Goal: Task Accomplishment & Management: Manage account settings

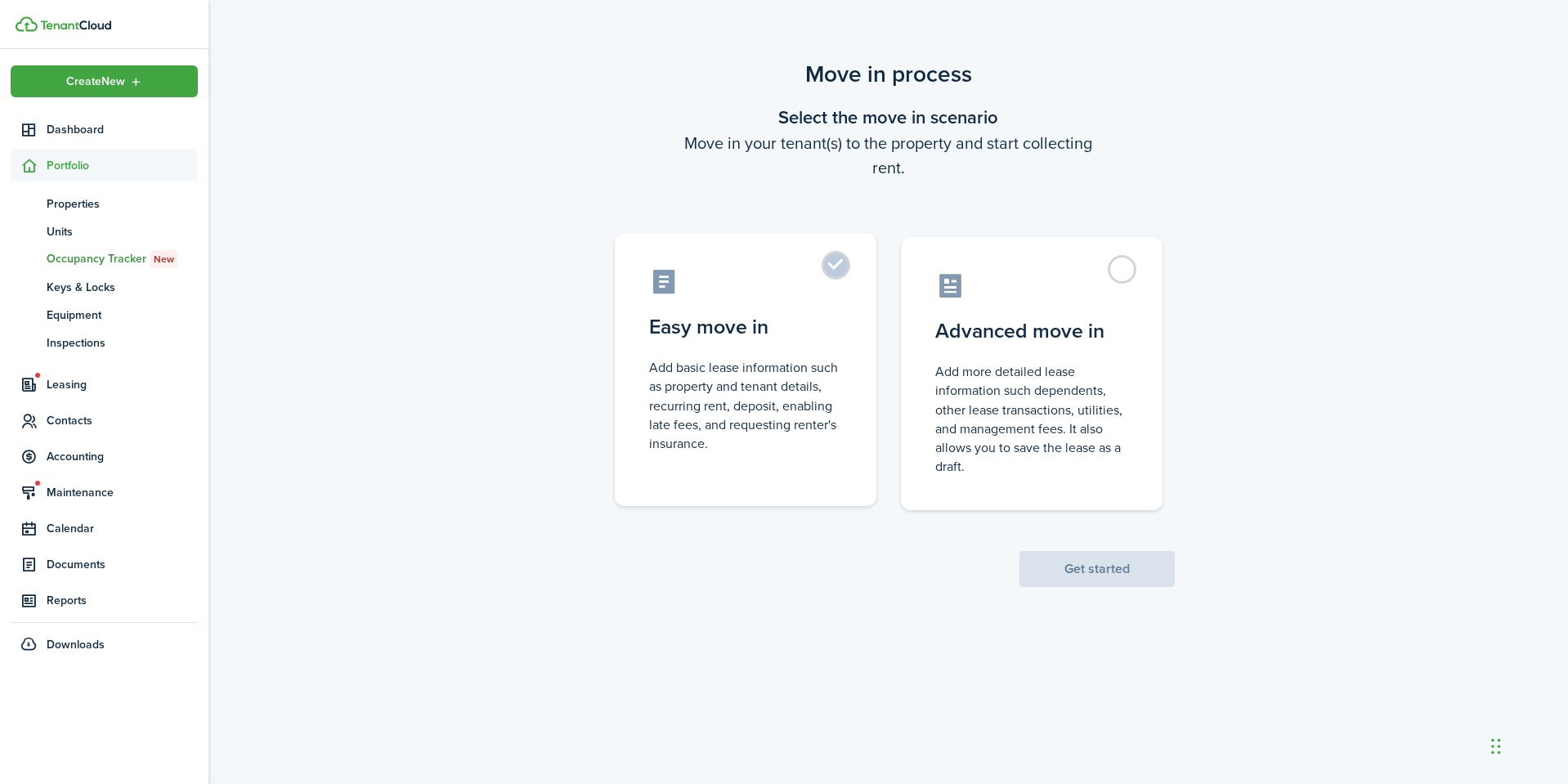
click at [729, 335] on control-radio-card-title "Easy move in" at bounding box center [745, 326] width 193 height 29
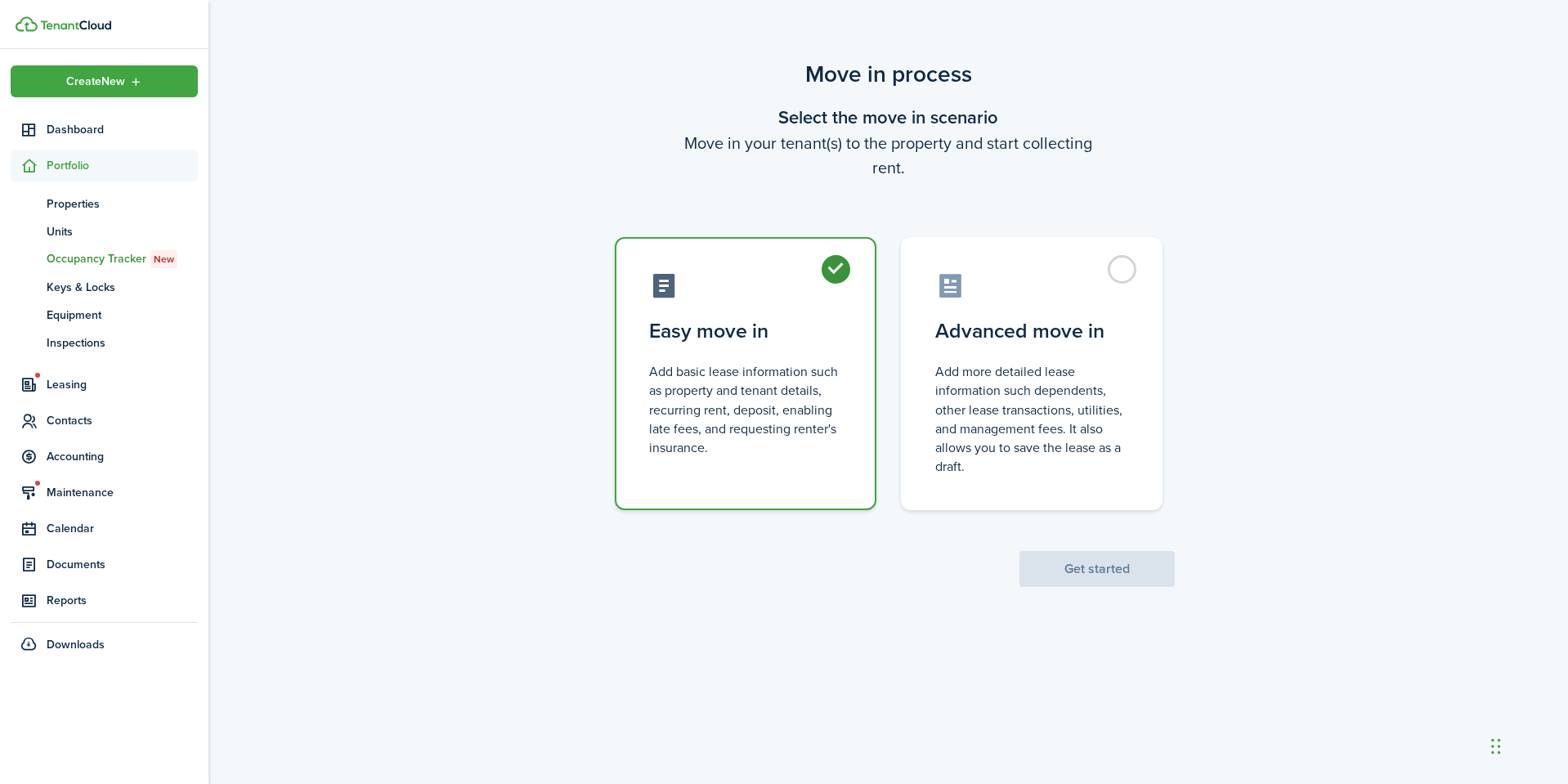
radio input "true"
click at [1079, 576] on button "Get started" at bounding box center [1097, 568] width 156 height 36
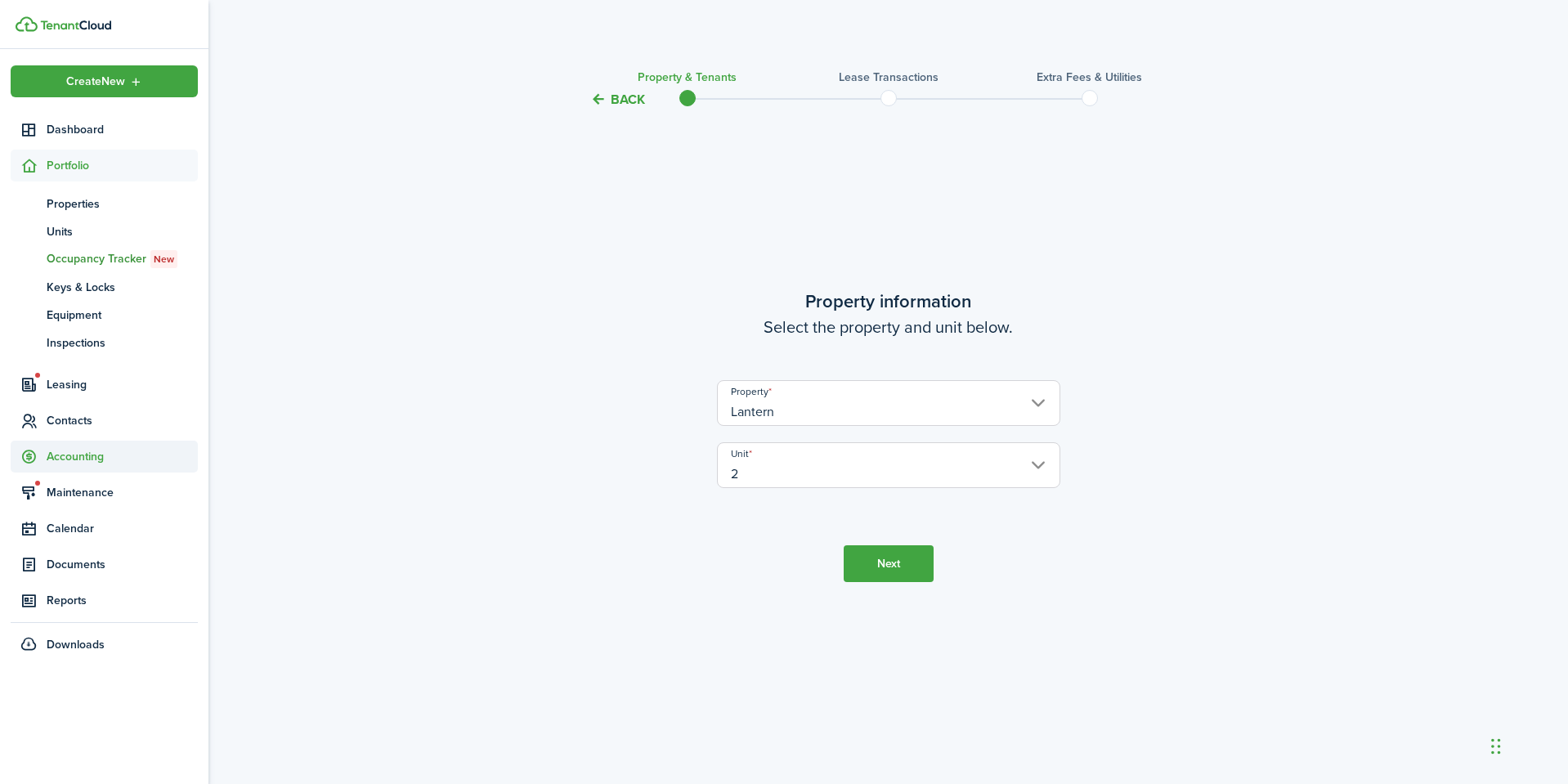
click at [84, 452] on span "Accounting" at bounding box center [122, 457] width 151 height 18
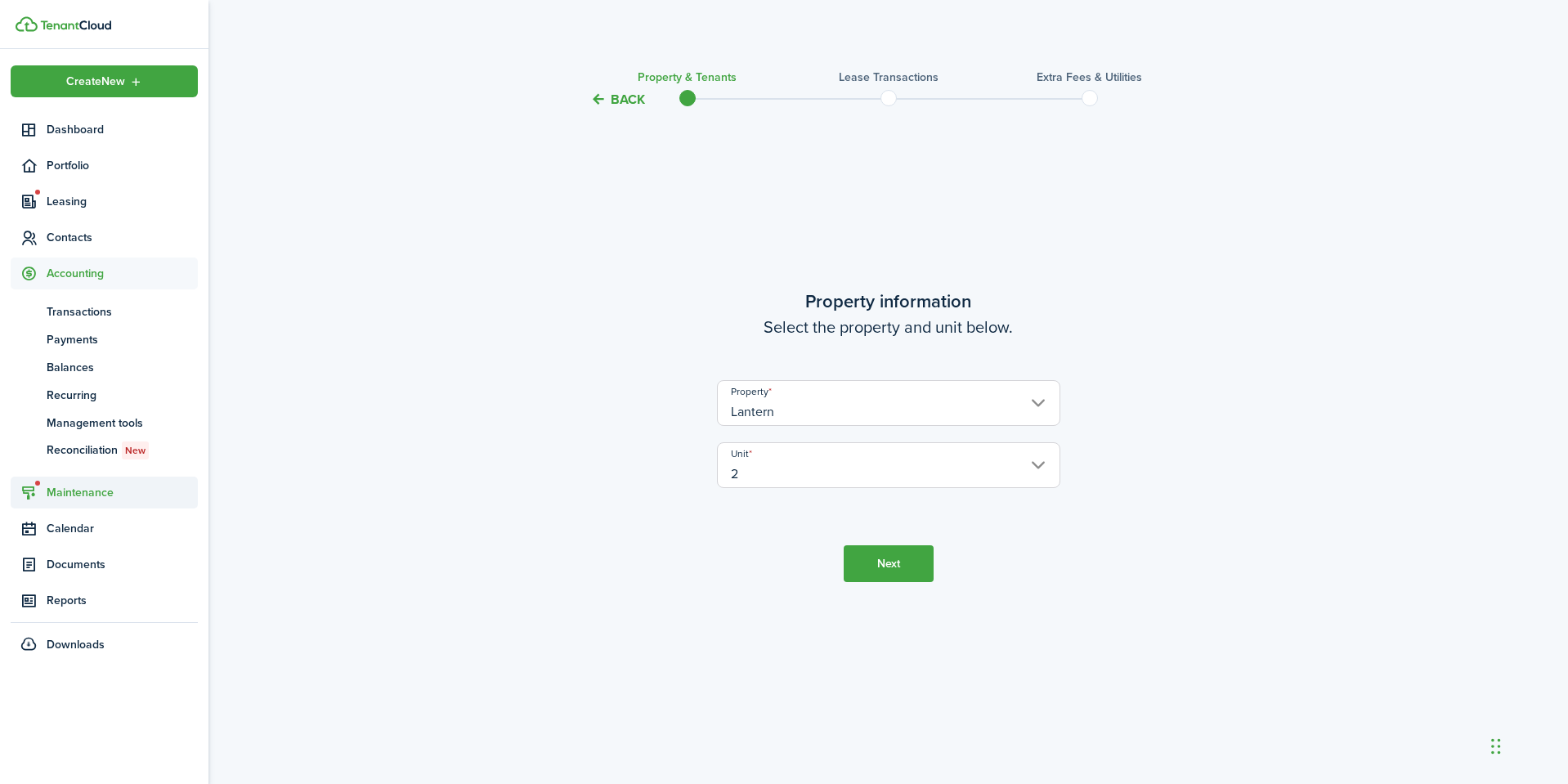
click at [88, 488] on span "Maintenance" at bounding box center [122, 493] width 151 height 18
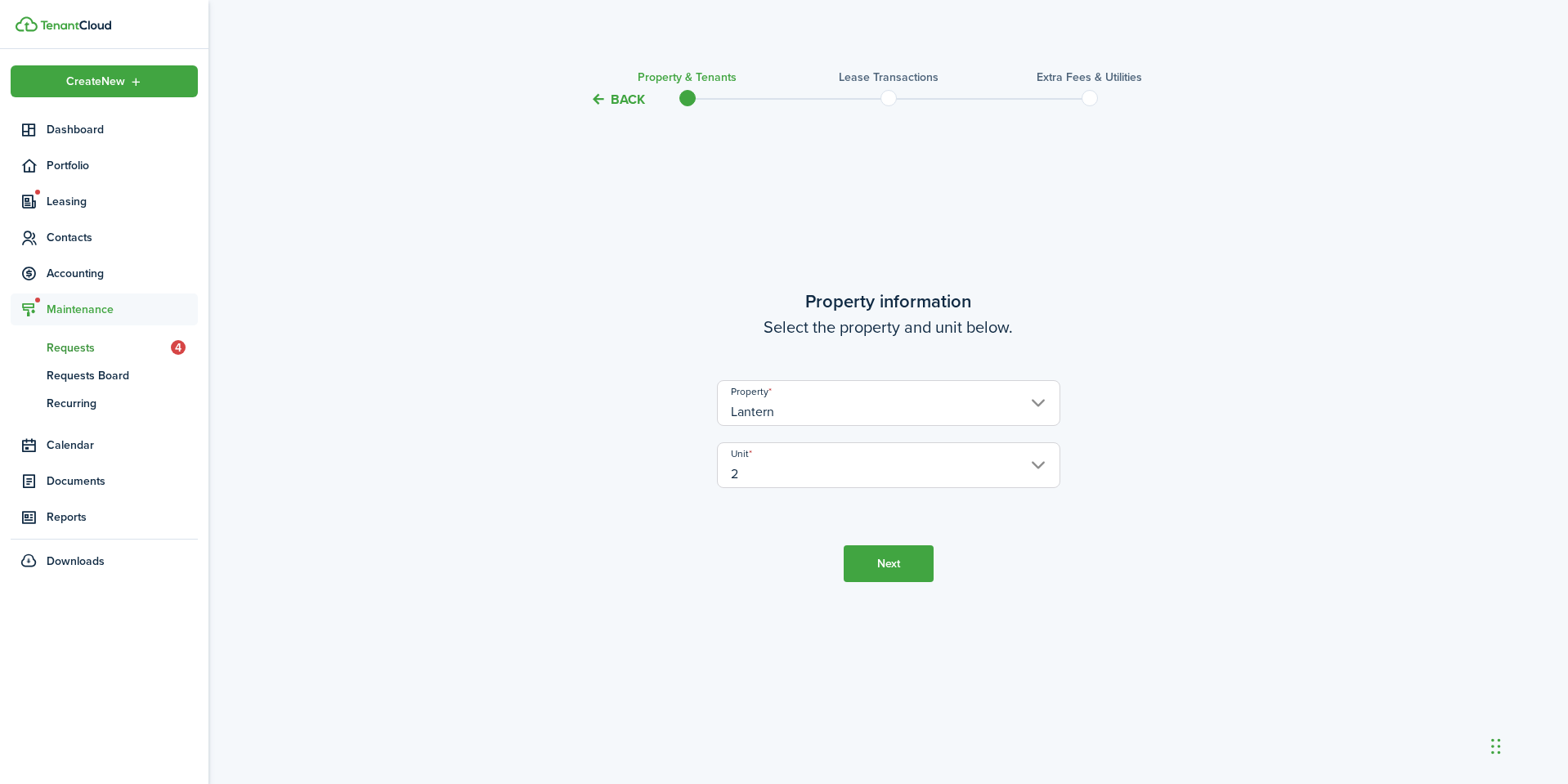
click at [87, 355] on span "Requests" at bounding box center [108, 348] width 124 height 18
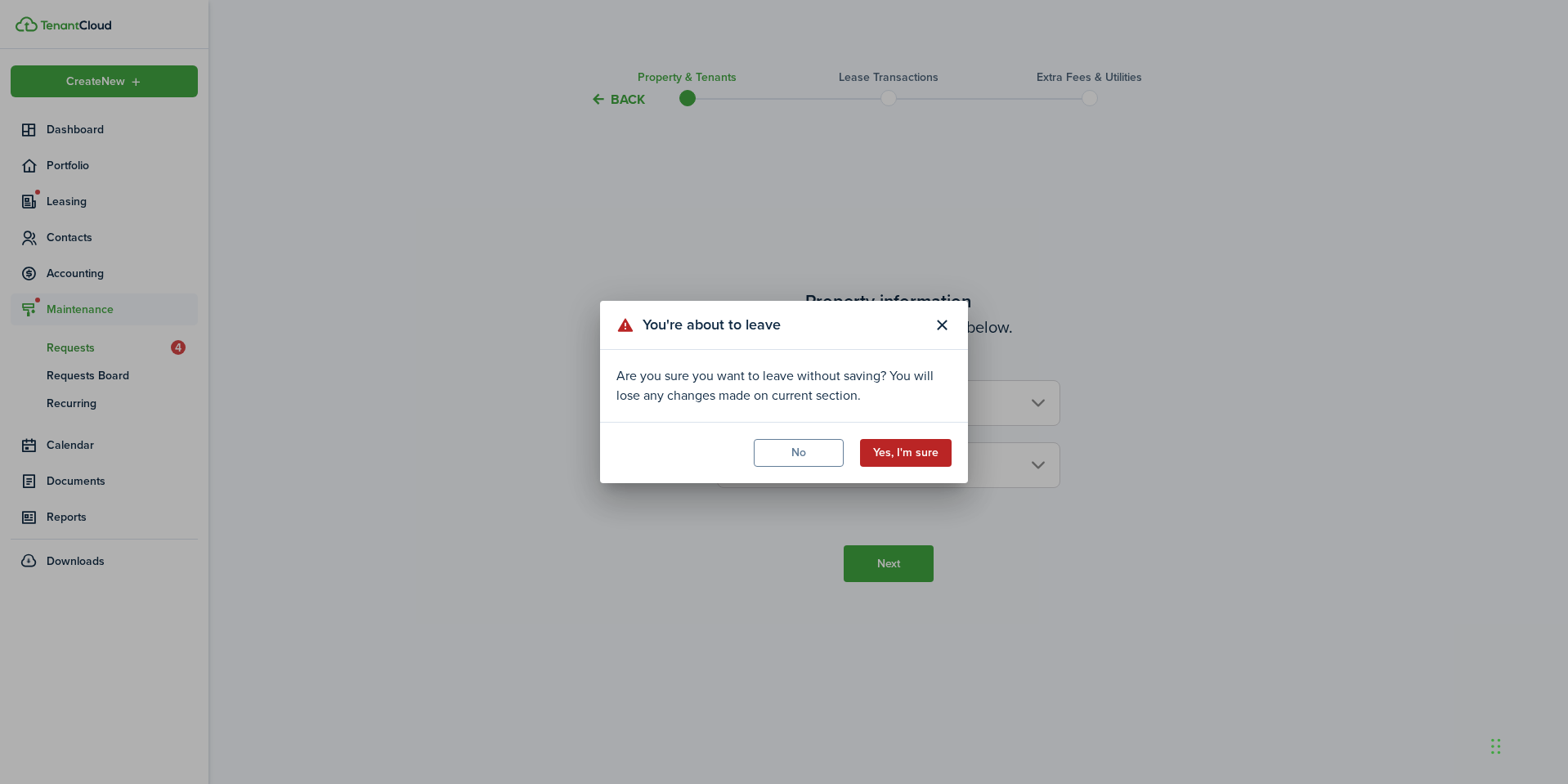
click at [896, 449] on button "Yes, I'm sure" at bounding box center [905, 453] width 92 height 28
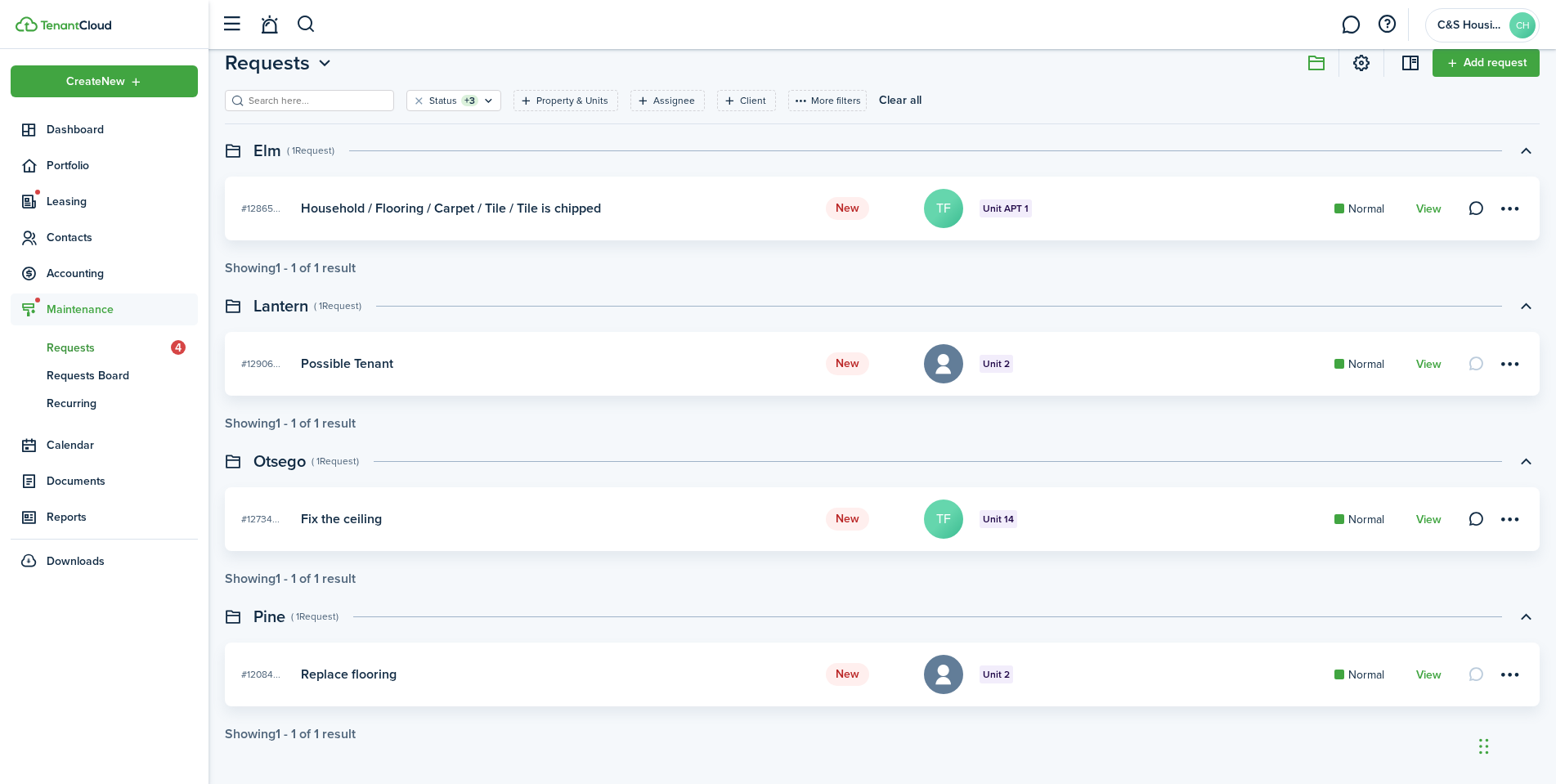
scroll to position [49, 0]
click at [1503, 358] on menu-btn-icon at bounding box center [1509, 362] width 28 height 28
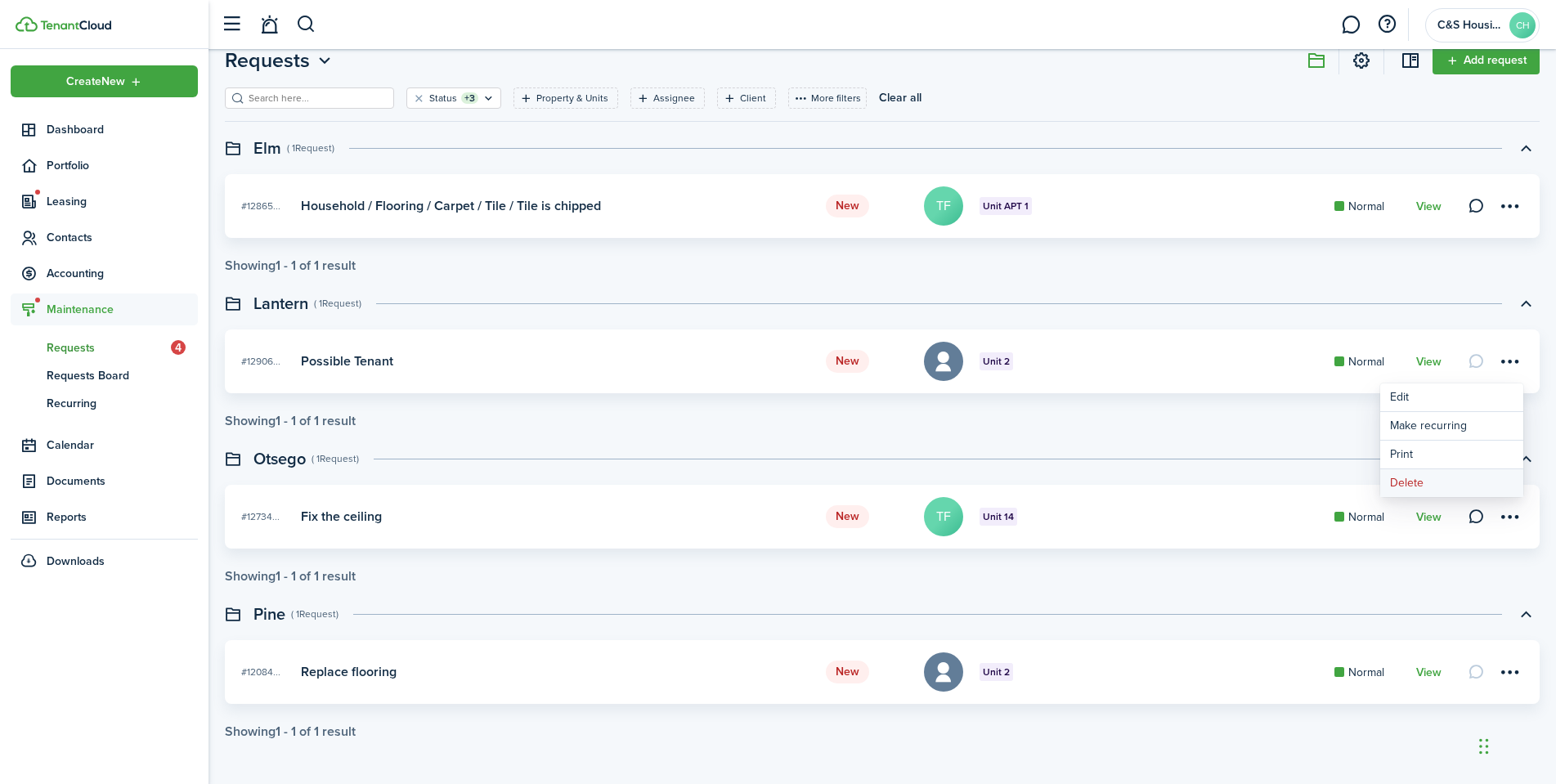
click at [1417, 479] on button "Delete" at bounding box center [1451, 483] width 143 height 28
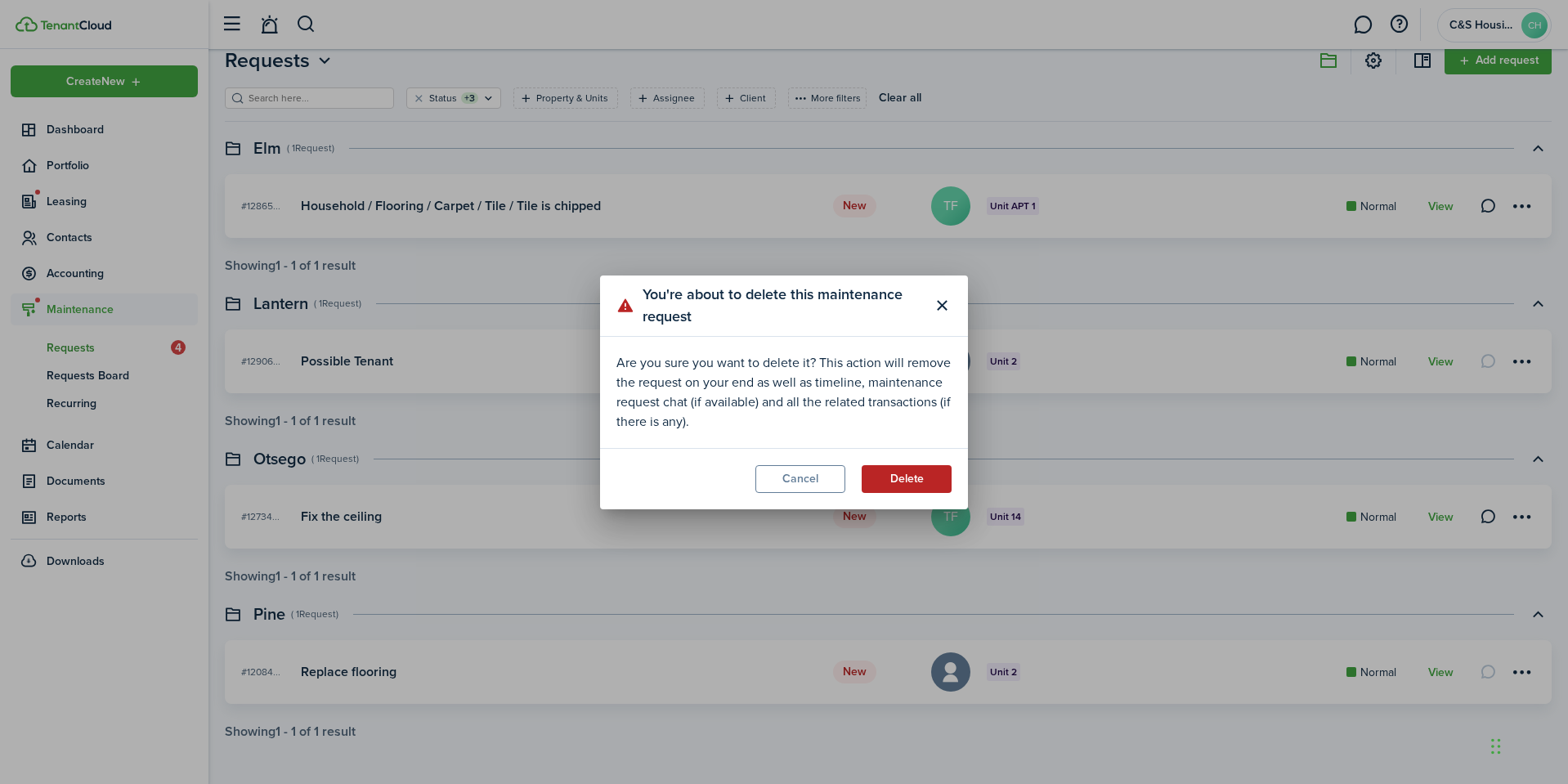
click at [903, 472] on button "Delete" at bounding box center [906, 480] width 90 height 28
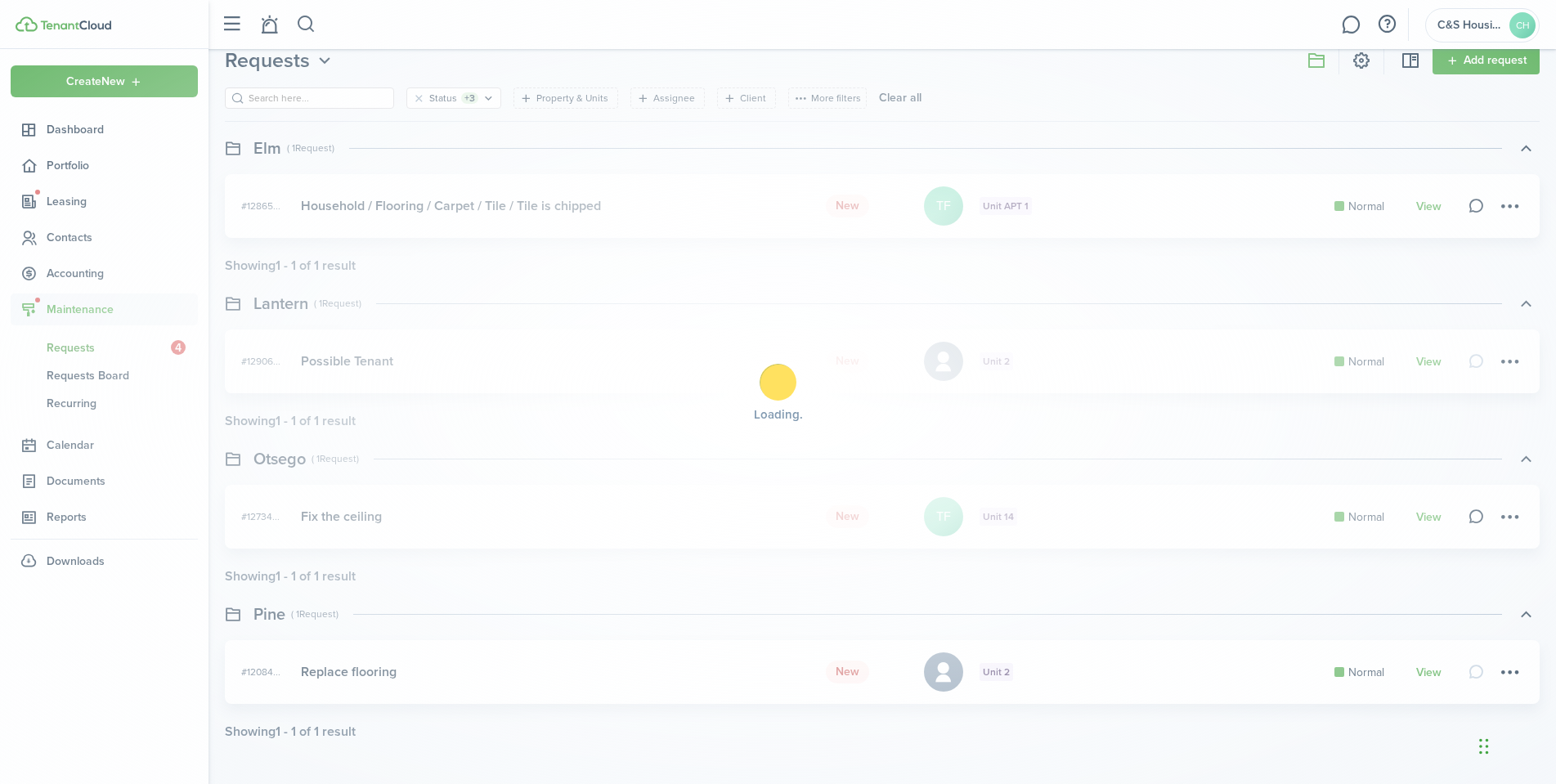
scroll to position [0, 0]
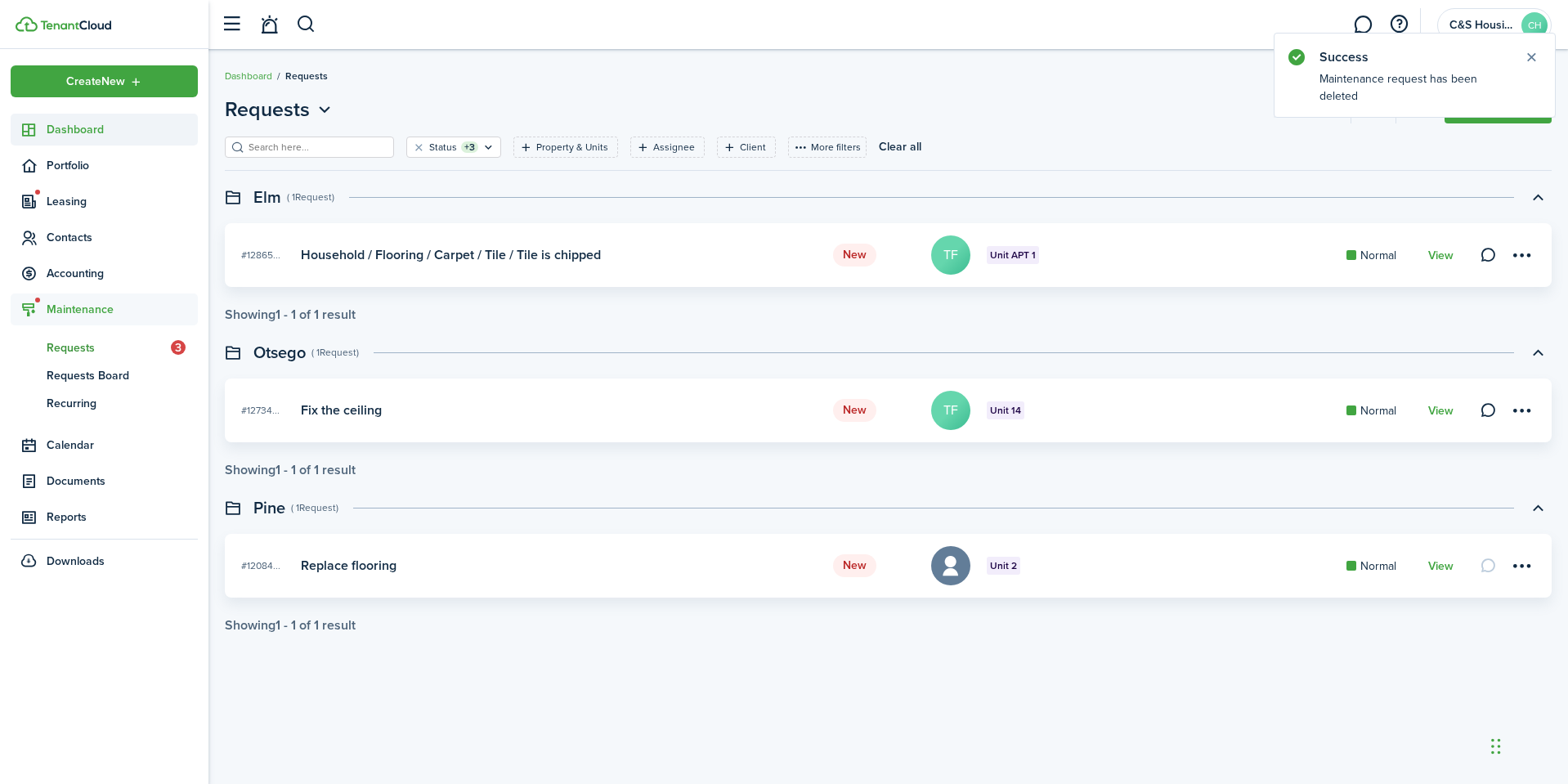
click at [52, 126] on span "Dashboard" at bounding box center [122, 130] width 151 height 18
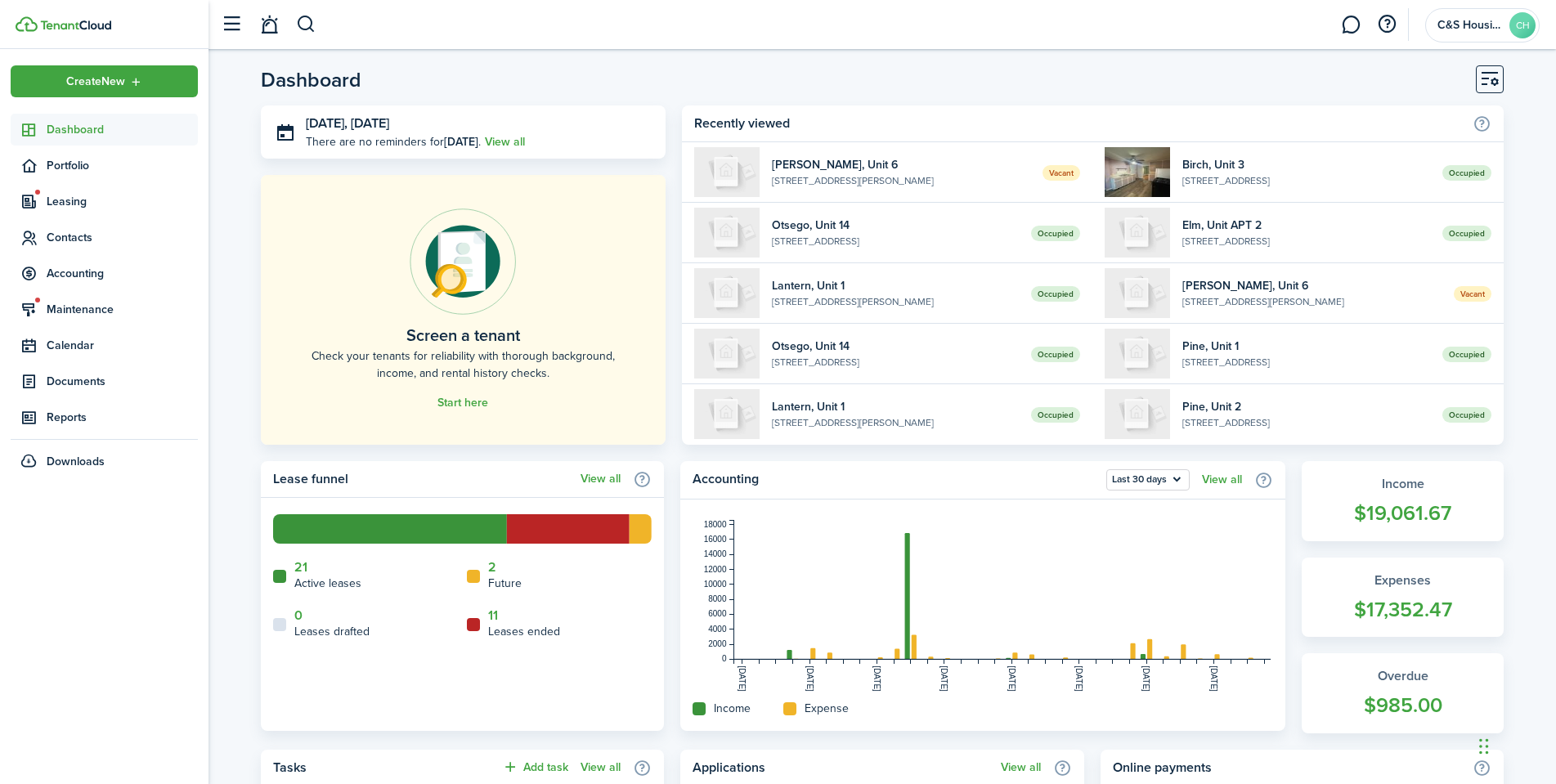
click at [1107, 64] on div "Dashboard [DATE], [DATE] There are no reminders for [DATE] . View all Screen a …" at bounding box center [882, 685] width 1347 height 1257
click at [1354, 12] on link at bounding box center [1350, 25] width 31 height 41
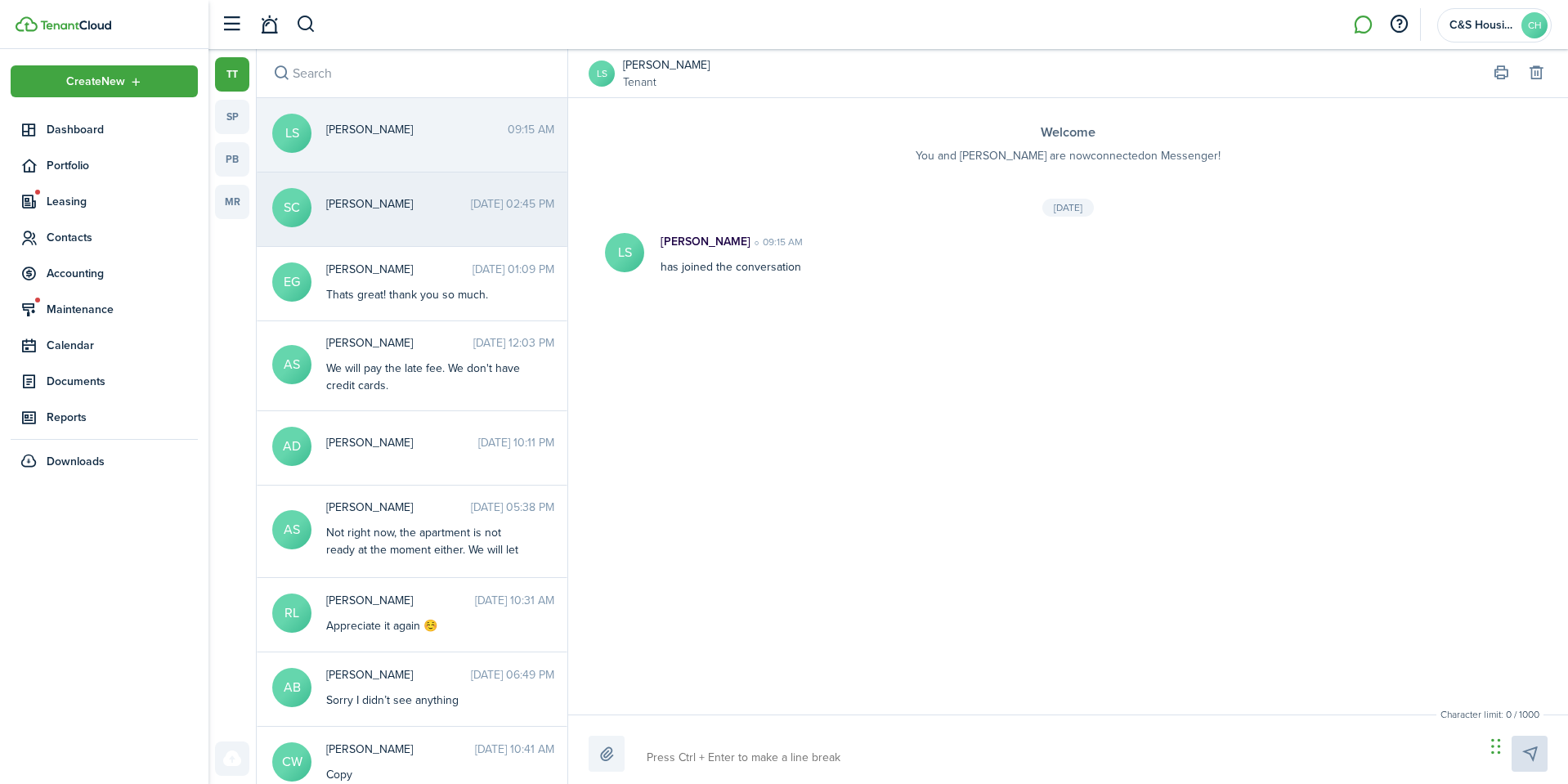
click at [372, 225] on messenger-thread-item "SC Shailynn Childs [DATE] 02:45 PM" at bounding box center [412, 209] width 311 height 75
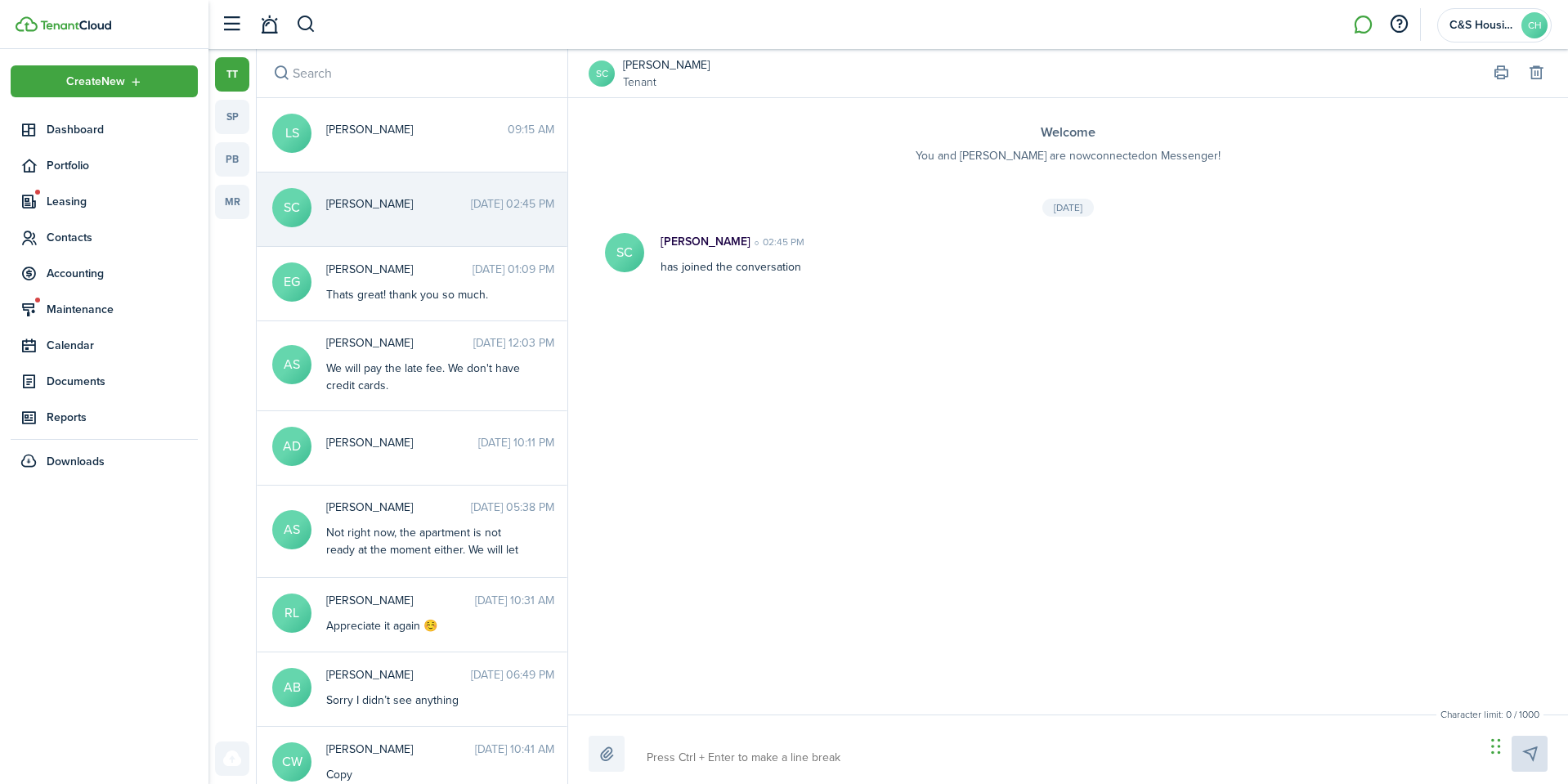
click at [699, 749] on textarea at bounding box center [1059, 758] width 838 height 28
type textarea "H"
type textarea "He"
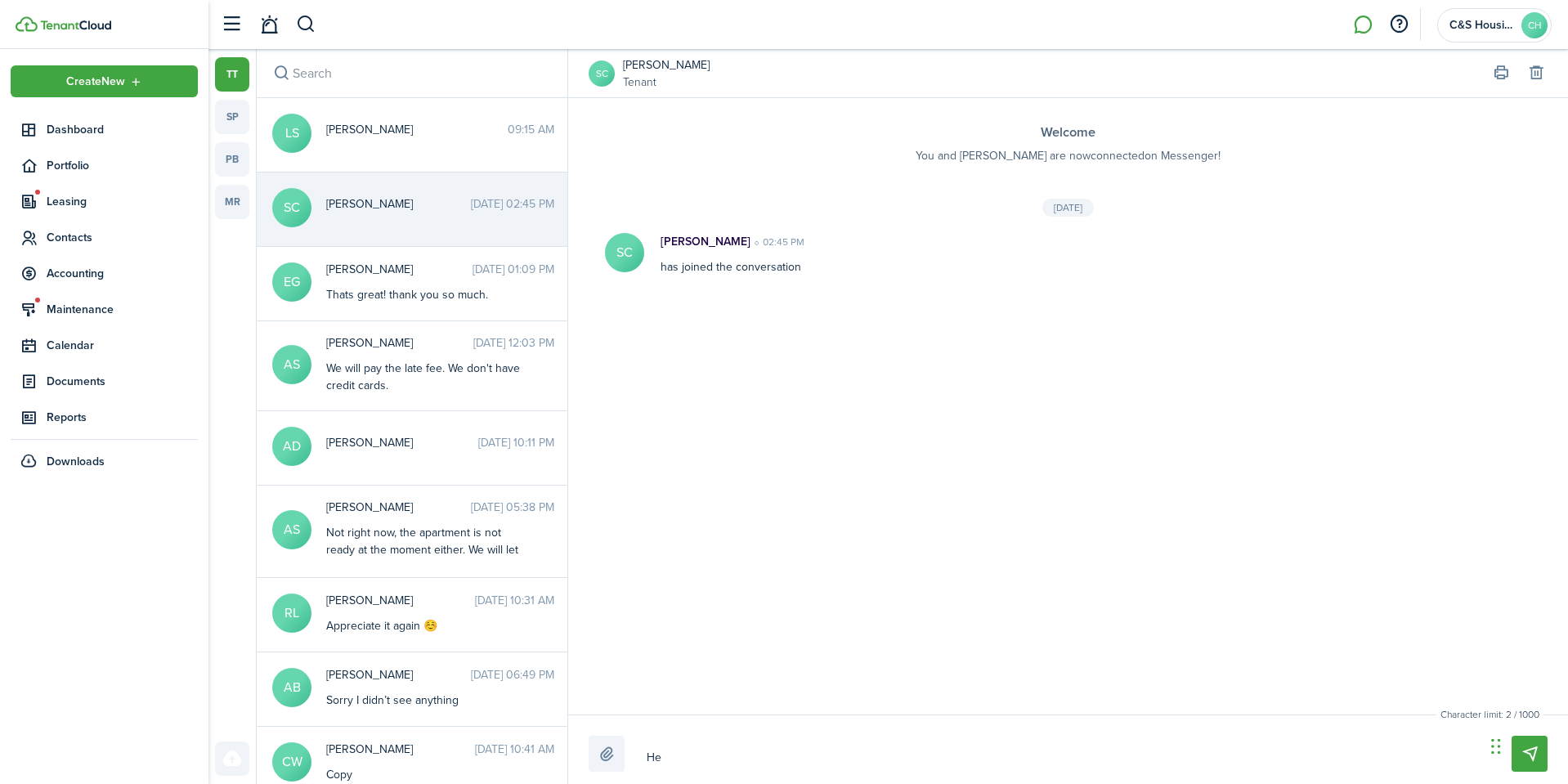
type textarea "Het"
type textarea "He"
type textarea "Hey"
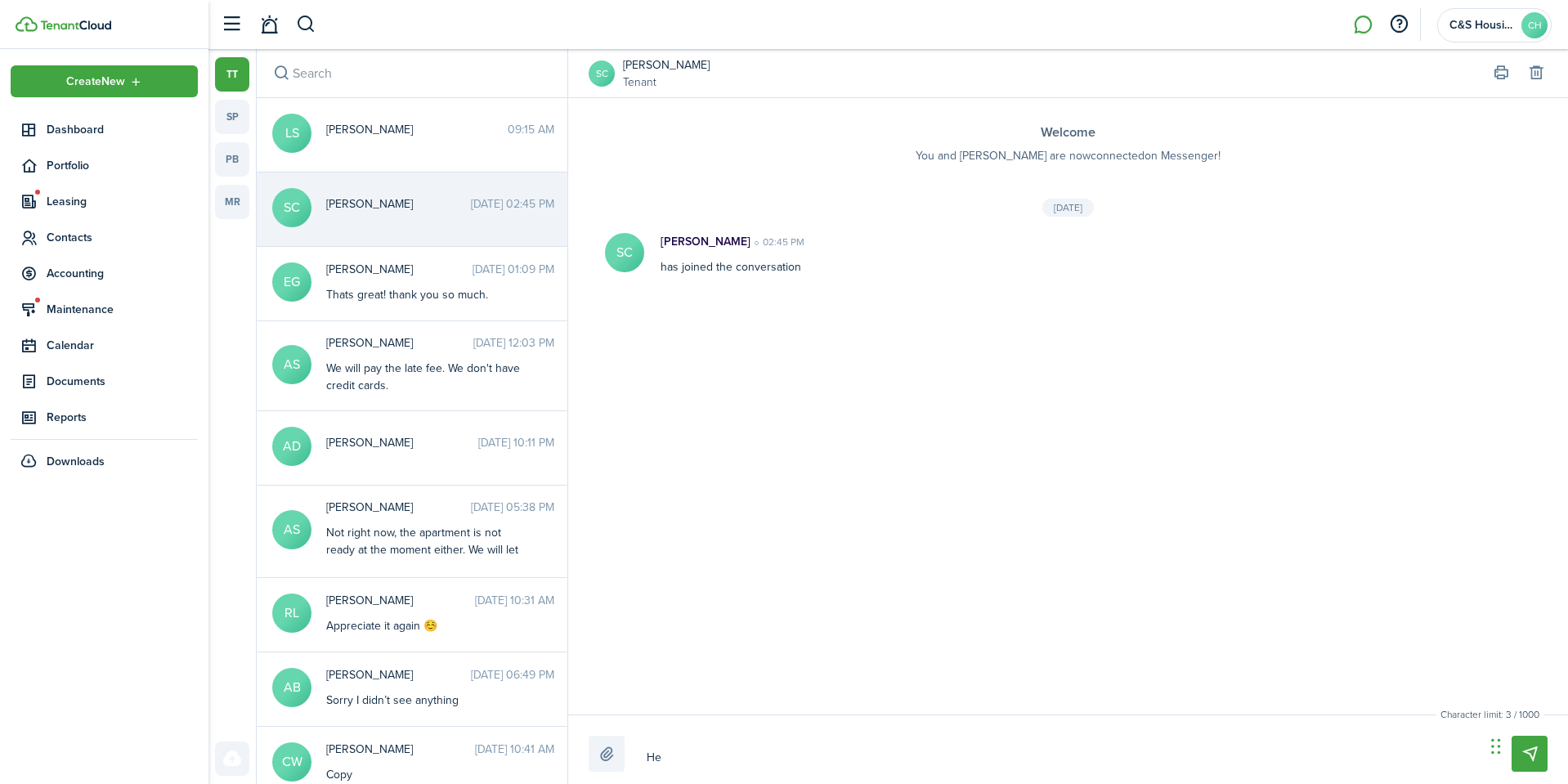
type textarea "Hey"
type textarea "Hey I"
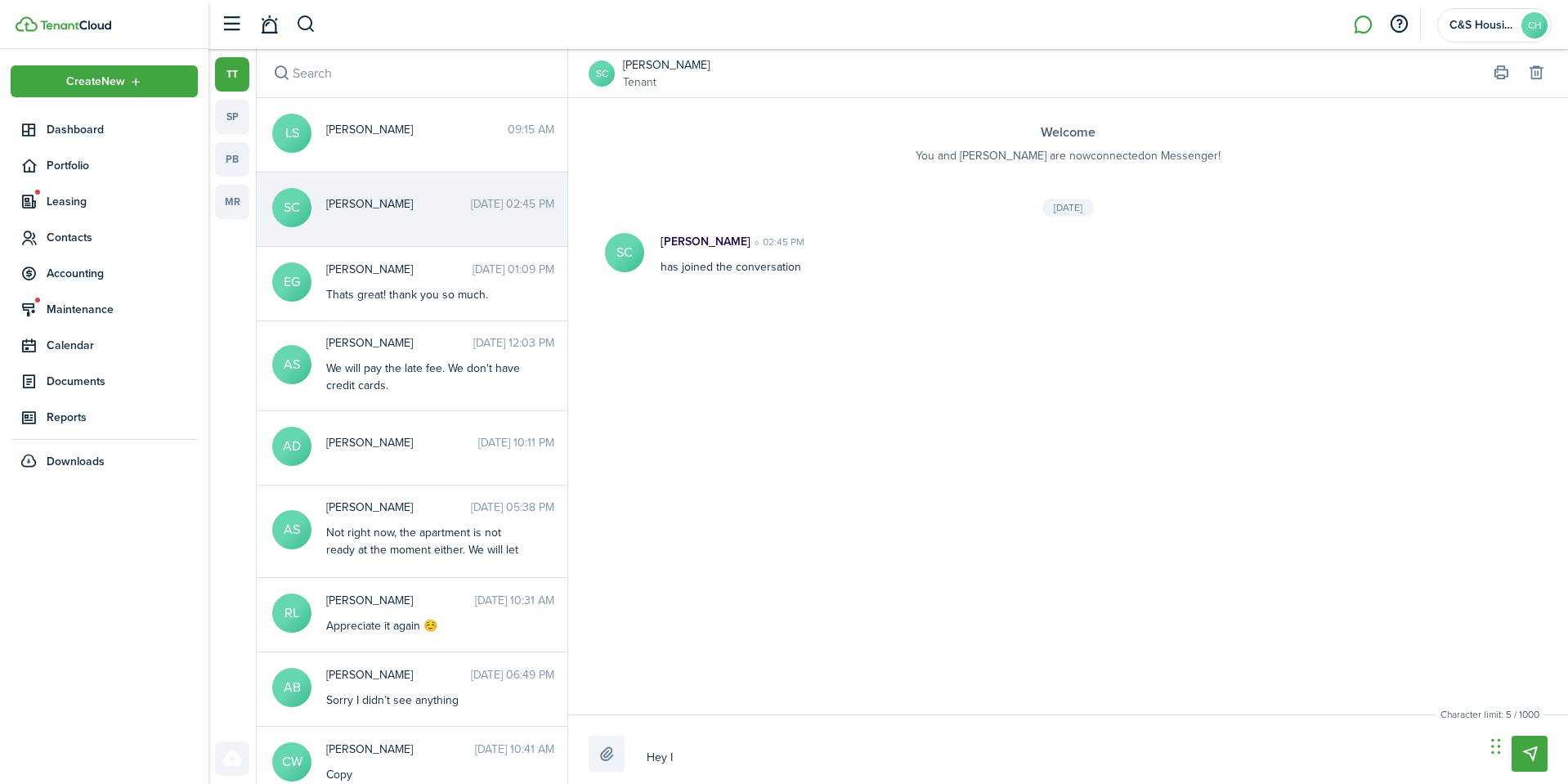
type textarea "Hey I"
type textarea "Hey I n"
type textarea "Hey I no"
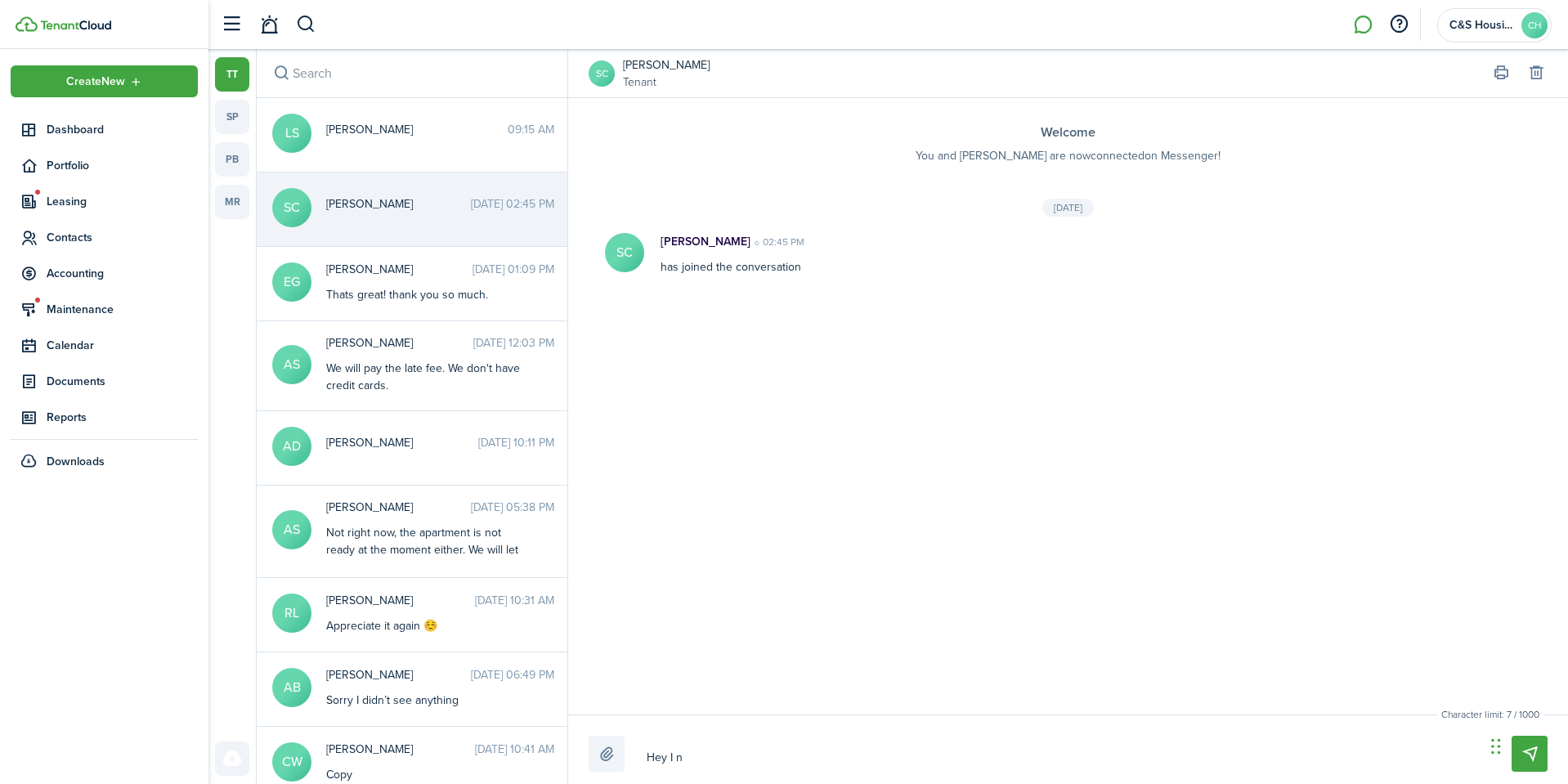
type textarea "Hey I no"
type textarea "Hey I not"
type textarea "Hey I noti"
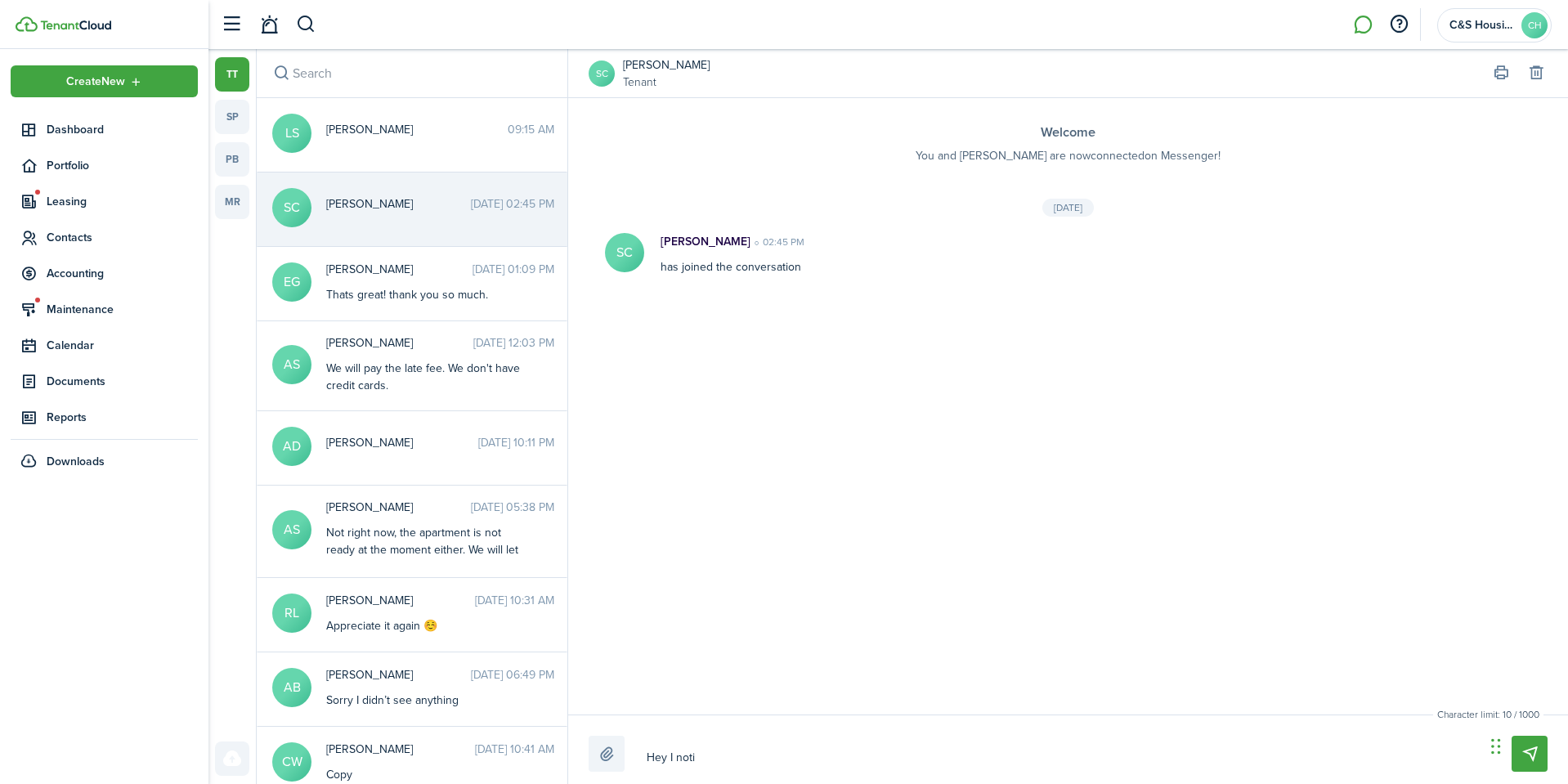
type textarea "Hey I notic"
type textarea "Hey I notice"
type textarea "Hey I noticed"
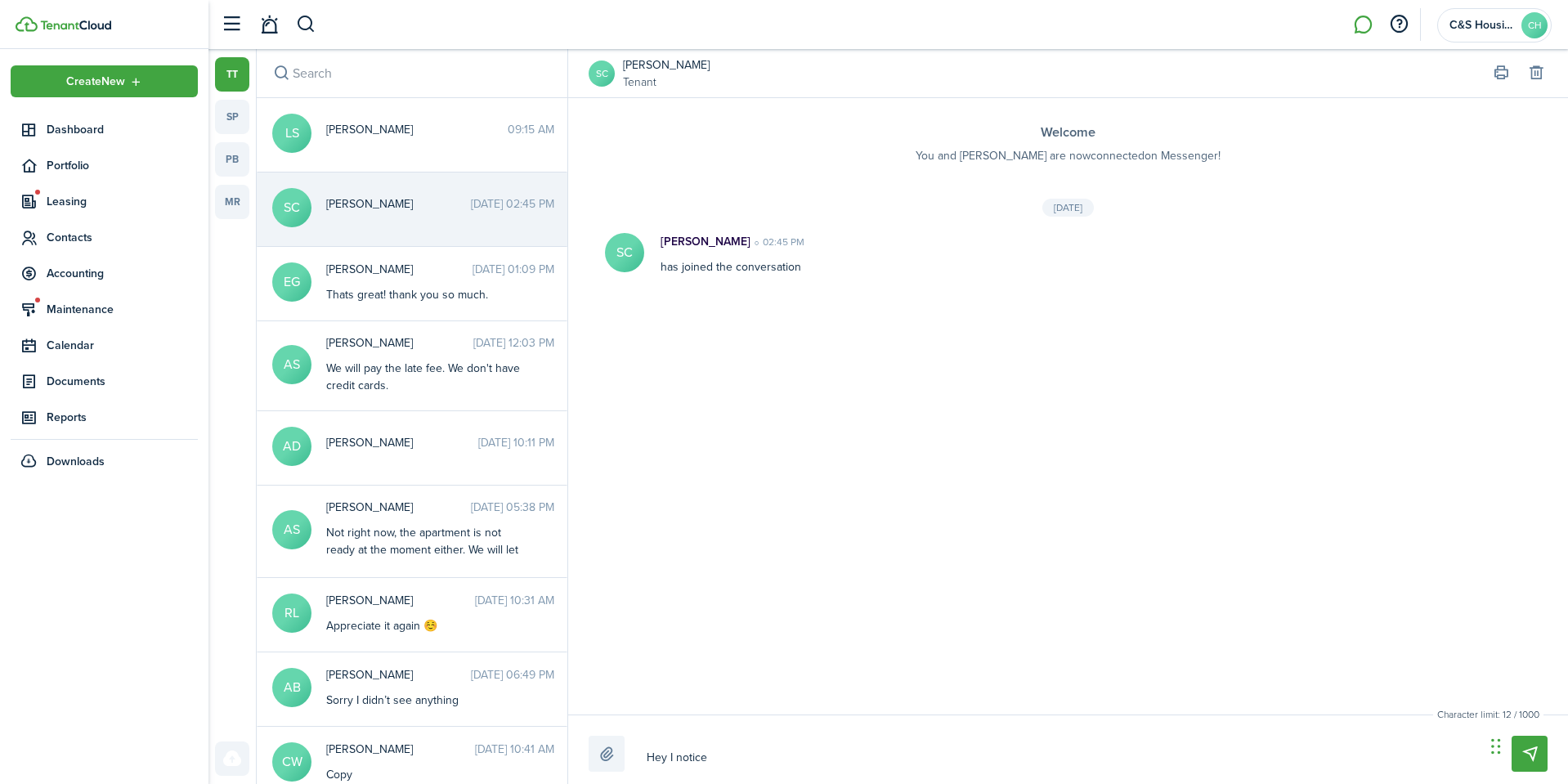
type textarea "Hey I noticed"
type textarea "Hey I noticed o"
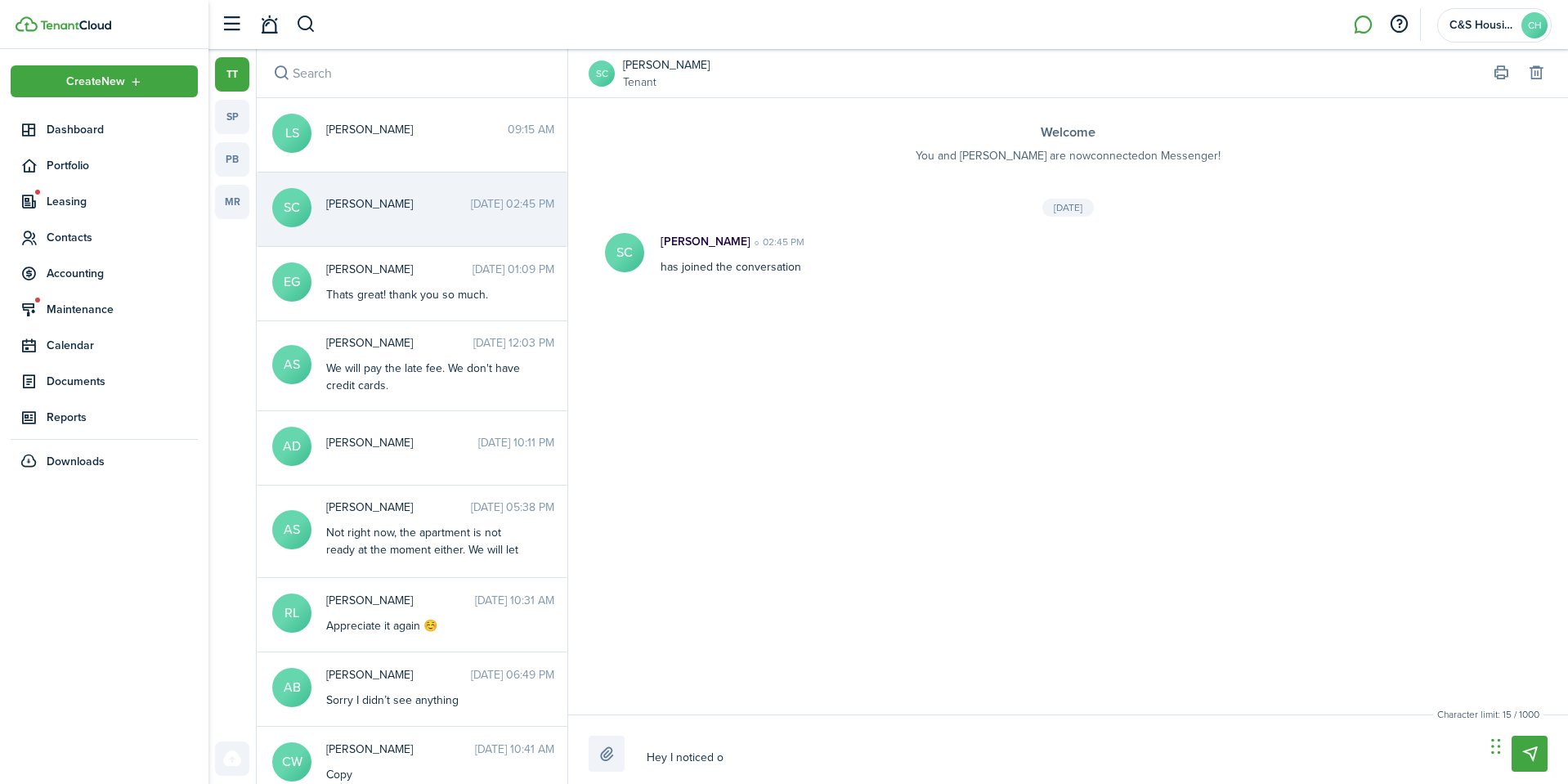
type textarea "Hey I noticed on"
type textarea "Hey I noticed on y"
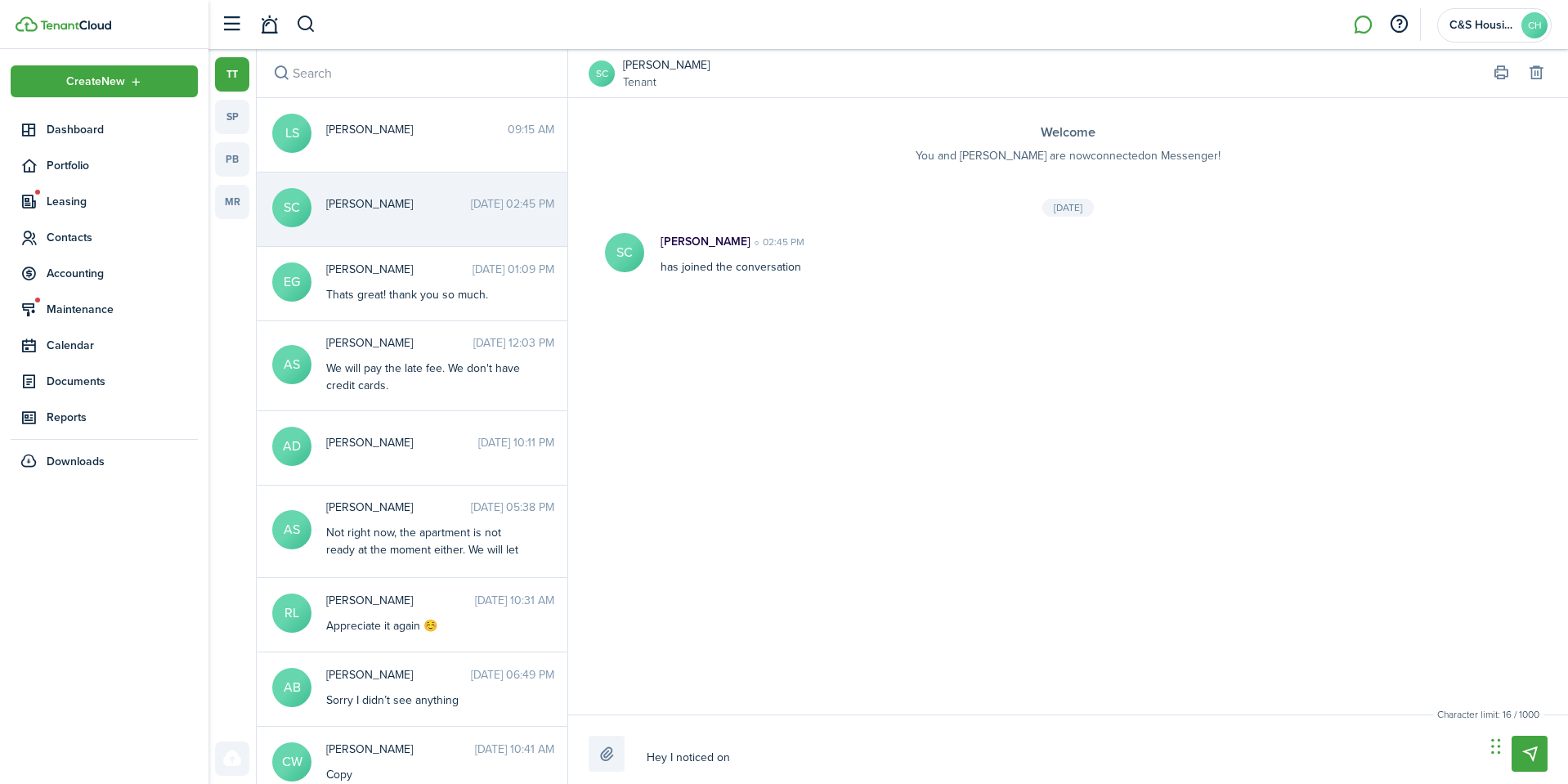
type textarea "Hey I noticed on y"
type textarea "Hey I noticed on yo"
type textarea "Hey I noticed on you"
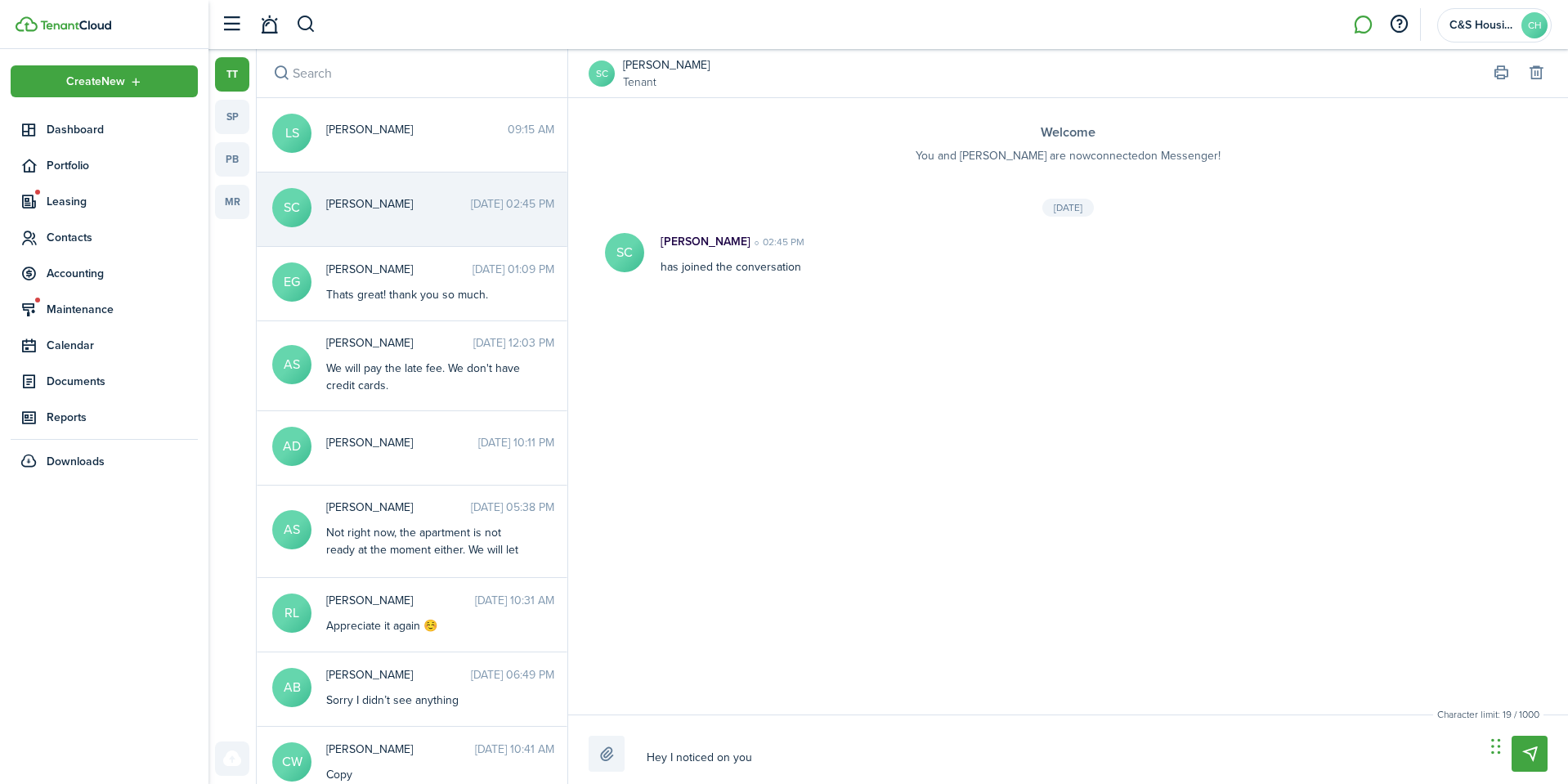
type textarea "Hey I noticed on your"
type textarea "Hey I noticed on your a"
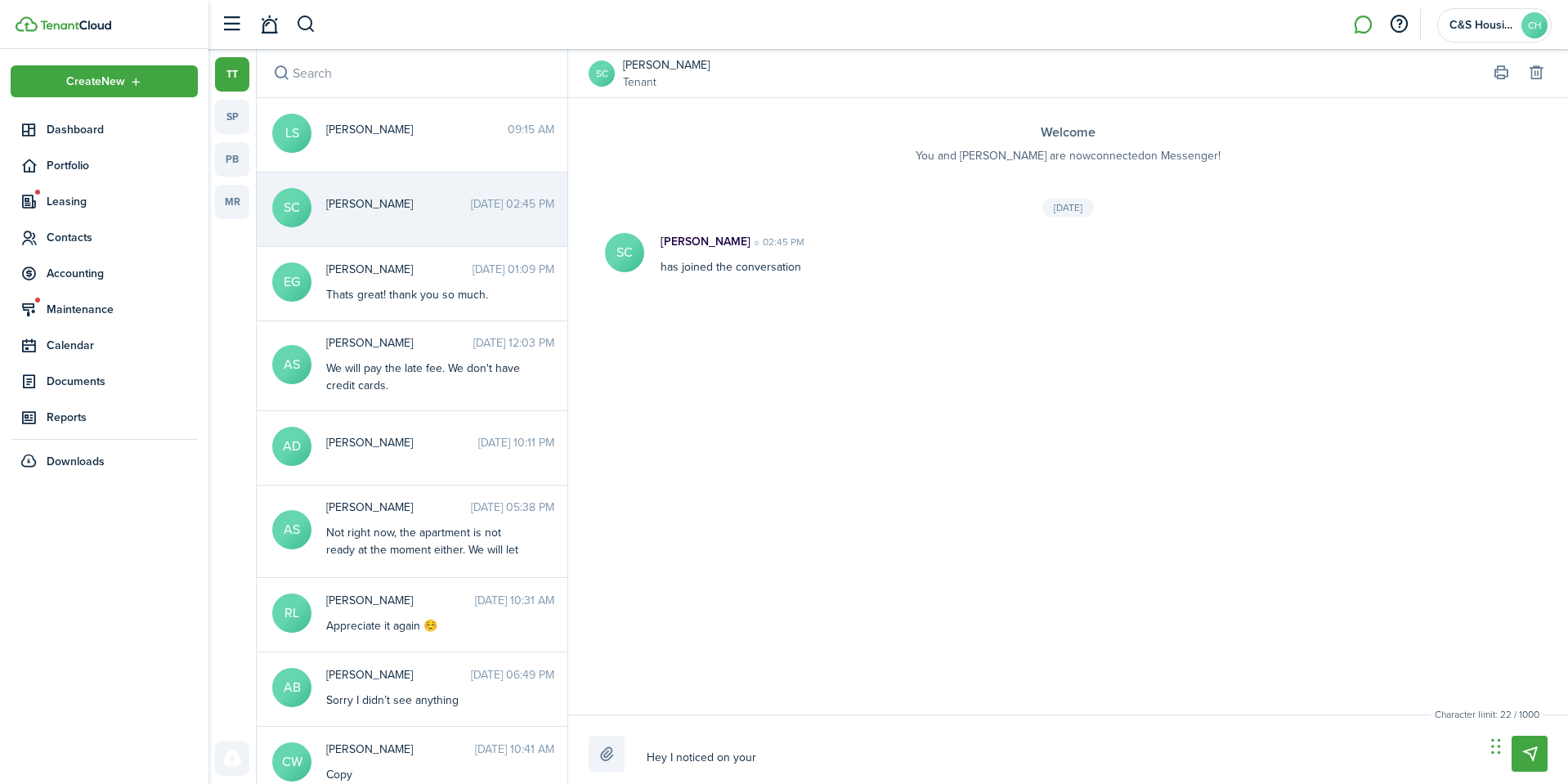
type textarea "Hey I noticed on your a"
type textarea "Hey I noticed on your ap"
type textarea "Hey I noticed on your app"
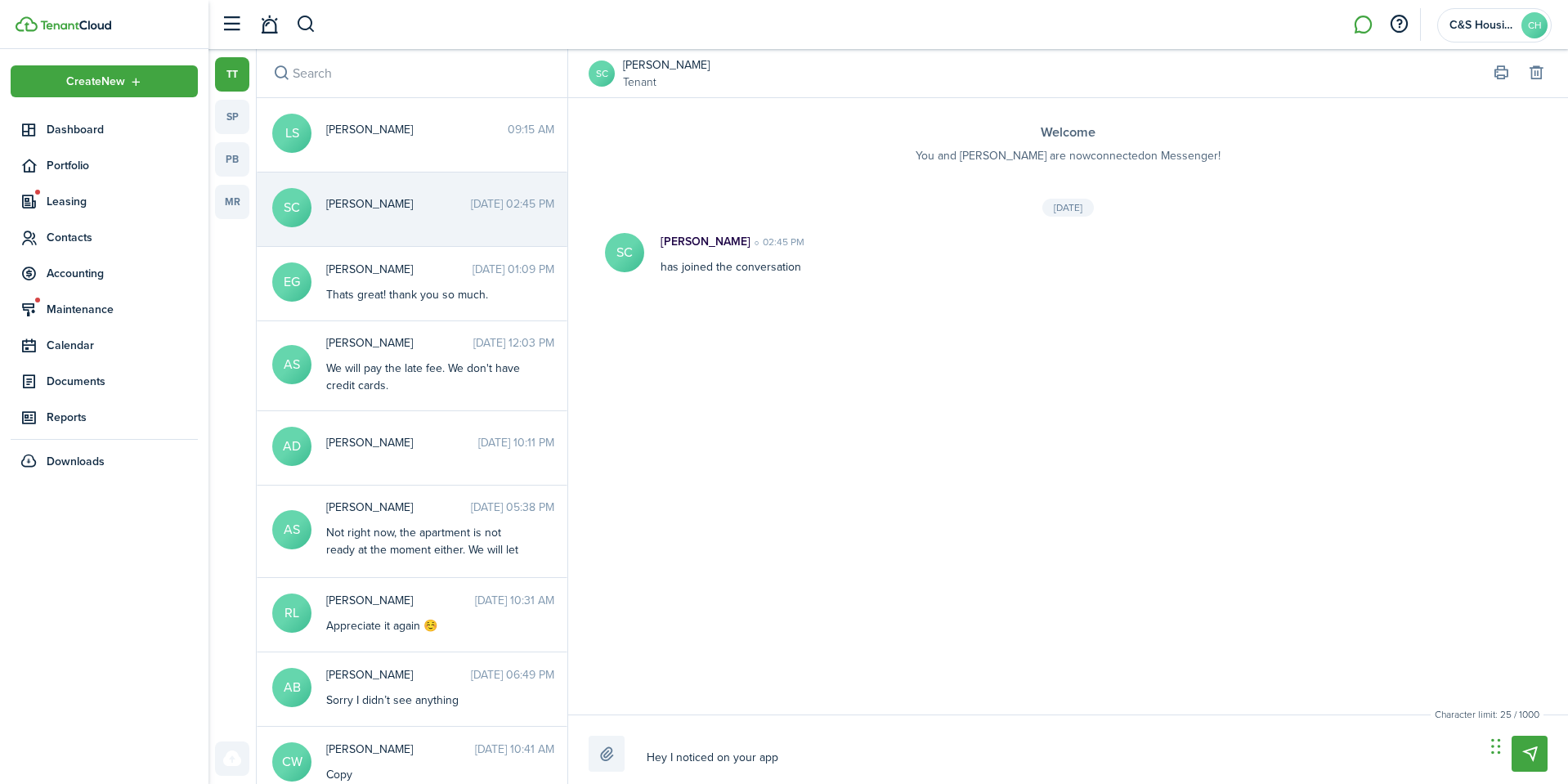
type textarea "Hey I noticed on your app"
type textarea "Hey I noticed on your app y"
type textarea "Hey I noticed on your app yo"
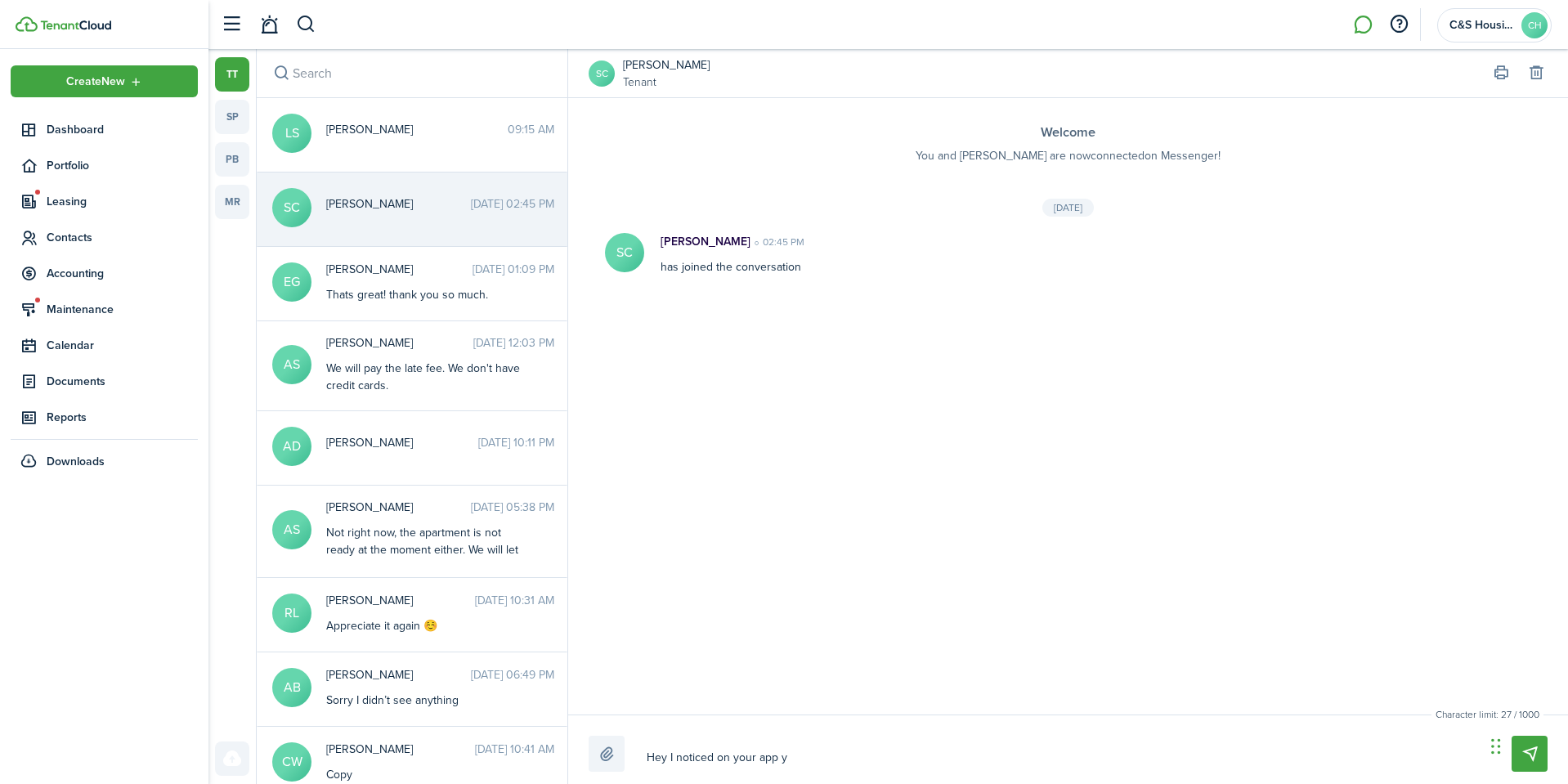
type textarea "Hey I noticed on your app yo"
type textarea "Hey I noticed on your app y"
type textarea "Hey I noticed on your app yu"
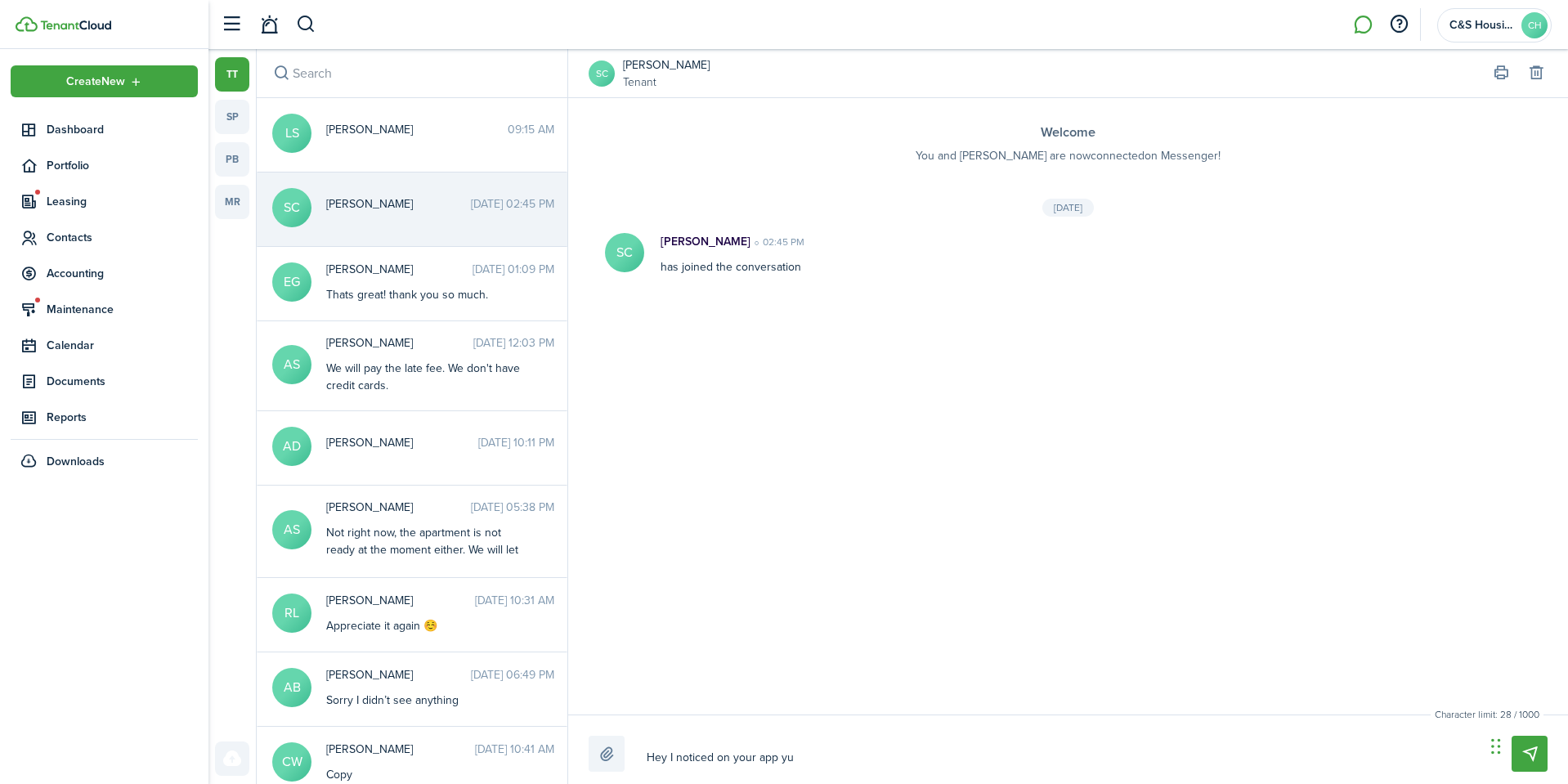
type textarea "Hey I noticed on your app yu"
type textarea "Hey I noticed on your app [PERSON_NAME]"
type textarea "Hey I noticed on your app yu"
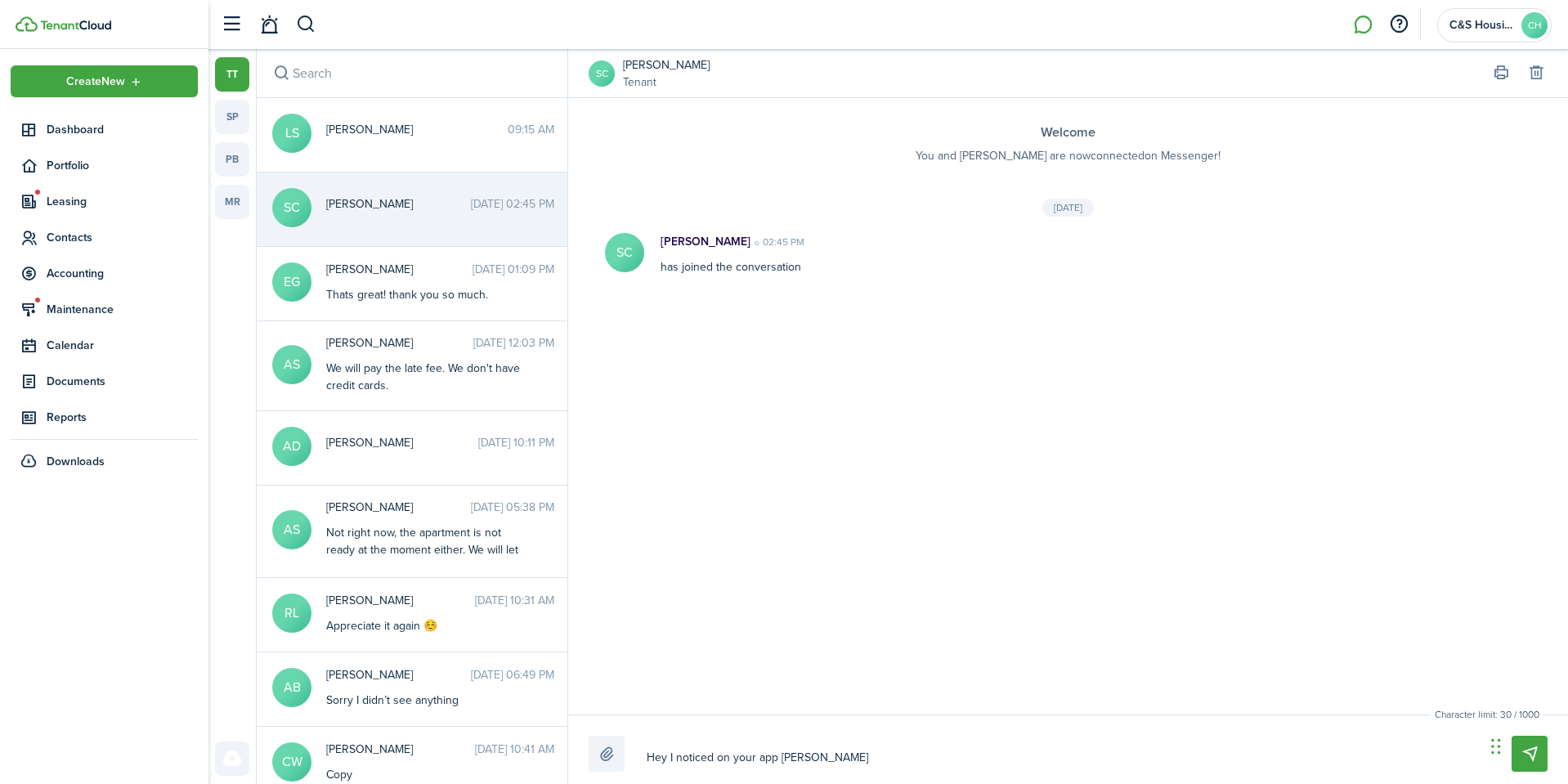
type textarea "Hey I noticed on your app yu"
type textarea "Hey I noticed on your app y"
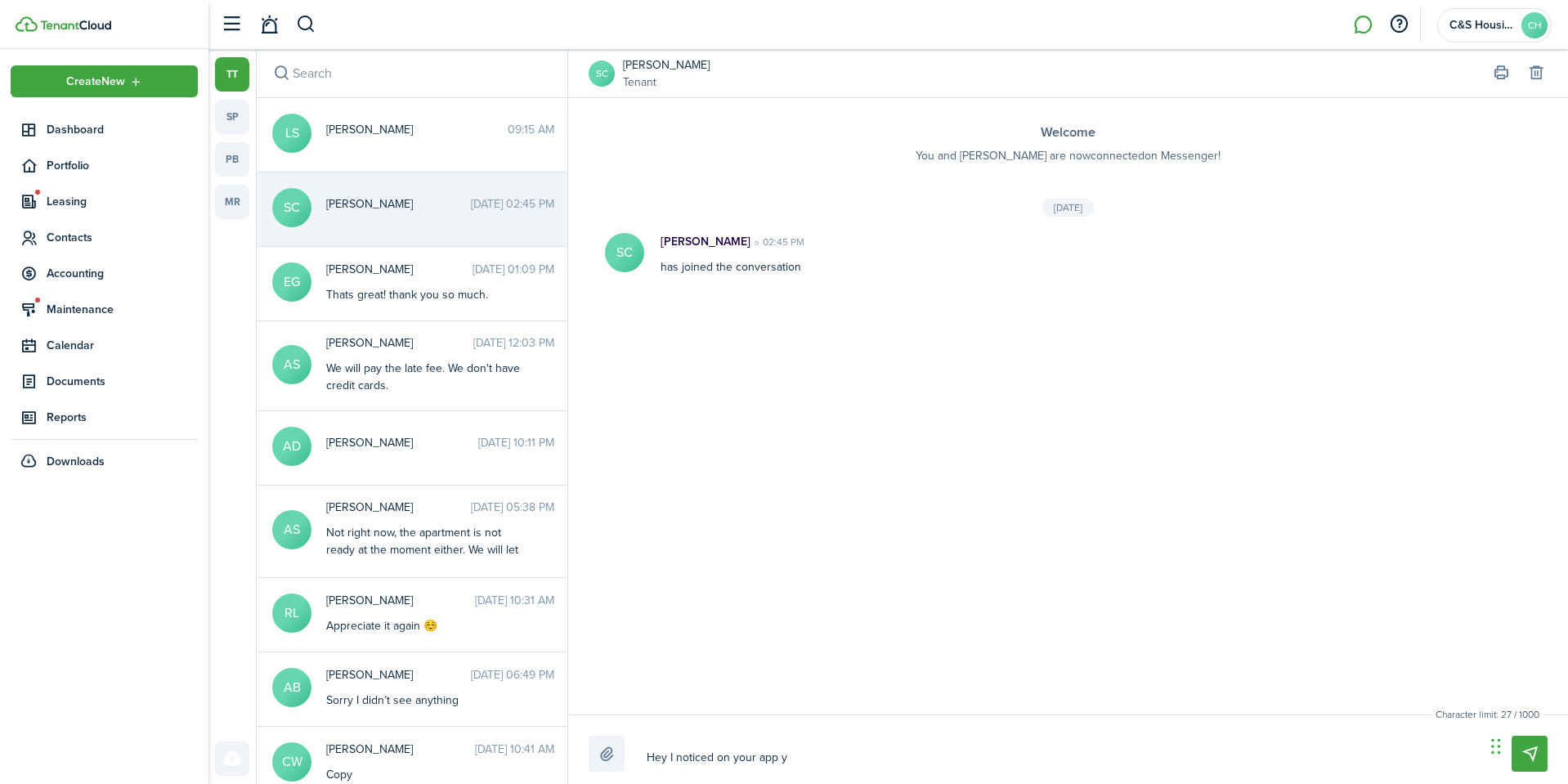
type textarea "Hey I noticed on your app yo"
type textarea "Hey I noticed on your app you"
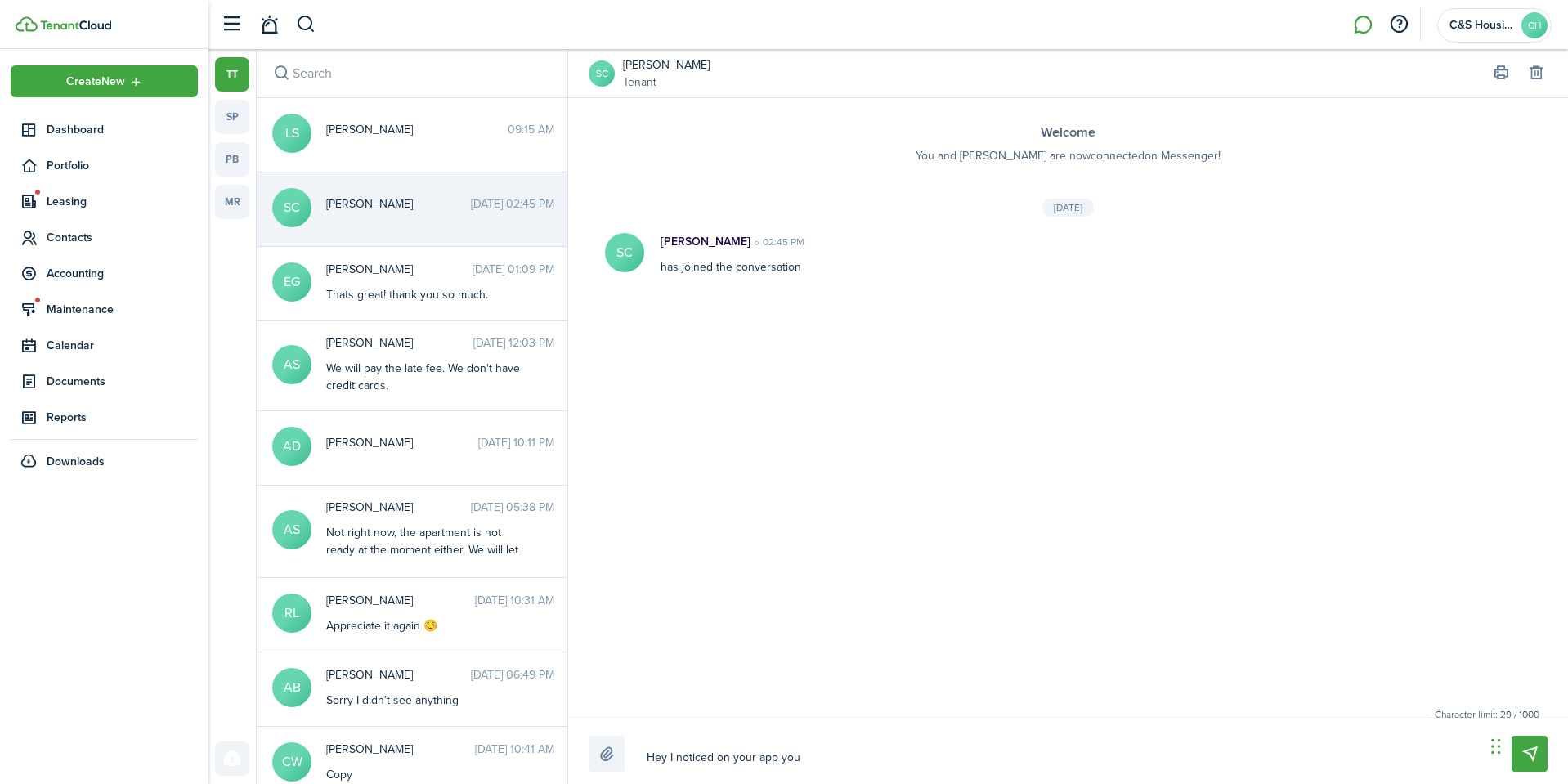
type textarea "Hey I noticed on your app you"
type textarea "Hey I noticed on your app you s"
type textarea "Hey I noticed on your app you st"
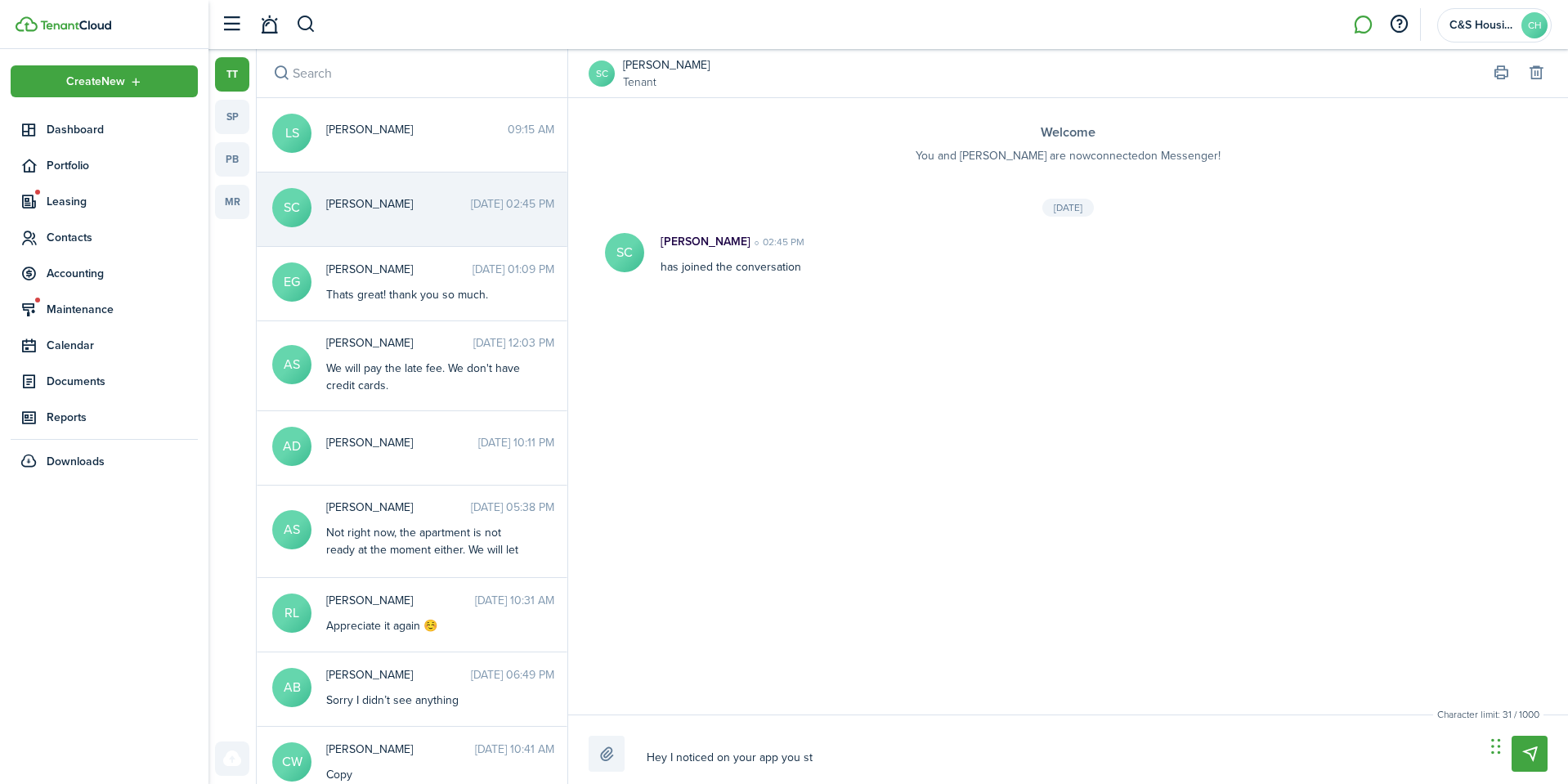
type textarea "Hey I noticed on your app you sta"
type textarea "Hey I noticed on your app you stat"
type textarea "Hey I noticed on your app you state"
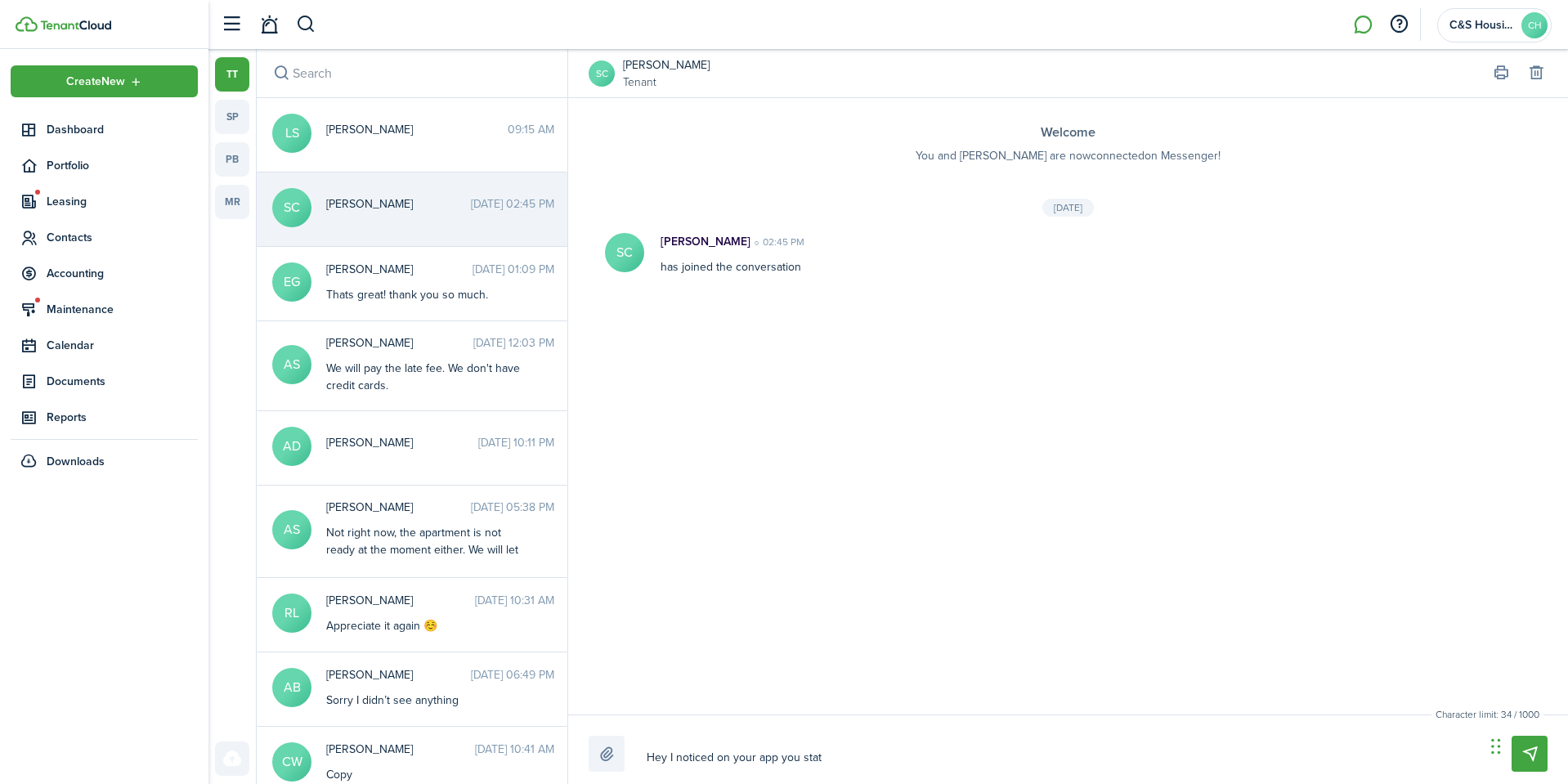
type textarea "Hey I noticed on your app you state"
type textarea "Hey I noticed on your app you stated"
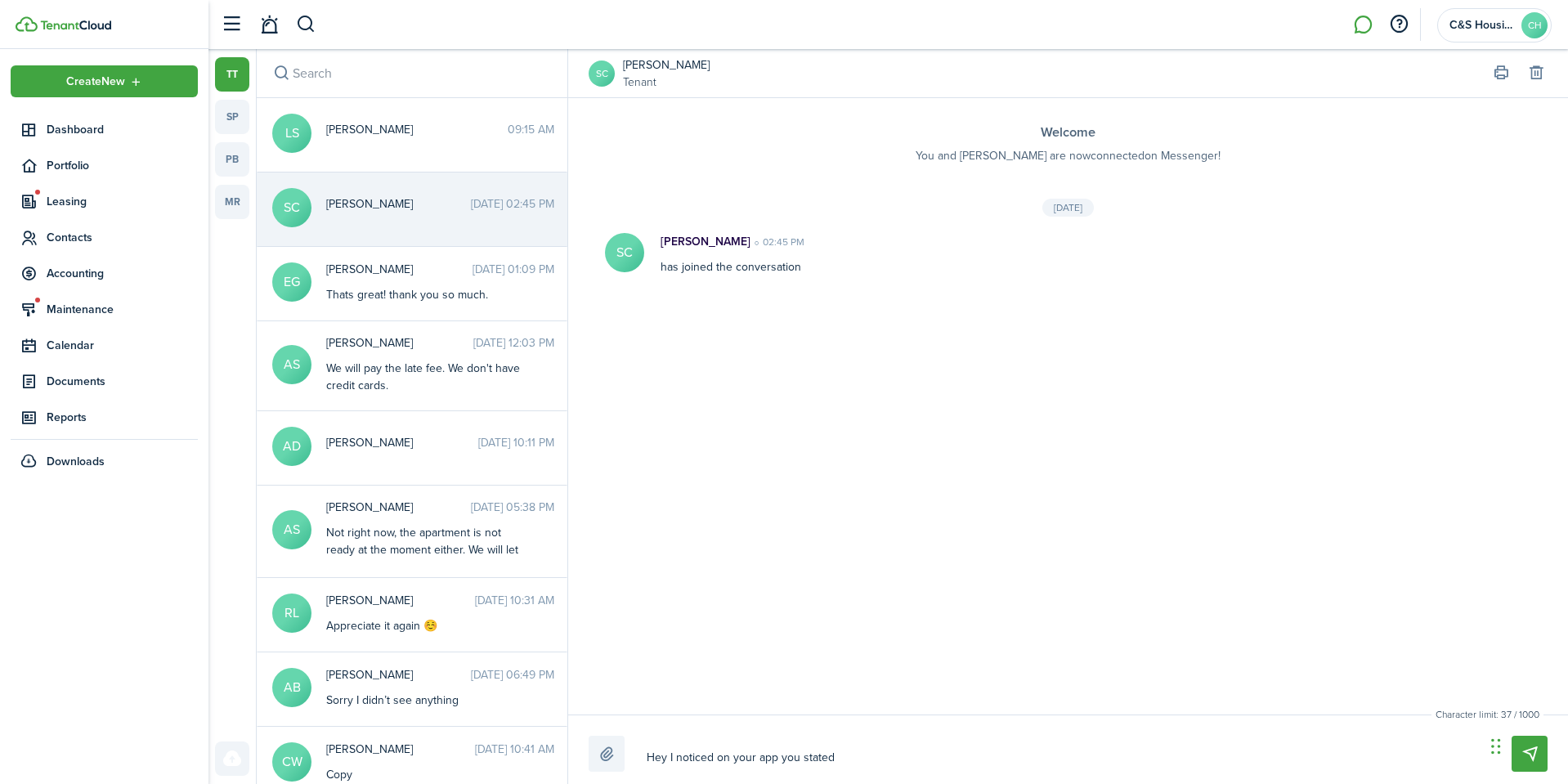
type textarea "Hey I noticed on your app you stated y"
type textarea "Hey I noticed on your app you stated yo"
type textarea "Hey I noticed on your app you stated you"
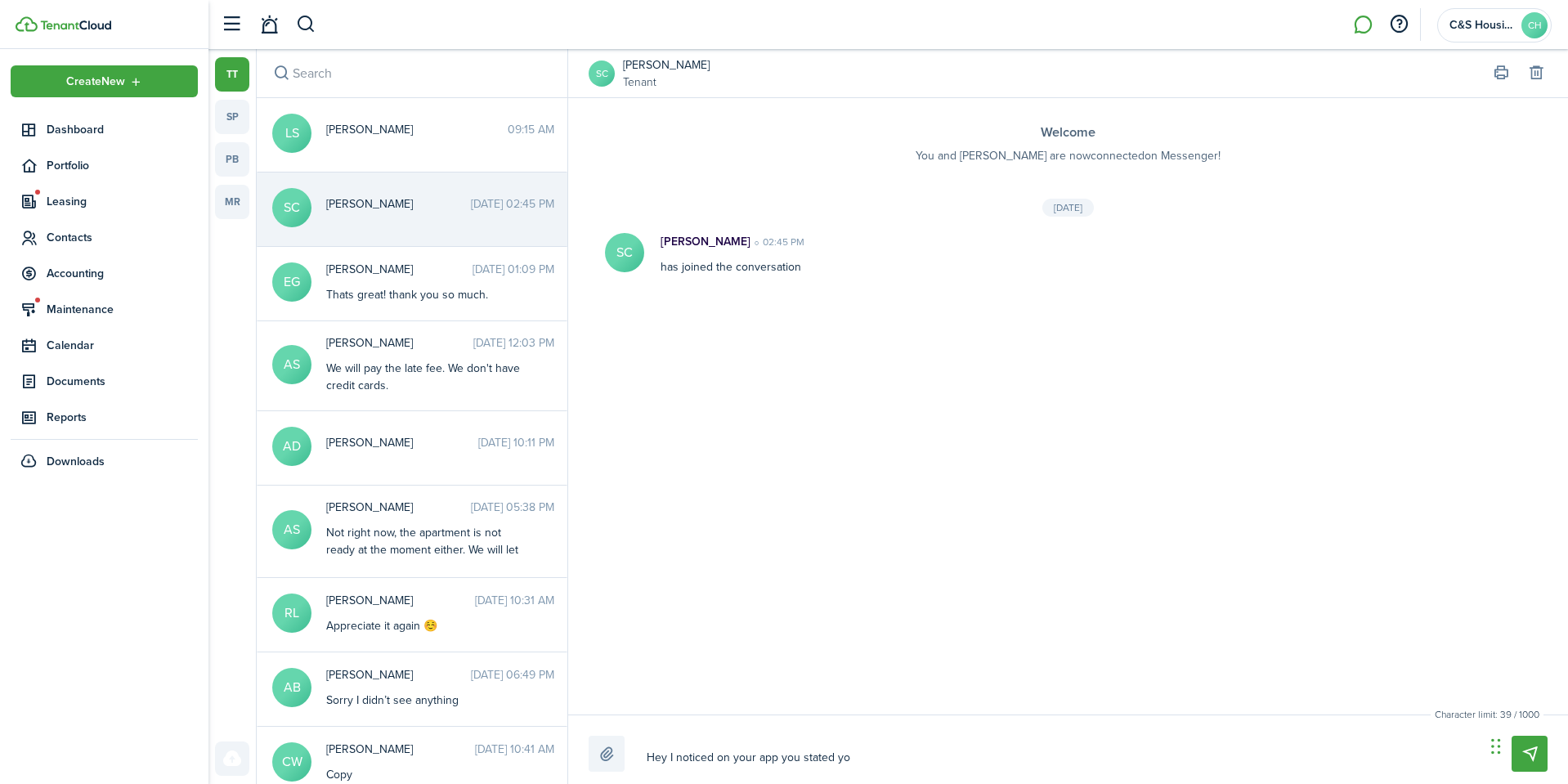
type textarea "Hey I noticed on your app you stated you"
type textarea "Hey I noticed on your app you stated you s"
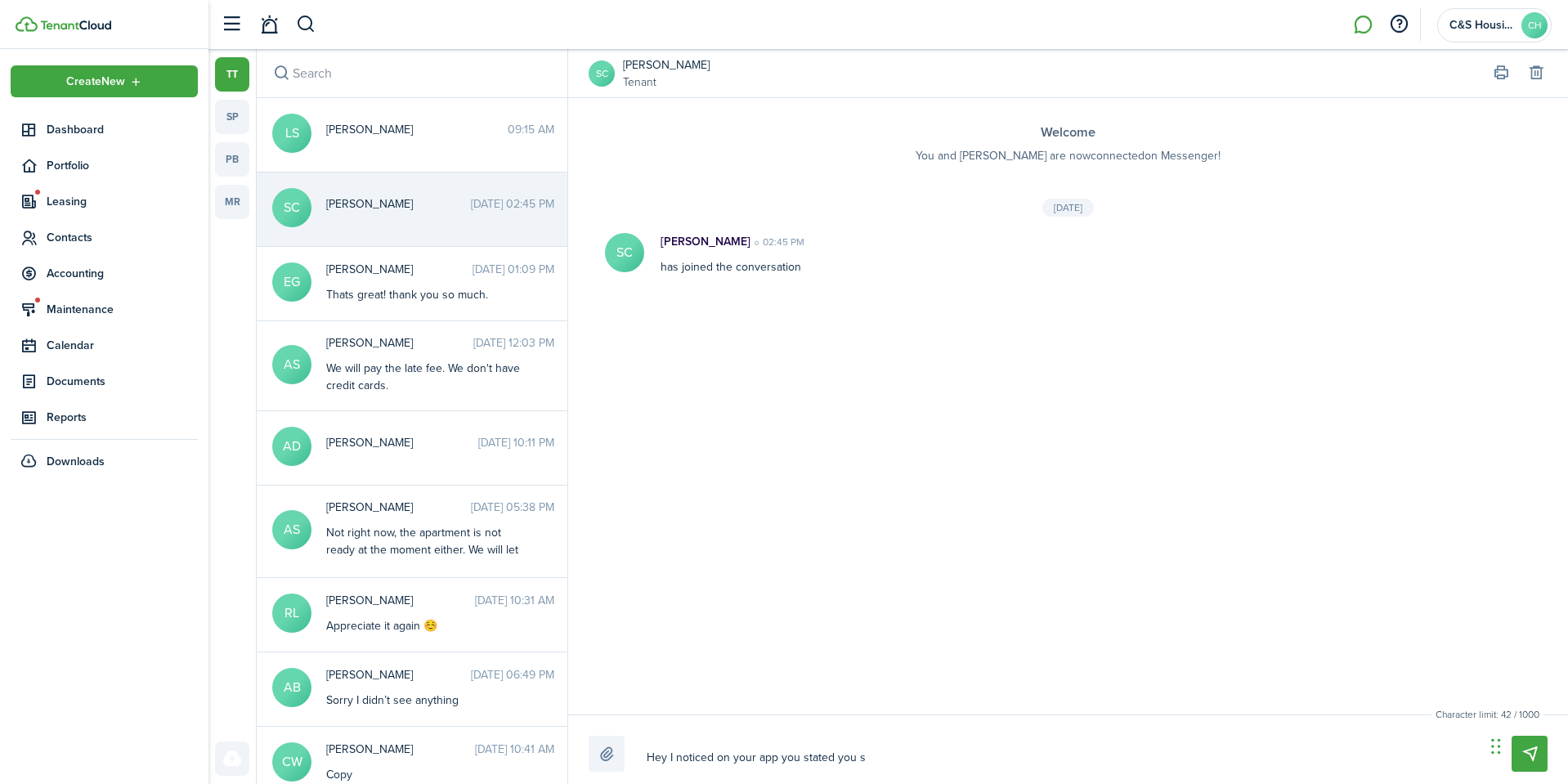
type textarea "Hey I noticed on your app you stated you sm"
type textarea "Hey I noticed on your app you stated you smo"
type textarea "Hey I noticed on your app you stated you smok"
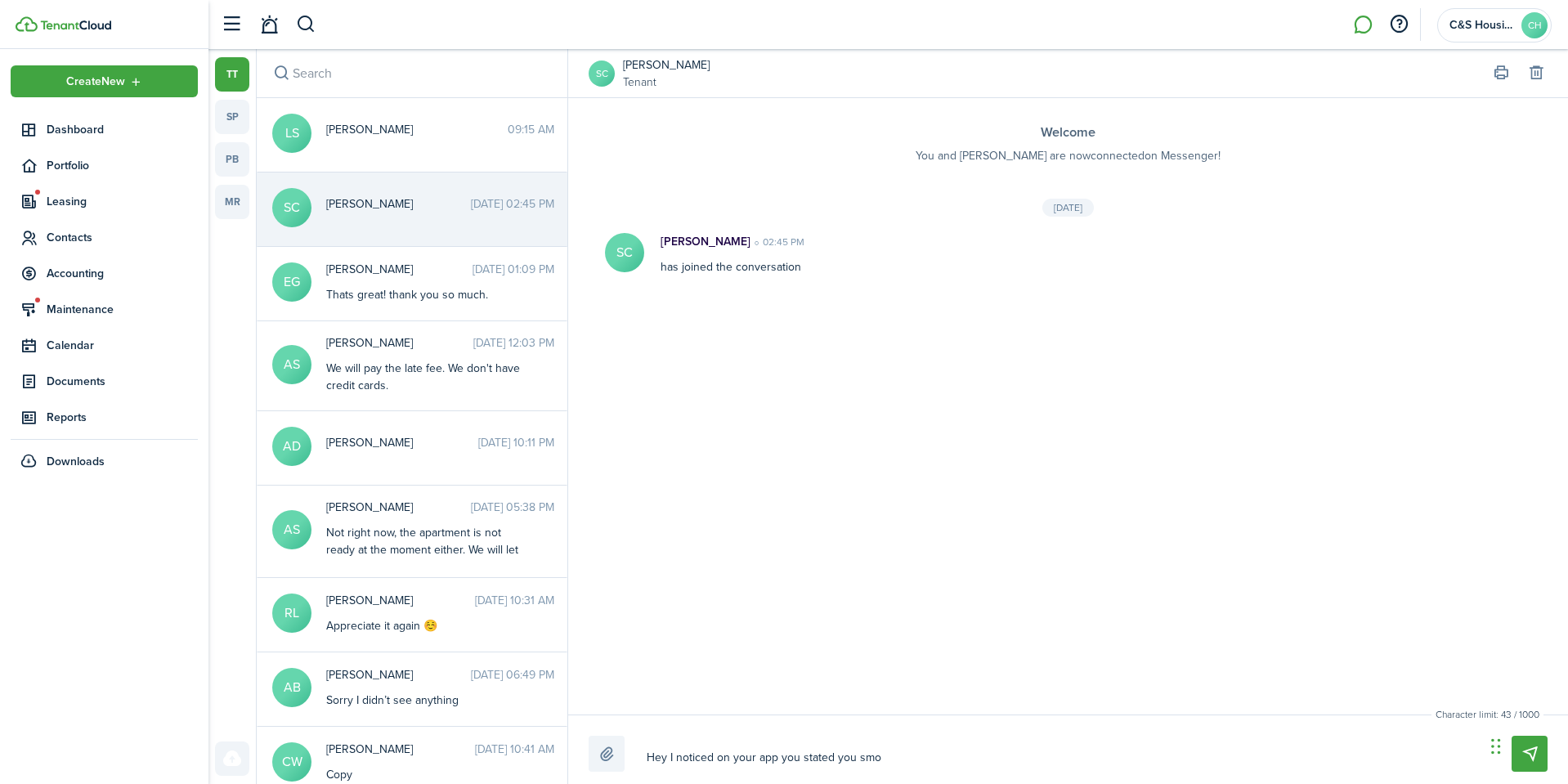
type textarea "Hey I noticed on your app you stated you smok"
type textarea "Hey I noticed on your app you stated you smoke"
type textarea "Hey I noticed on your app you stated you smoke,"
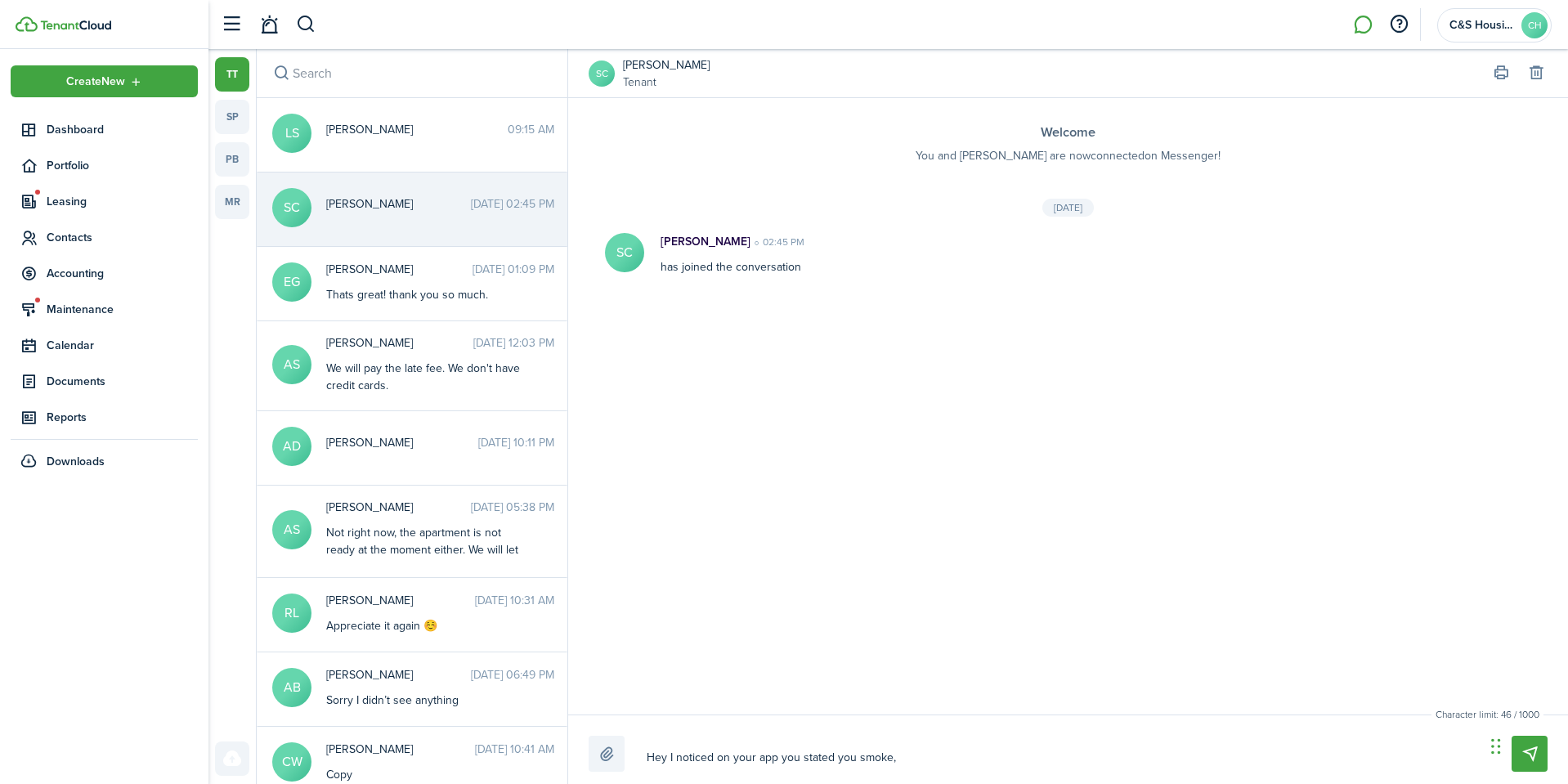
type textarea "Hey I noticed on your app you stated you smoke,"
type textarea "Hey I noticed on your app you stated you smoke"
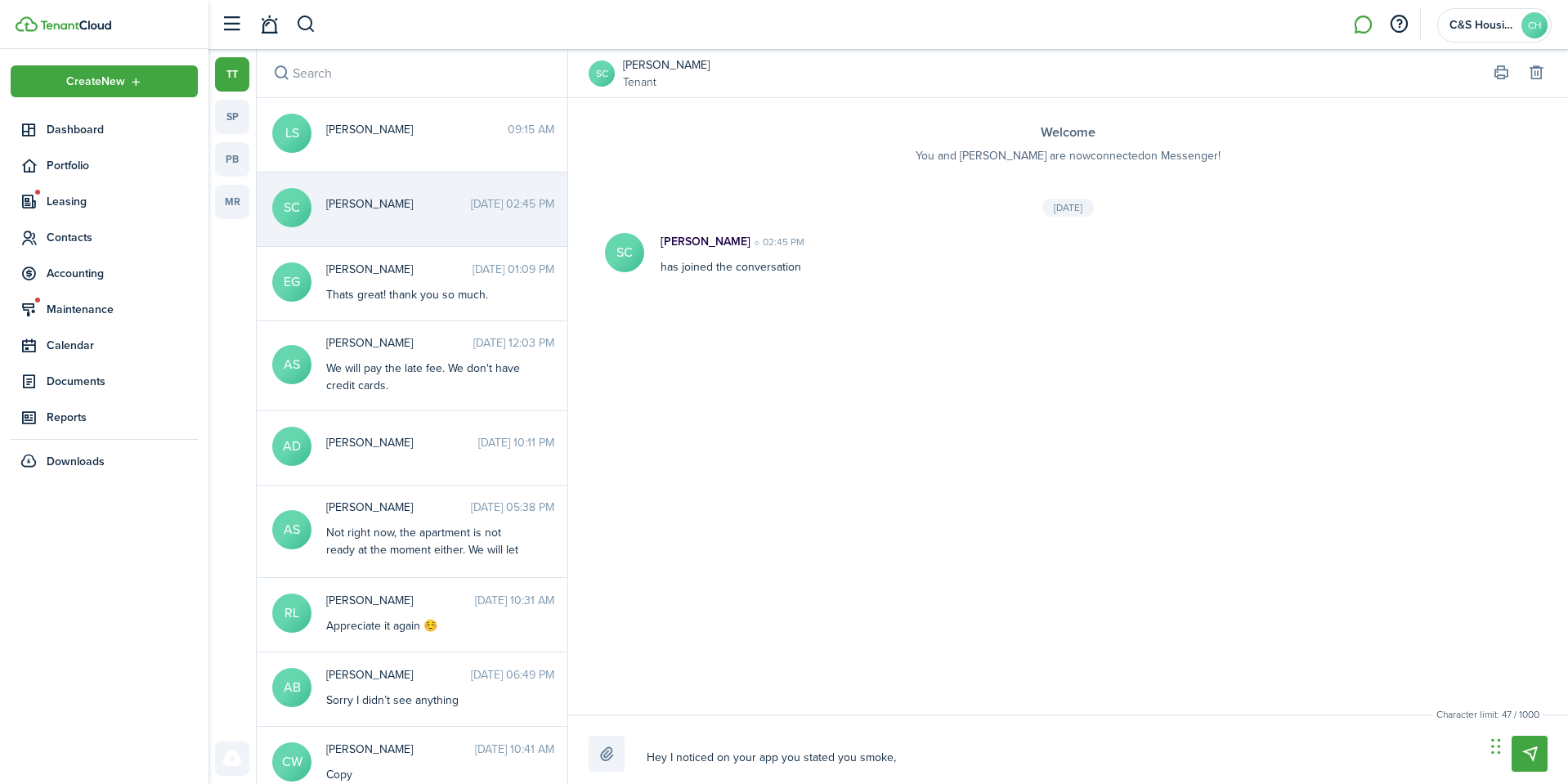
type textarea "Hey I noticed on your app you stated you smoke"
type textarea "Hey I noticed on your app you stated you smoke i"
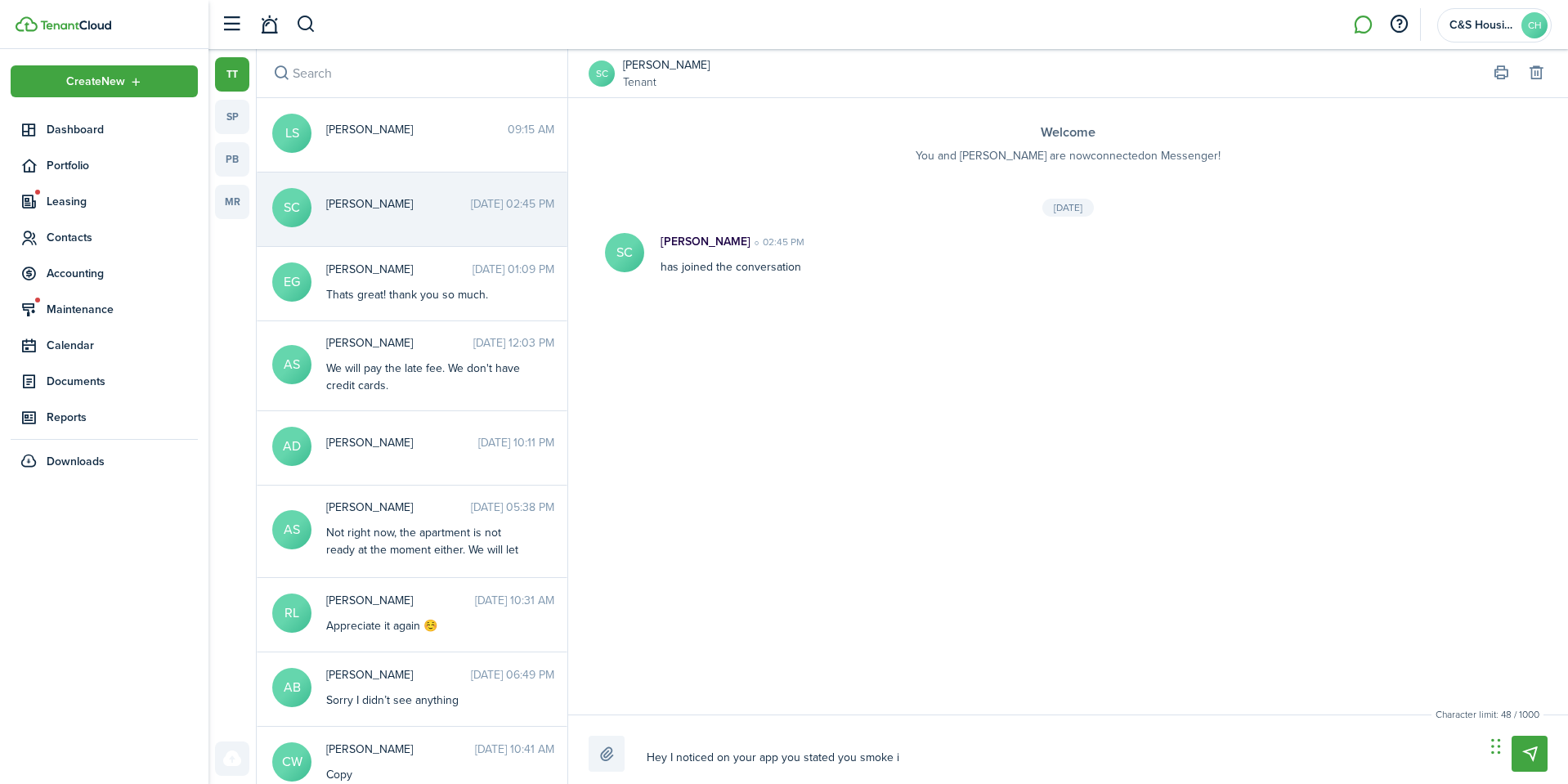
type textarea "Hey I noticed on your app you stated you smoke is"
type textarea "Hey I noticed on your app you stated you smoke is t"
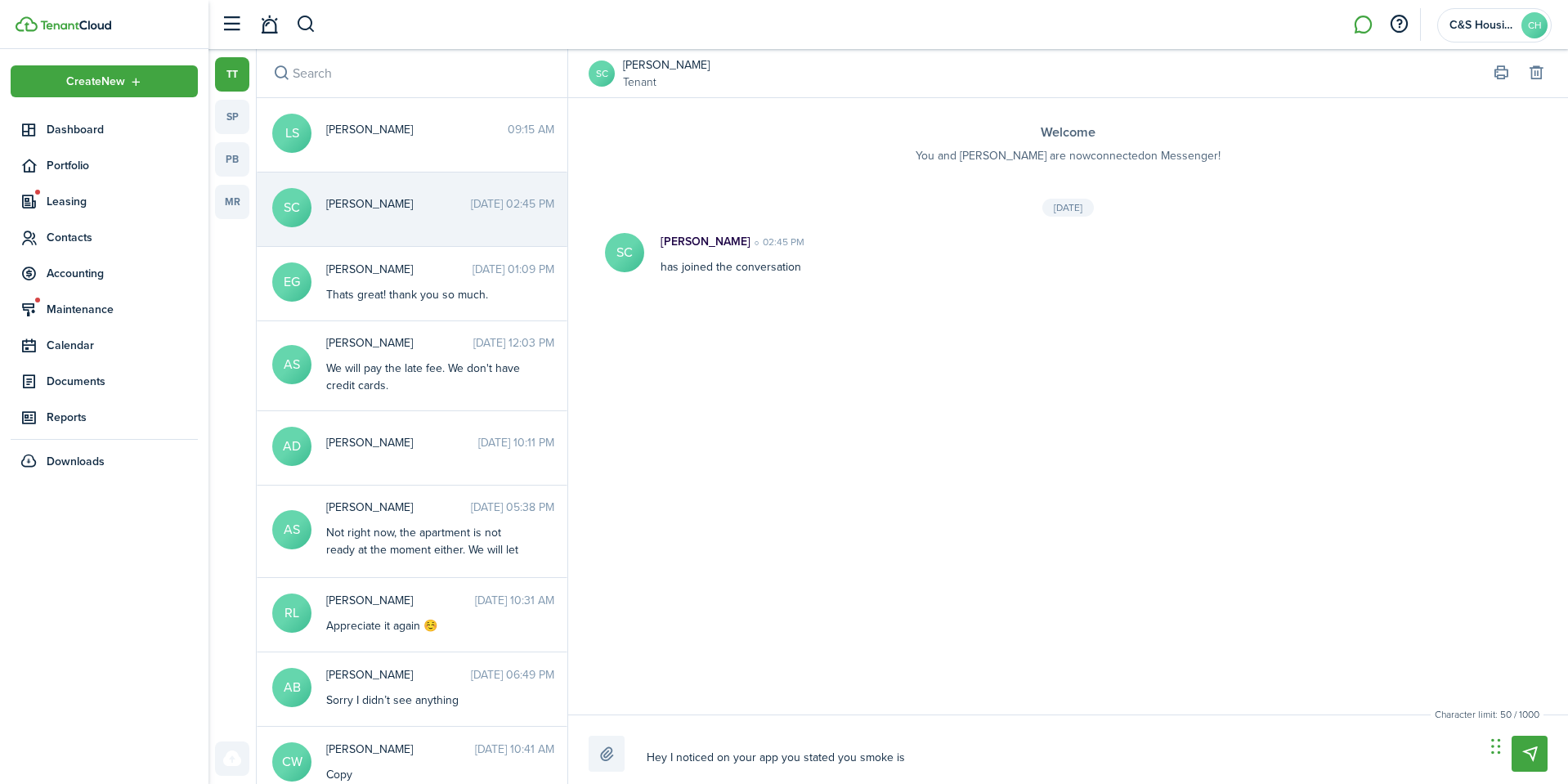
type textarea "Hey I noticed on your app you stated you smoke is t"
type textarea "Hey I noticed on your app you stated you smoke is th"
type textarea "Hey I noticed on your app you stated you smoke is tha"
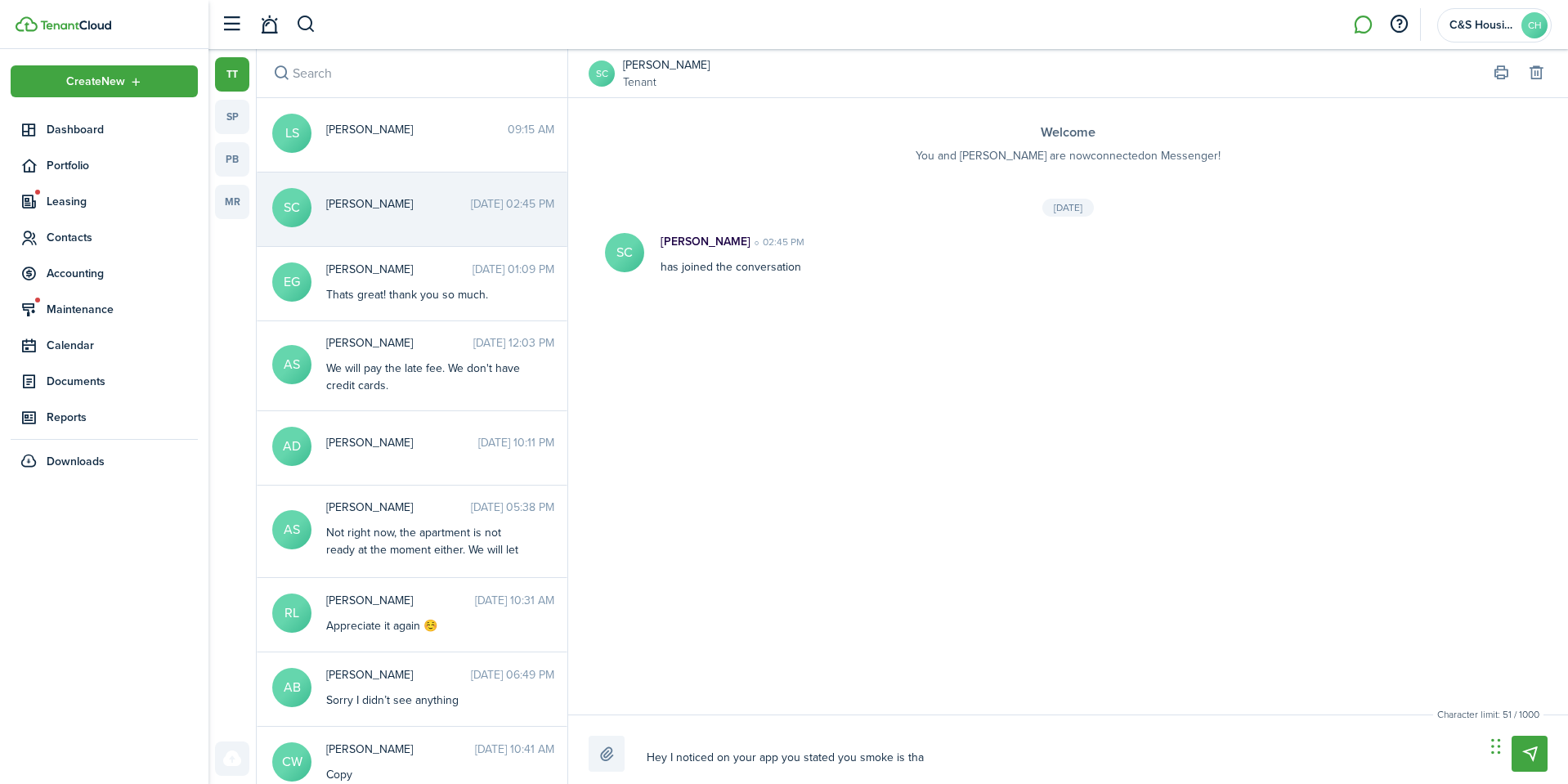
type textarea "Hey I noticed on your app you stated you smoke is that"
type textarea "Hey I noticed on your app you stated you smoke is that t"
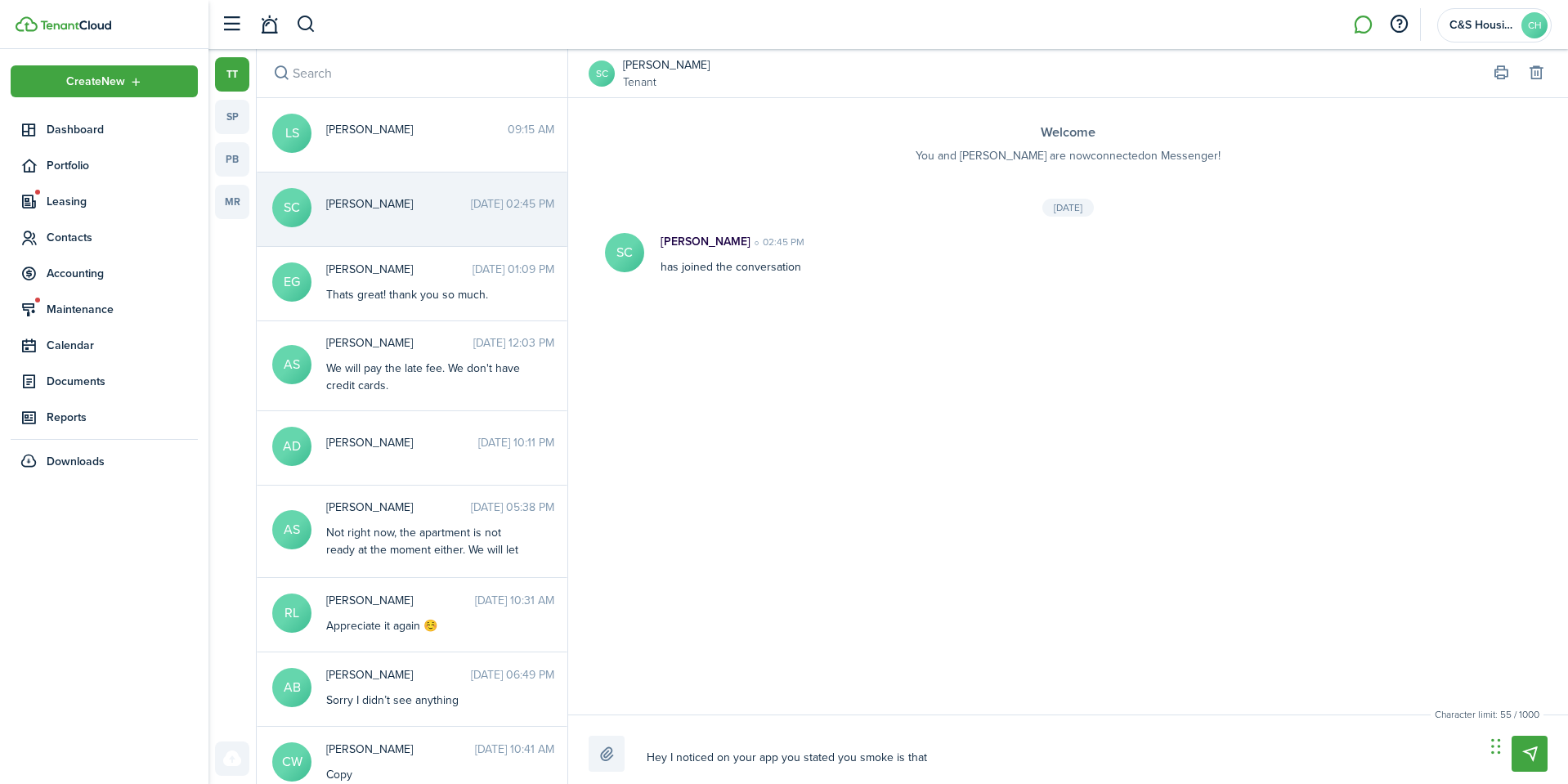
type textarea "Hey I noticed on your app you stated you smoke is that t"
type textarea "Hey I noticed on your app you stated you smoke is that to"
type textarea "Hey I noticed on your app you stated you smoke is that tob"
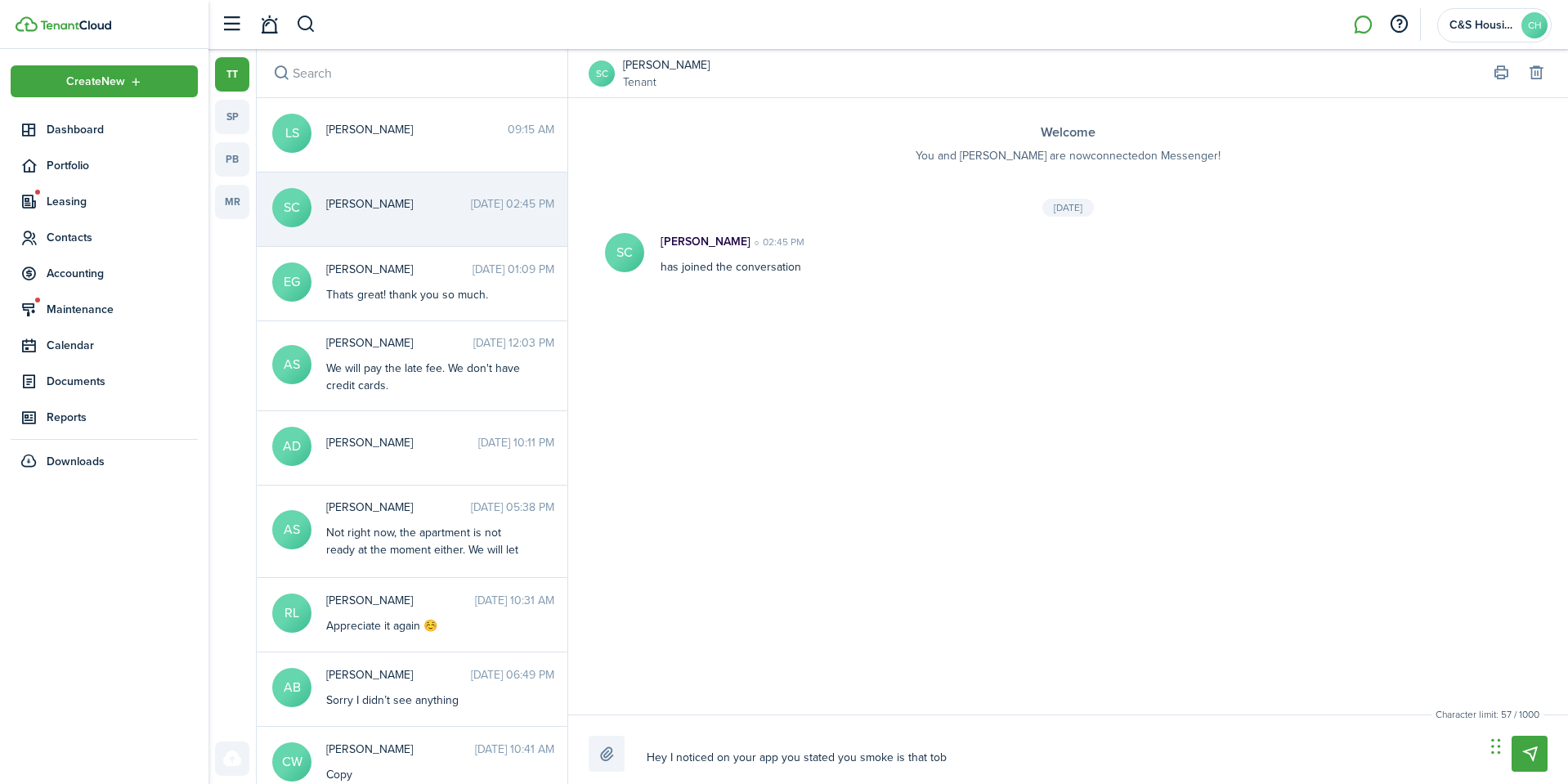
type textarea "Hey I noticed on your app you stated you smoke is that tobb"
type textarea "Hey I noticed on your app you stated you smoke is that [PERSON_NAME]"
type textarea "Hey I noticed on your app you stated you smoke is that tobbac"
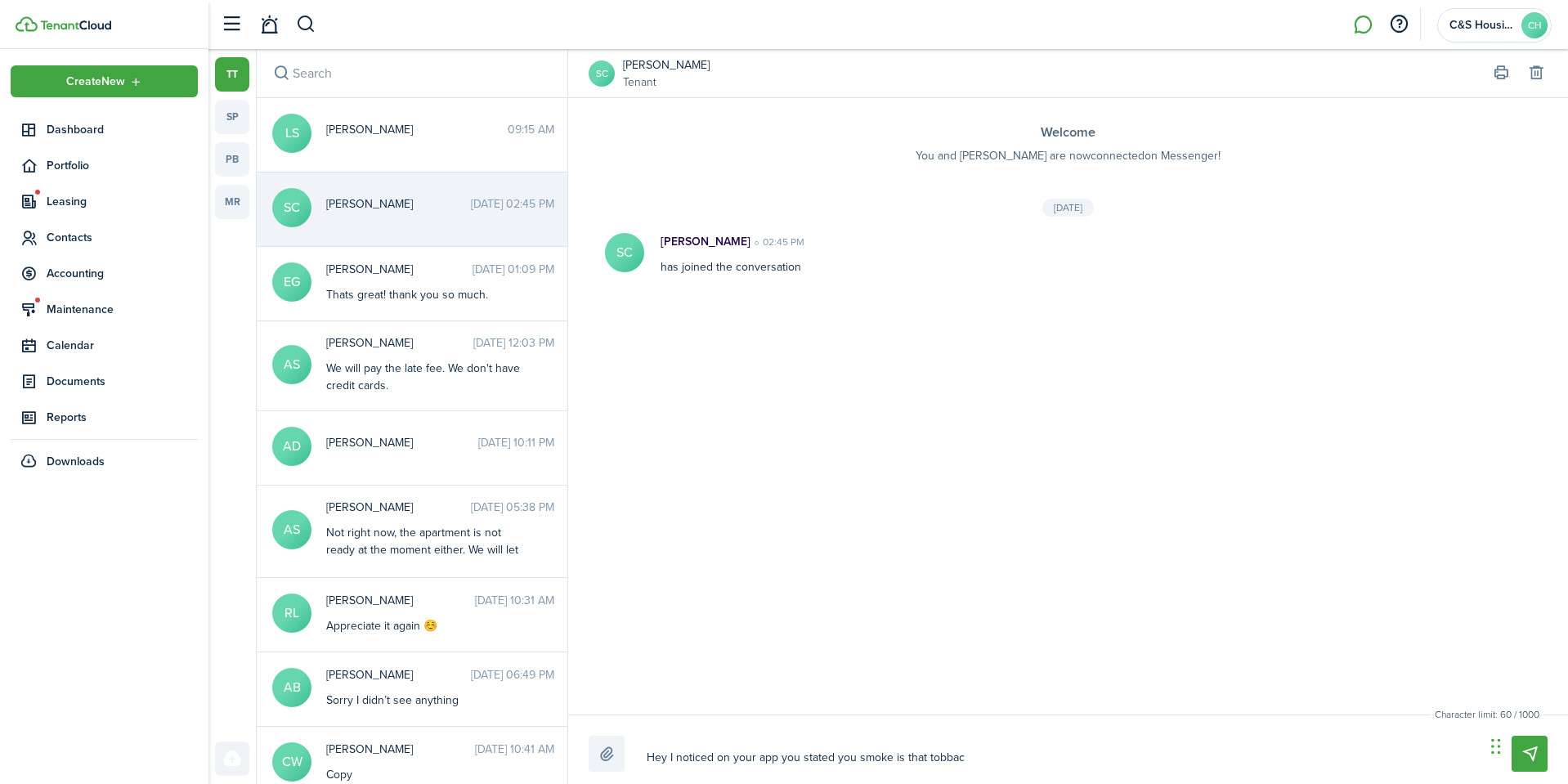
type textarea "Hey I noticed on your app you stated you smoke is that tobbac"
type textarea "Hey I noticed on your app you stated you smoke is that tobbacc"
type textarea "Hey I noticed on your app you stated you smoke is that tobbacco"
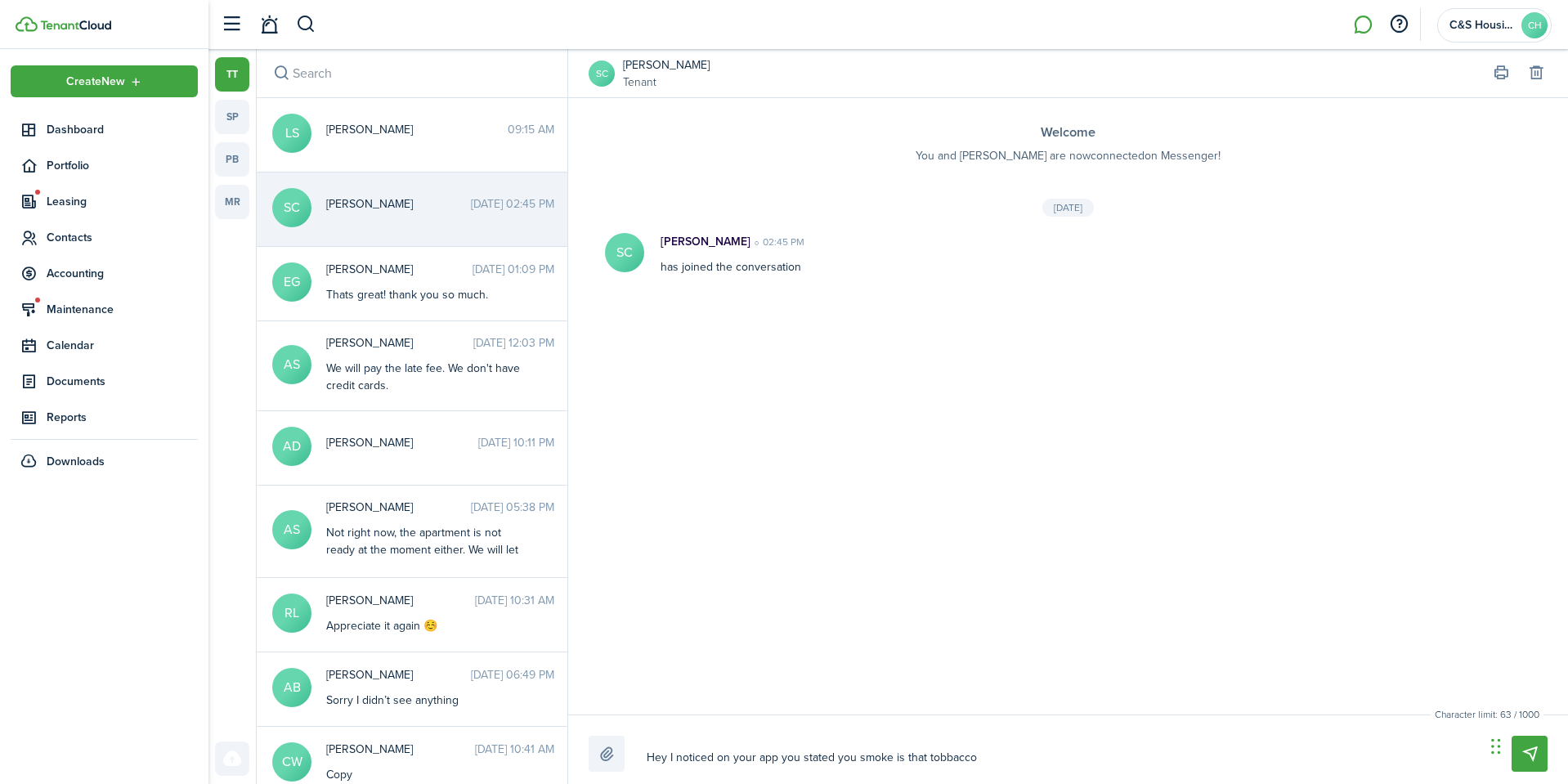
type textarea "Hey I noticed on your app you stated you smoke is that tobbacco"
type textarea "Hey I noticed on your app you stated you smoke is that tobaccos"
type textarea "Hey I noticed on your app you stated you smoke is that tobacco"
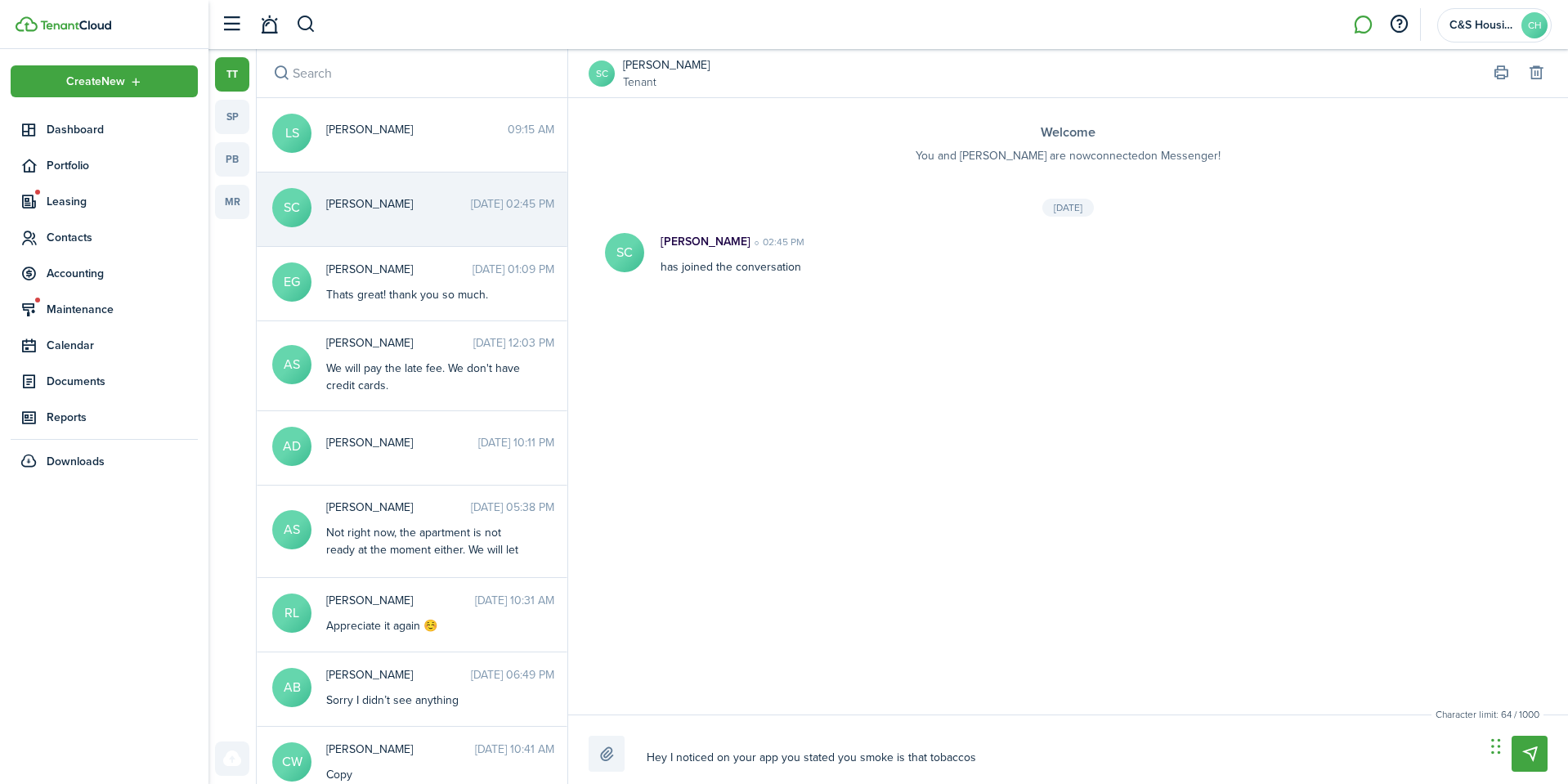
type textarea "Hey I noticed on your app you stated you smoke is that tobacco"
type textarea "Hey I noticed on your app you stated you smoke is that tobacco,"
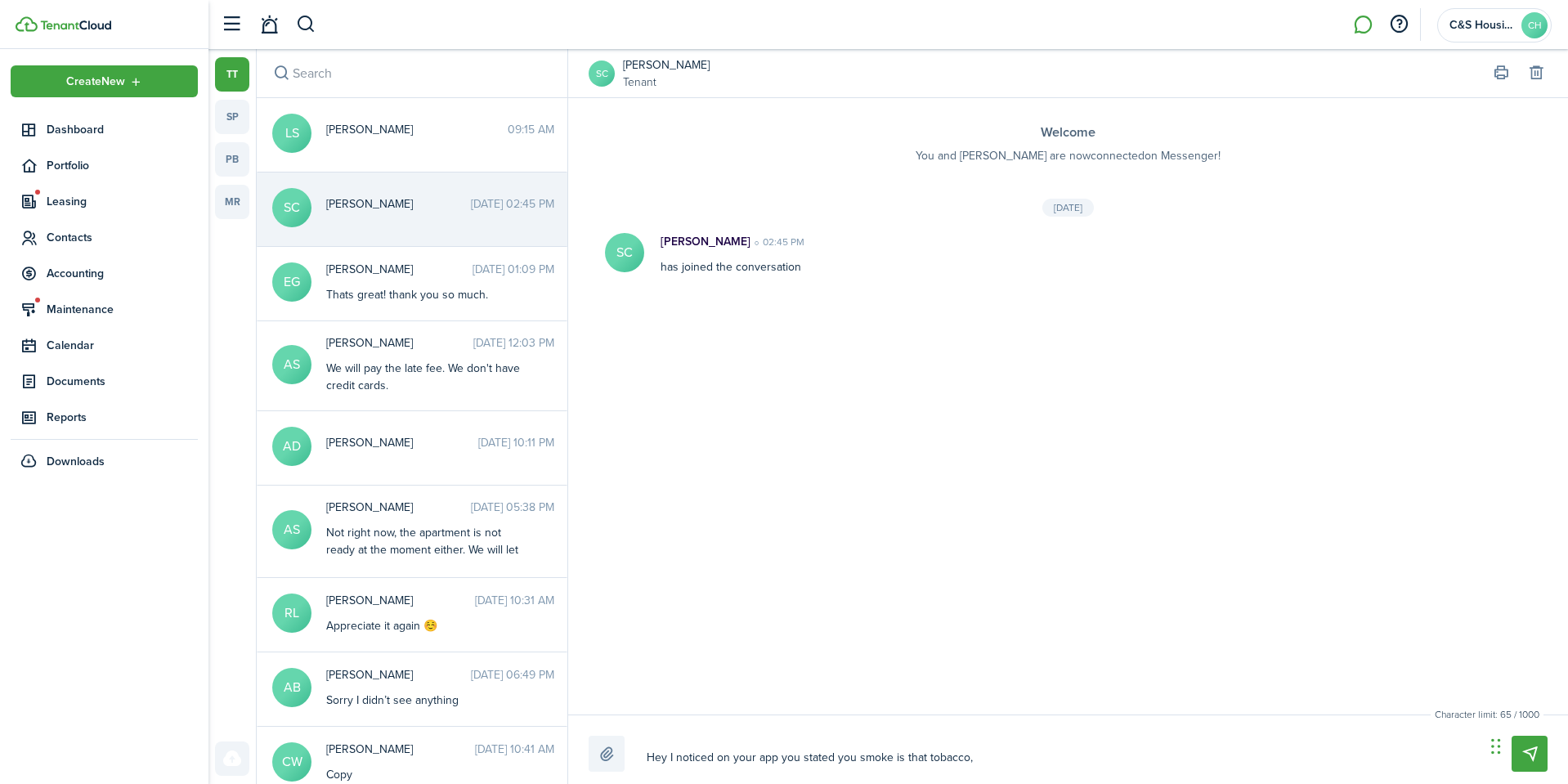
type textarea "Hey I noticed on your app you stated you smoke is that tobacco, m"
type textarea "Hey I noticed on your app you stated you smoke is that tobacco, ma"
type textarea "Hey I noticed on your app you stated you smoke is that tobacco, mar"
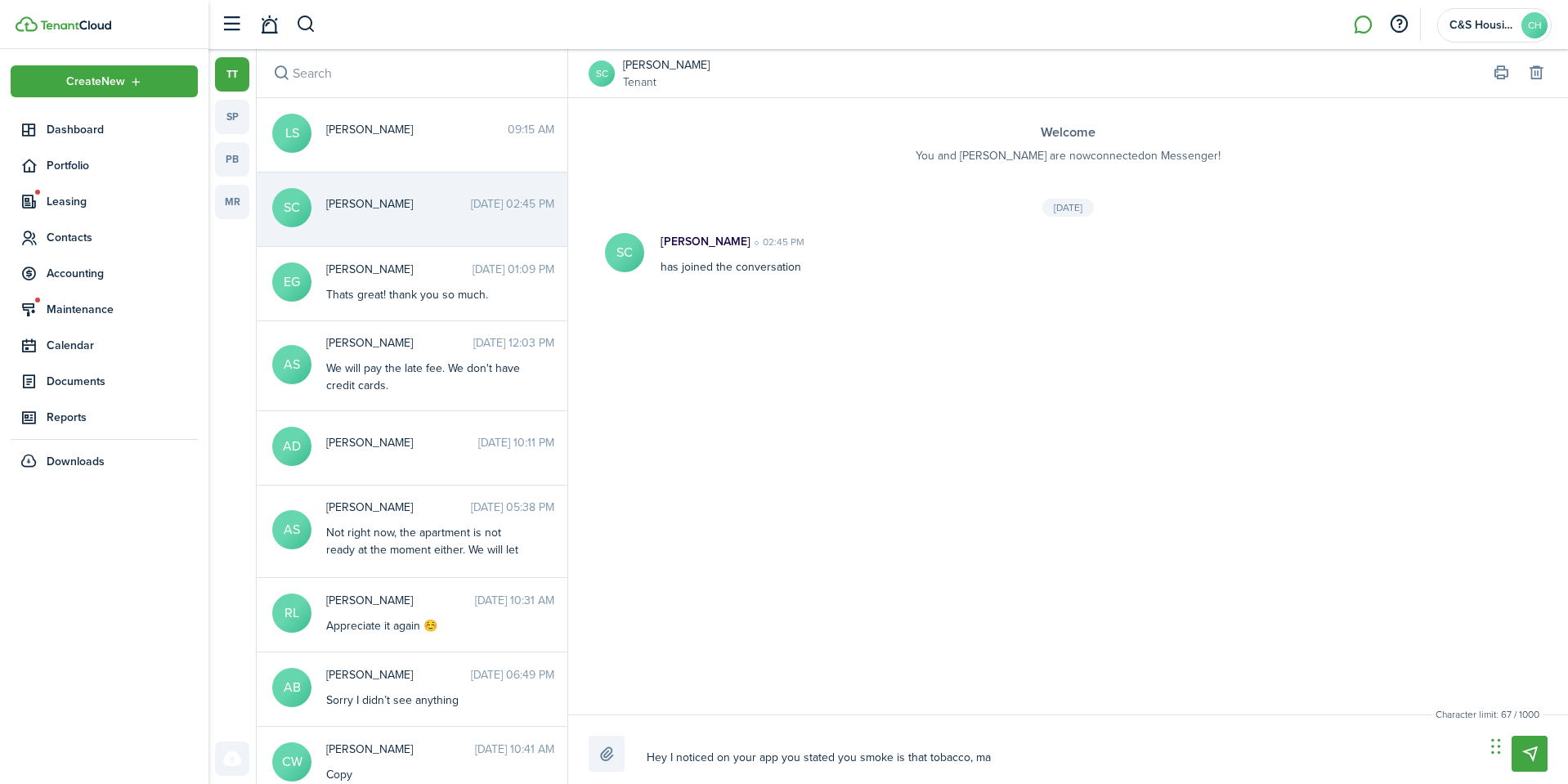
type textarea "Hey I noticed on your app you stated you smoke is that tobacco, mar"
type textarea "Hey I noticed on your app you stated you smoke is that tobacco, mari"
type textarea "Hey I noticed on your app you stated you smoke is that tobacco, marij"
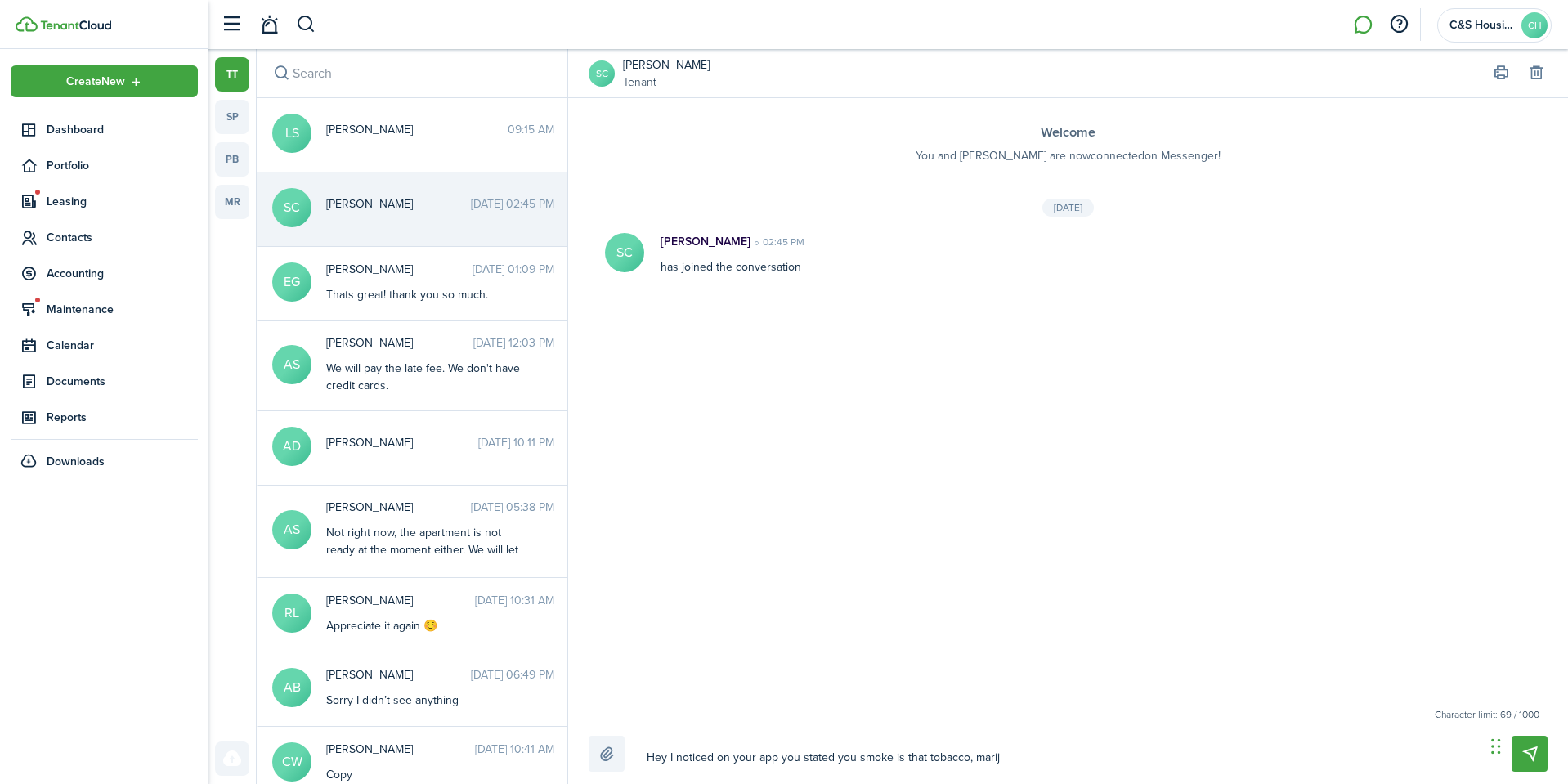
type textarea "Hey I noticed on your app you stated you smoke is that tobacco, mariju"
type textarea "Hey I noticed on your app you stated you smoke is that tobacco, marijua"
type textarea "Hey I noticed on your app you stated you smoke is that tobacco, marijuan"
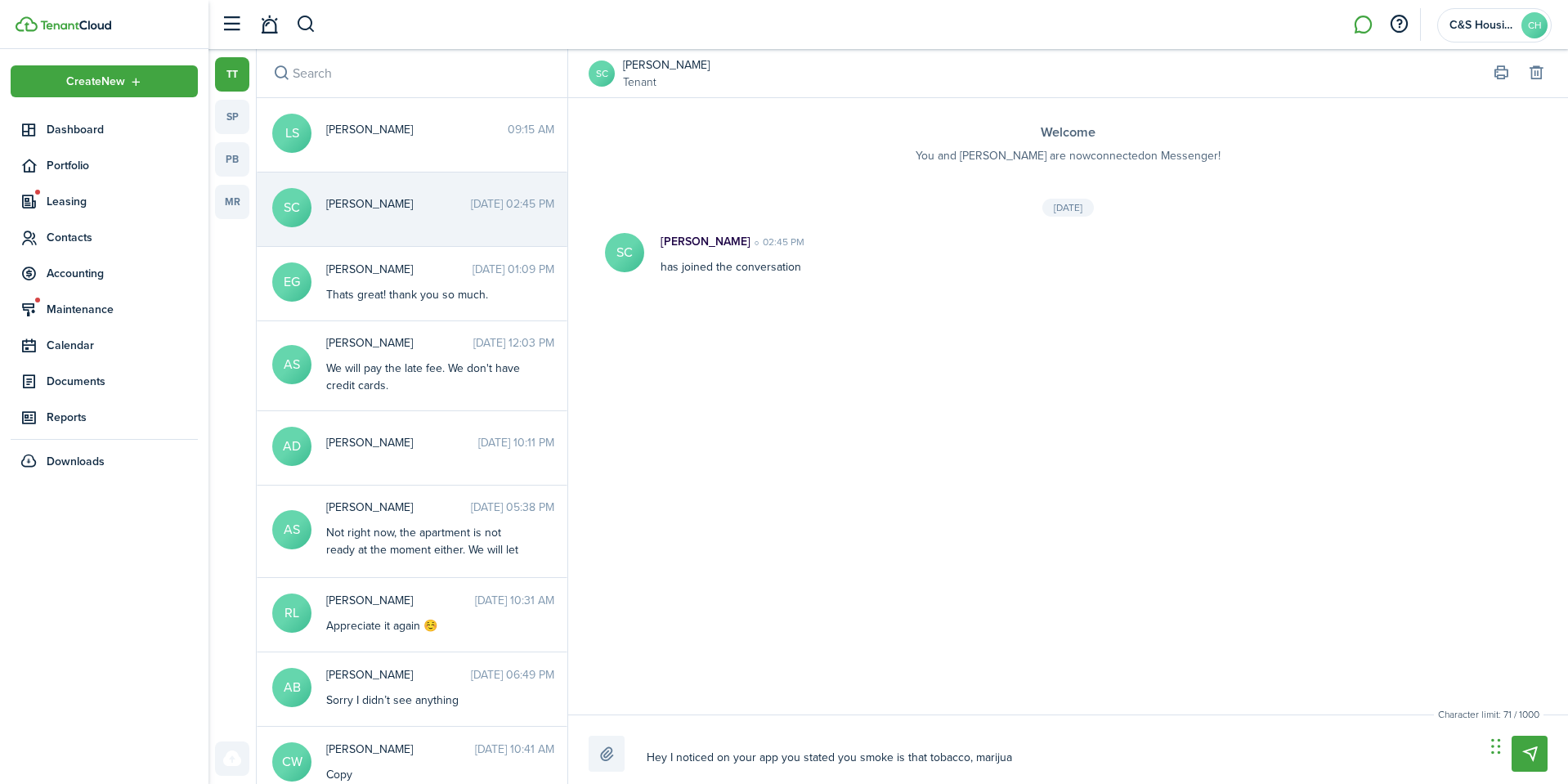
type textarea "Hey I noticed on your app you stated you smoke is that tobacco, marijuan"
type textarea "Hey I noticed on your app you stated you smoke is that tobacco, marijuana"
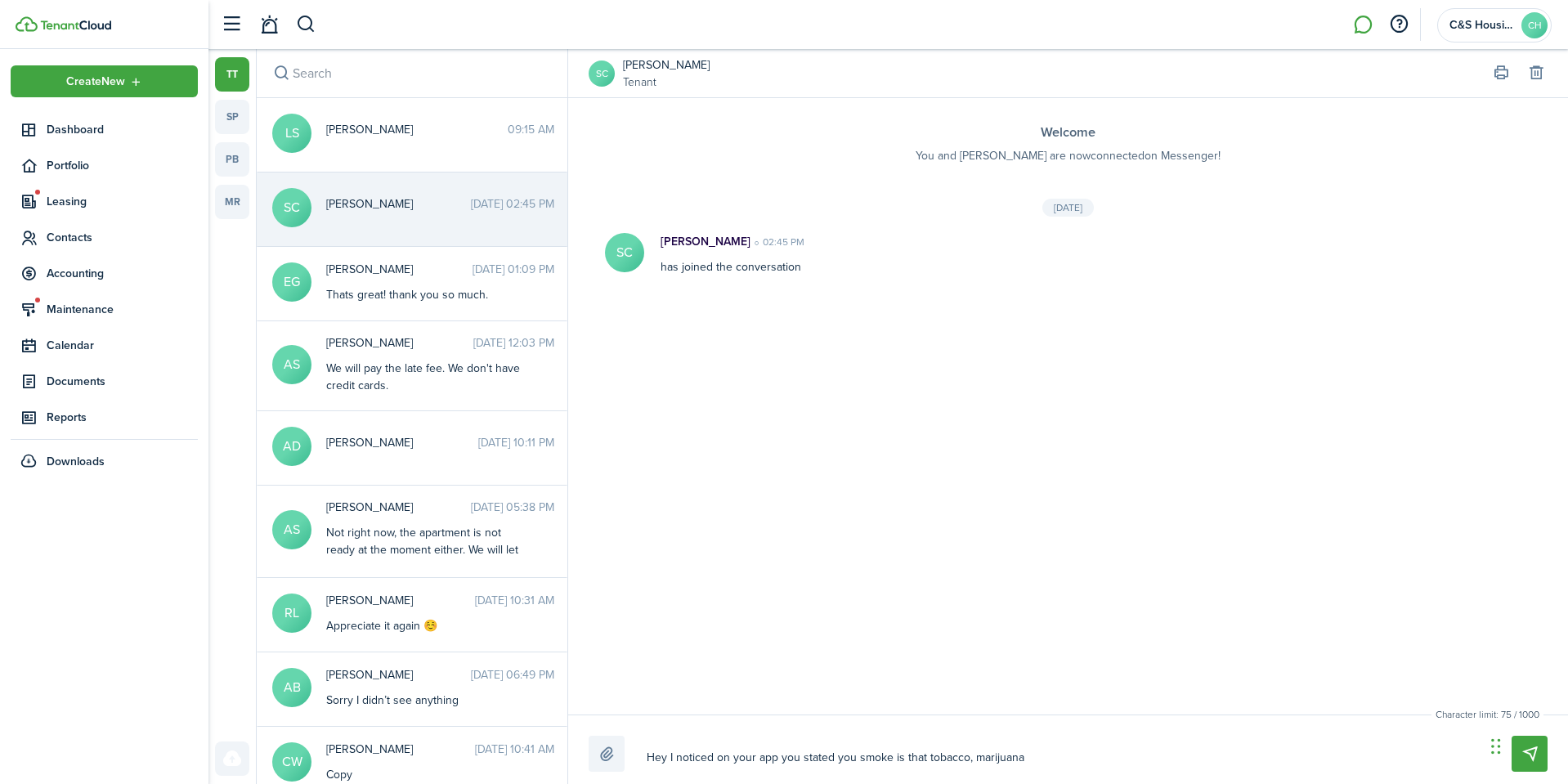
type textarea "Hey I noticed on your app you stated you smoke is that tobacco, marijuana"
type textarea "Hey I noticed on your app you stated you smoke is that tobacco, marijuana,"
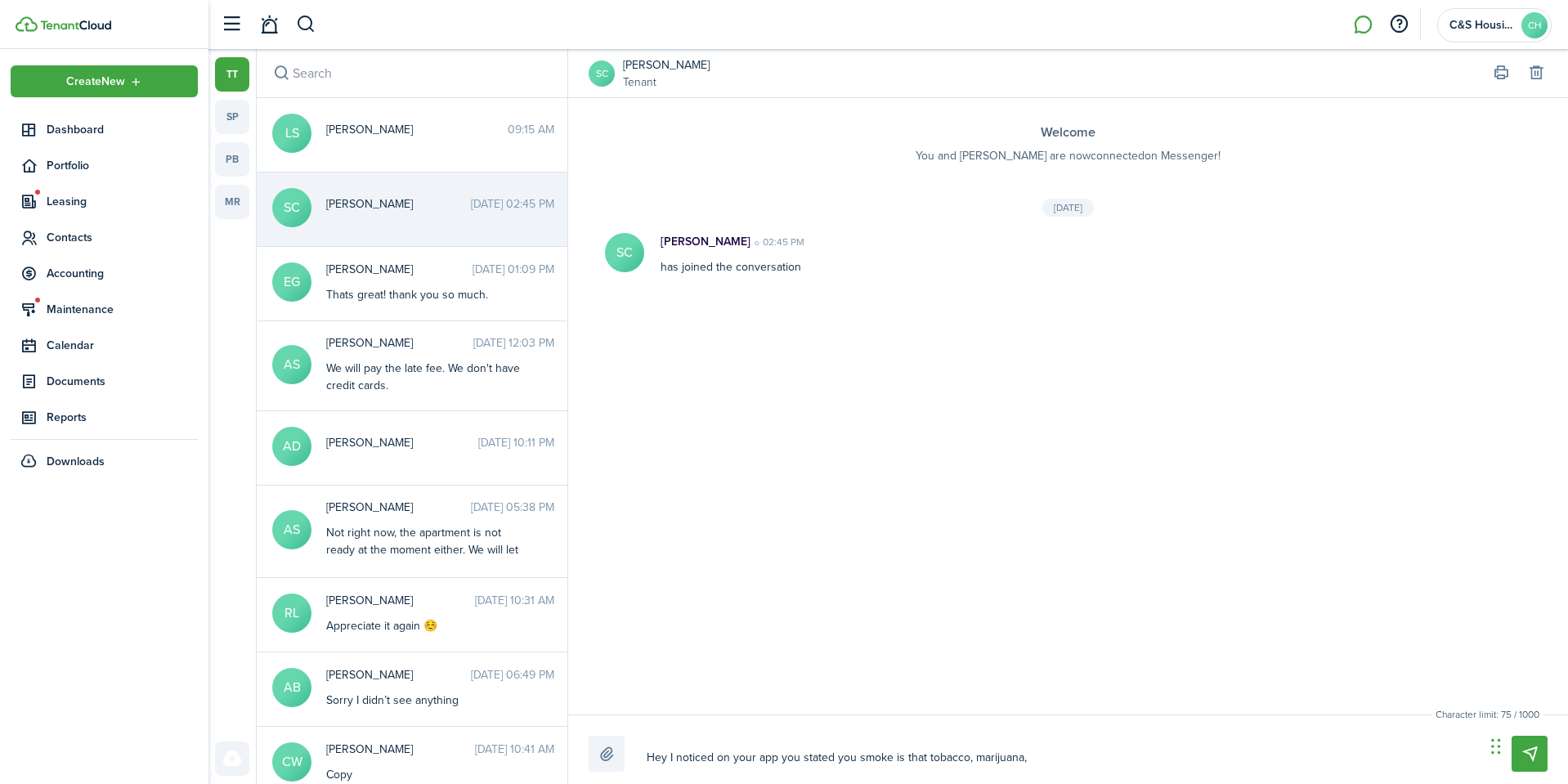
type textarea "Hey I noticed on your app you stated you smoke is that tobacco, marijuana,"
type textarea "Hey I noticed on your app you stated you smoke is that tobacco, marijuana, v"
type textarea "Hey I noticed on your app you stated you smoke is that tobacco, marijuana, [GEO…"
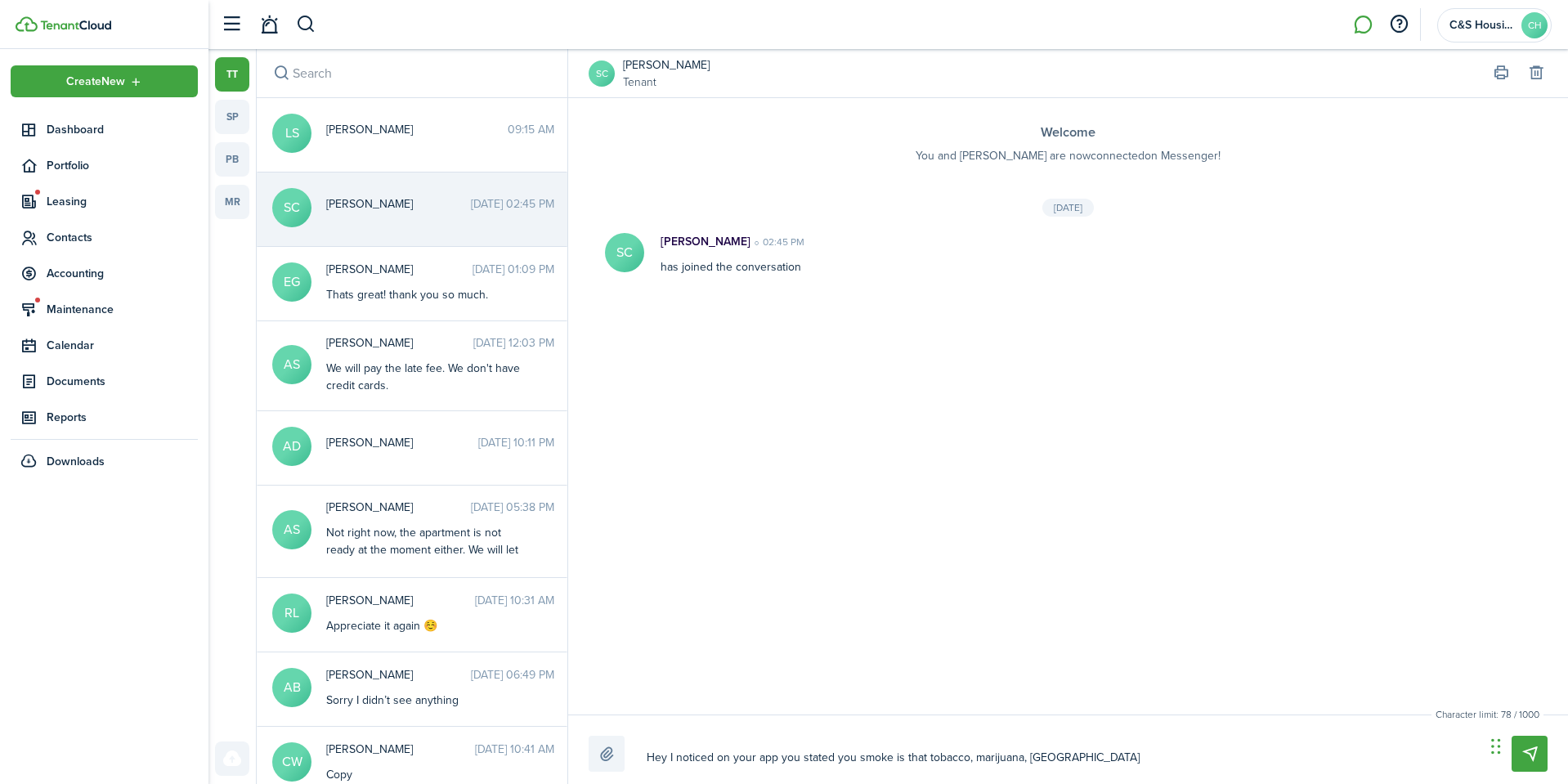
type textarea "Hey I noticed on your app you stated you smoke is that tobacco, marijuana, vap"
type textarea "Hey I noticed on your app you stated you smoke is that tobacco, marijuana, vape"
type textarea "Hey I noticed on your app you stated you smoke is that tobacco, marijuana, vap"
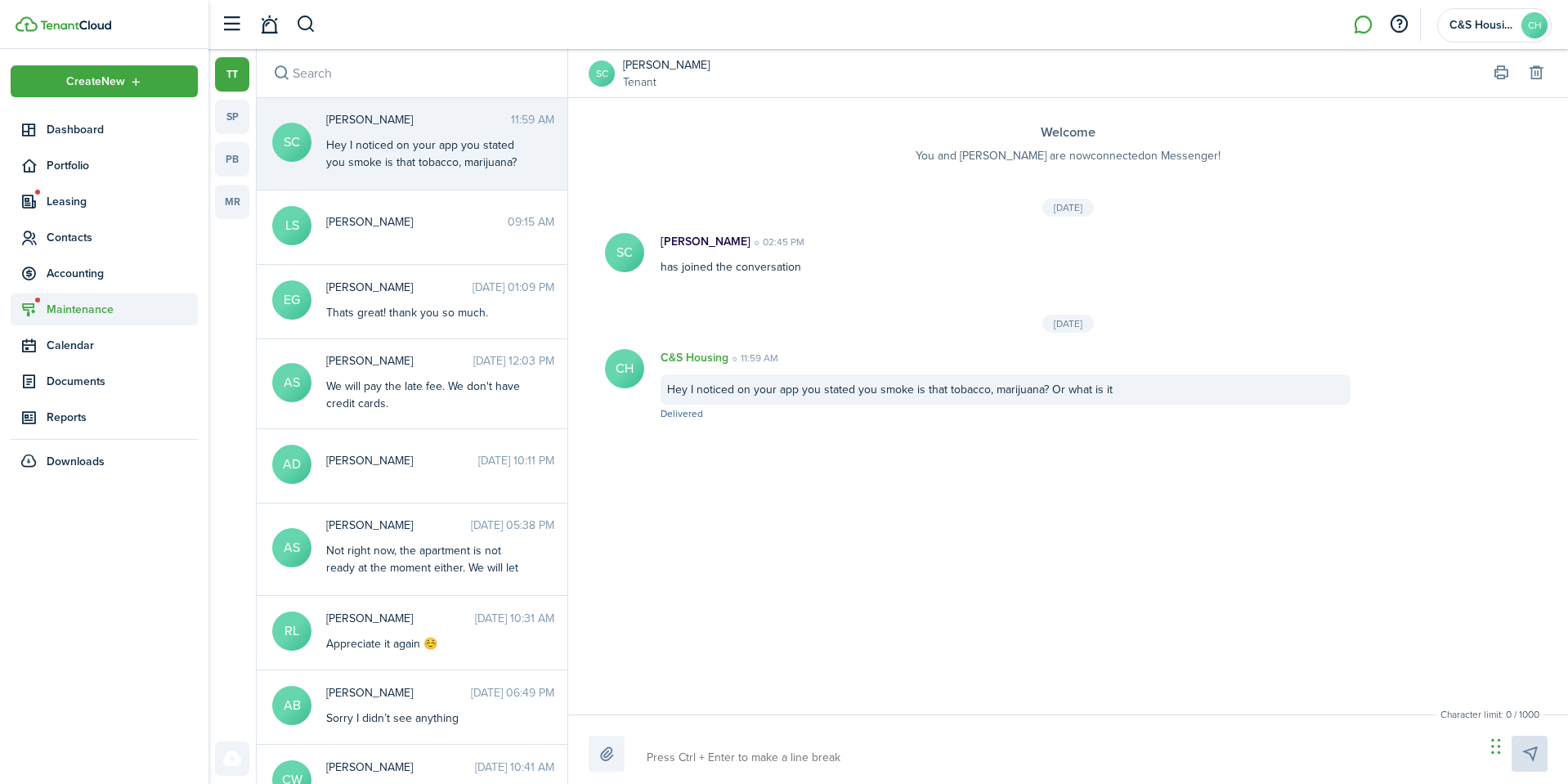
click at [65, 307] on span "Maintenance" at bounding box center [122, 310] width 151 height 18
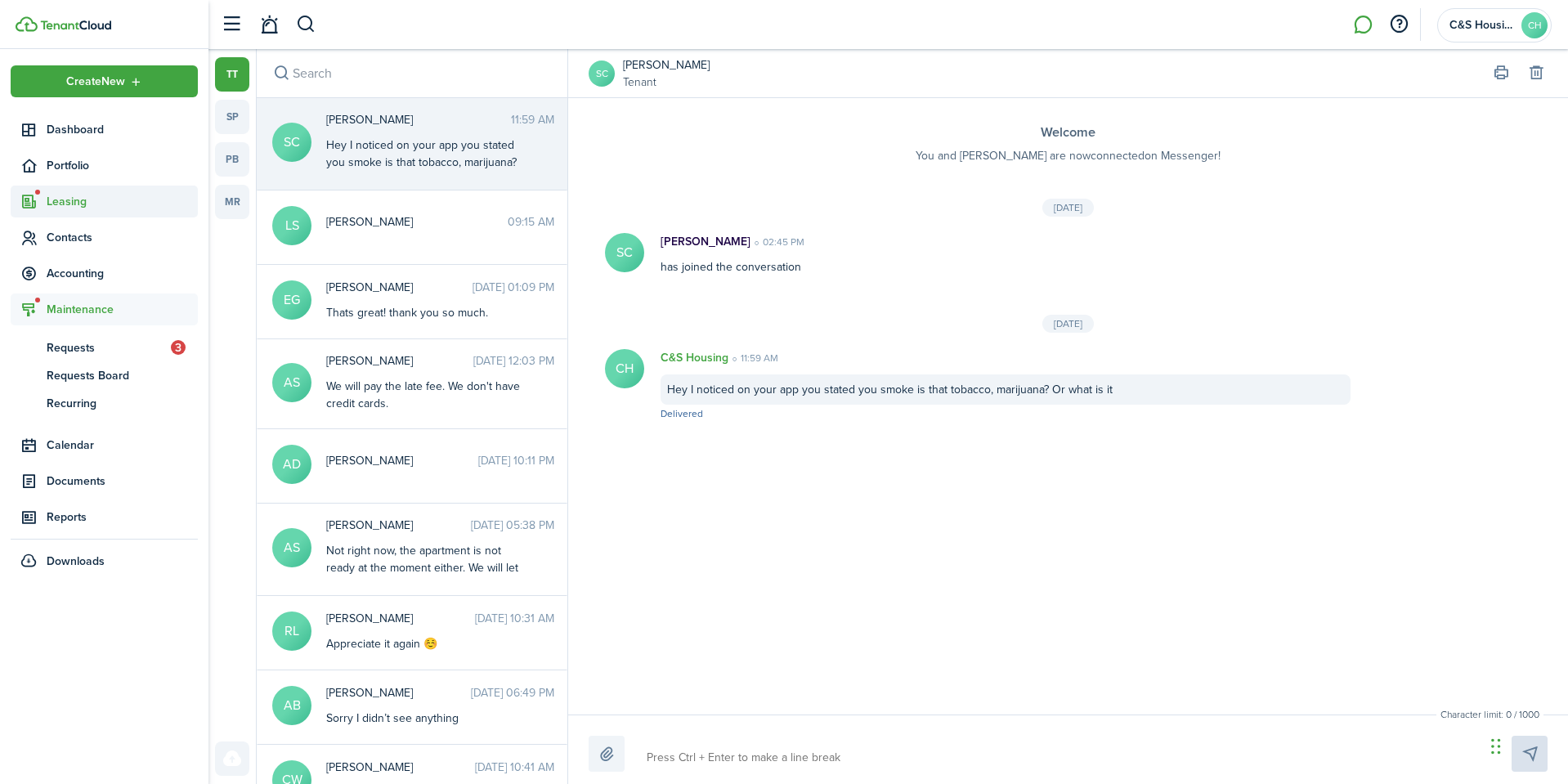
click at [64, 204] on span "Leasing" at bounding box center [122, 201] width 151 height 18
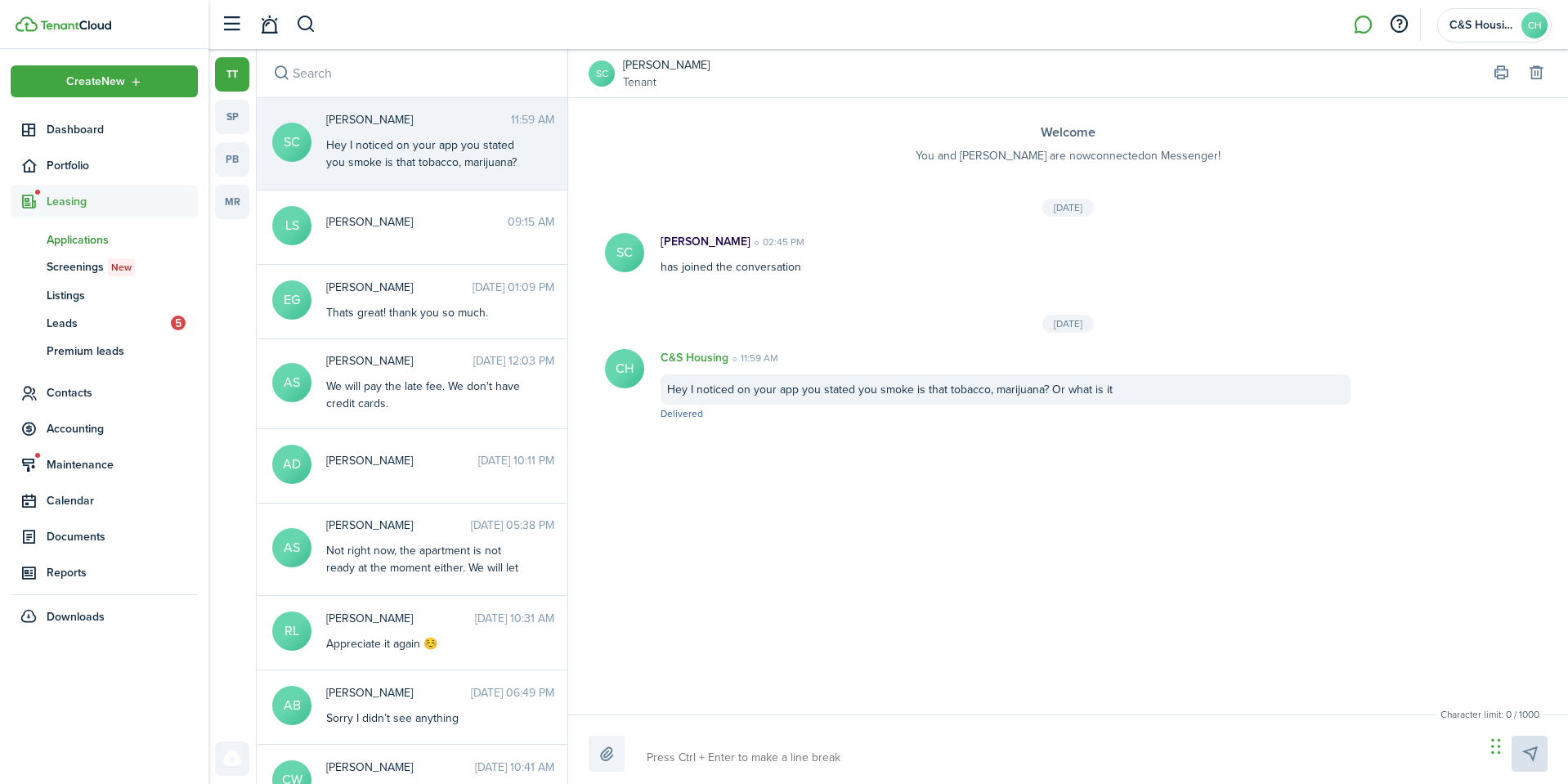
click at [69, 236] on span "Applications" at bounding box center [122, 240] width 151 height 18
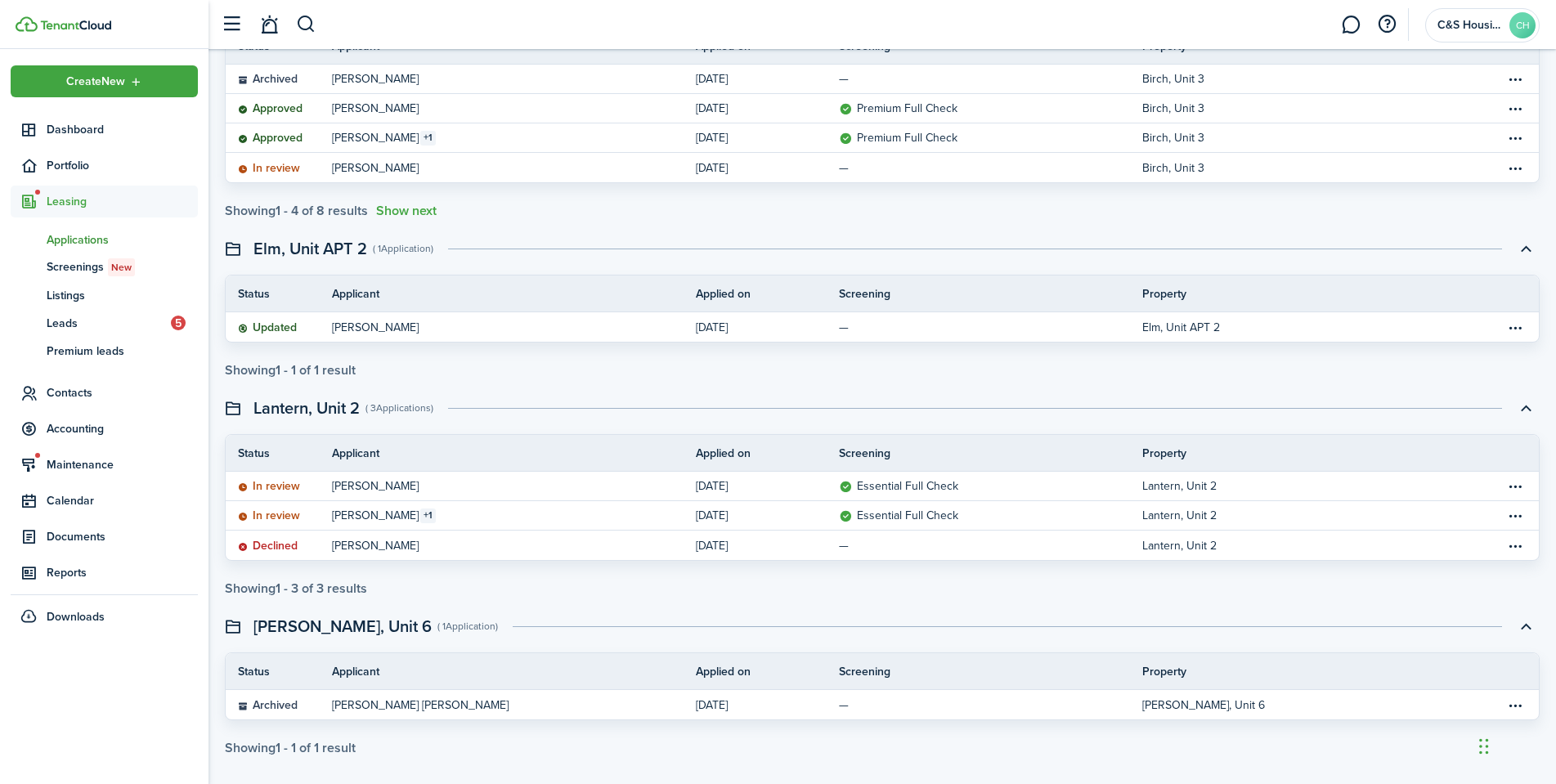
scroll to position [213, 0]
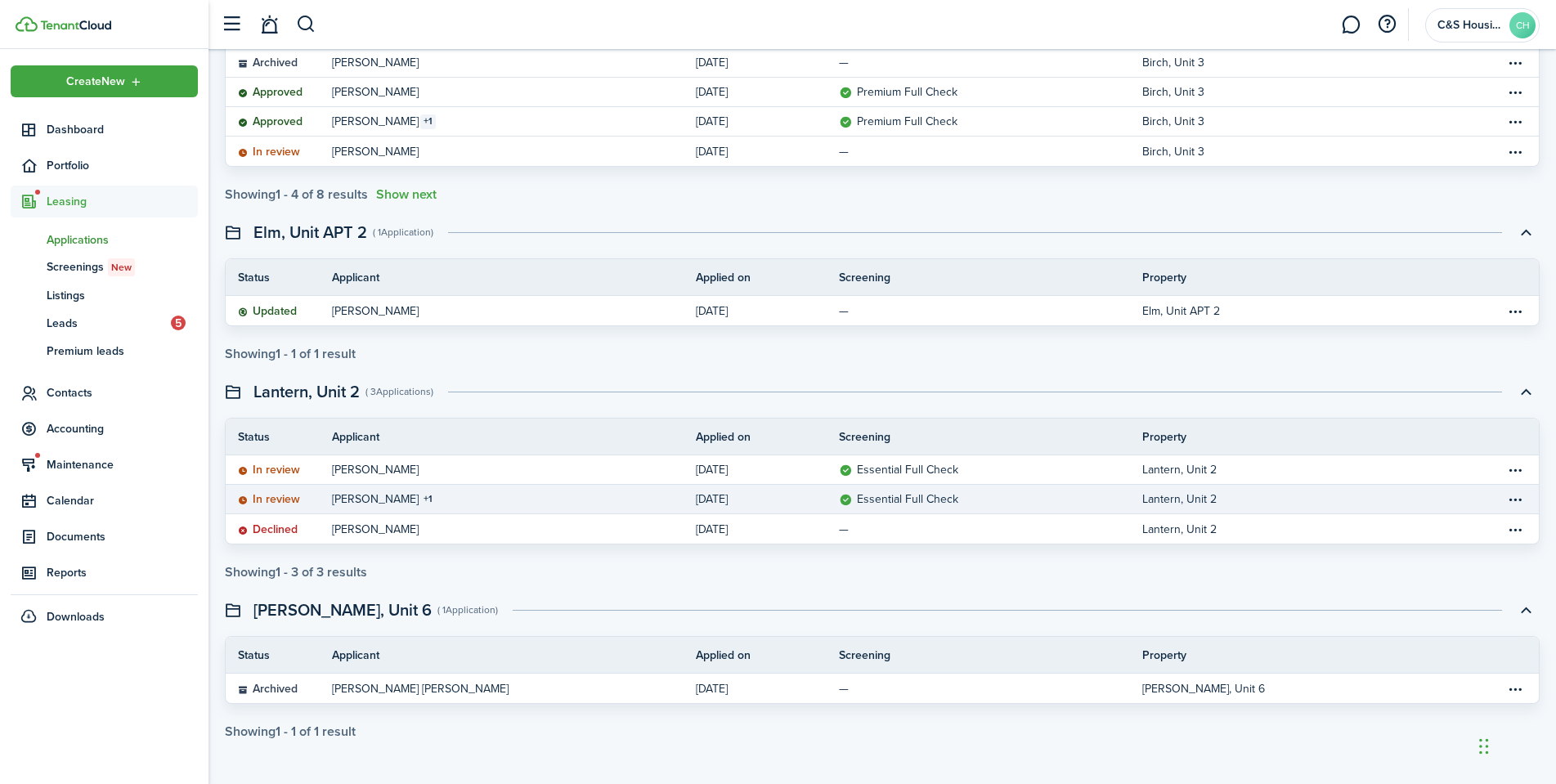
click at [276, 502] on status "In review" at bounding box center [268, 499] width 62 height 13
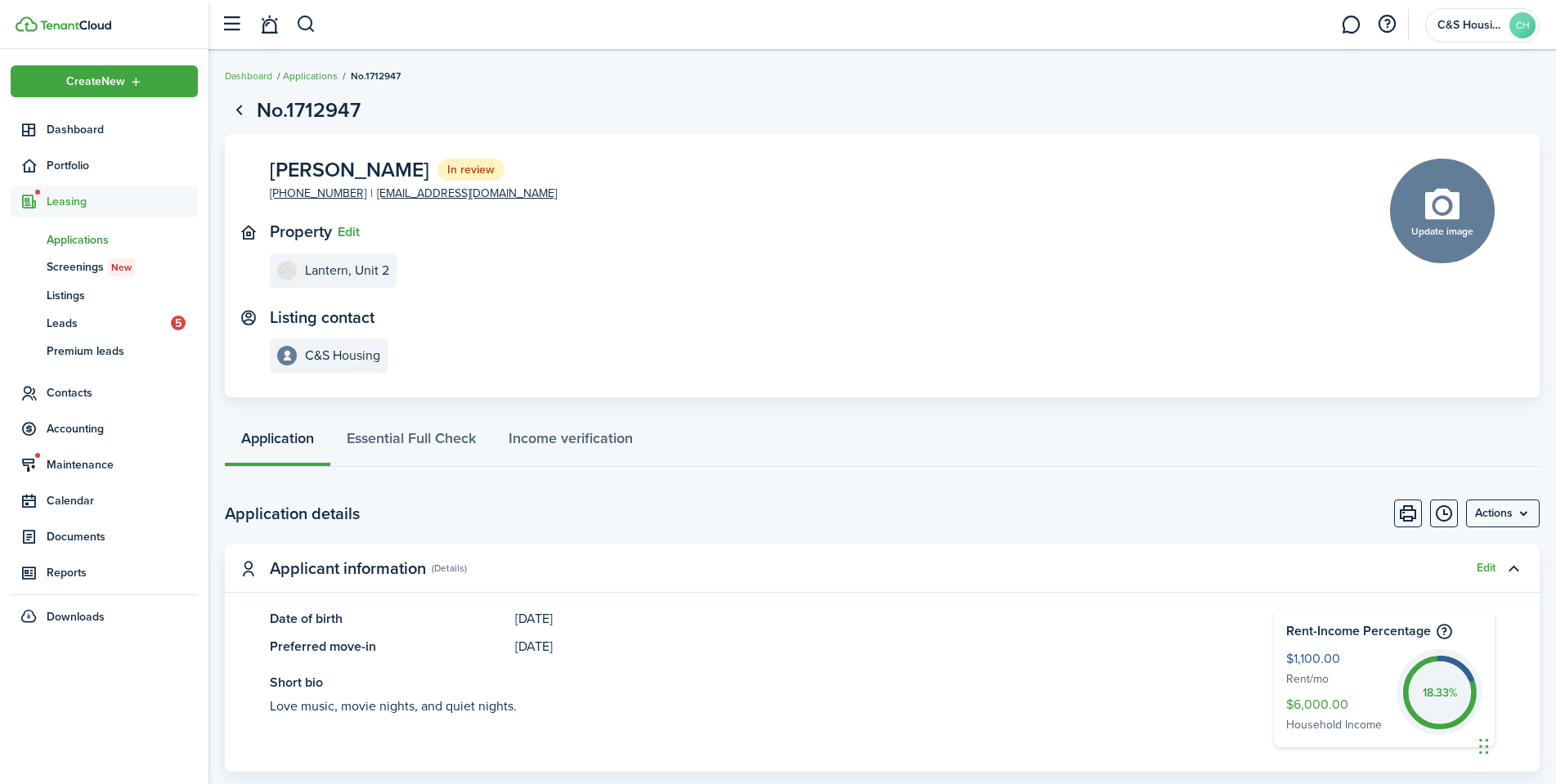
click at [303, 75] on link "Applications" at bounding box center [310, 76] width 55 height 15
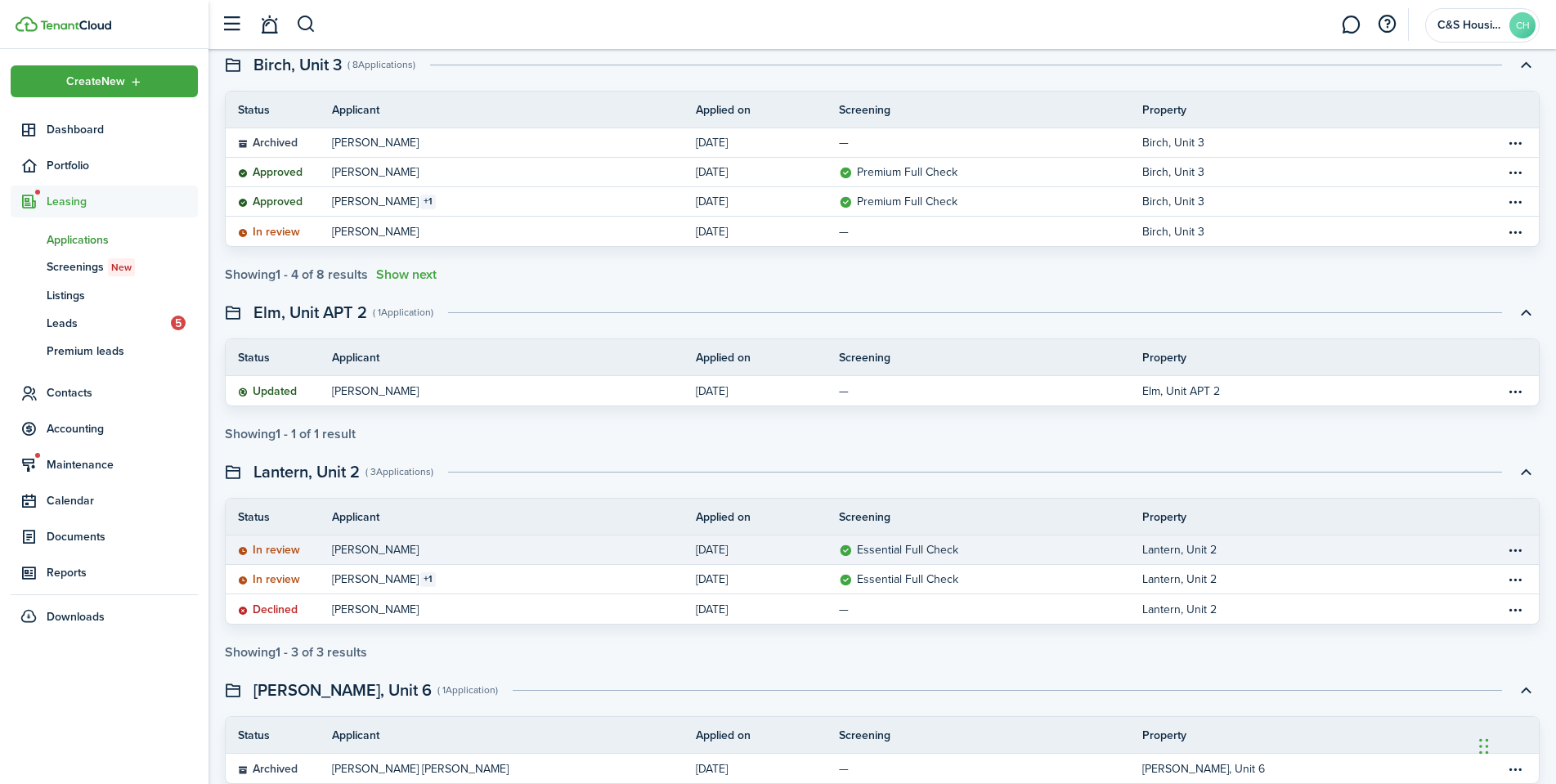
scroll to position [164, 0]
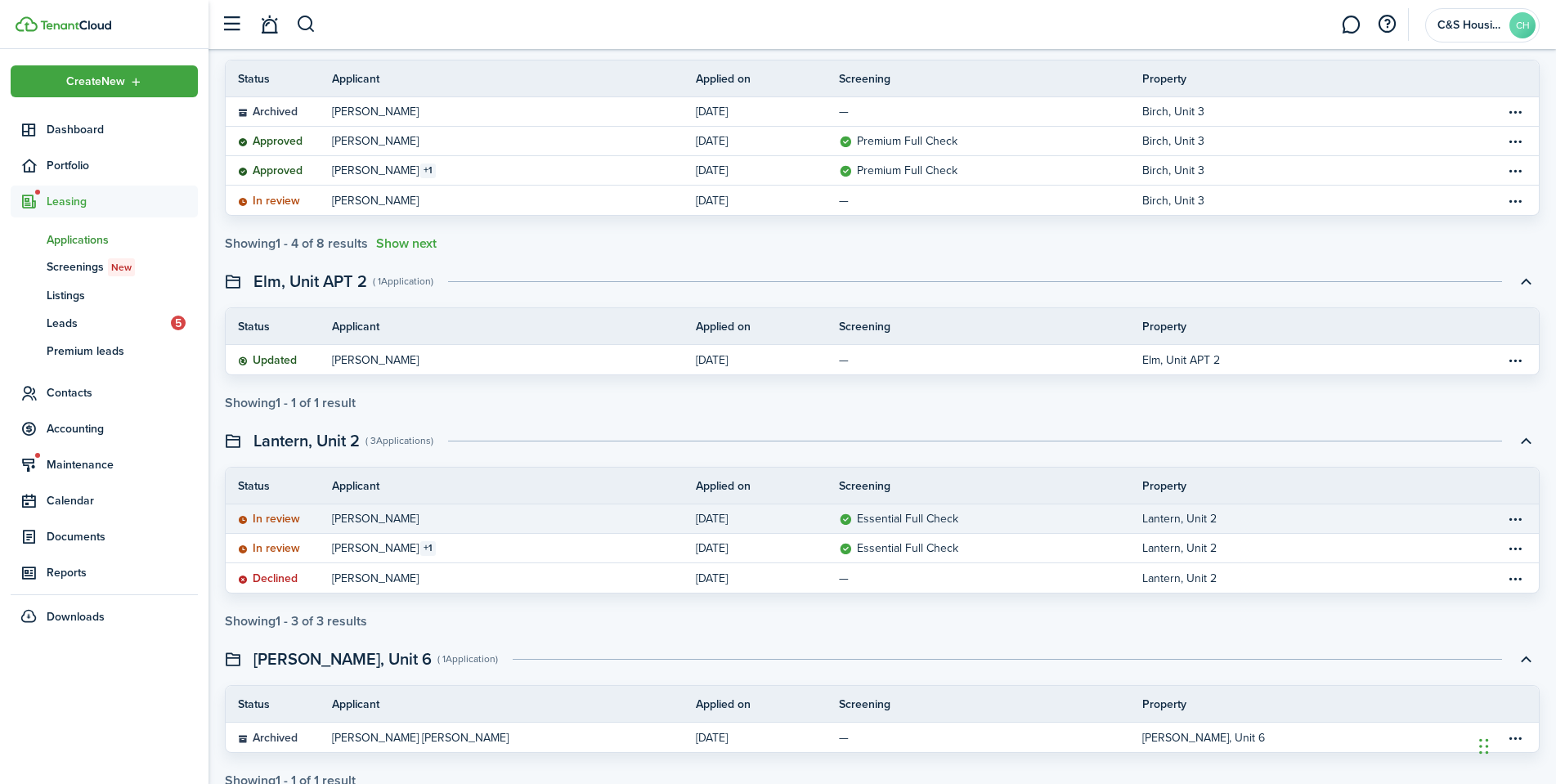
click at [378, 514] on table-info-title "[PERSON_NAME]" at bounding box center [375, 519] width 86 height 18
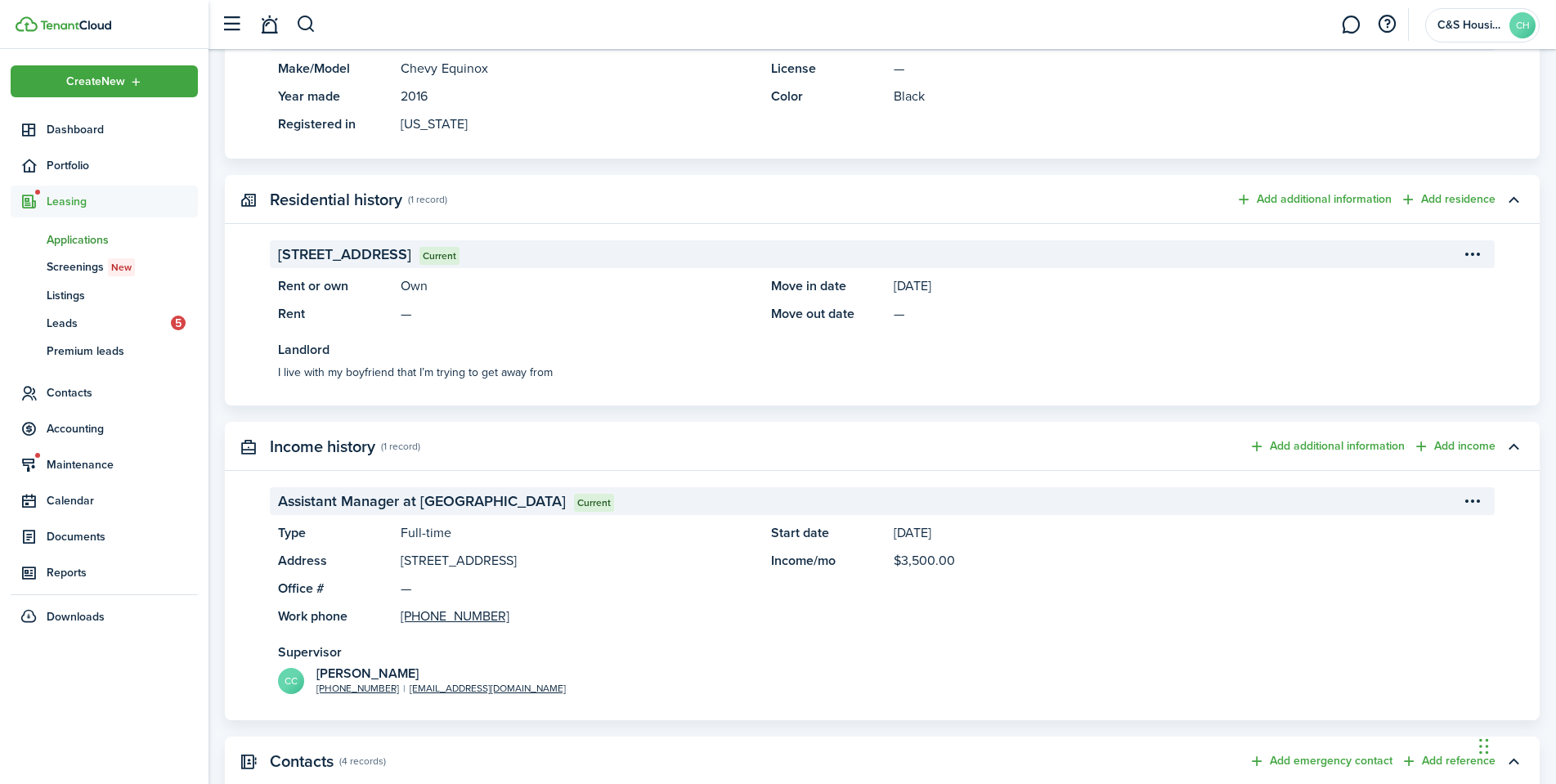
scroll to position [1308, 0]
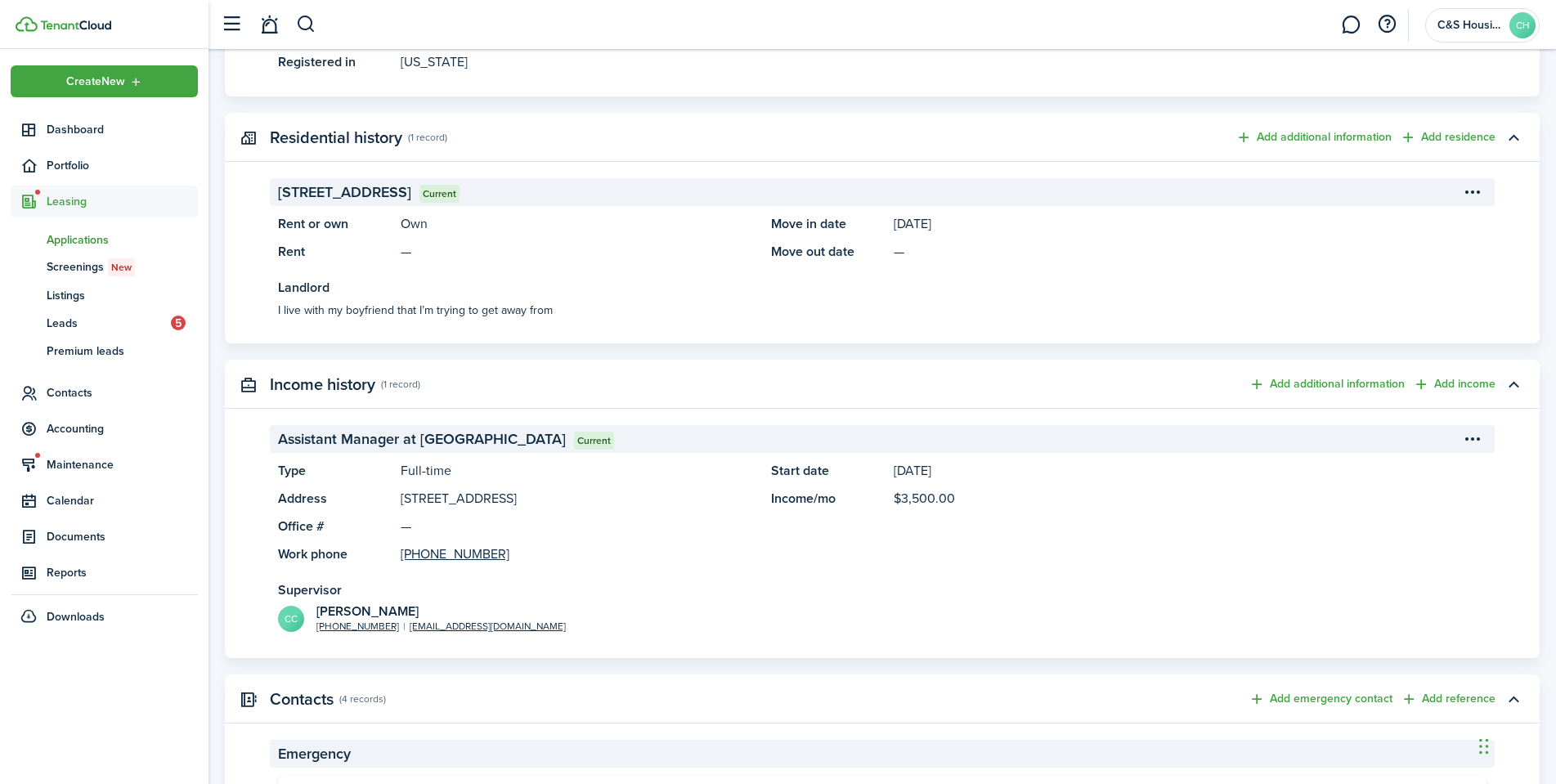
drag, startPoint x: 644, startPoint y: 497, endPoint x: 399, endPoint y: 496, distance: 245.0
click at [399, 496] on panel-main-item "Address [STREET_ADDRESS]" at bounding box center [517, 499] width 477 height 19
copy panel-main-description "[STREET_ADDRESS]"
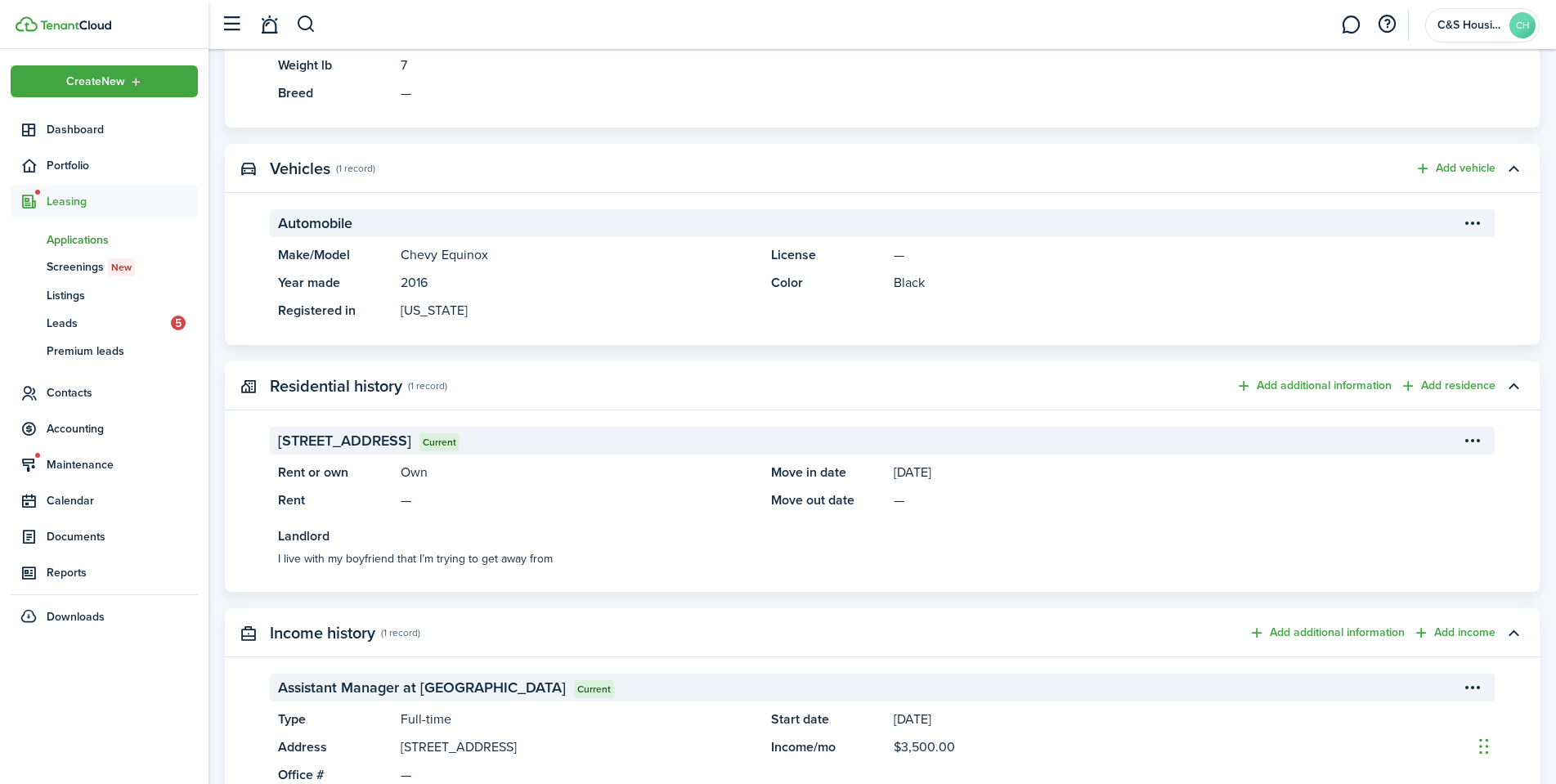
scroll to position [1063, 0]
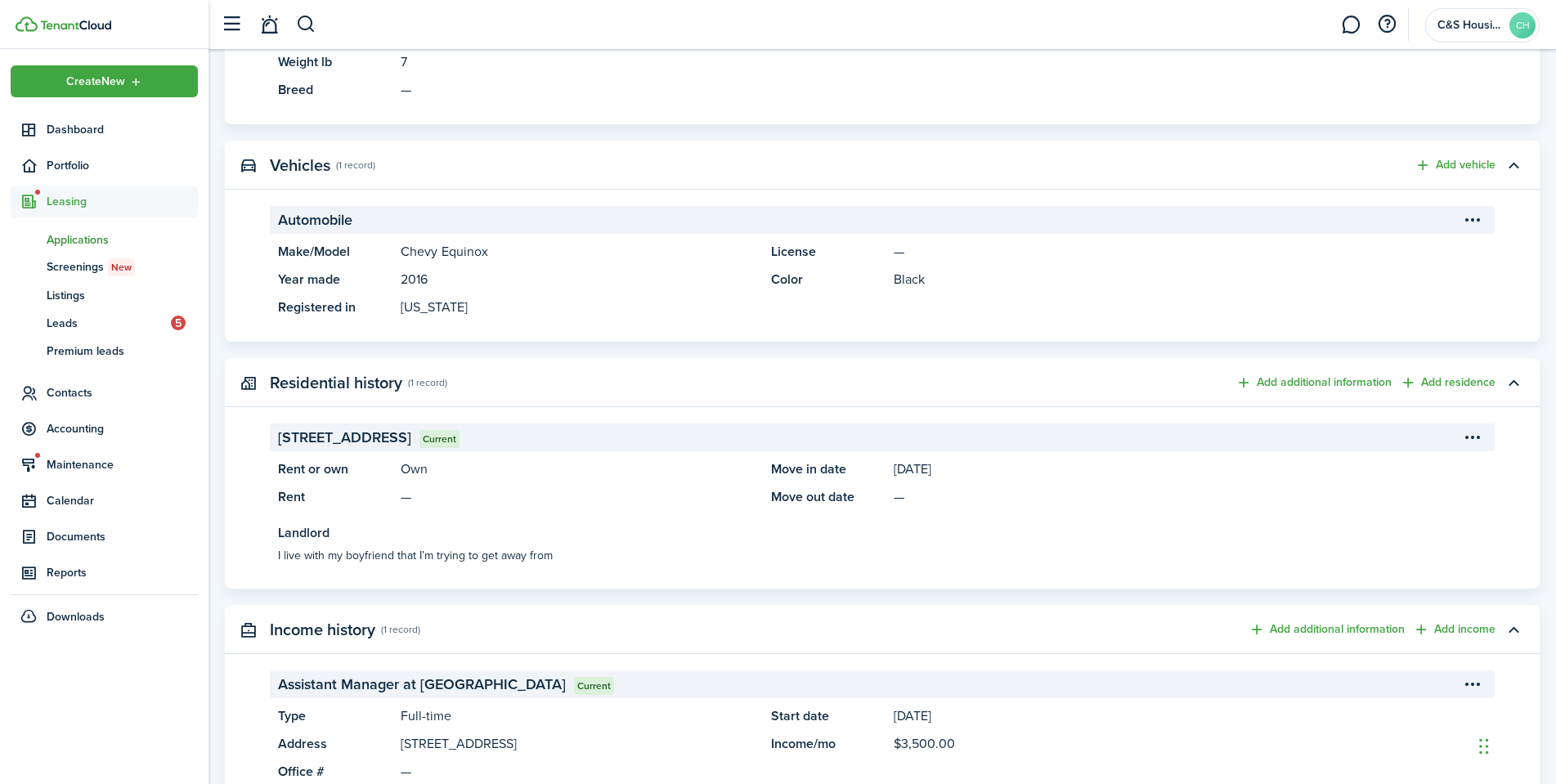
click at [59, 242] on span "Applications" at bounding box center [122, 240] width 151 height 18
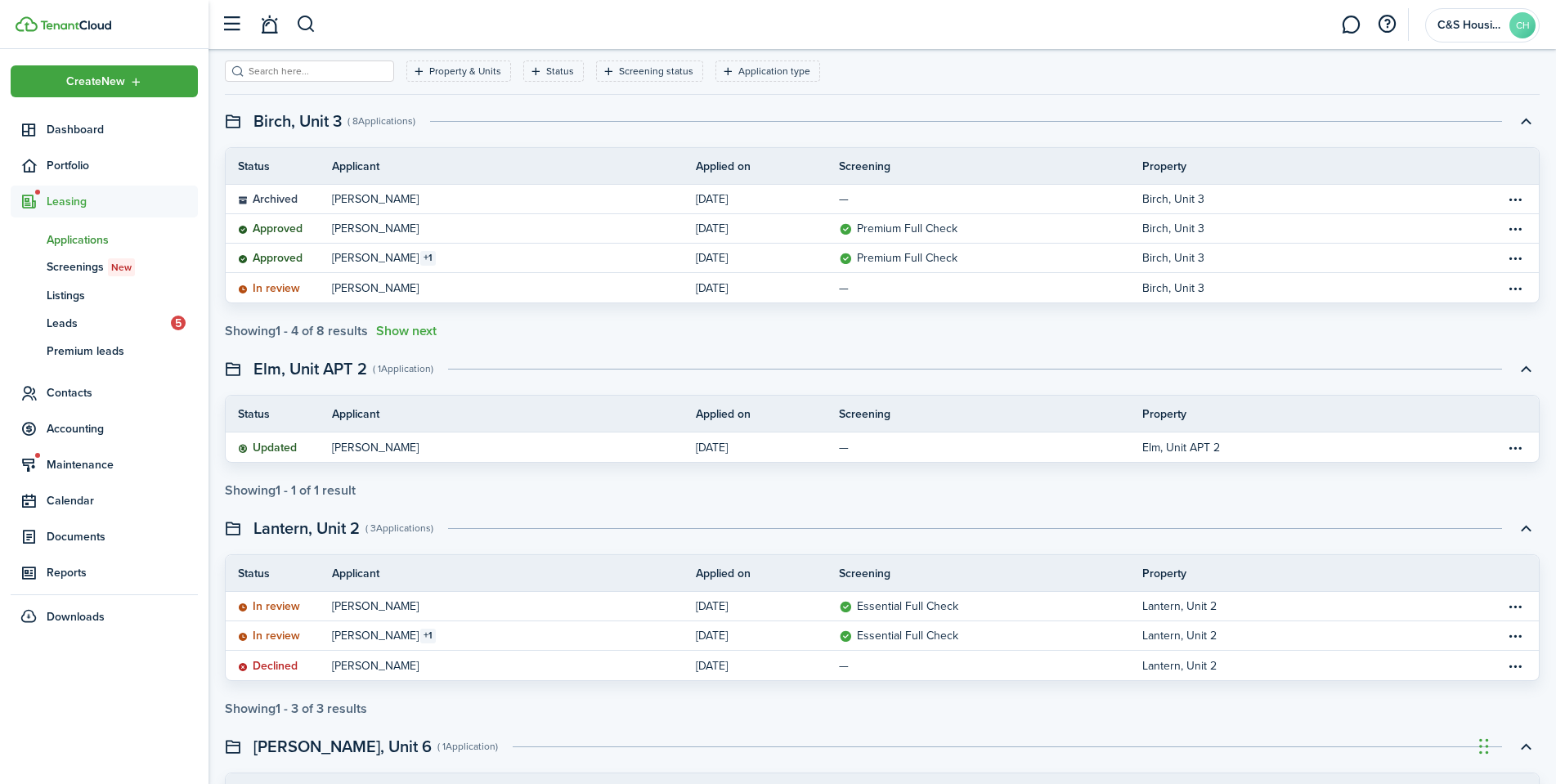
scroll to position [213, 0]
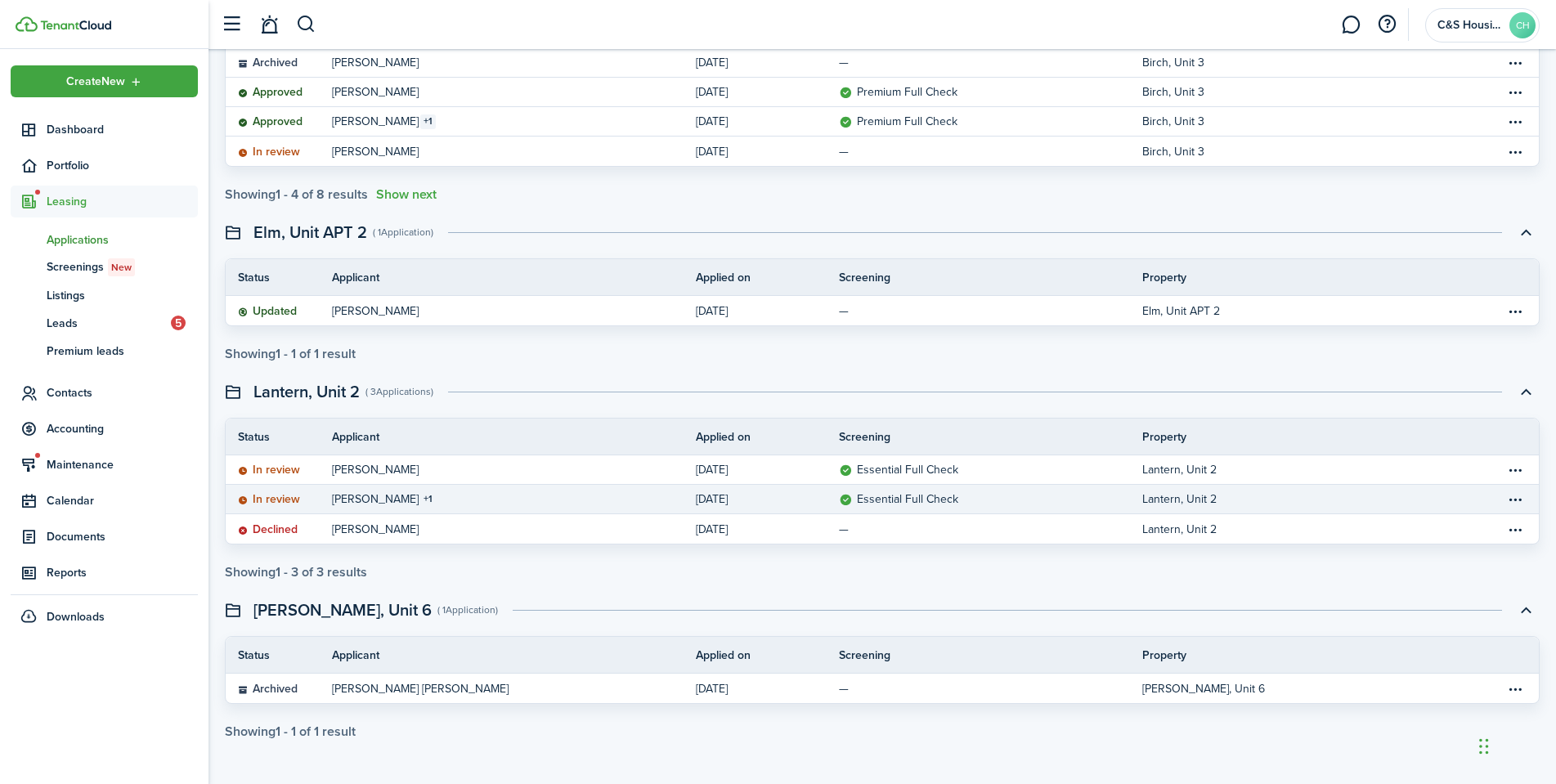
click at [269, 502] on status "In review" at bounding box center [268, 499] width 62 height 13
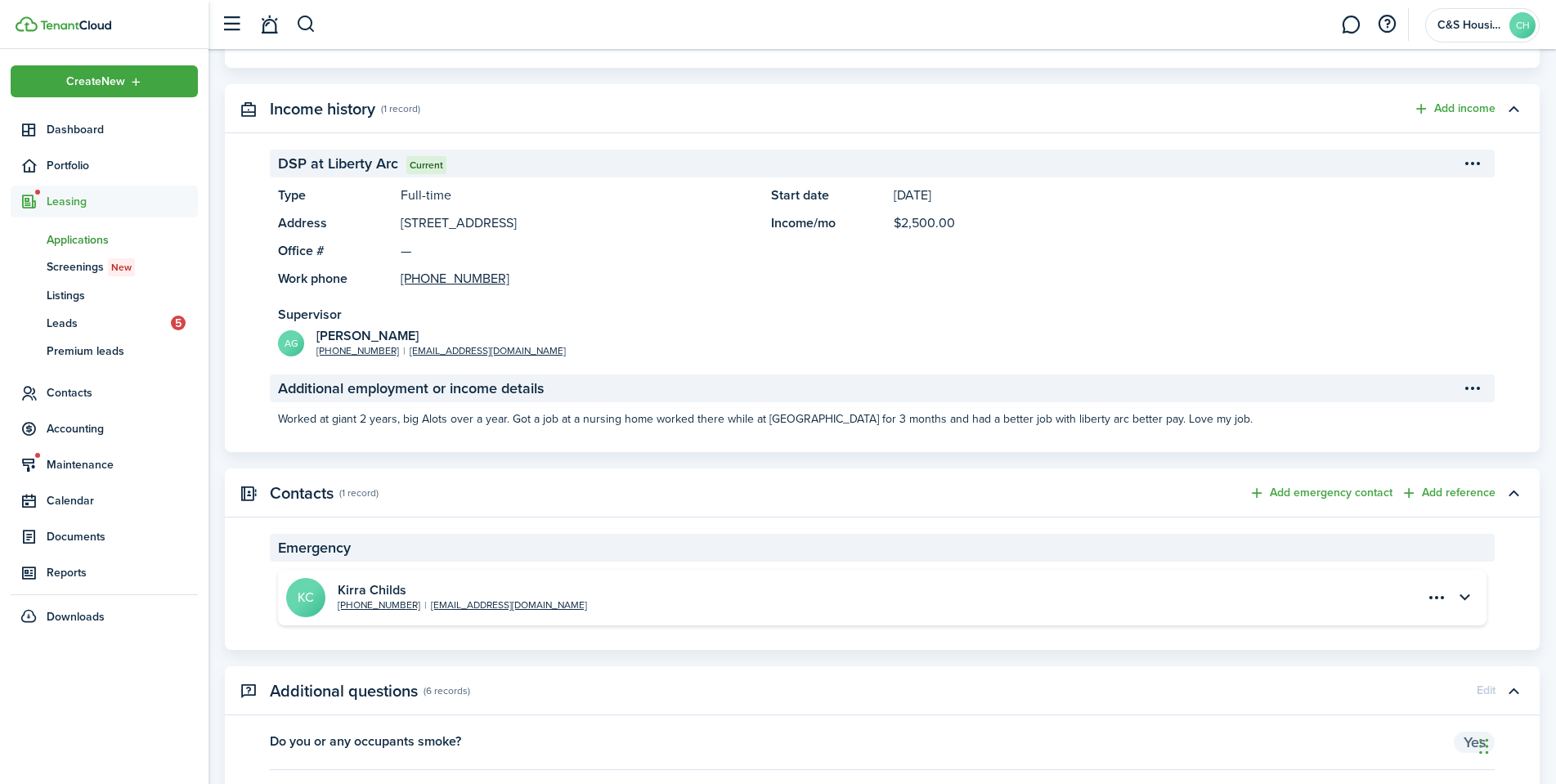
scroll to position [1553, 0]
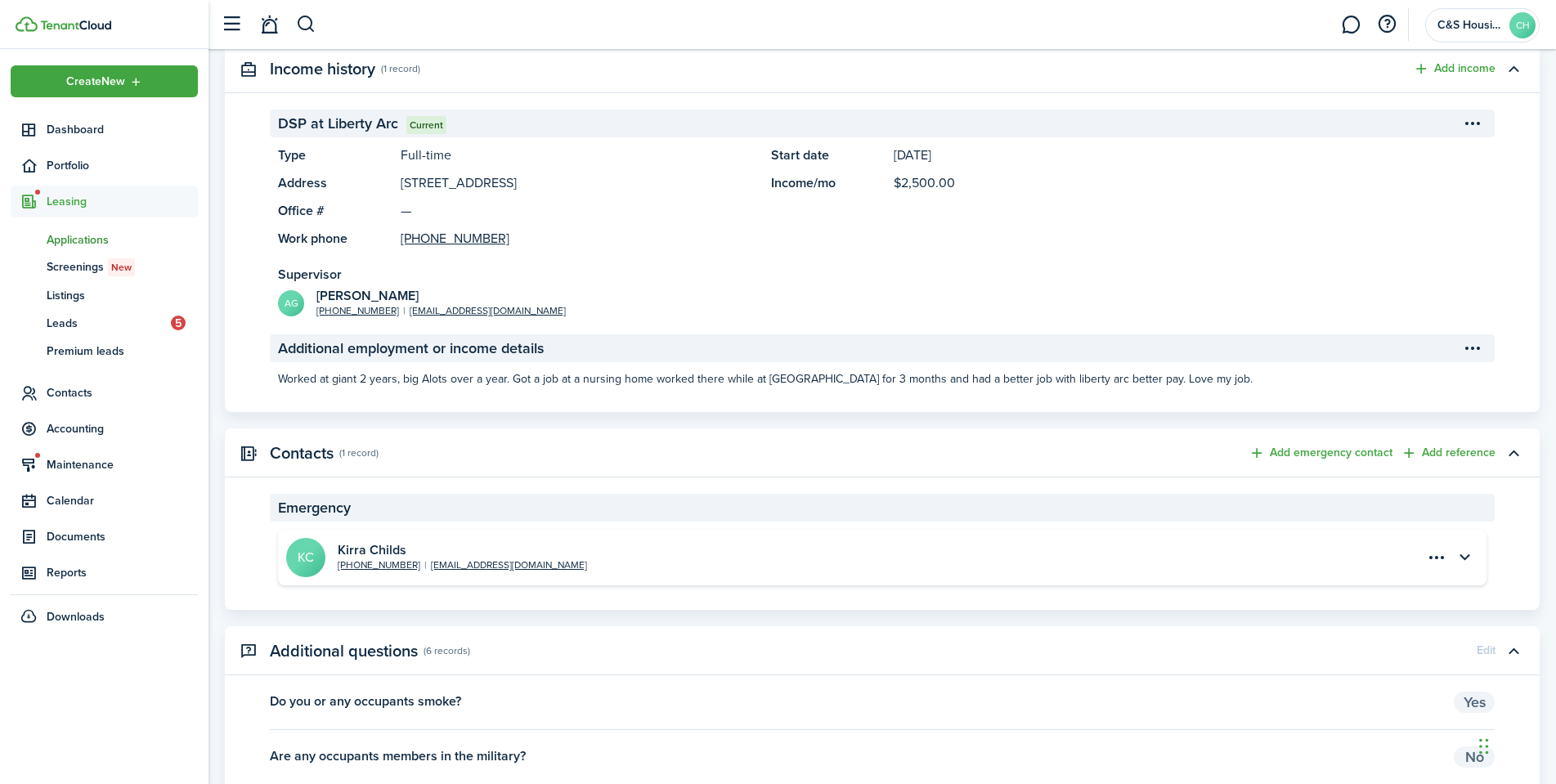
click at [81, 236] on span "Applications" at bounding box center [122, 240] width 151 height 18
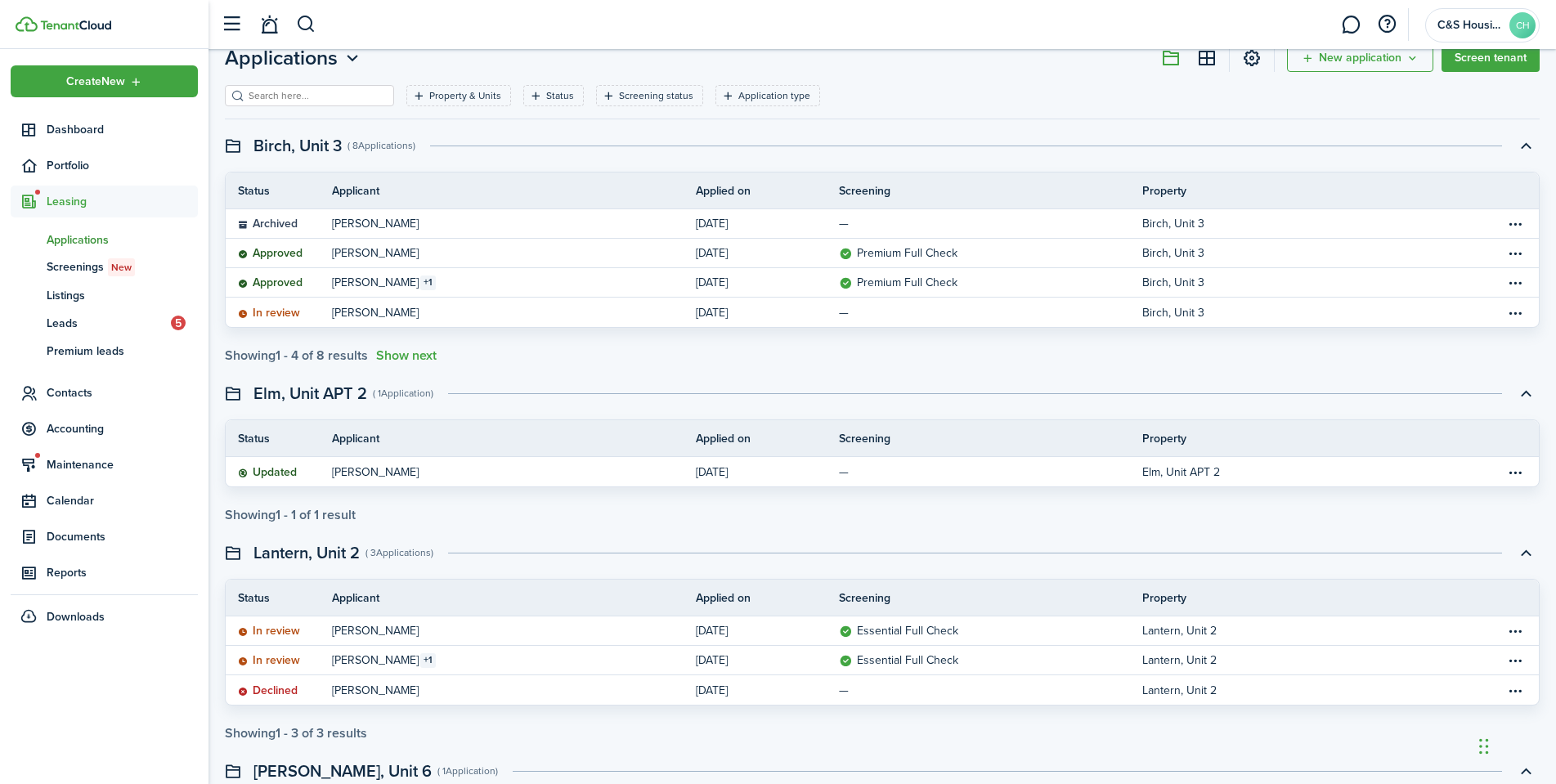
scroll to position [213, 0]
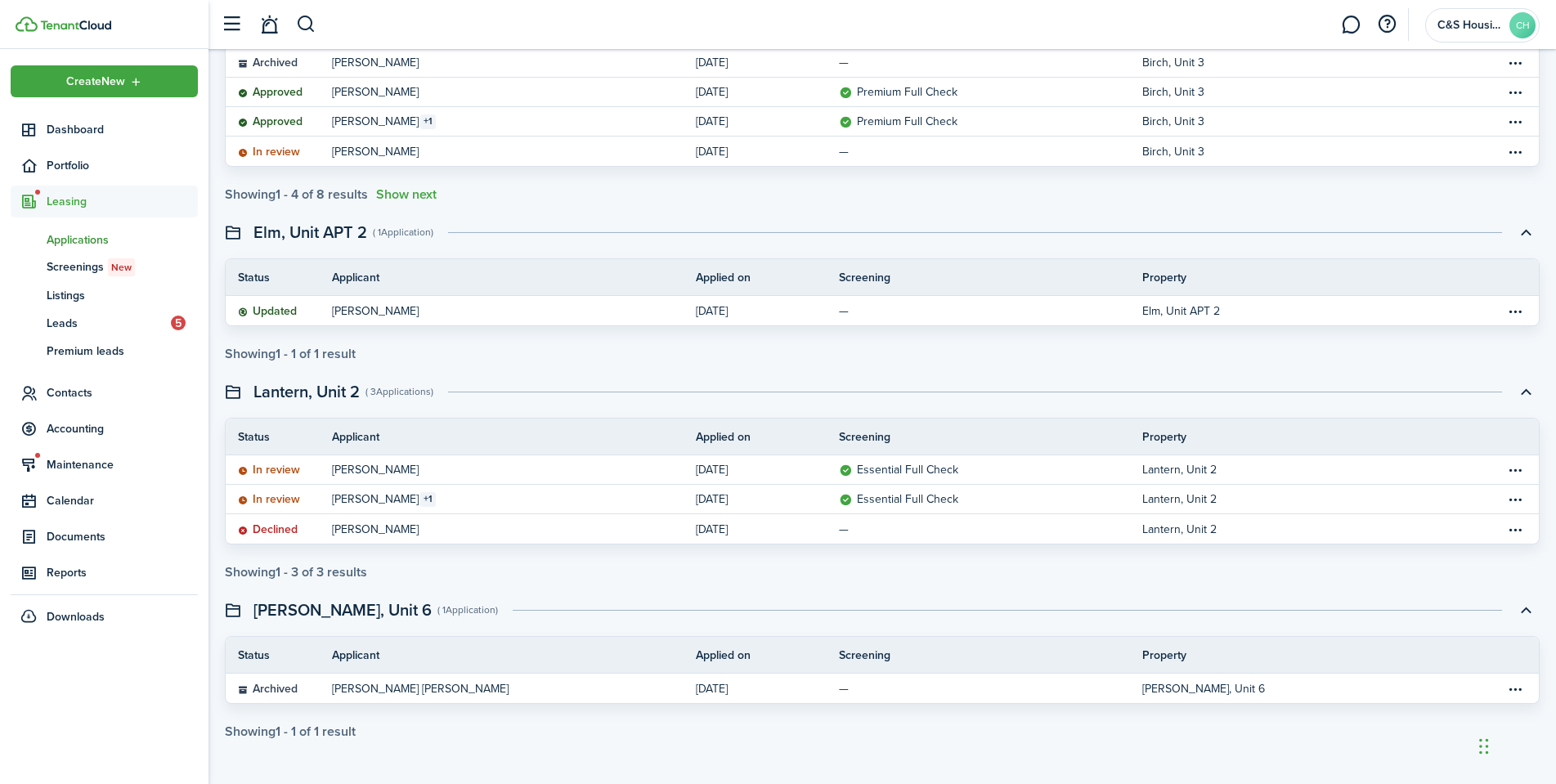
click at [386, 469] on table-info-title "[PERSON_NAME]" at bounding box center [375, 470] width 86 height 18
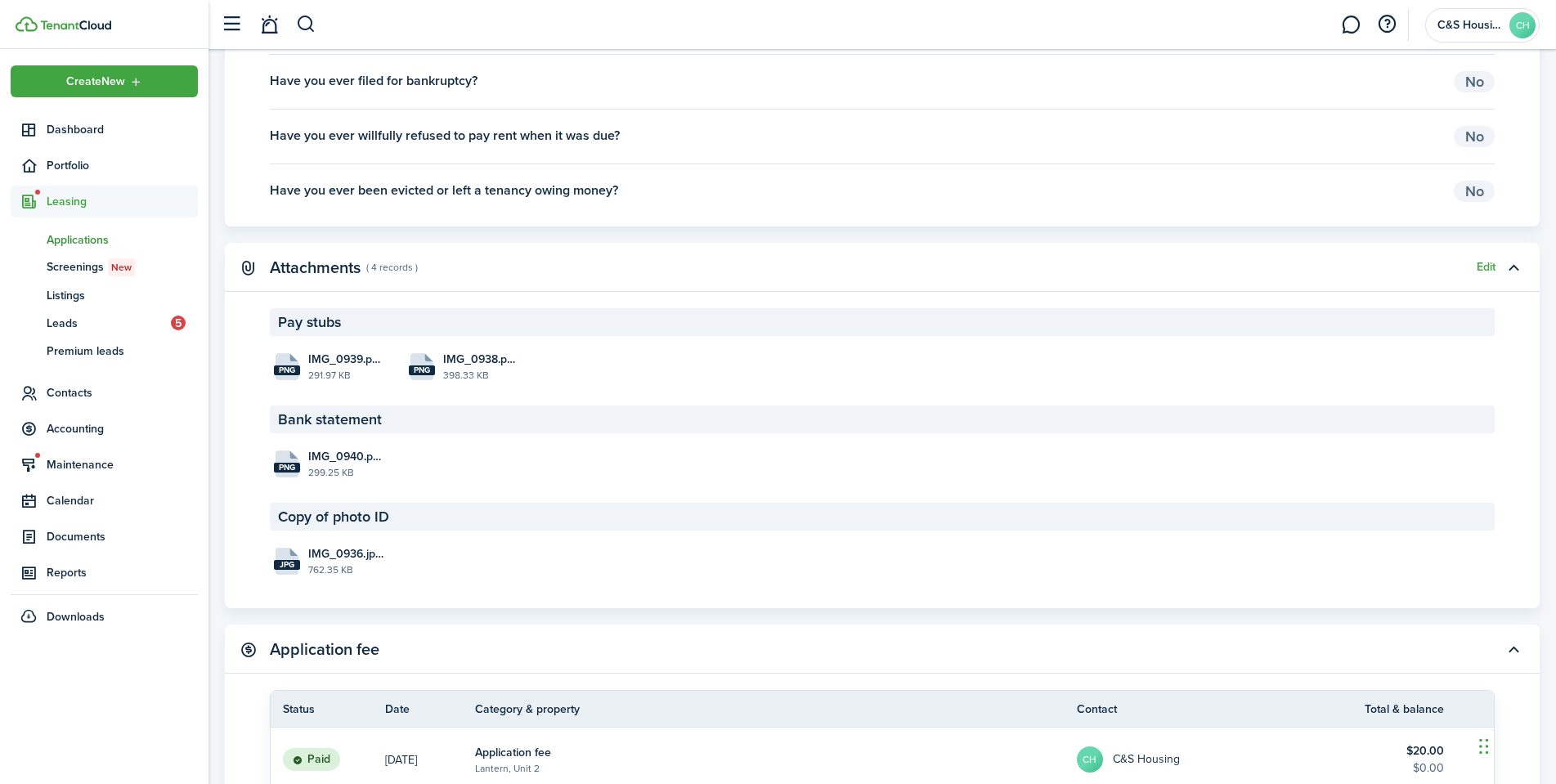
scroll to position [2616, 0]
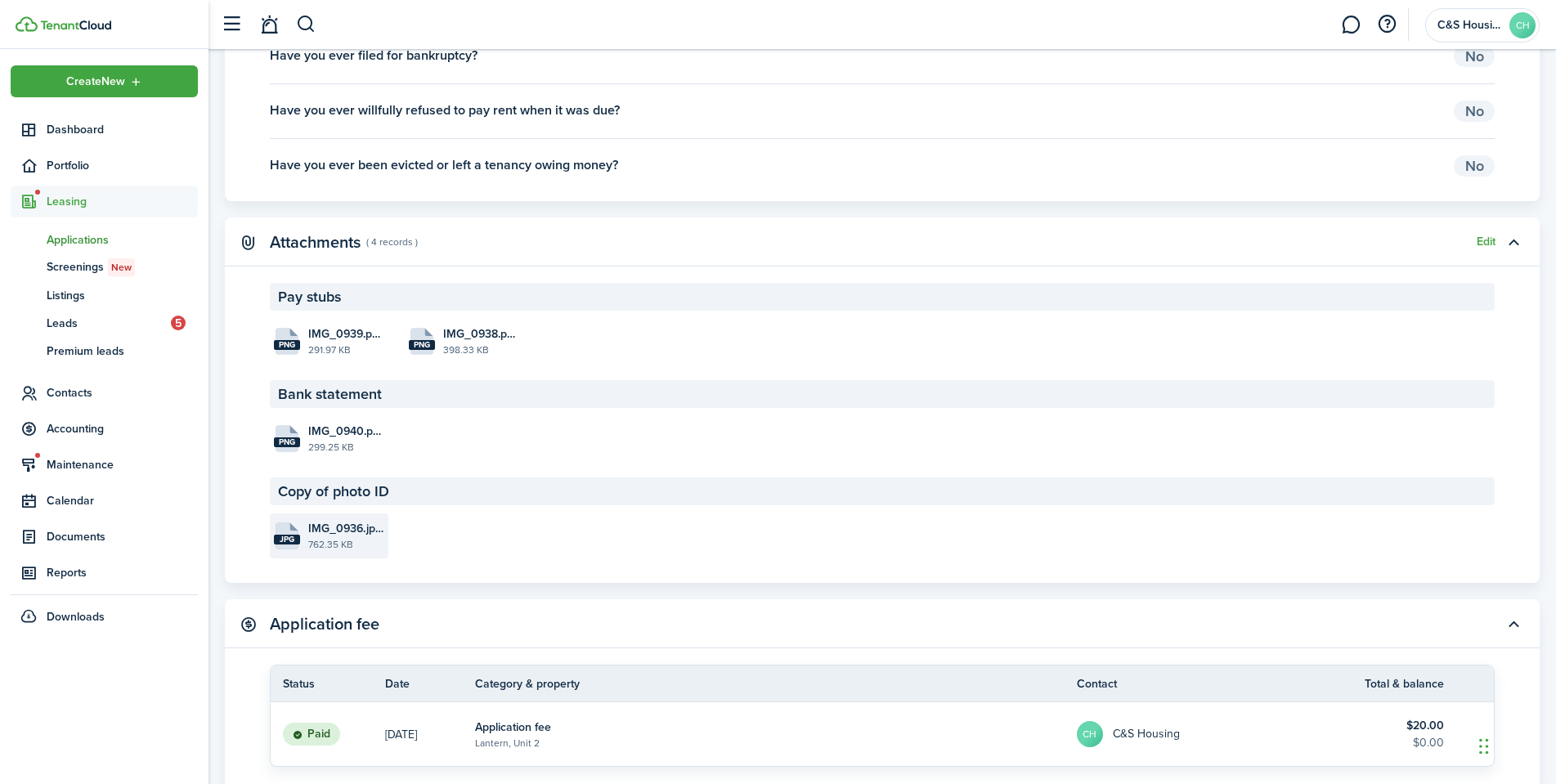
click at [314, 534] on span "IMG_0936.jpeg" at bounding box center [346, 529] width 76 height 18
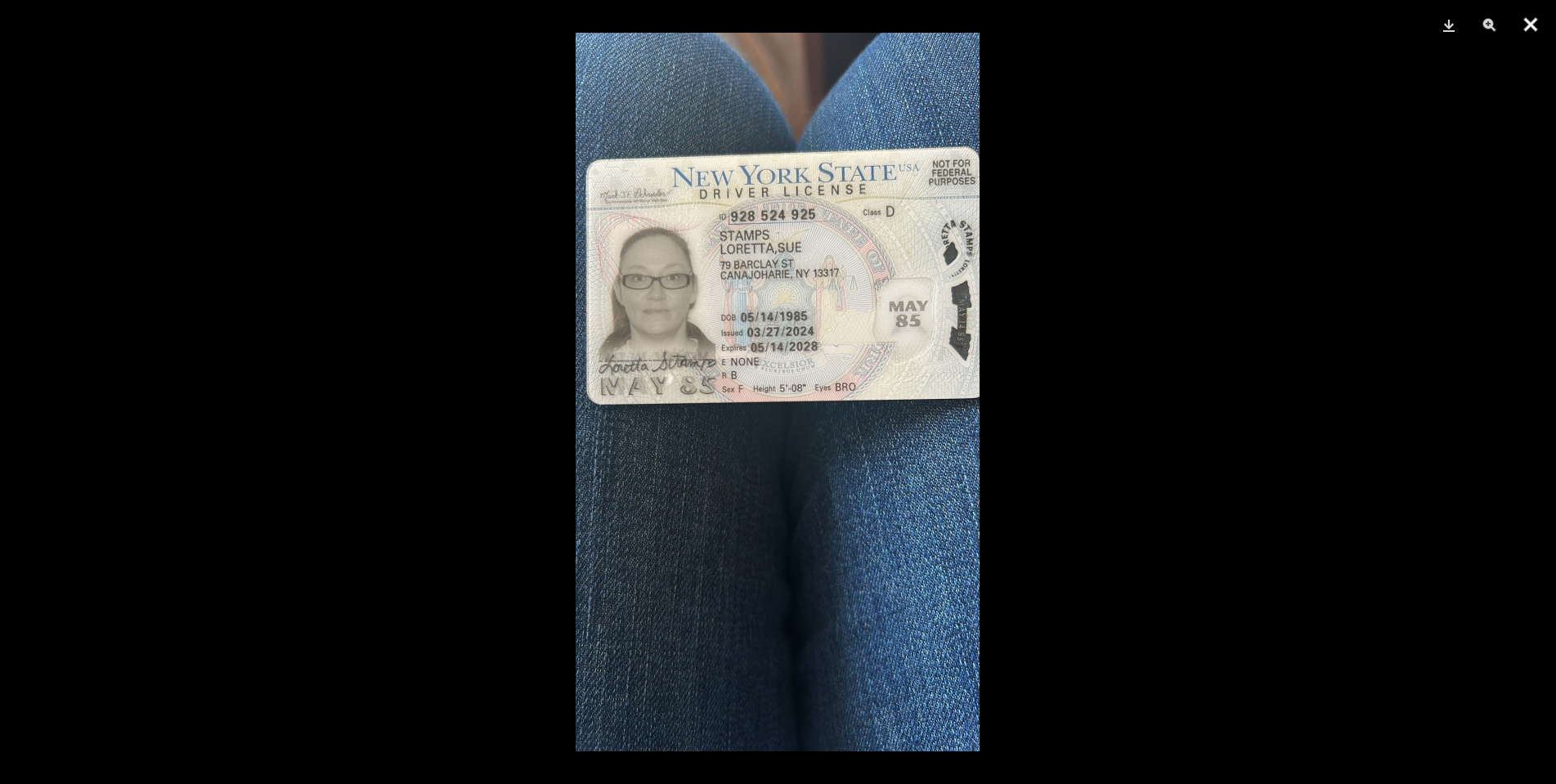
click at [1526, 20] on button "Close" at bounding box center [1530, 25] width 40 height 49
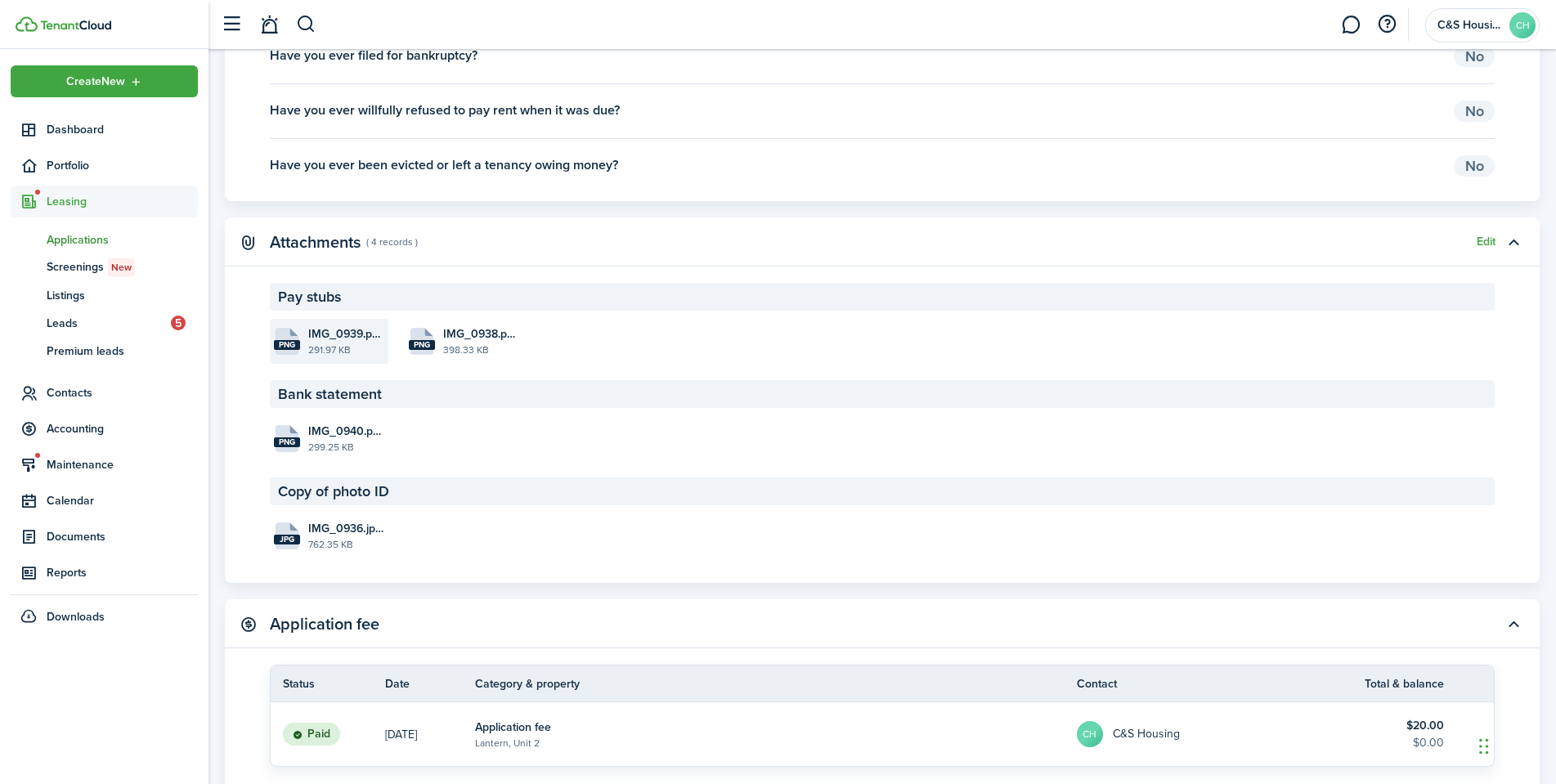
click at [335, 343] on file-size "291.97 KB" at bounding box center [346, 349] width 76 height 15
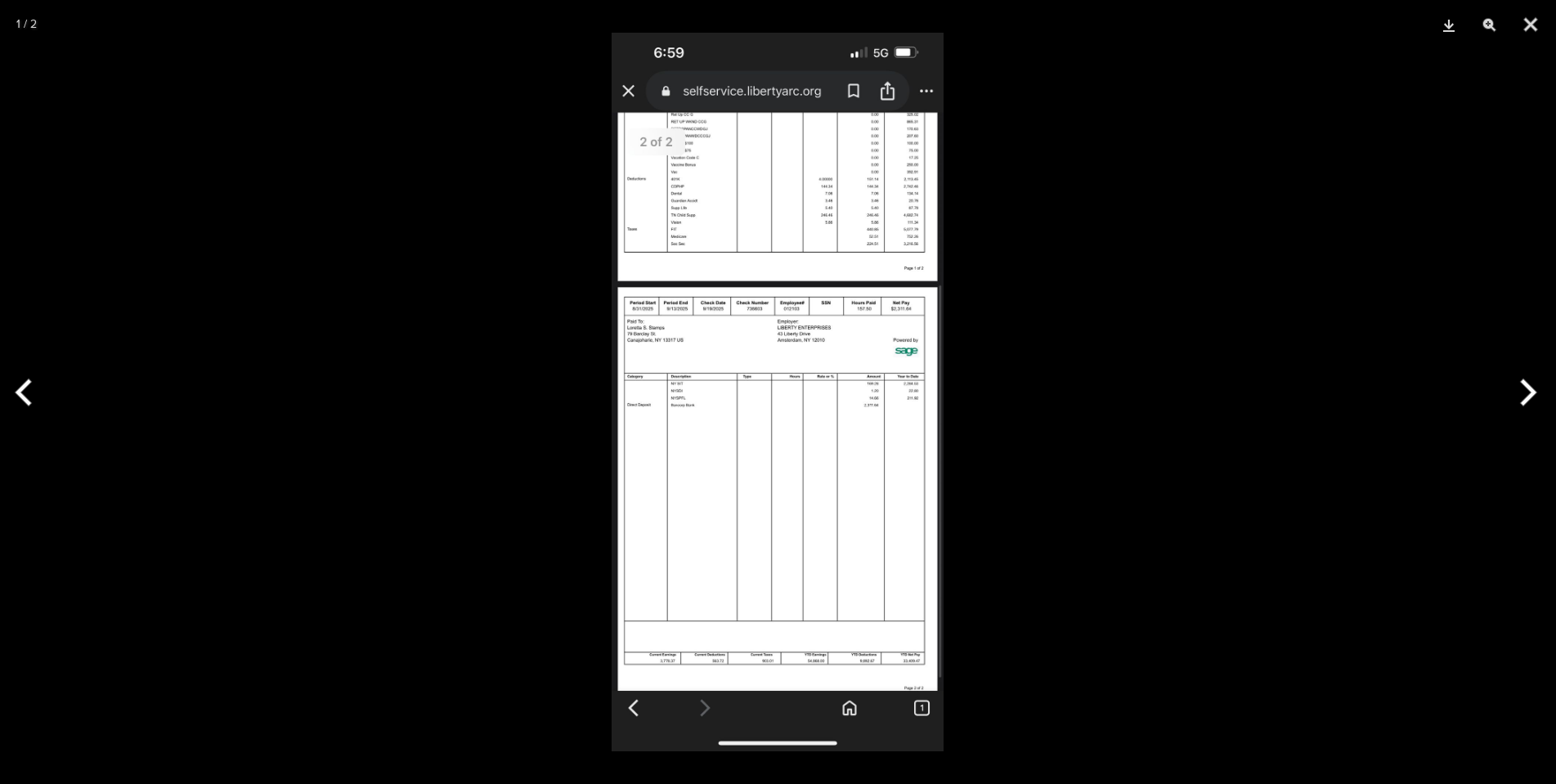
click at [716, 222] on img at bounding box center [777, 392] width 332 height 719
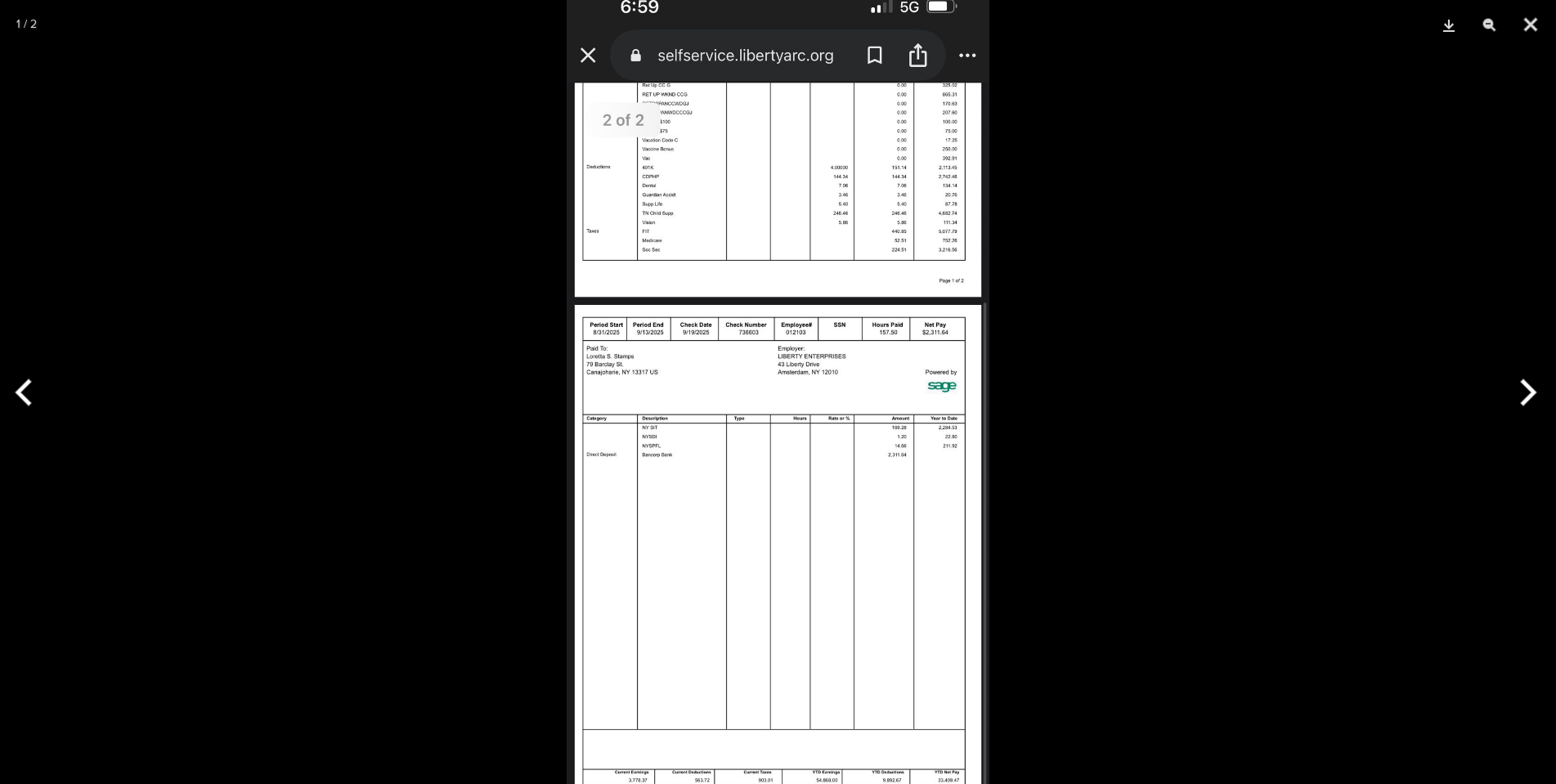
click at [890, 780] on img at bounding box center [778, 438] width 422 height 914
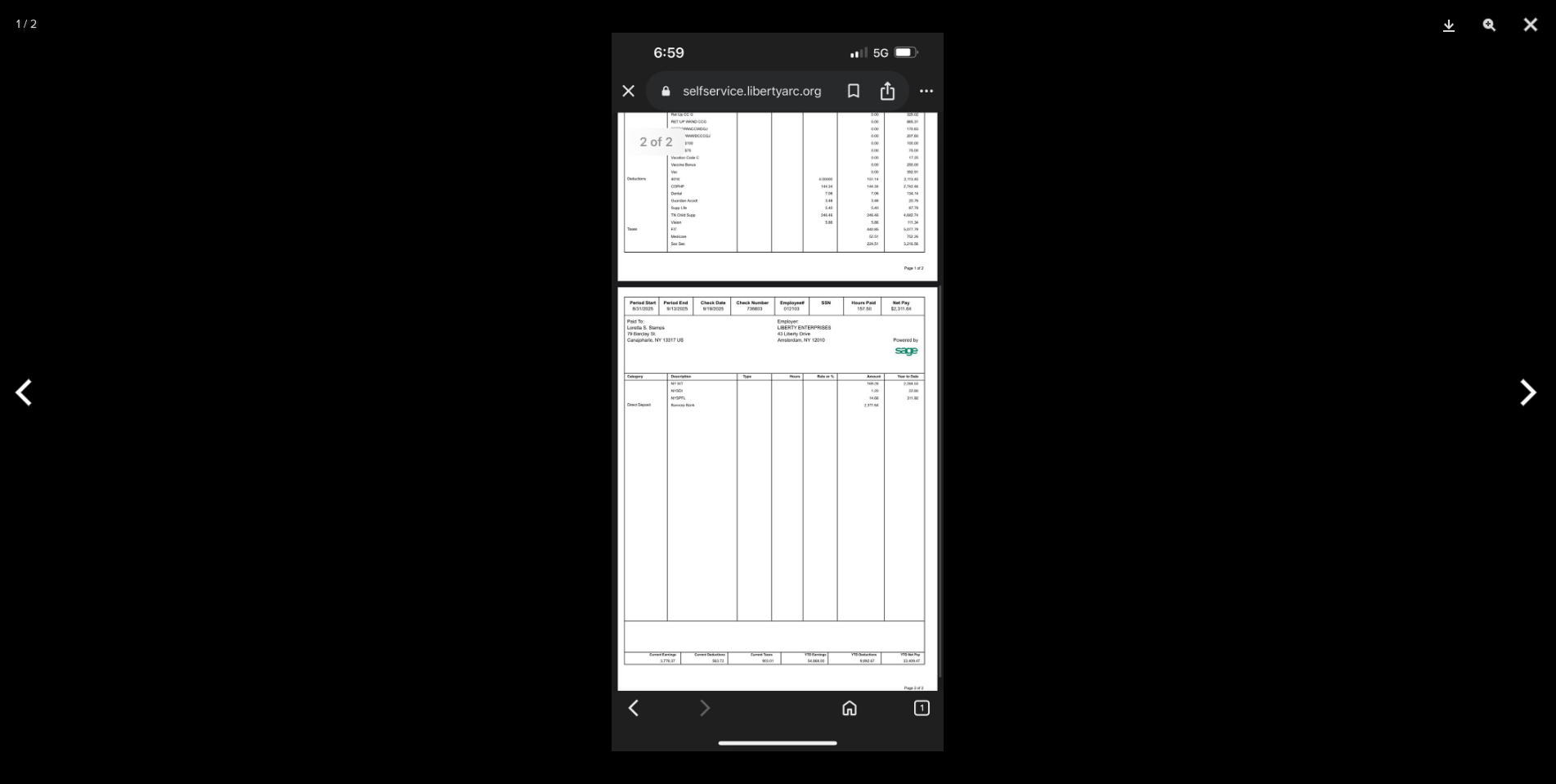
click at [851, 626] on img at bounding box center [777, 392] width 332 height 719
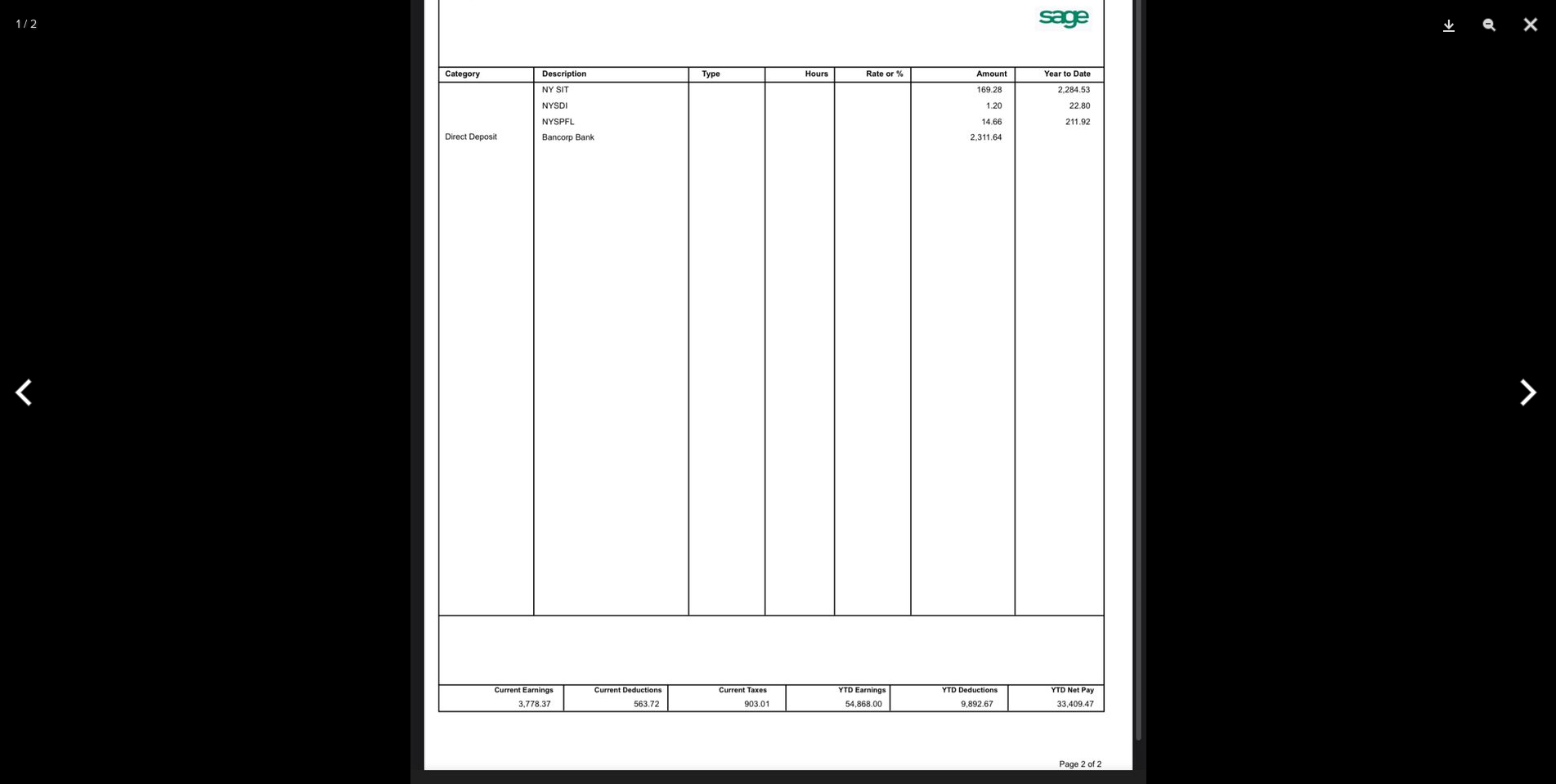
click at [823, 574] on img at bounding box center [778, 108] width 736 height 1592
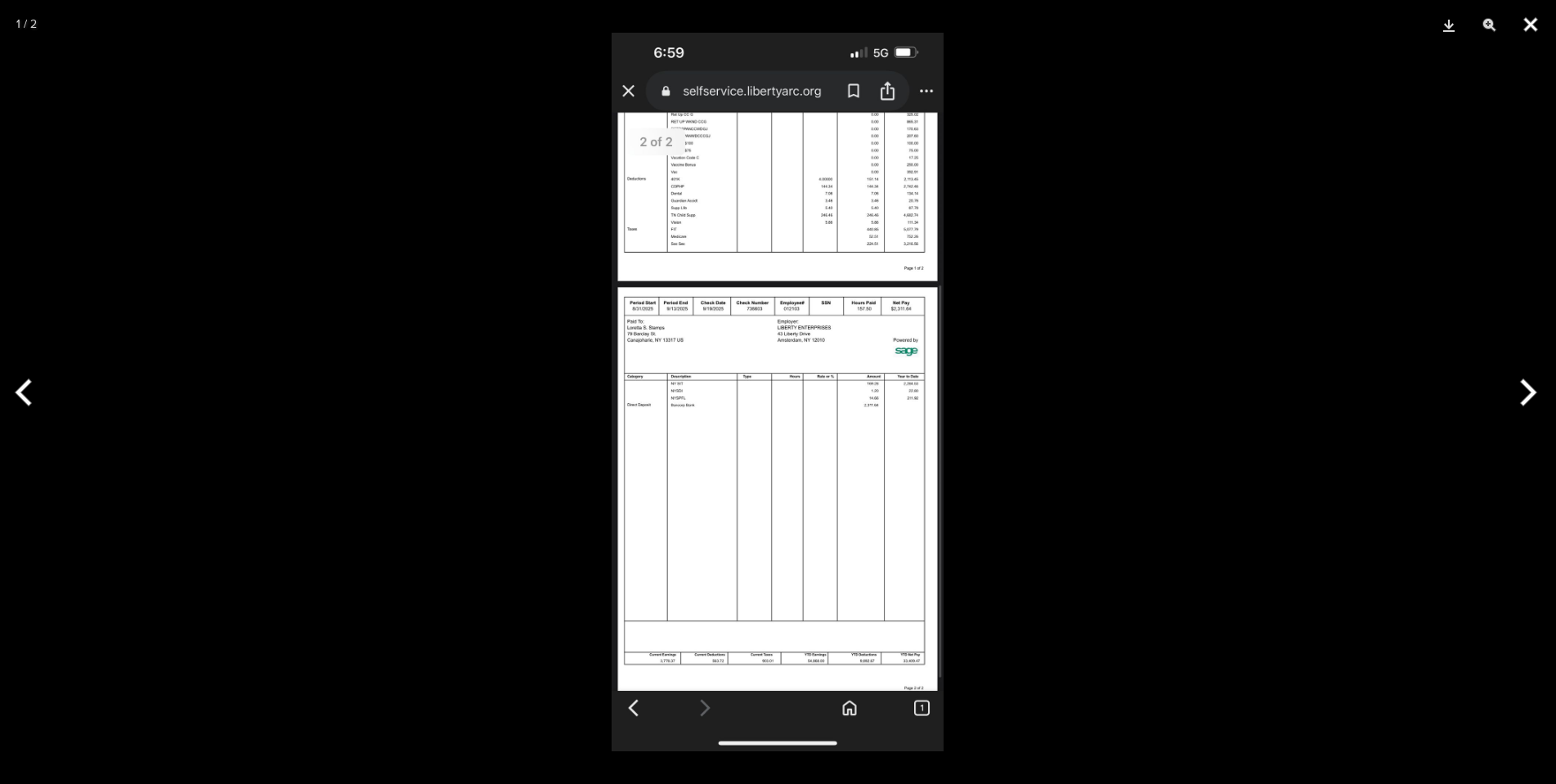
click at [1522, 29] on button "Close" at bounding box center [1530, 25] width 40 height 49
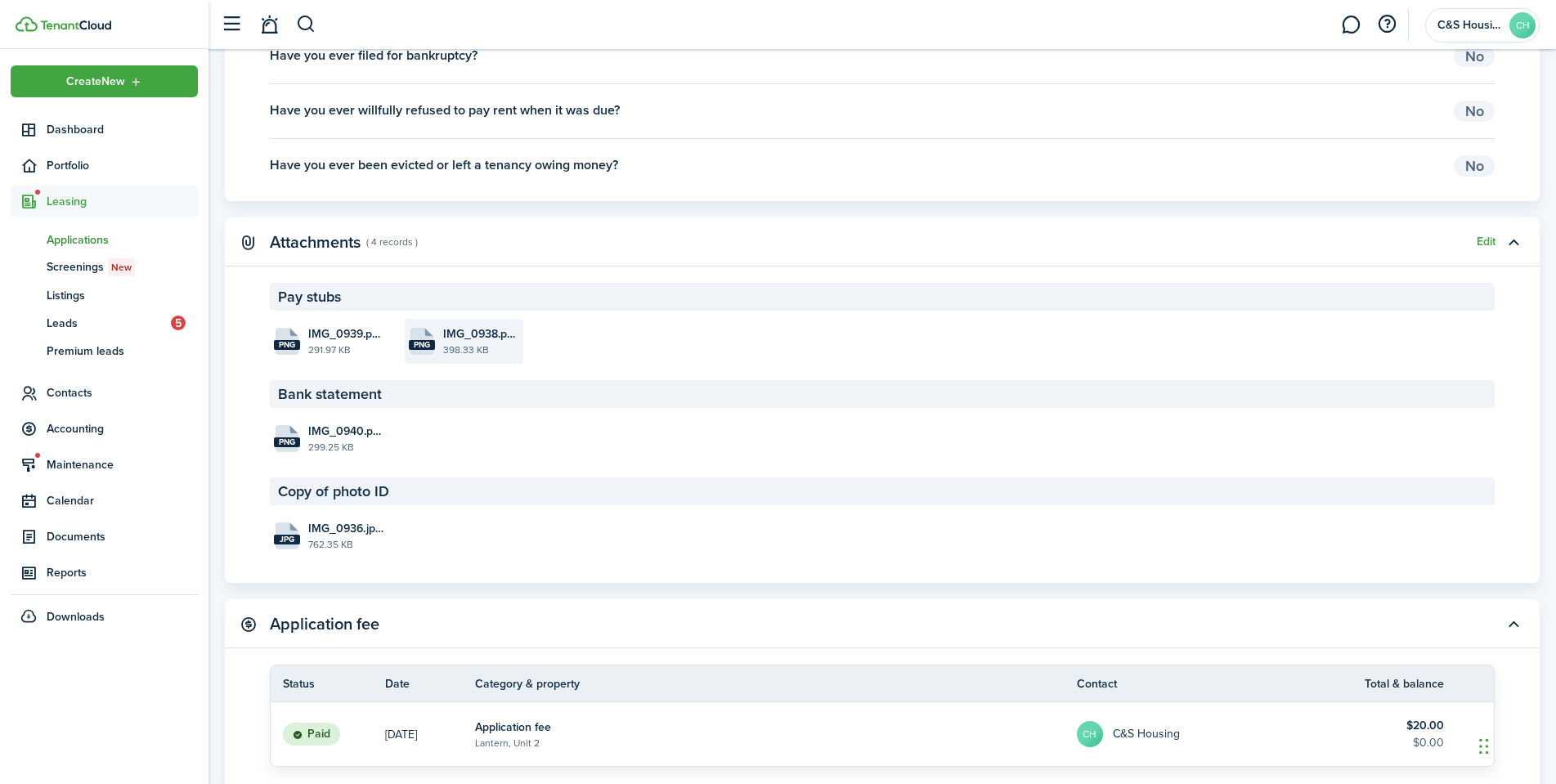
click at [448, 343] on file-size "398.33 KB" at bounding box center [481, 349] width 76 height 15
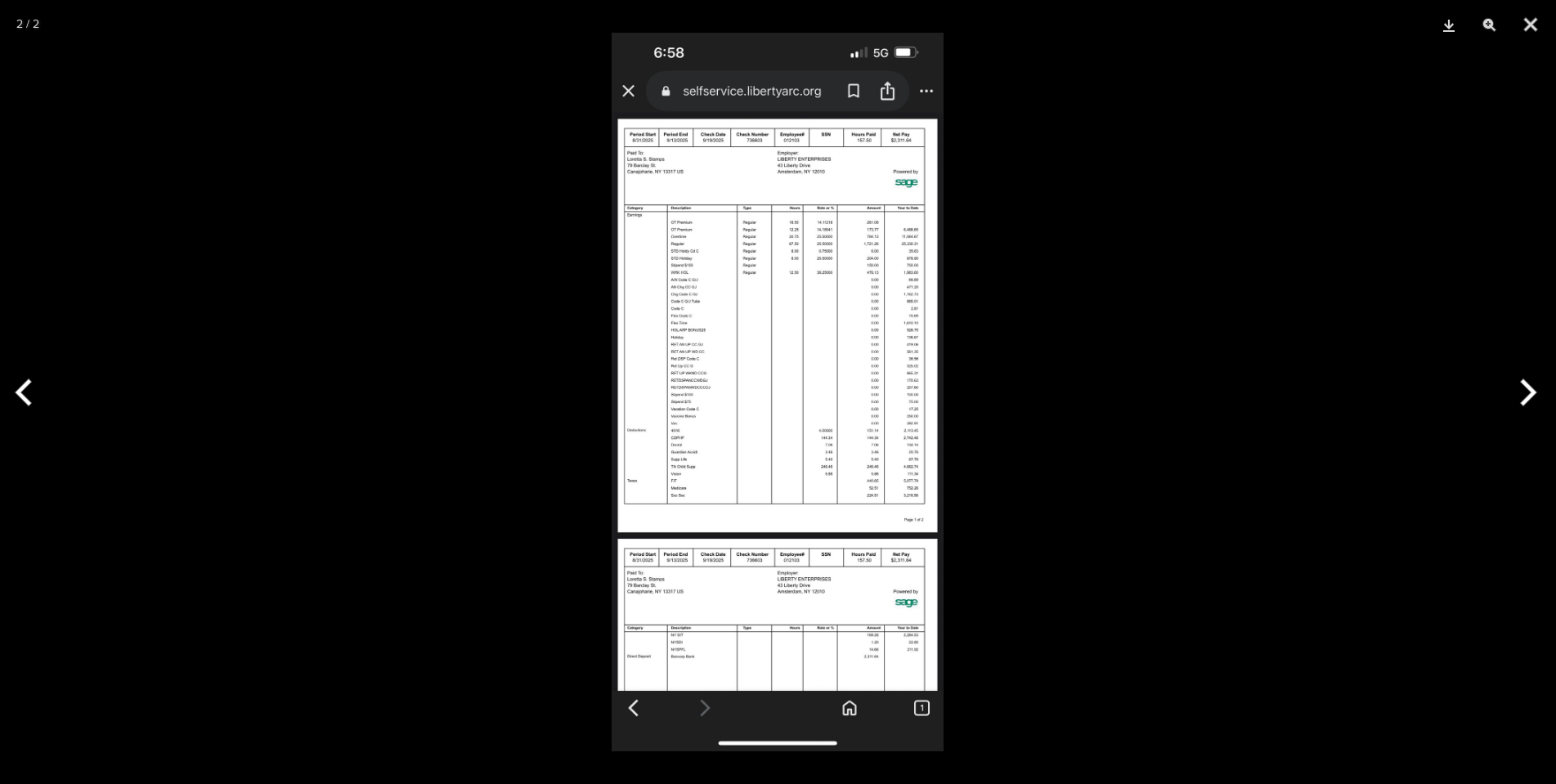
click at [725, 275] on img at bounding box center [777, 392] width 332 height 719
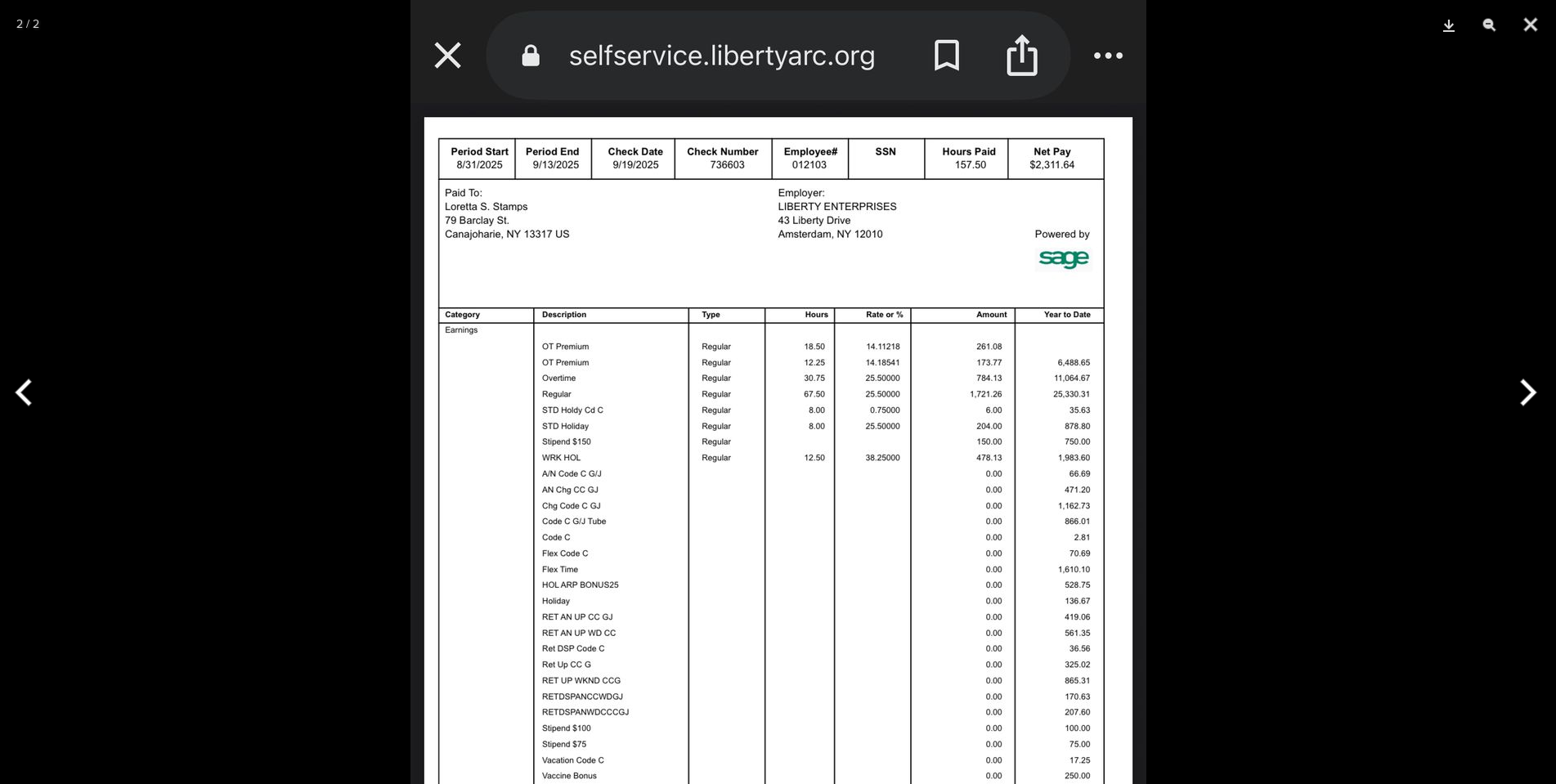
click at [734, 426] on img at bounding box center [778, 722] width 736 height 1592
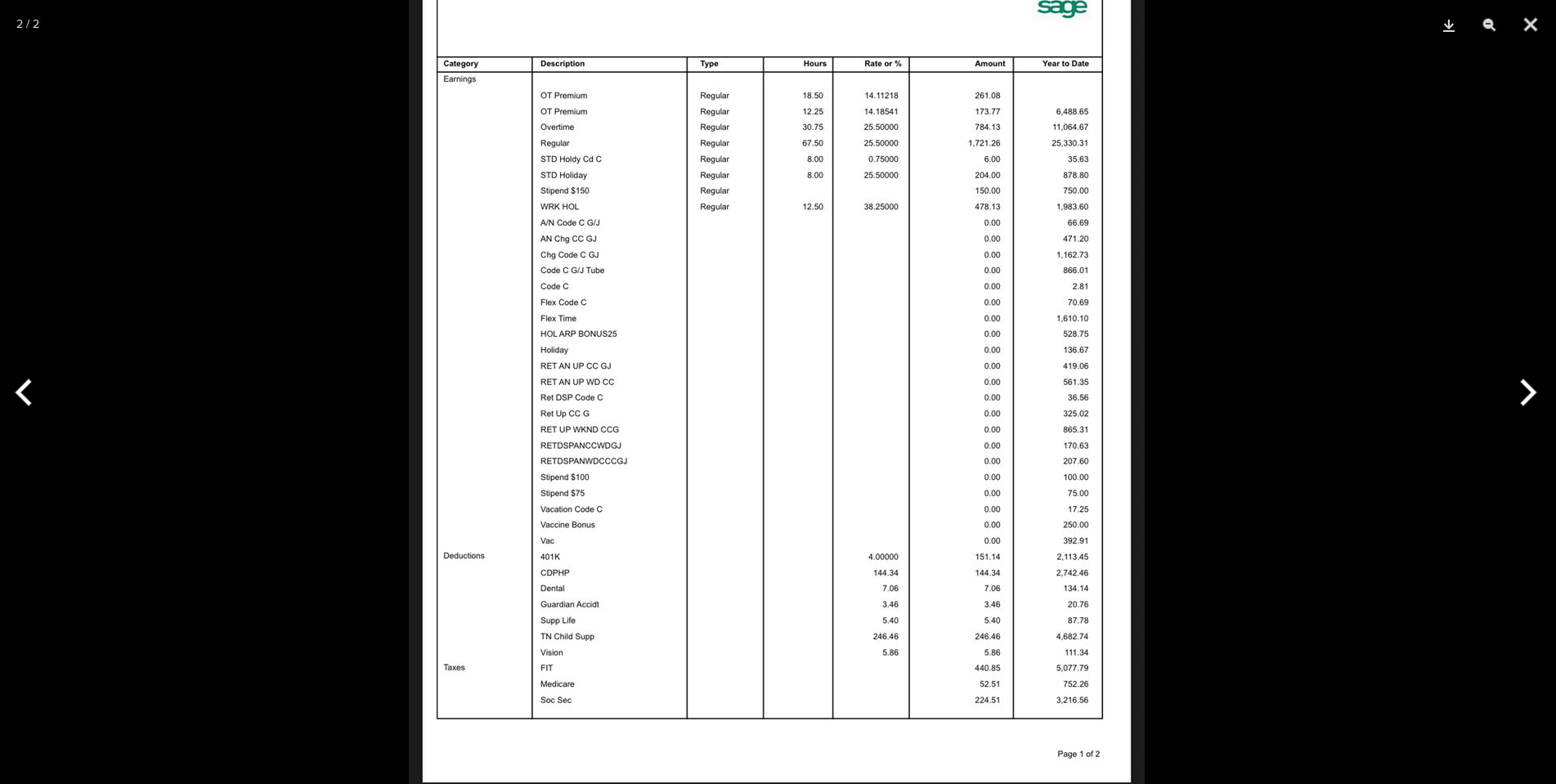
click at [767, 171] on img at bounding box center [777, 471] width 736 height 1592
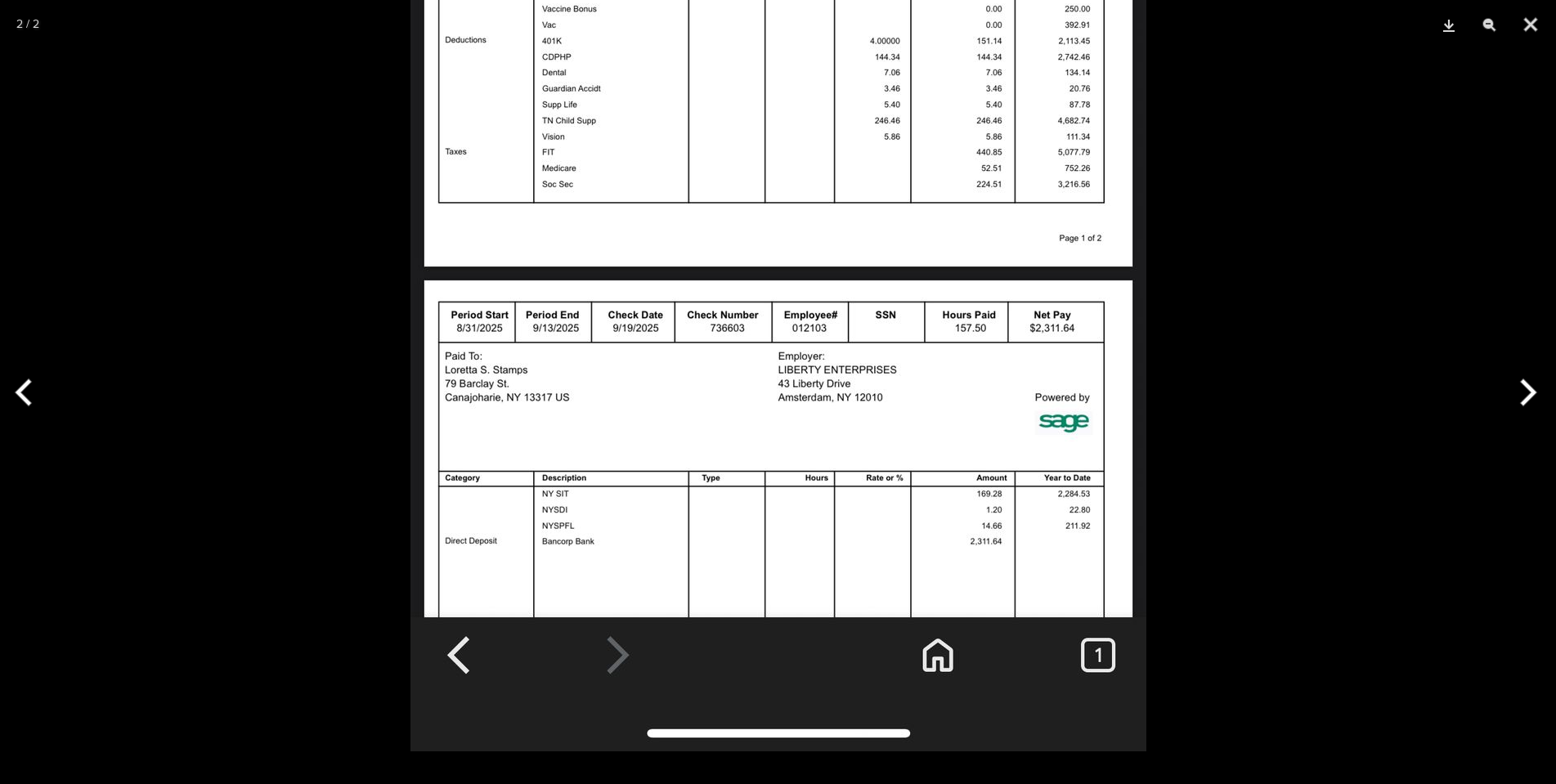
click at [1282, 311] on div at bounding box center [778, 392] width 1556 height 784
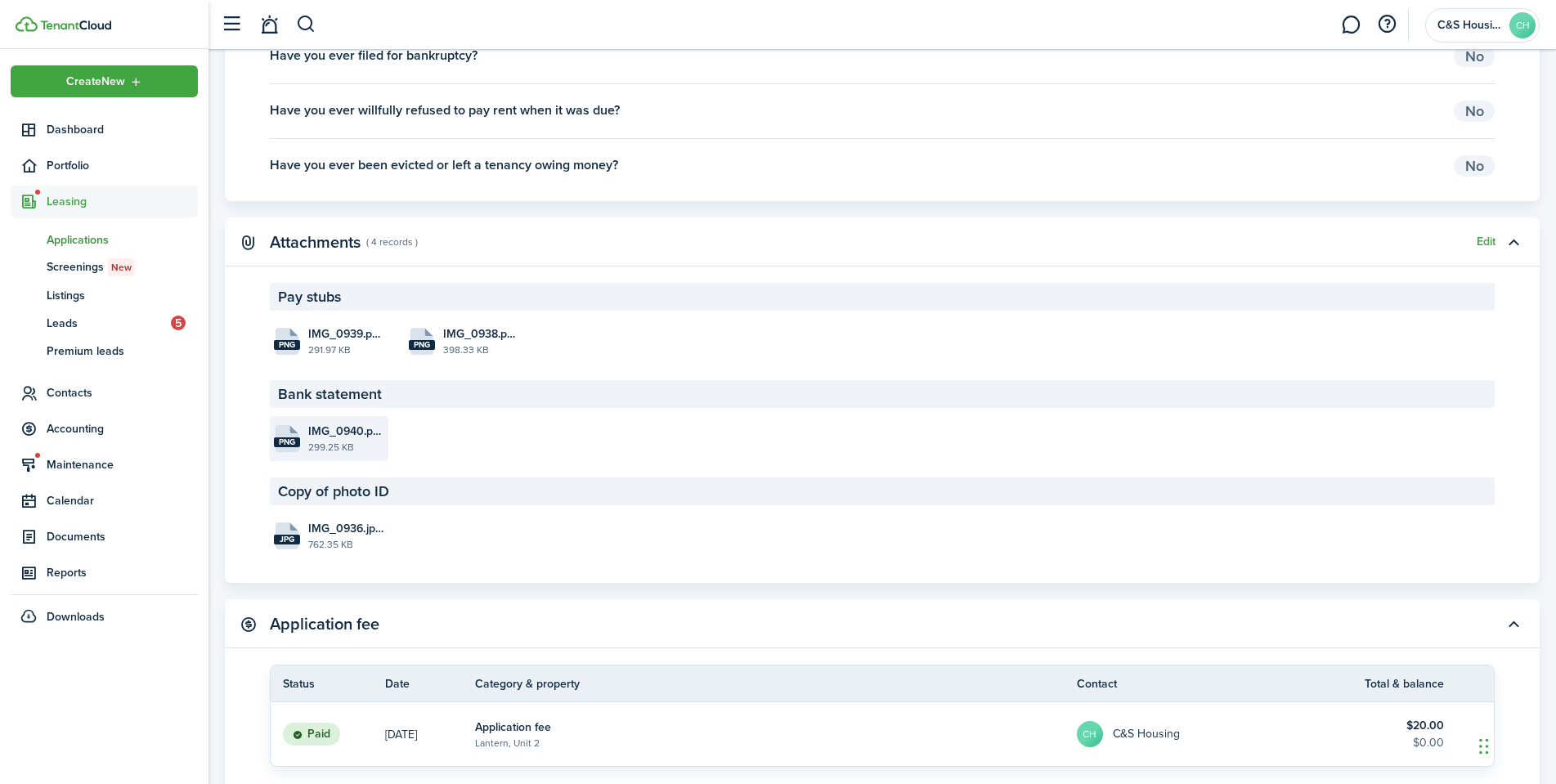
click at [299, 444] on file-extension "png" at bounding box center [287, 442] width 26 height 10
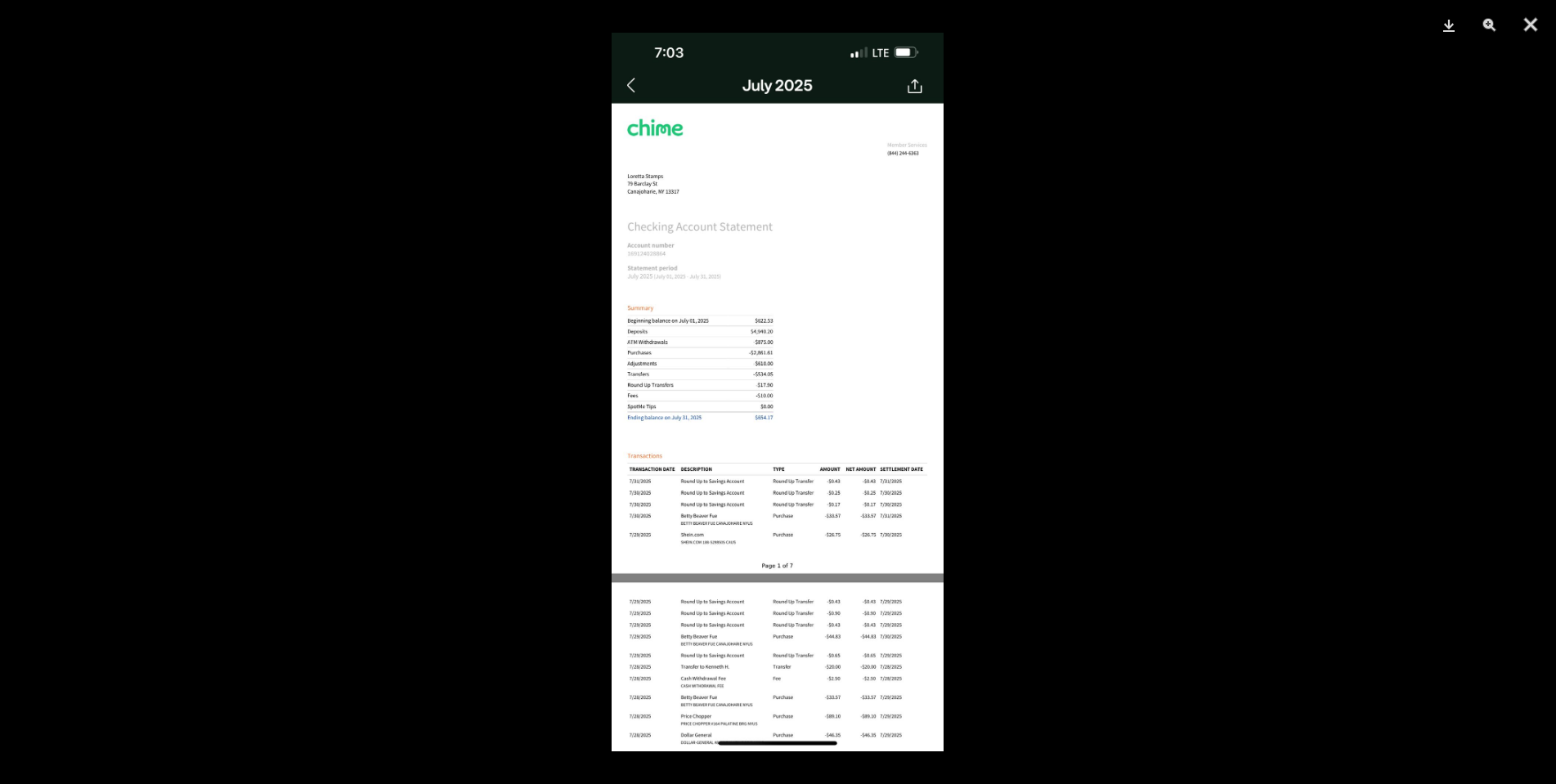
click at [679, 178] on img at bounding box center [777, 392] width 332 height 719
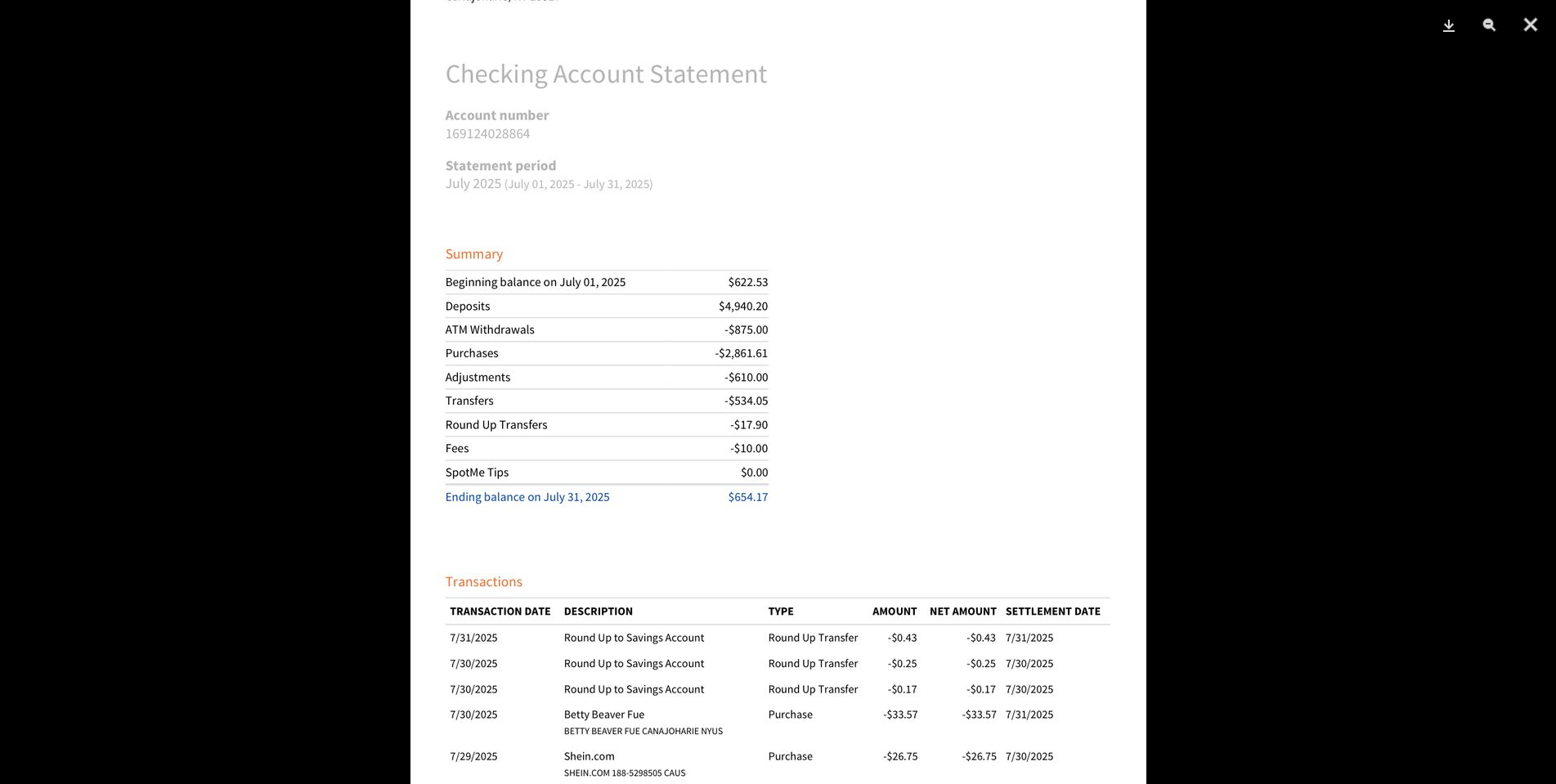
click at [939, 304] on img at bounding box center [778, 440] width 736 height 1592
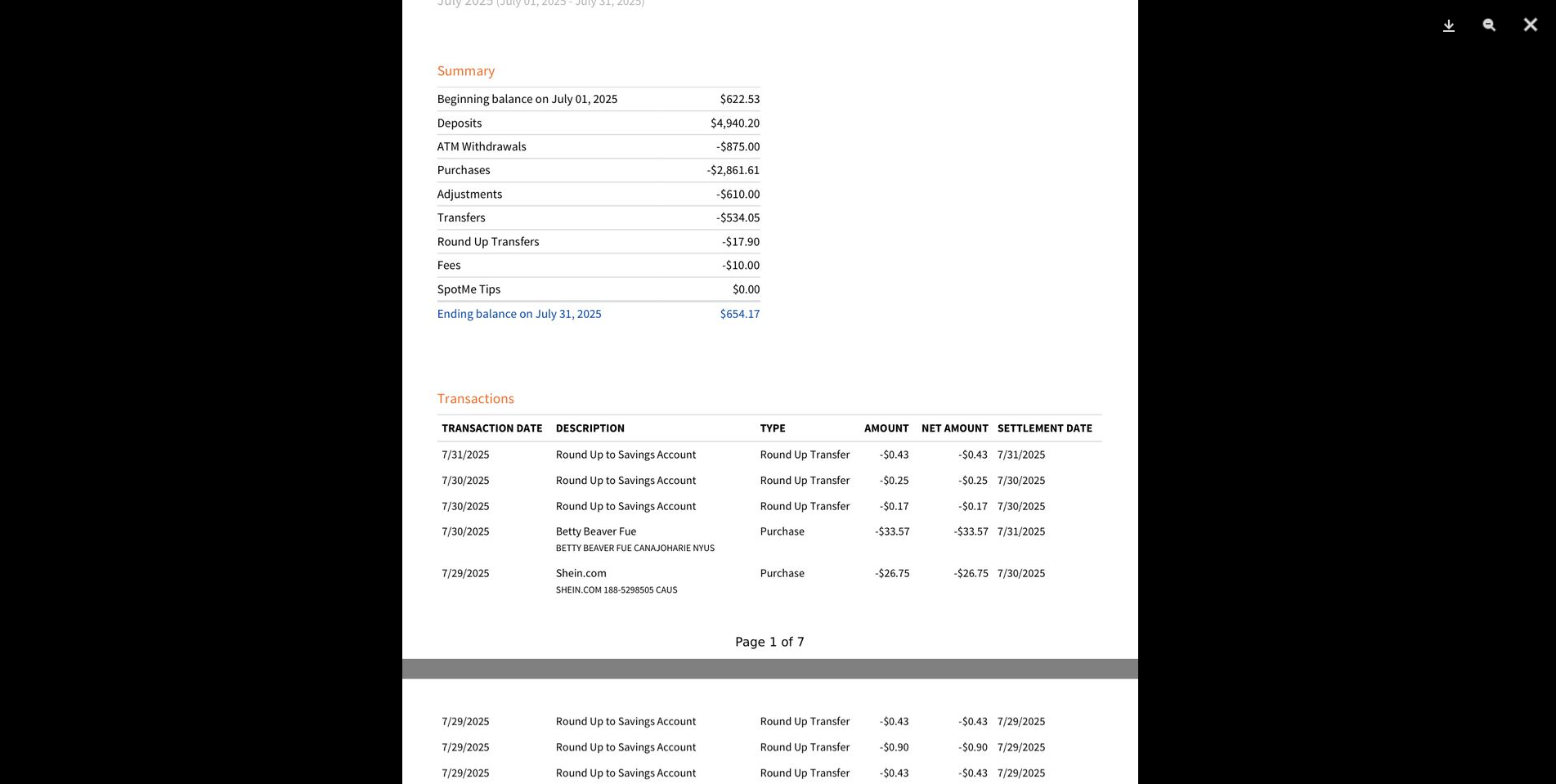
click at [914, 287] on img at bounding box center [770, 257] width 736 height 1592
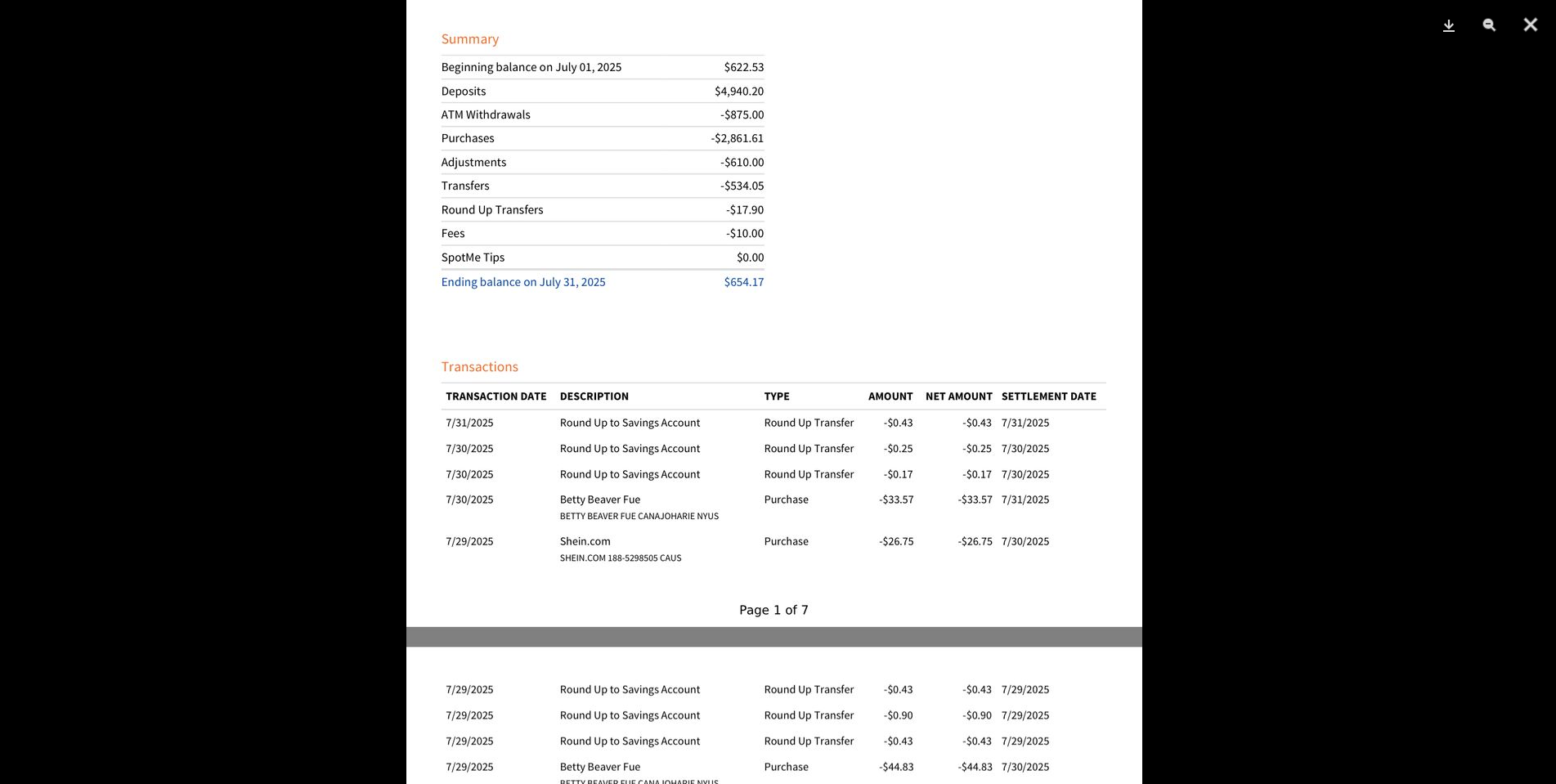
click at [943, 508] on img at bounding box center [774, 225] width 736 height 1592
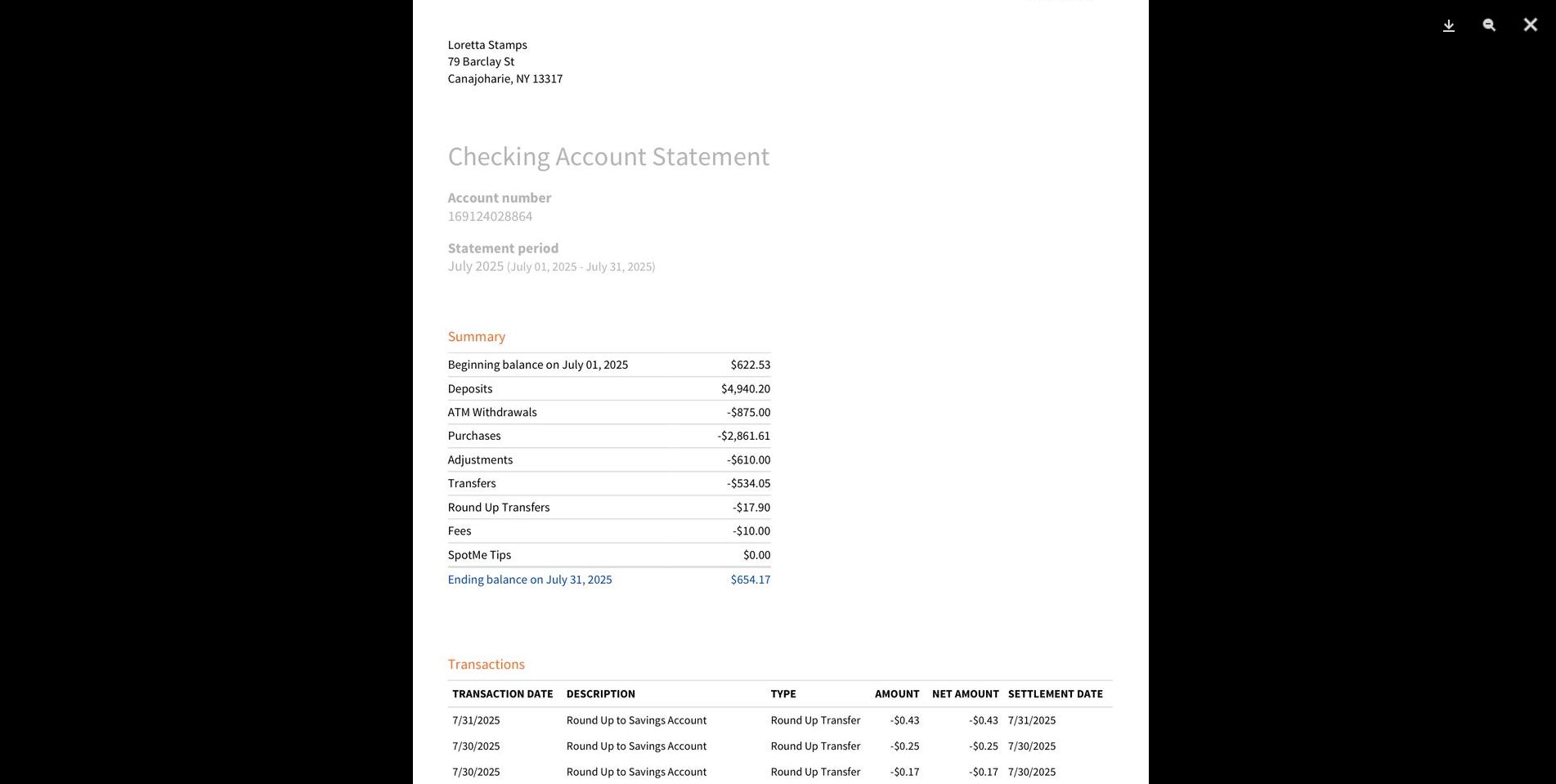
click at [984, 522] on img at bounding box center [781, 523] width 736 height 1592
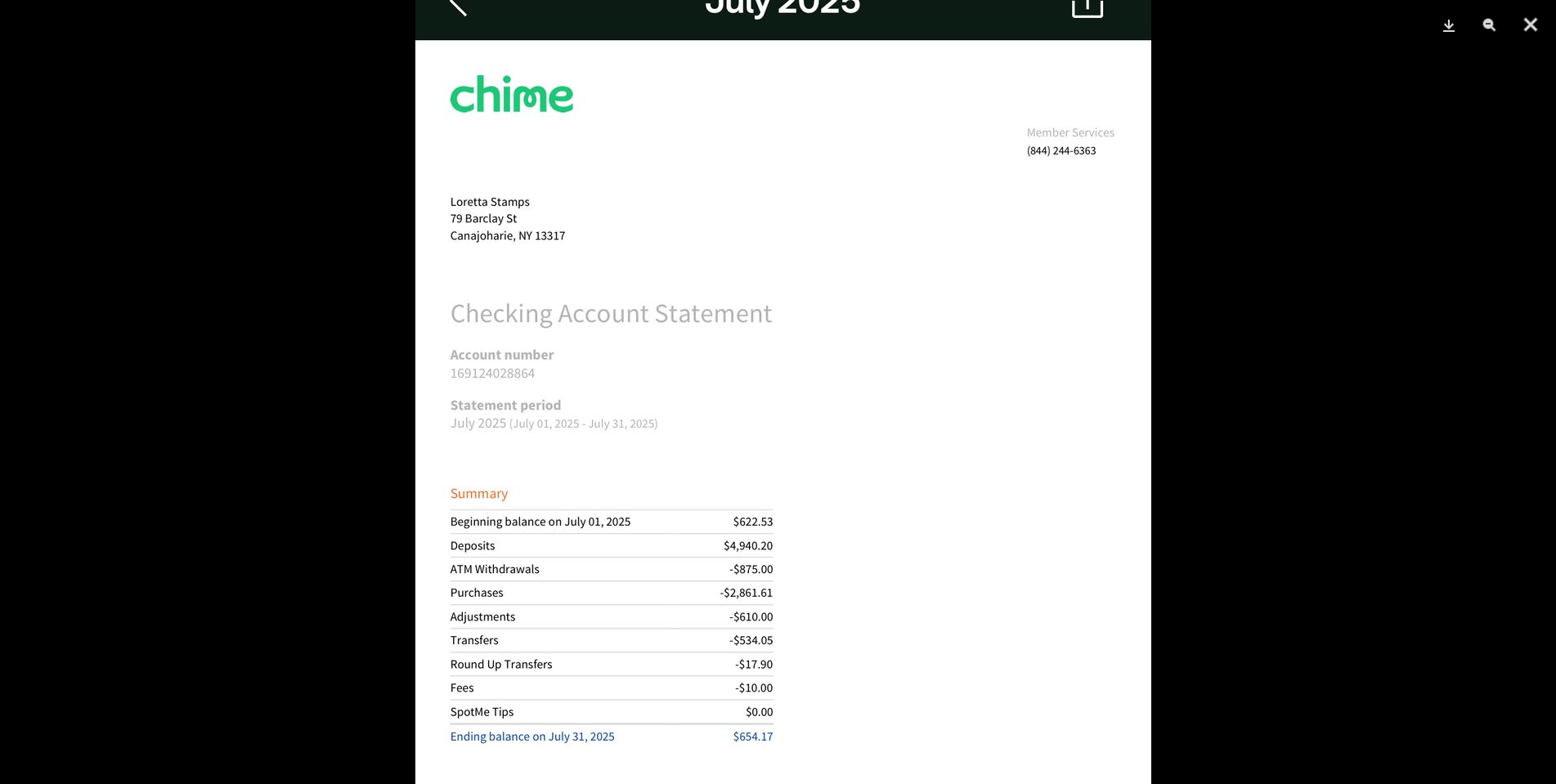
click at [928, 493] on img at bounding box center [783, 679] width 736 height 1592
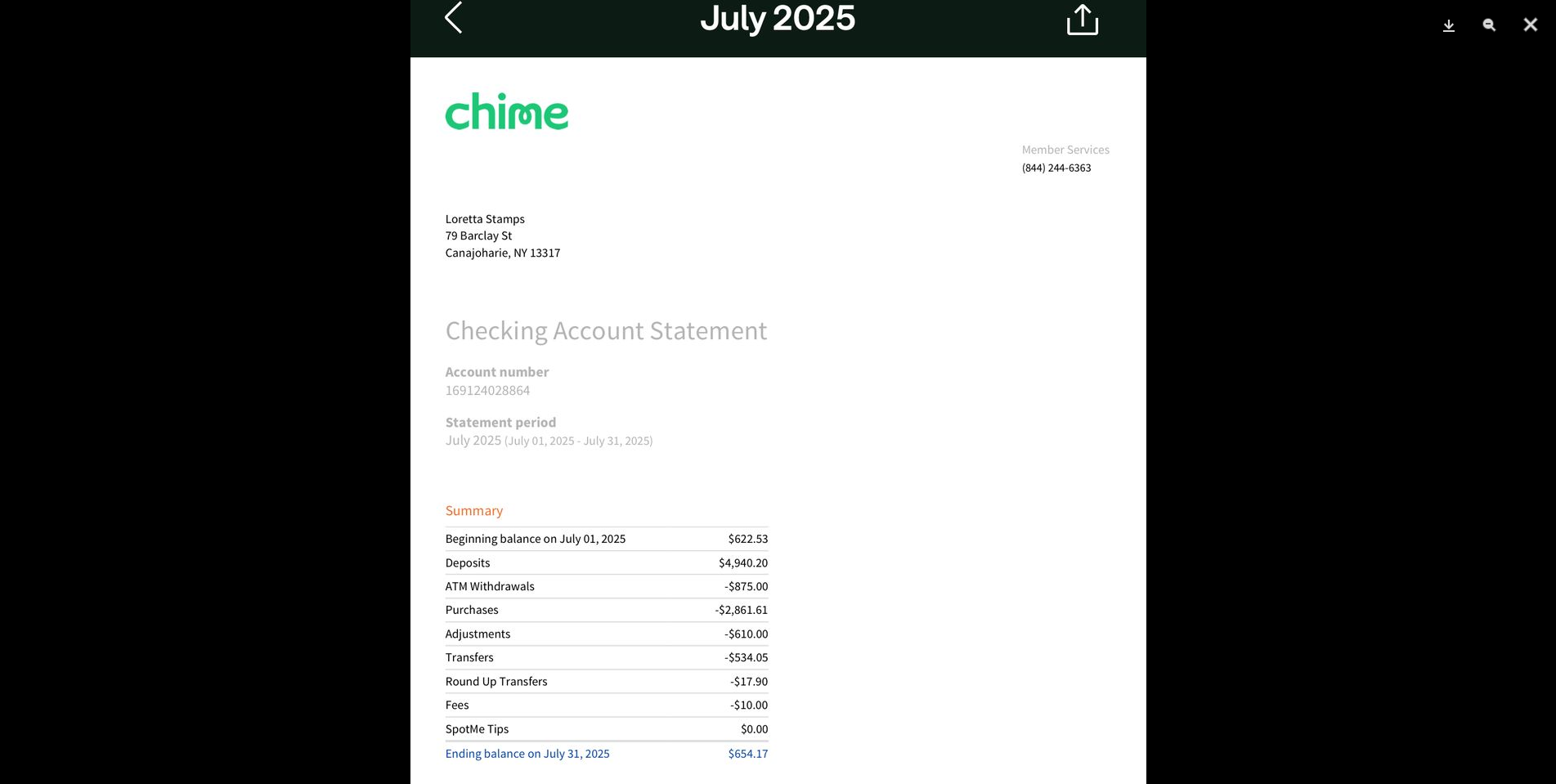
click at [1306, 357] on div at bounding box center [778, 392] width 1556 height 784
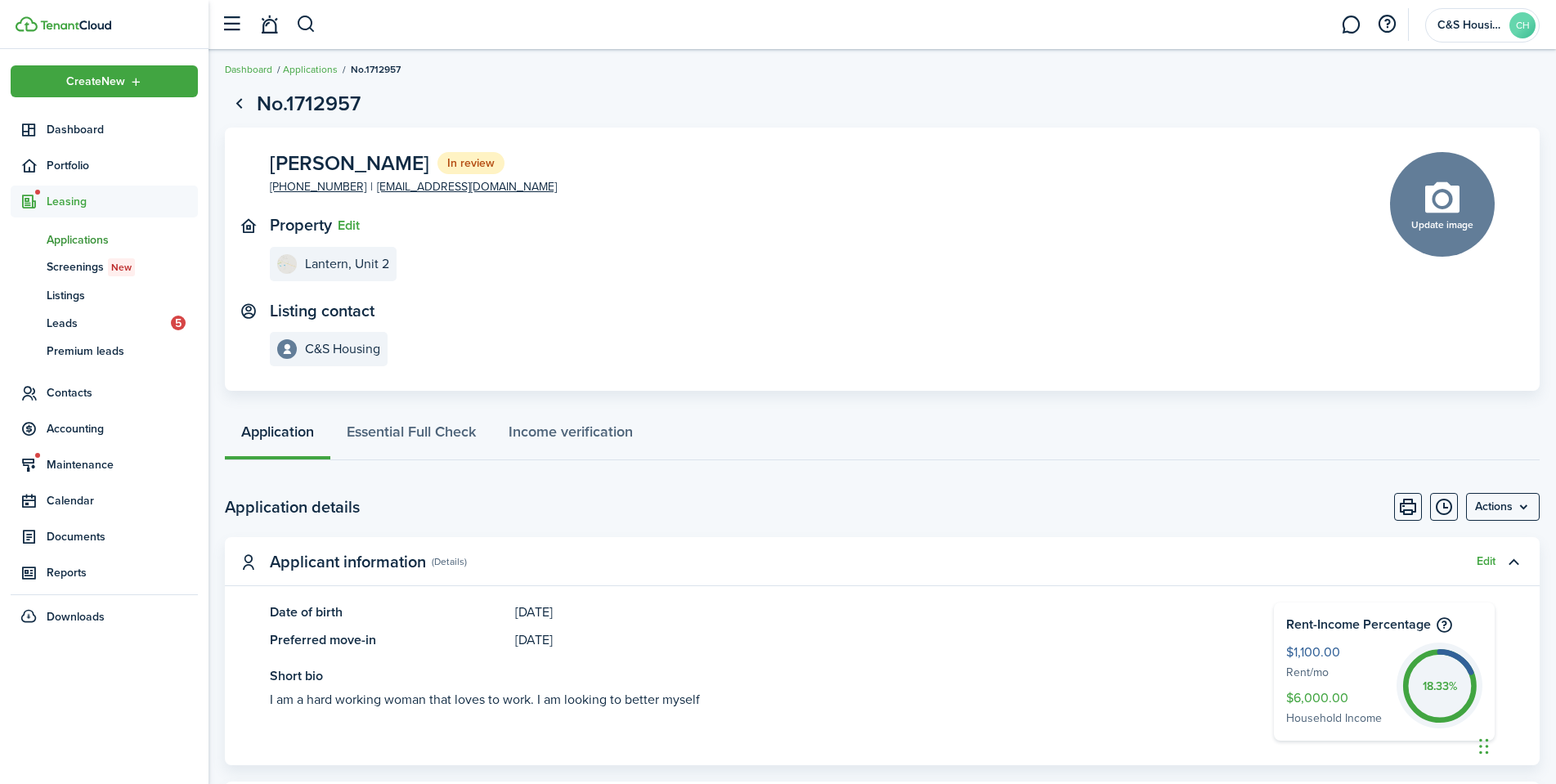
scroll to position [0, 0]
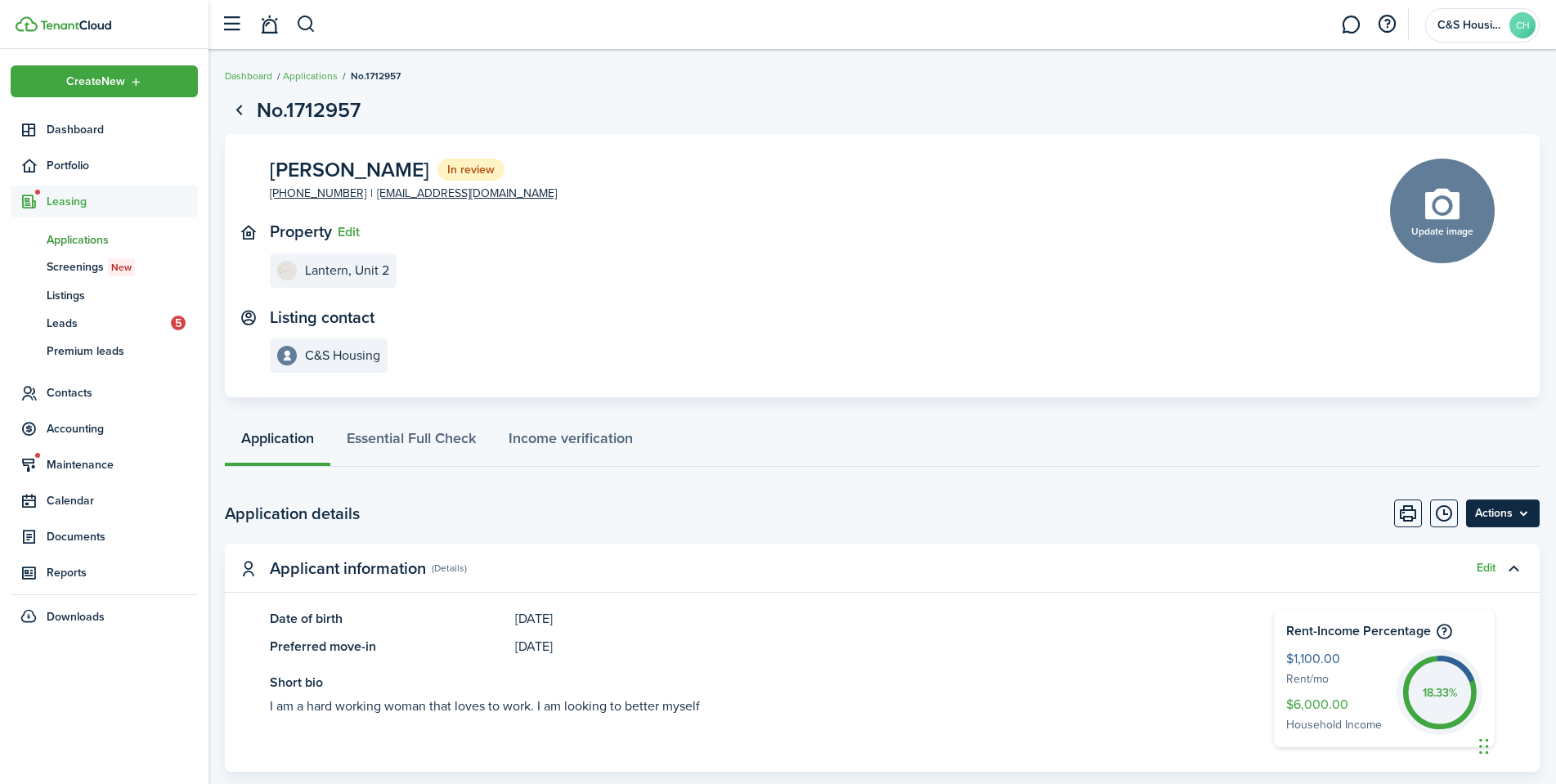
click at [1514, 517] on menu-btn "Actions" at bounding box center [1503, 514] width 74 height 28
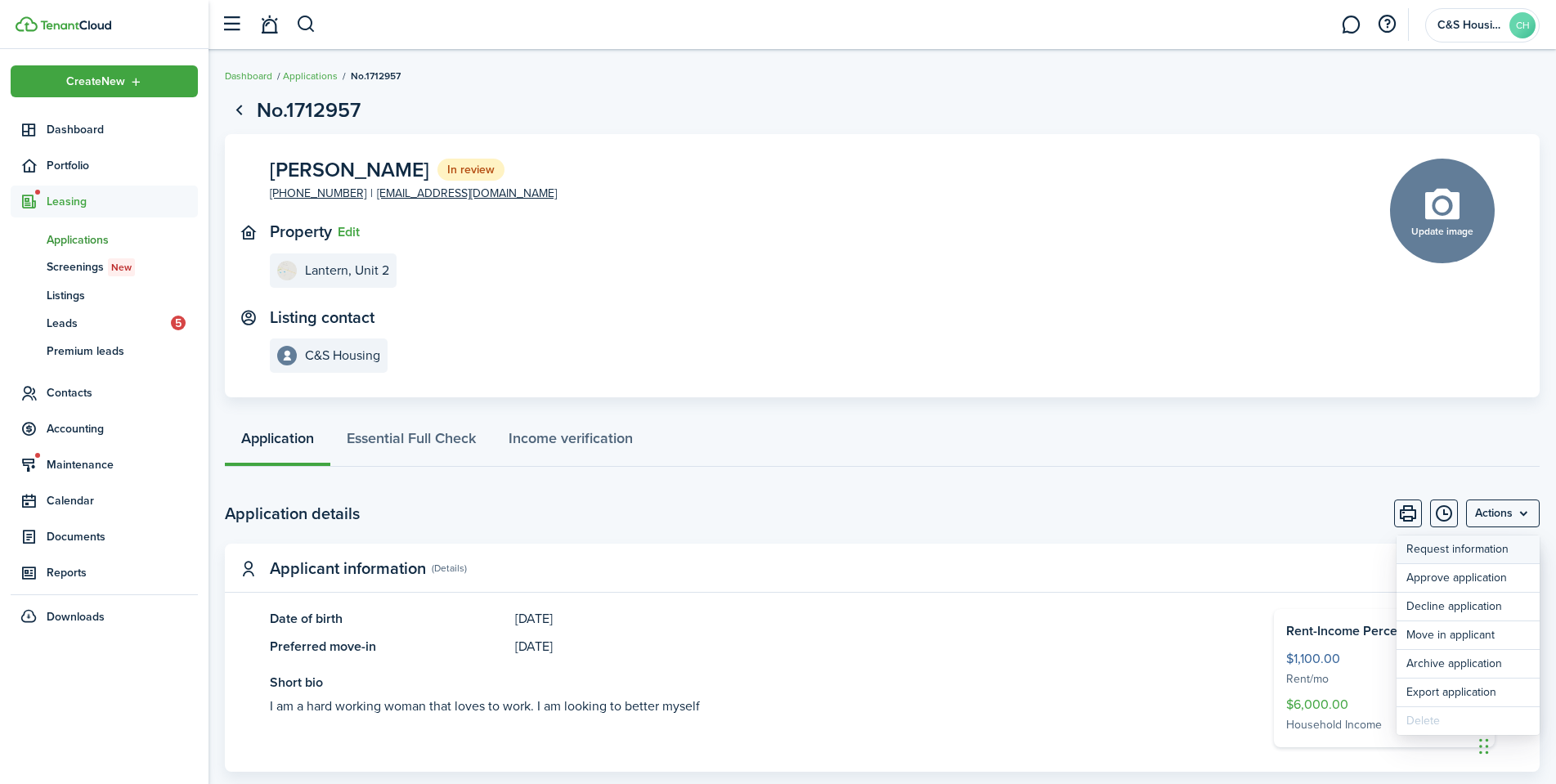
click at [1425, 547] on button "Request information" at bounding box center [1468, 550] width 143 height 28
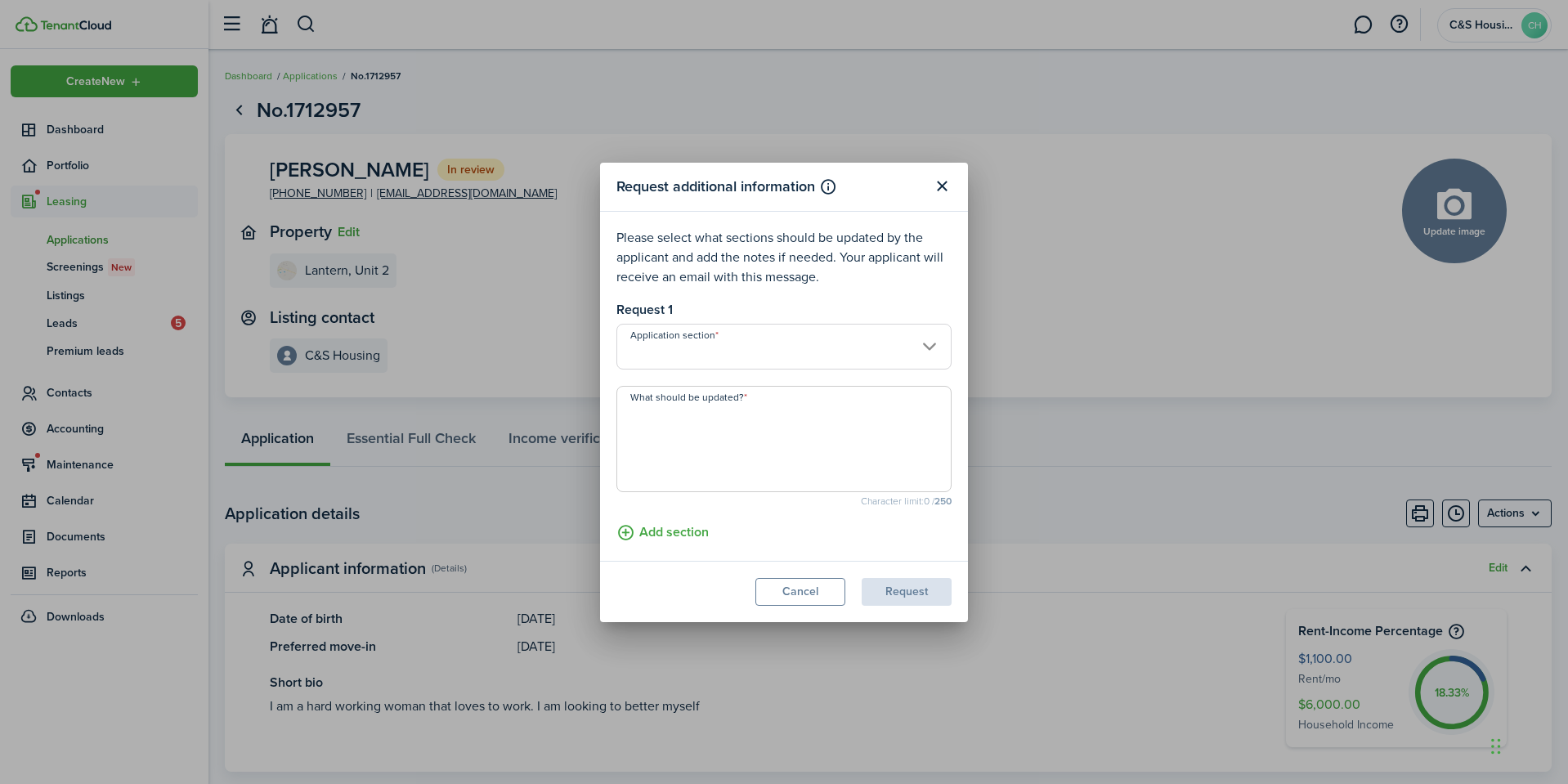
click at [640, 359] on input "Application section" at bounding box center [784, 347] width 335 height 46
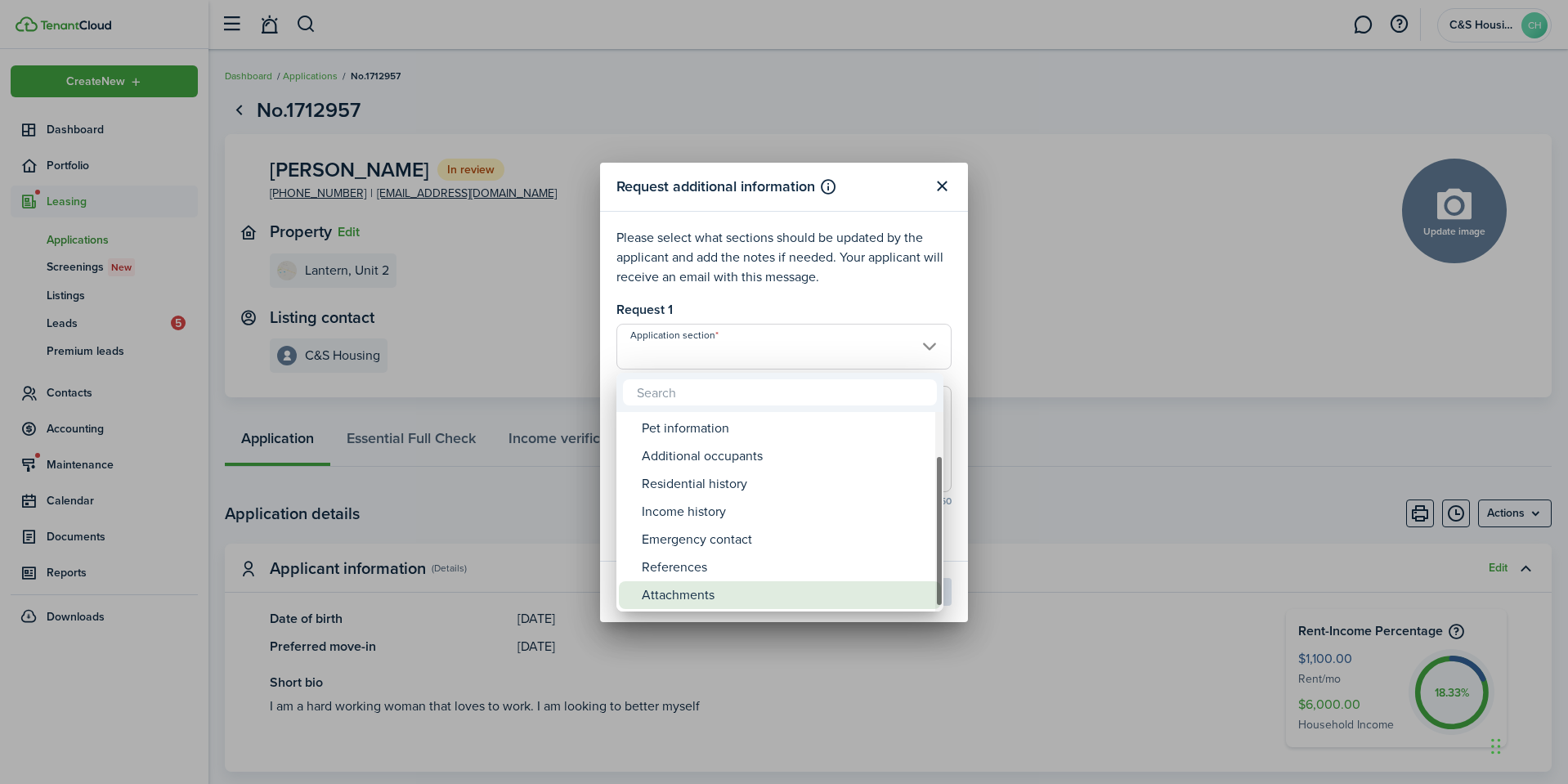
click at [708, 591] on div "Attachments" at bounding box center [786, 596] width 289 height 28
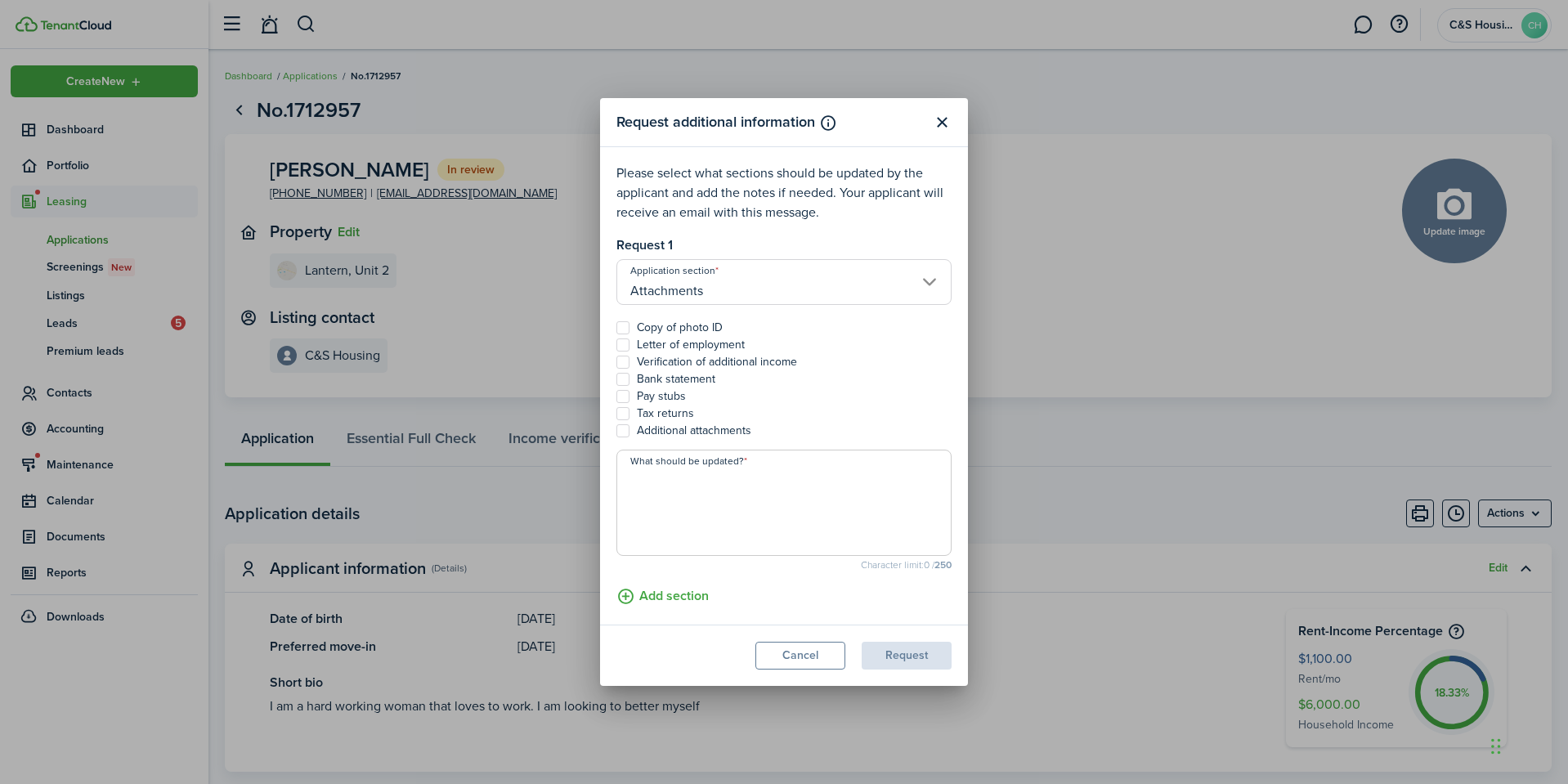
click at [674, 378] on label "Bank statement" at bounding box center [666, 379] width 99 height 13
click at [617, 379] on input "Bank statement" at bounding box center [616, 379] width 1 height 1
click at [698, 506] on textarea "What should be updated?" at bounding box center [783, 507] width 333 height 78
click at [942, 127] on button "Close modal" at bounding box center [942, 123] width 28 height 28
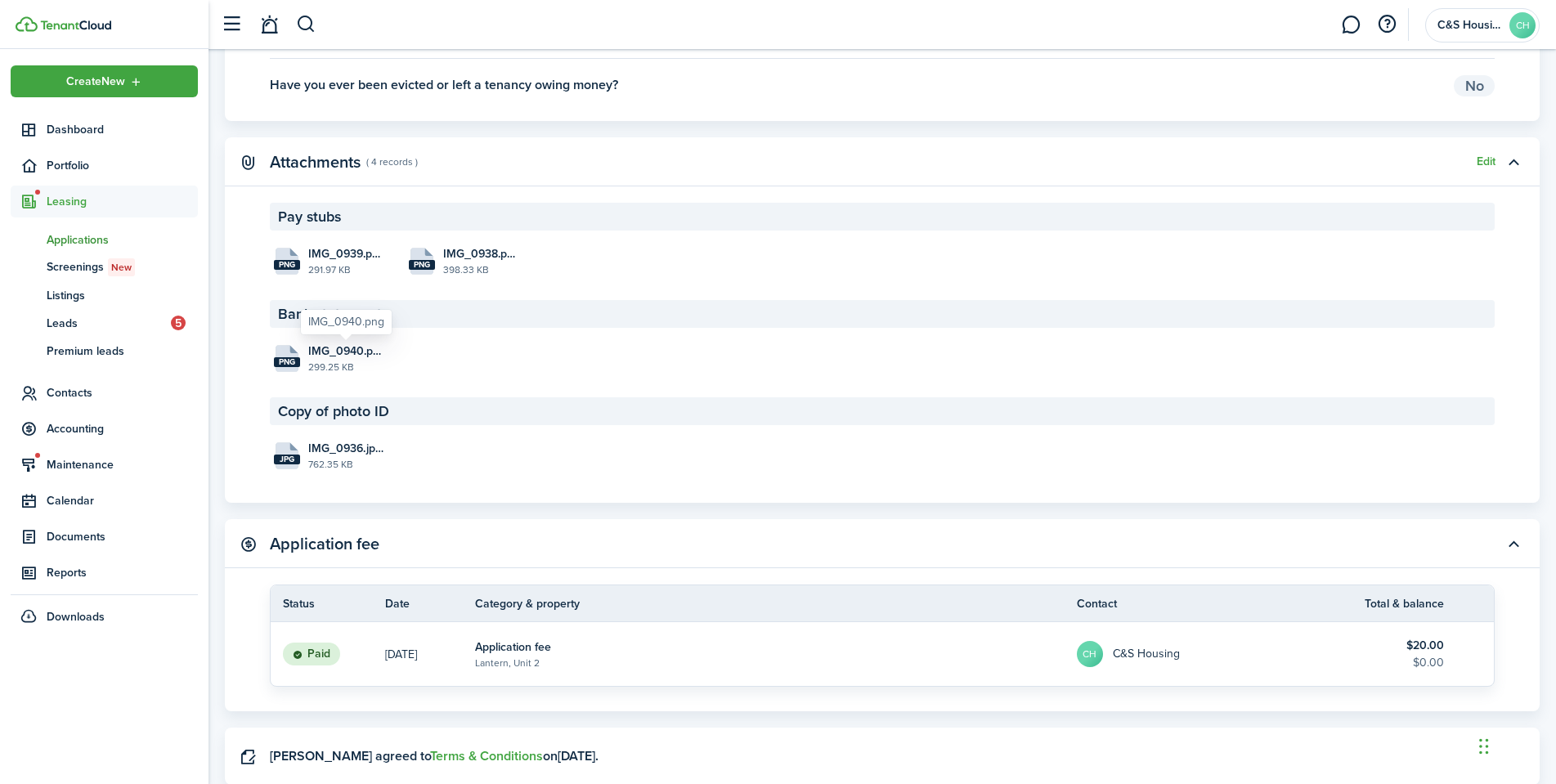
scroll to position [2693, 0]
click at [320, 277] on file-size "291.97 KB" at bounding box center [346, 272] width 76 height 15
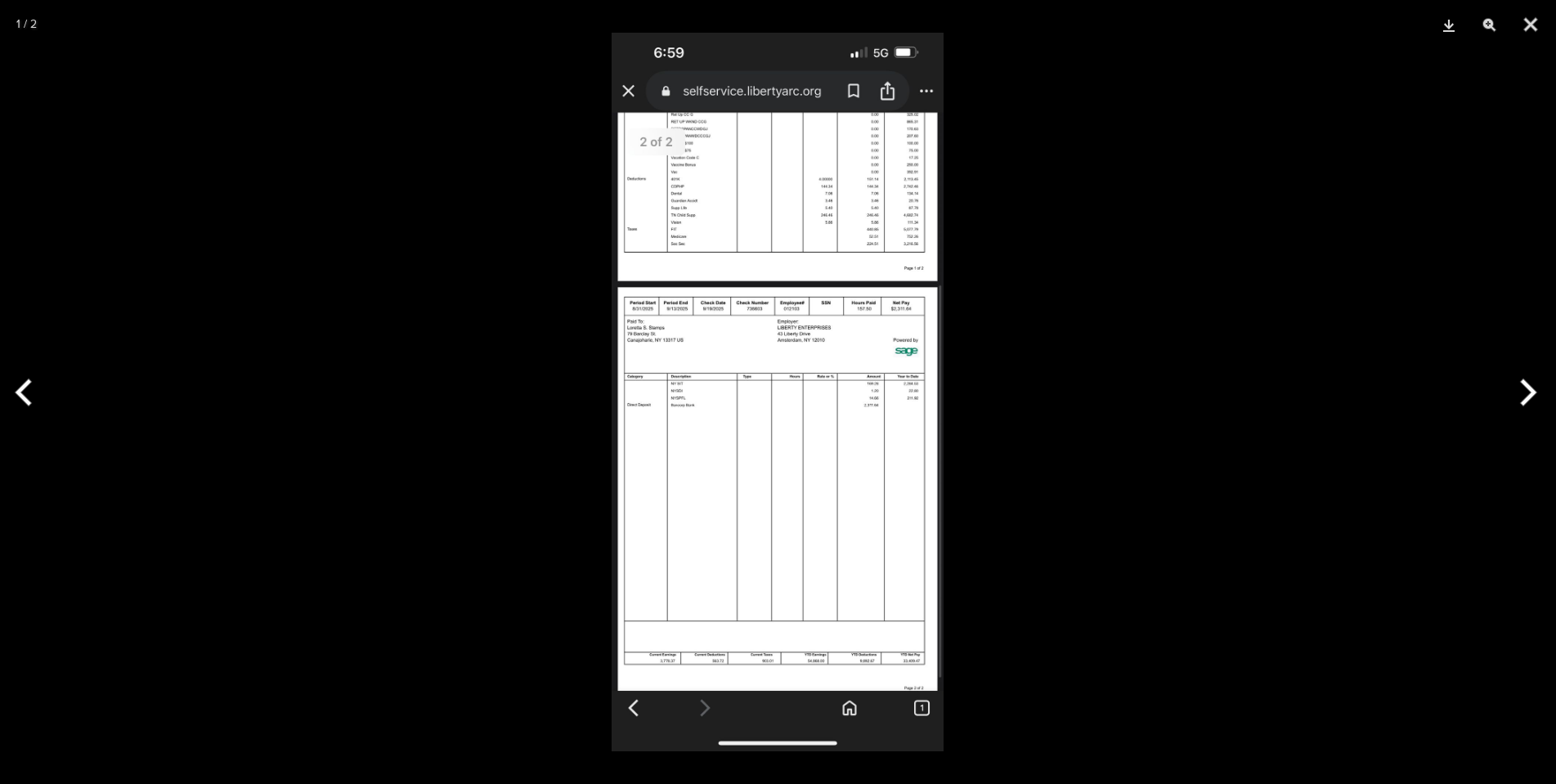
click at [701, 298] on img at bounding box center [777, 392] width 332 height 719
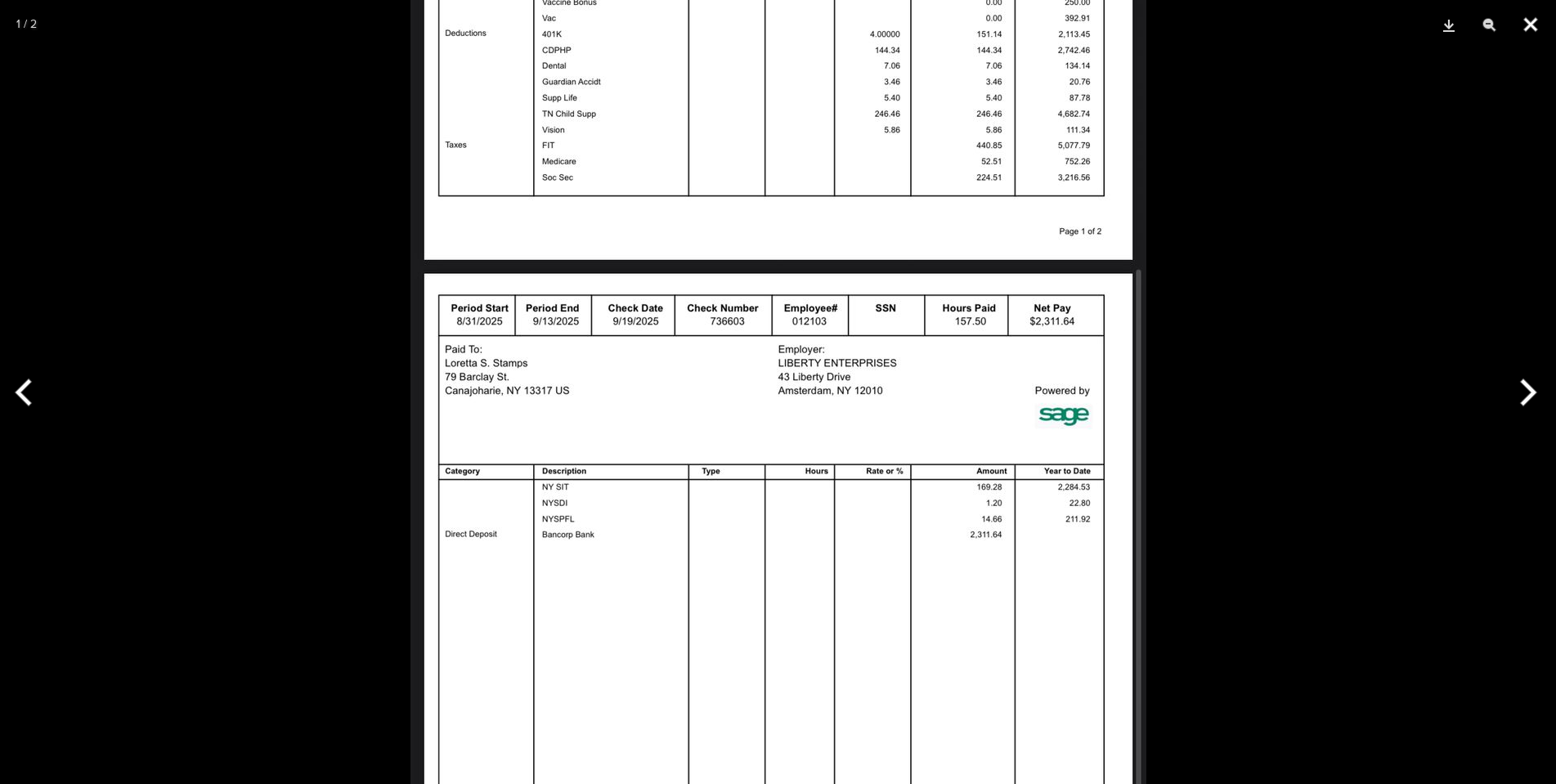
click at [1521, 10] on button "Close" at bounding box center [1530, 25] width 40 height 49
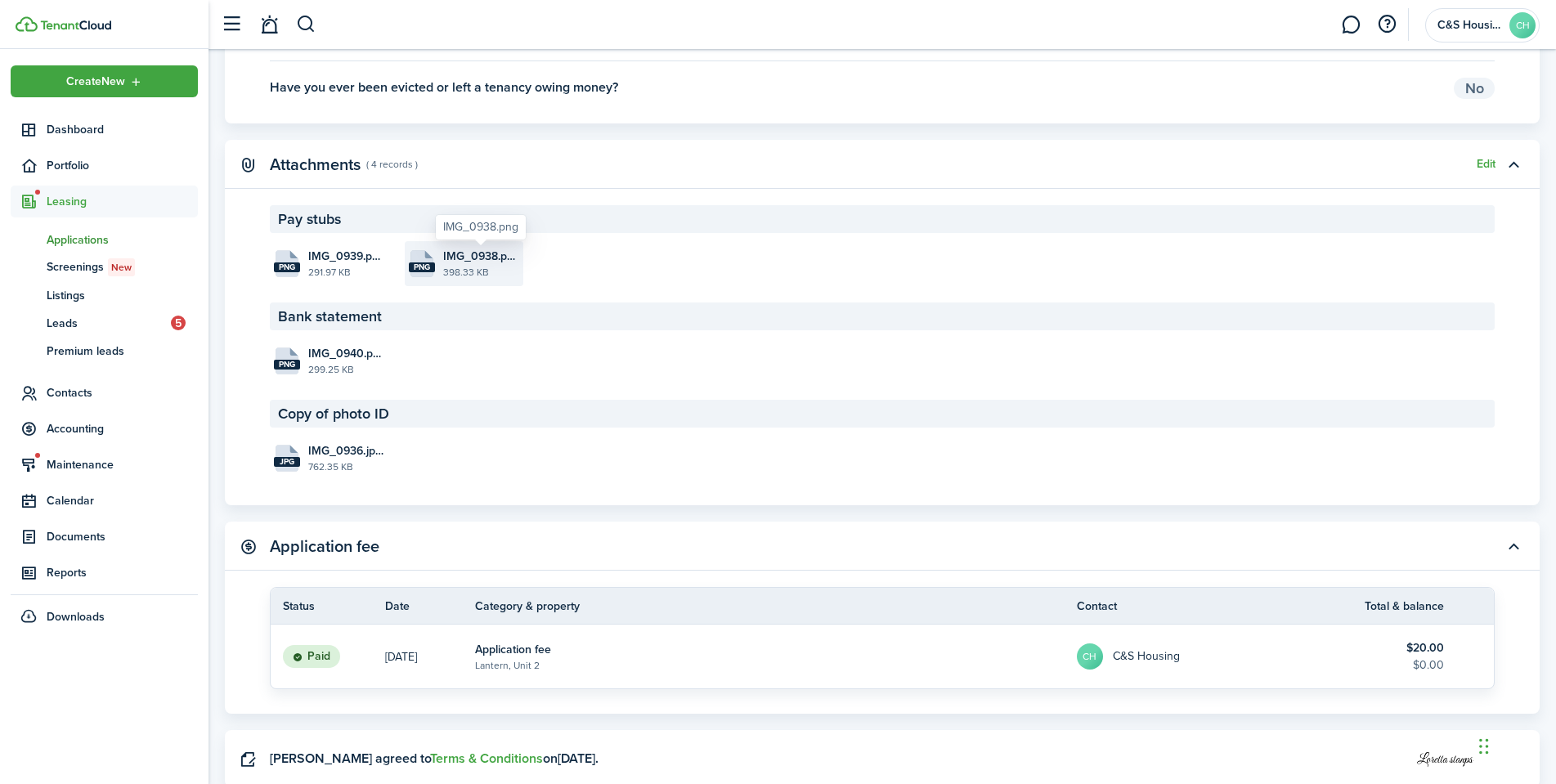
click at [461, 264] on span "IMG_0938.png" at bounding box center [481, 257] width 76 height 18
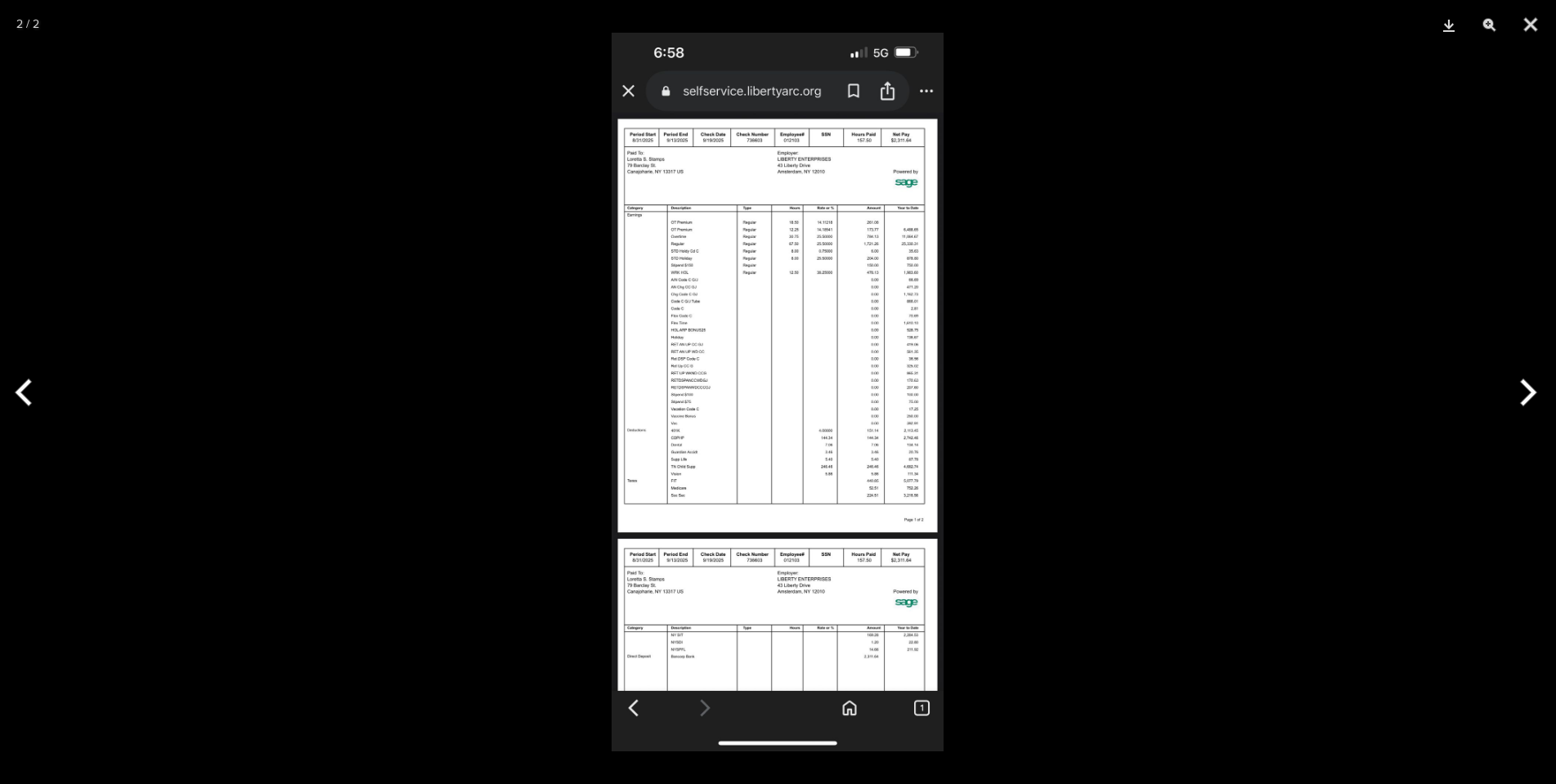
click at [697, 163] on img at bounding box center [777, 392] width 332 height 719
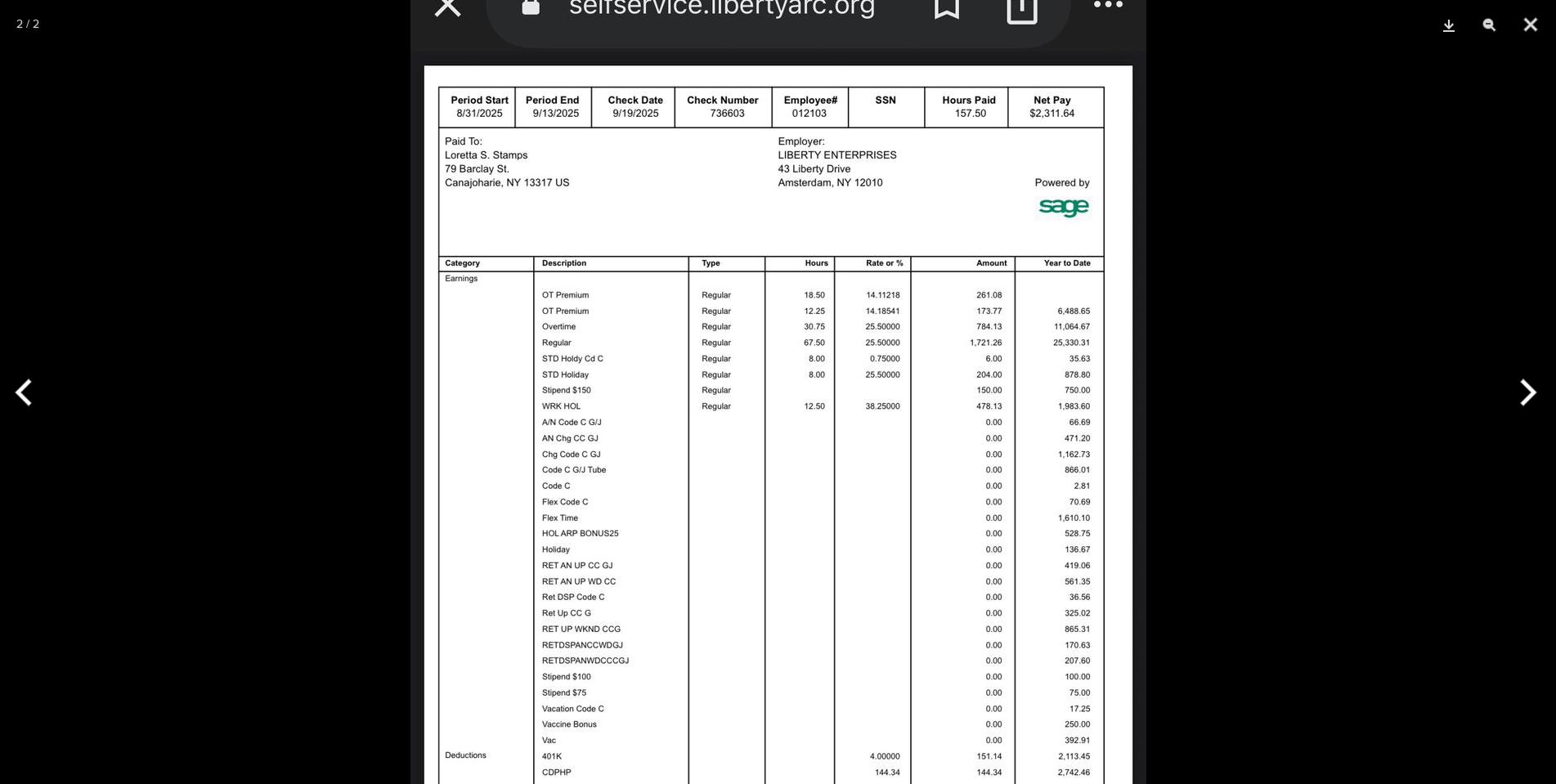
click at [1324, 316] on div at bounding box center [778, 392] width 1556 height 784
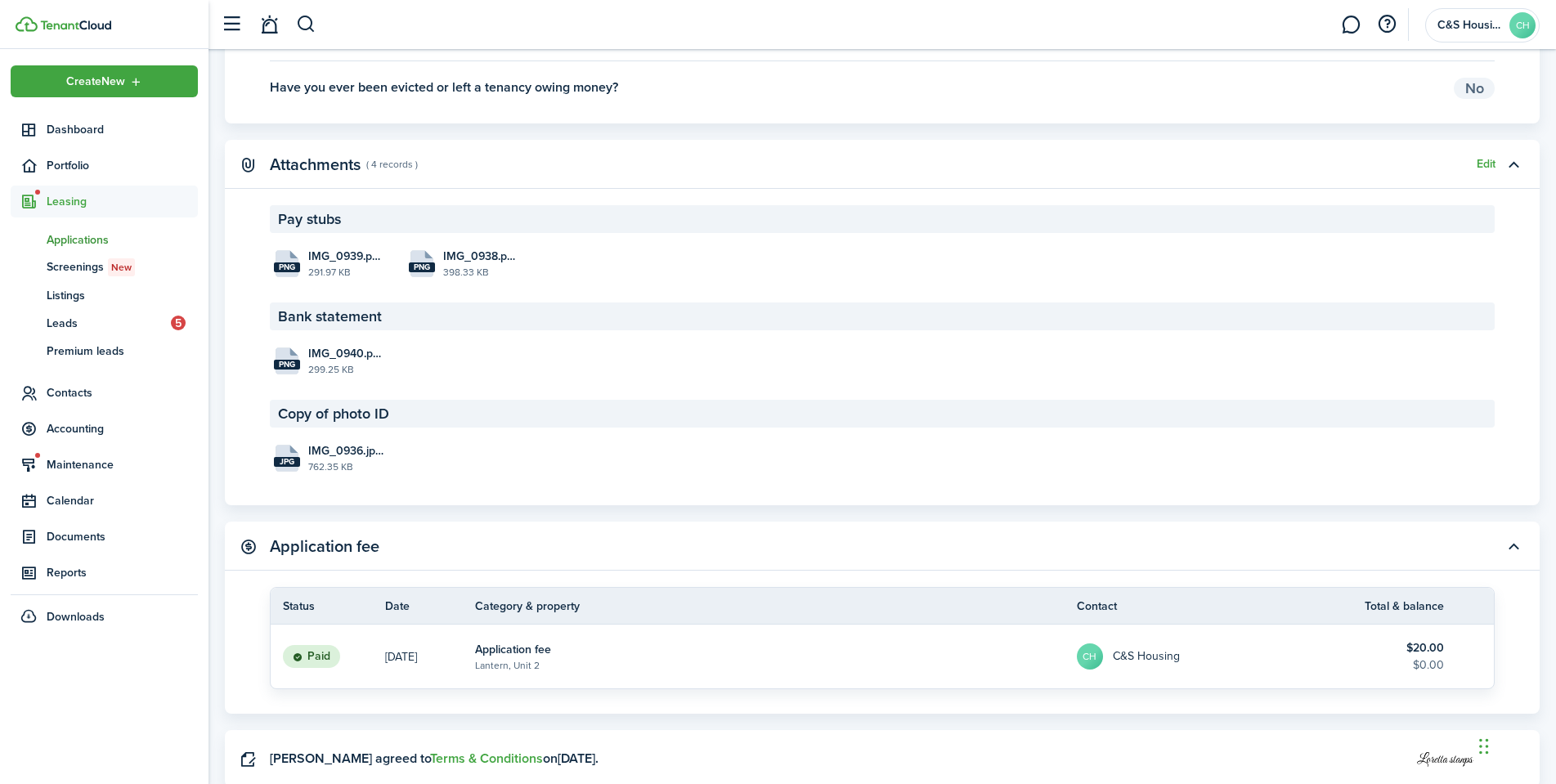
click at [418, 291] on panel-main-body "Pay stubs png IMG_0939.png 291.97 KB png IMG_0938.png 398.33 KB Bank statement …" at bounding box center [882, 355] width 1315 height 300
click at [441, 266] on file "png IMG_0938.png 398.33 KB" at bounding box center [464, 263] width 119 height 45
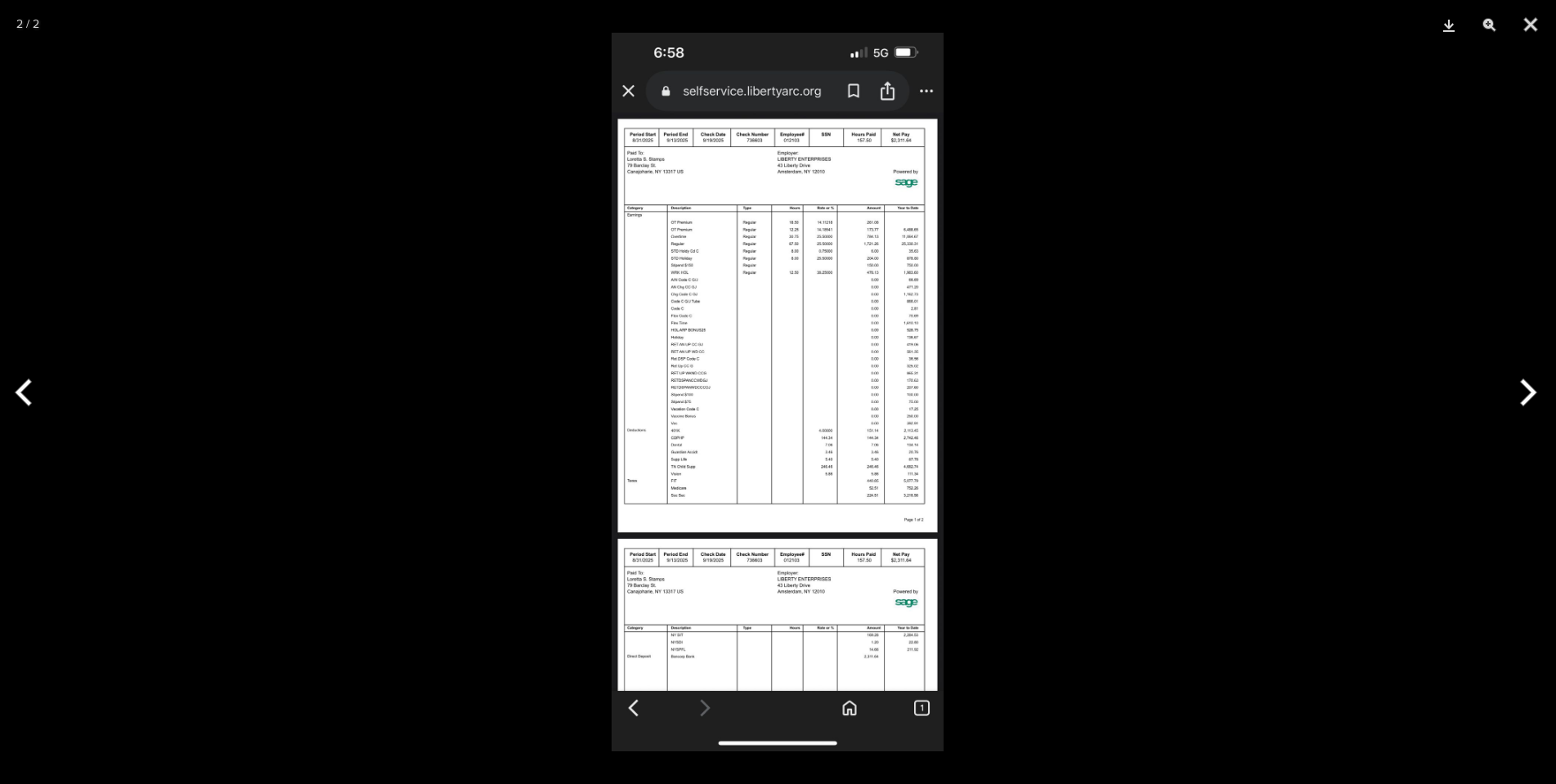
click at [675, 152] on img at bounding box center [777, 392] width 332 height 719
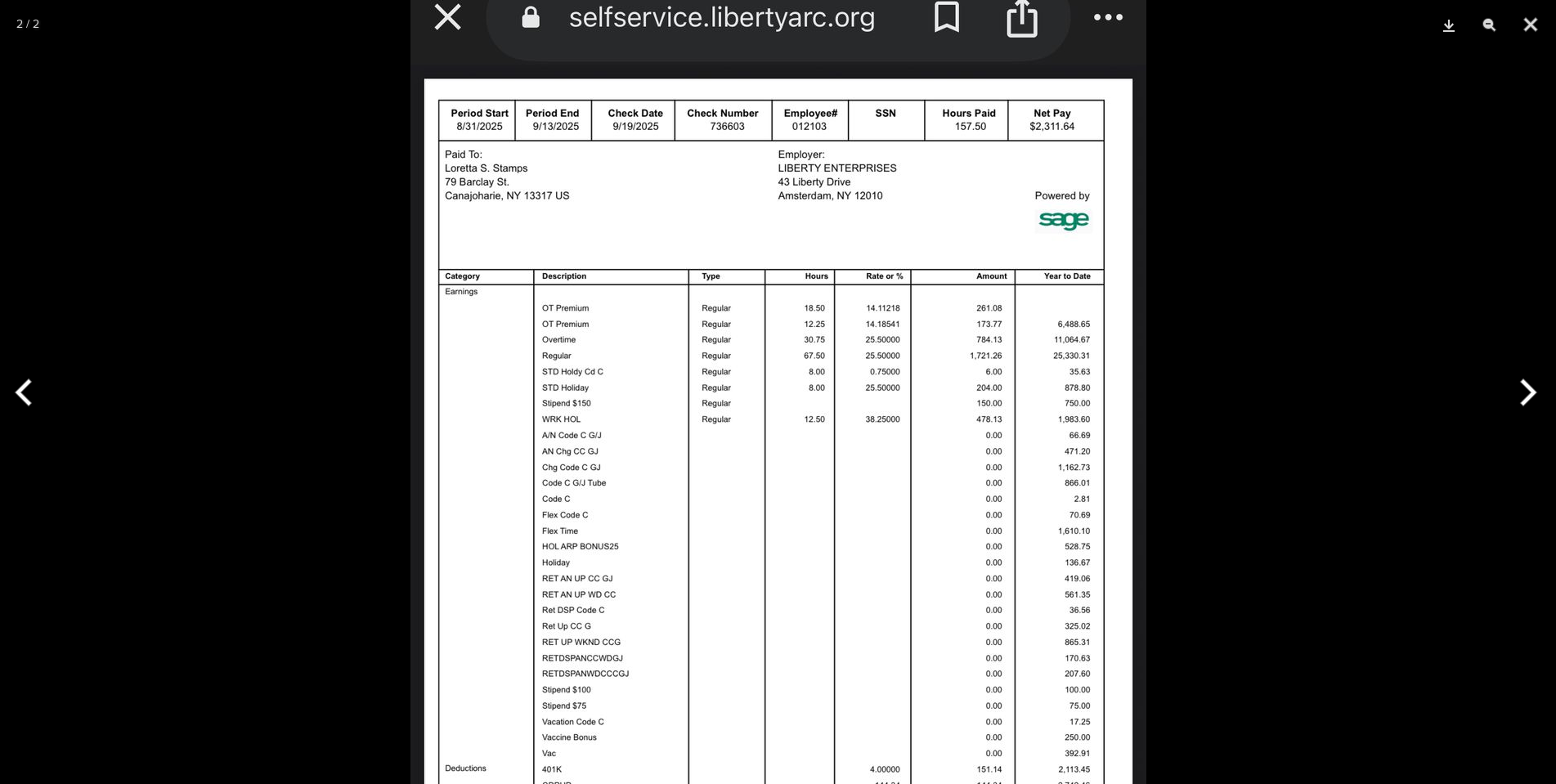
click at [1267, 308] on div at bounding box center [778, 392] width 1556 height 784
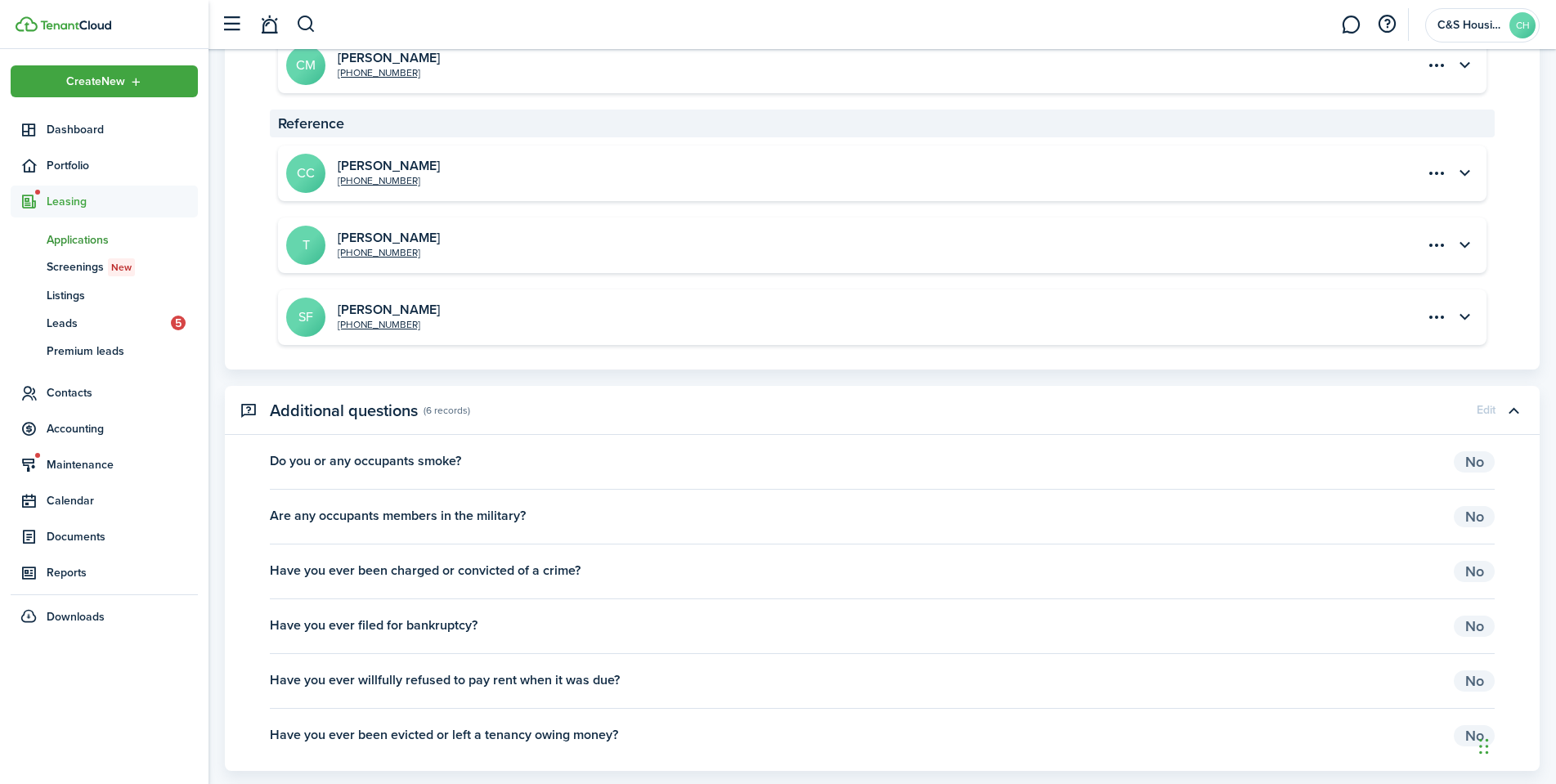
scroll to position [2040, 0]
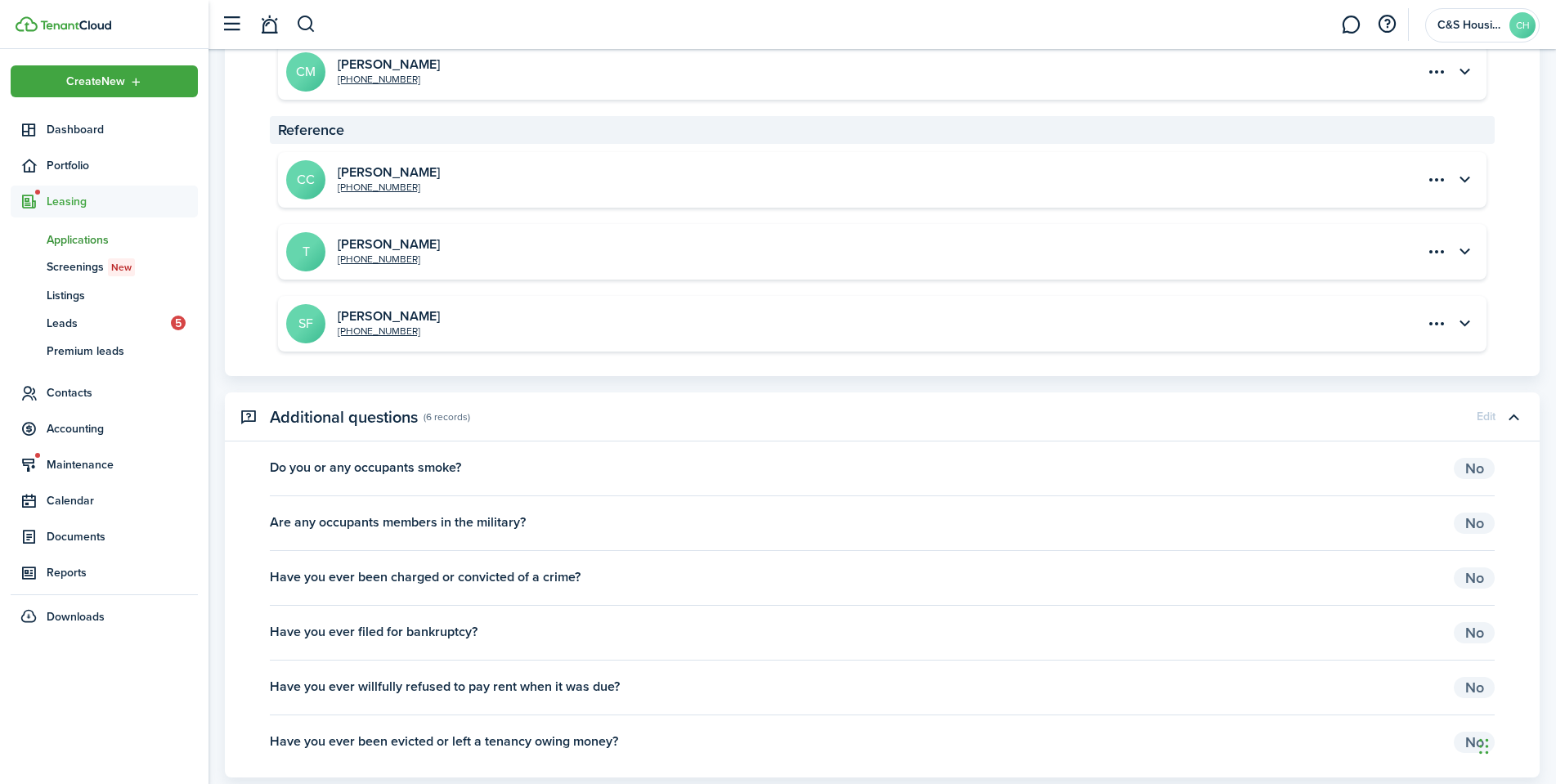
click at [59, 241] on span "Applications" at bounding box center [122, 240] width 151 height 18
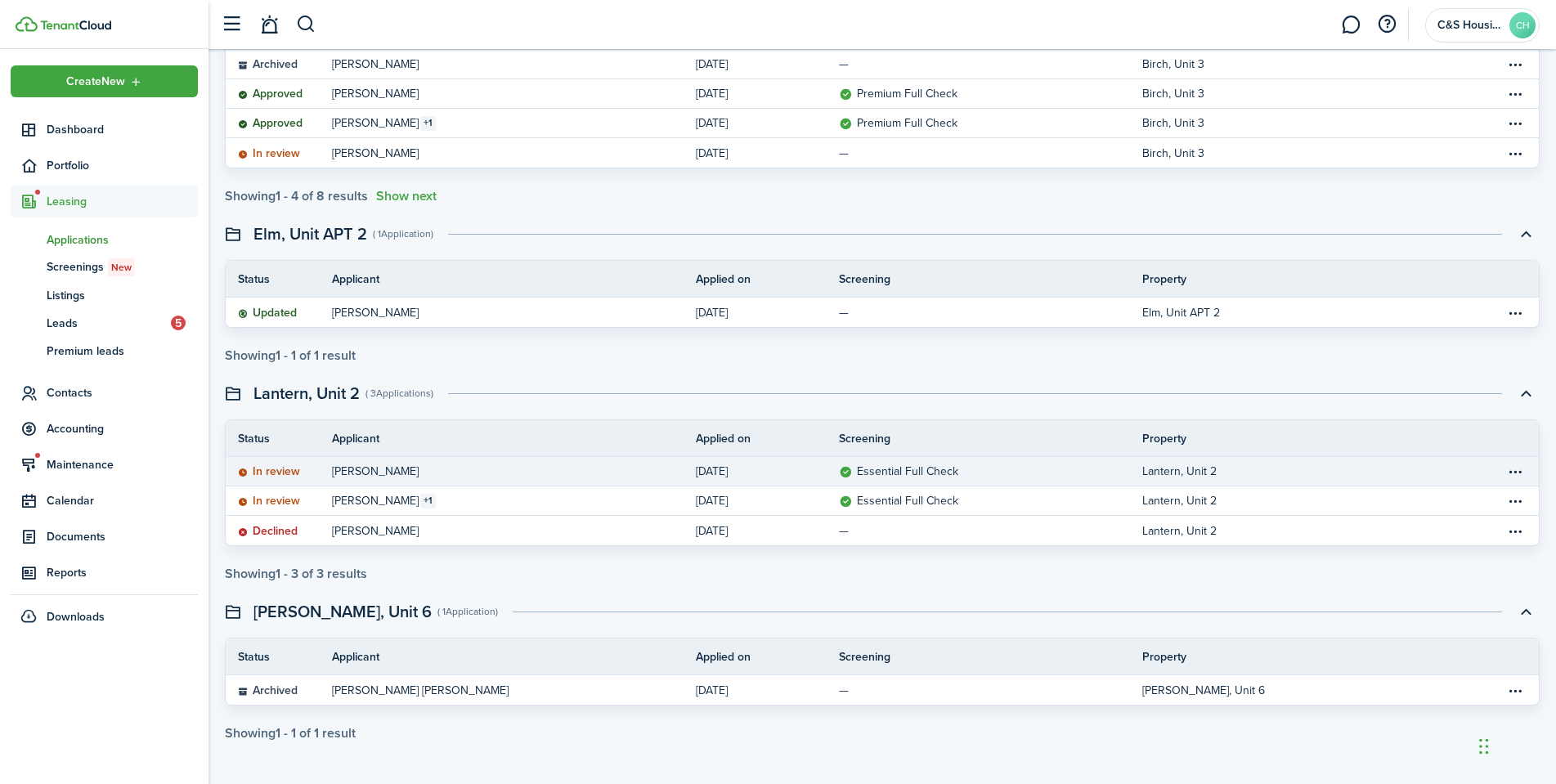
scroll to position [213, 0]
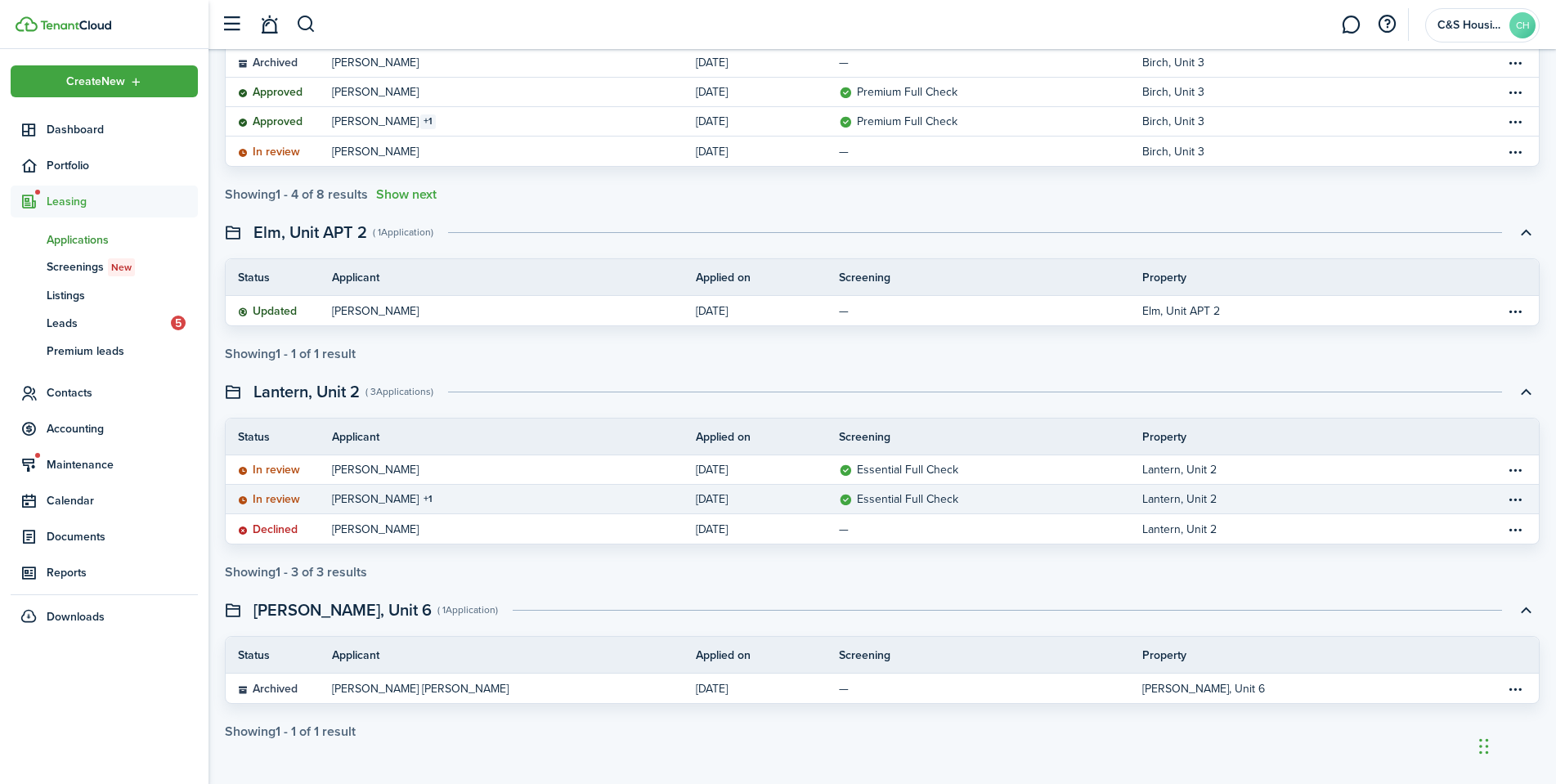
click at [263, 502] on status "In review" at bounding box center [268, 499] width 62 height 13
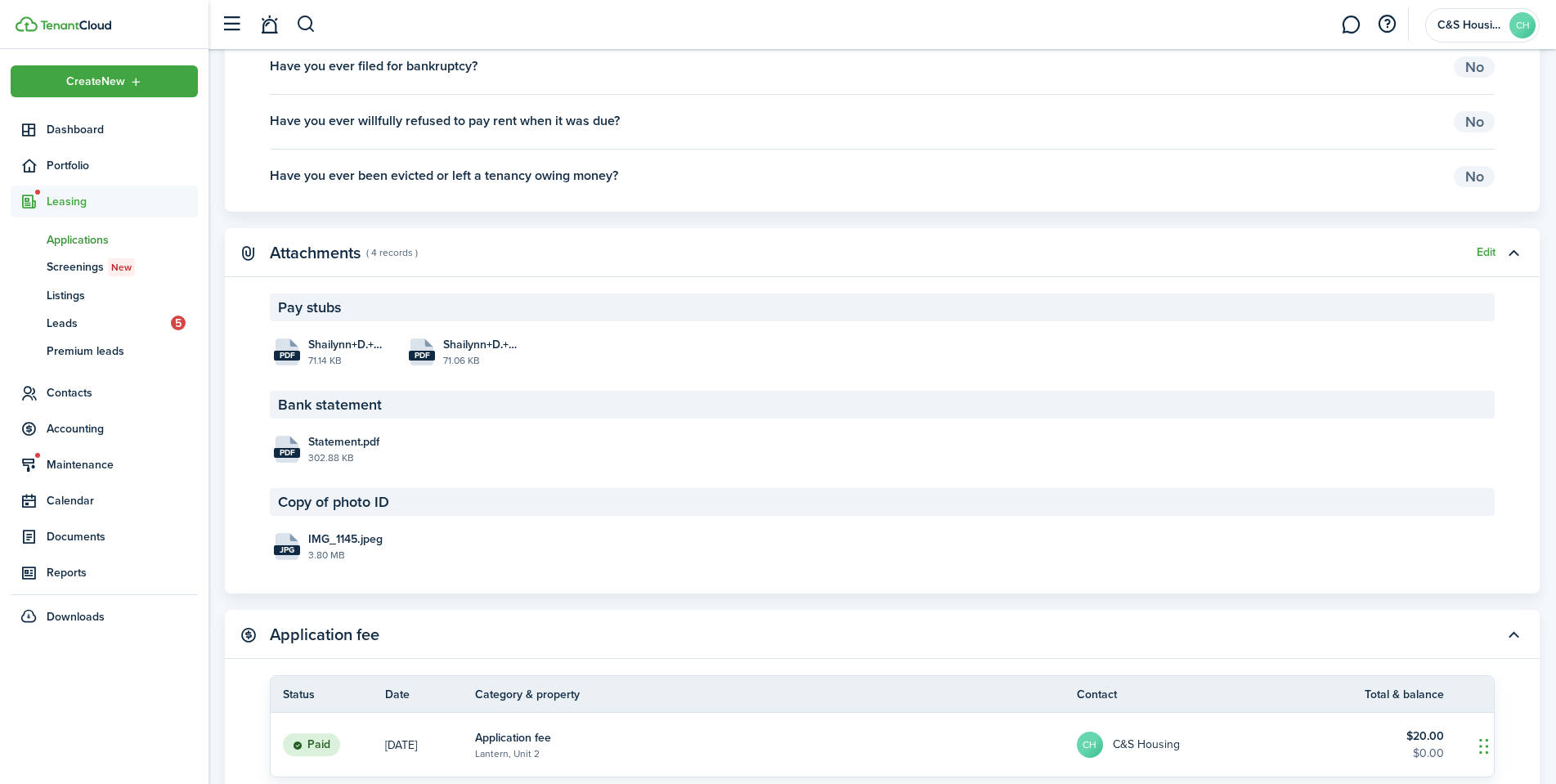
scroll to position [2370, 0]
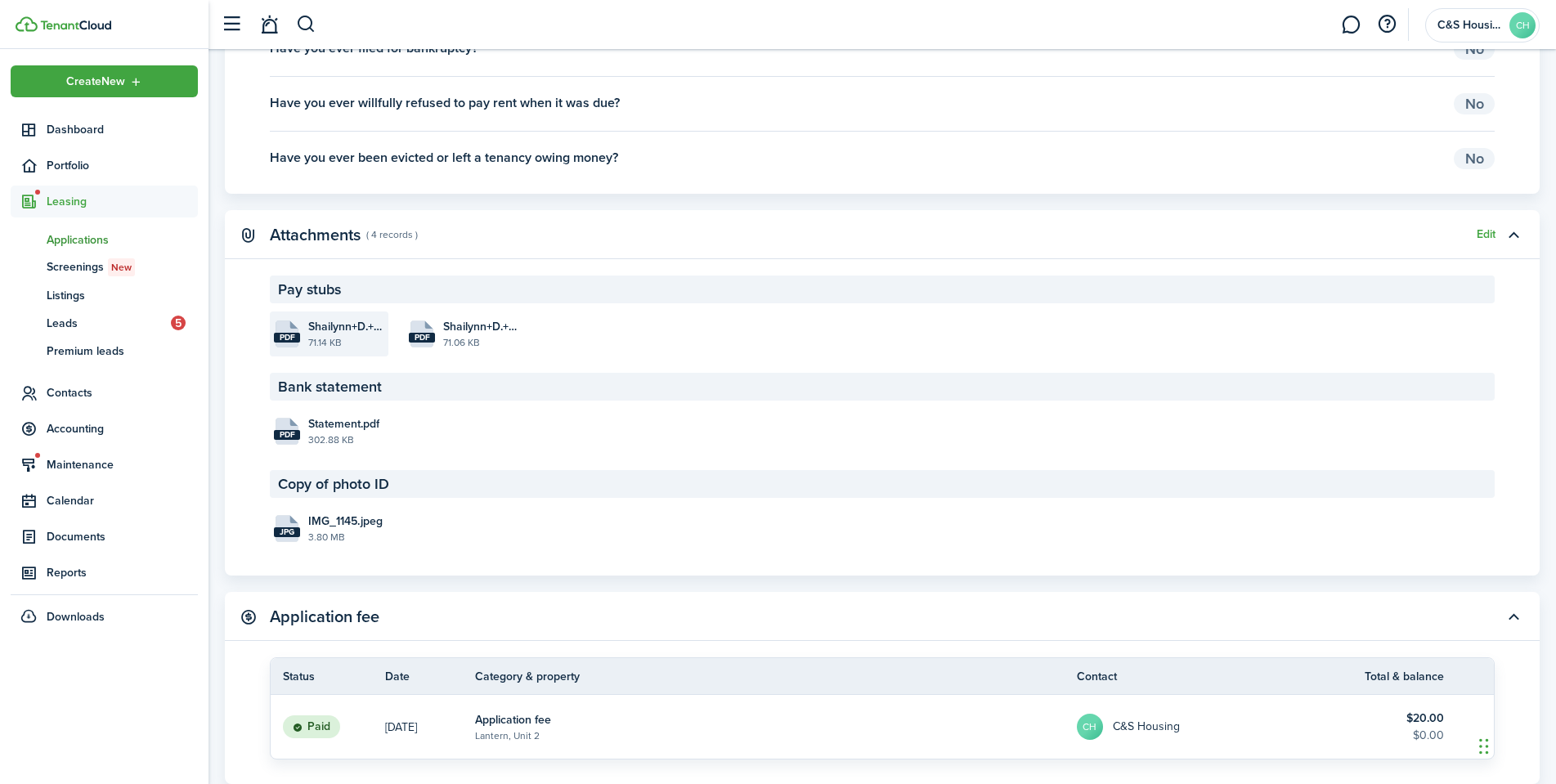
click at [324, 338] on file-size "71.14 KB" at bounding box center [346, 342] width 76 height 15
click at [458, 343] on file-size "71.06 KB" at bounding box center [481, 342] width 76 height 15
click at [322, 433] on file-size "302.88 KB" at bounding box center [346, 439] width 76 height 15
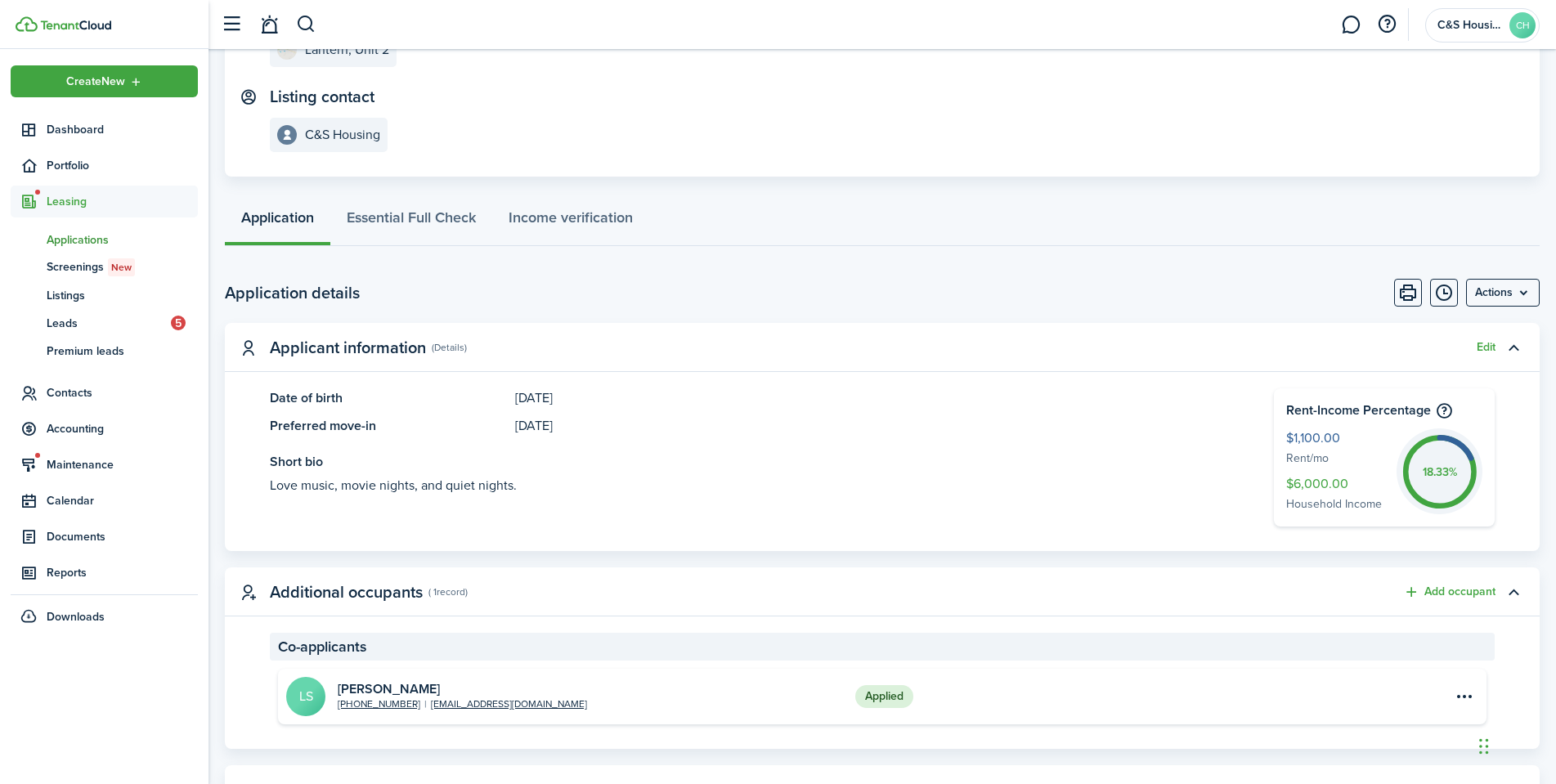
scroll to position [0, 0]
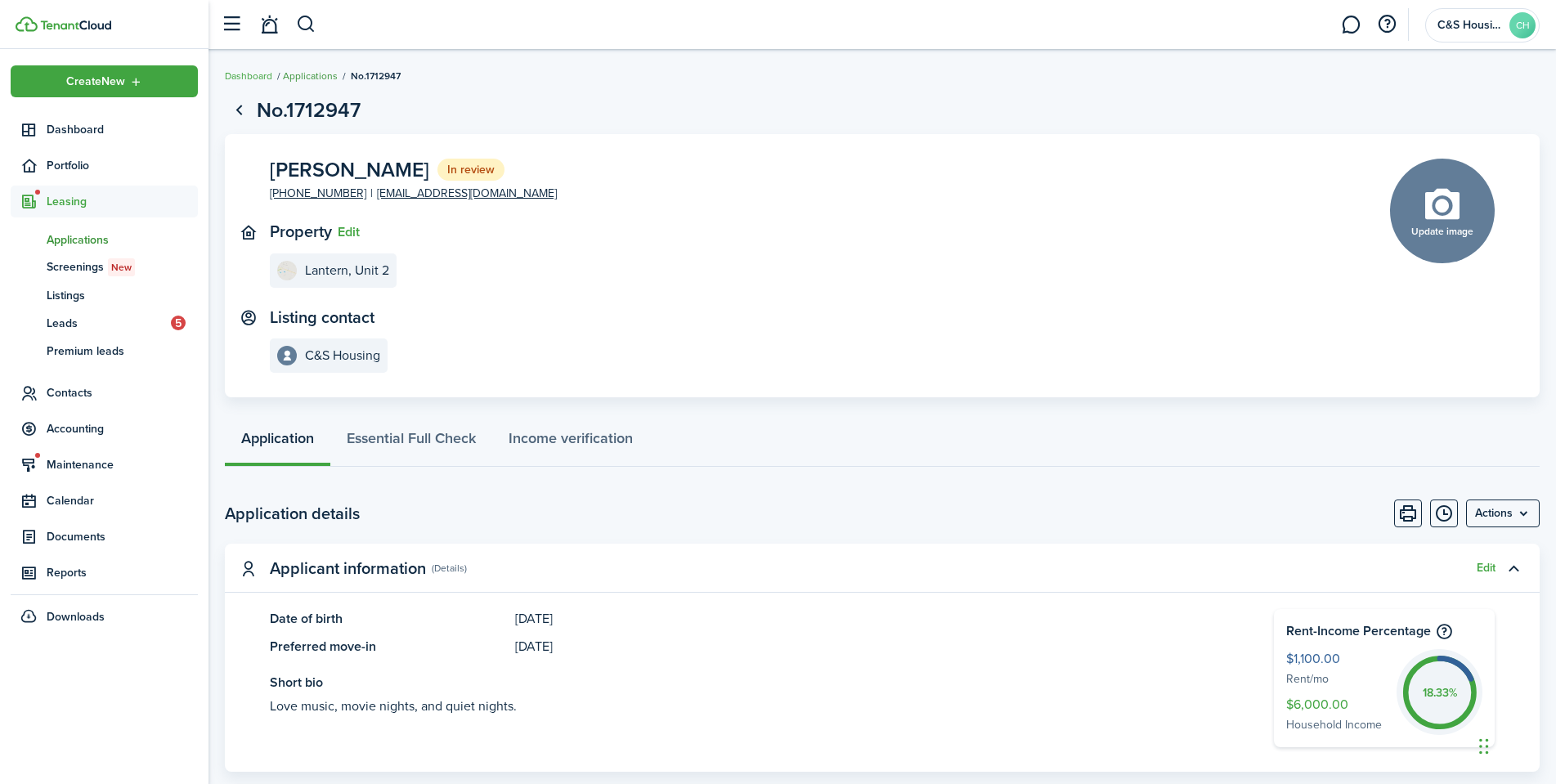
click at [332, 79] on link "Applications" at bounding box center [310, 76] width 55 height 15
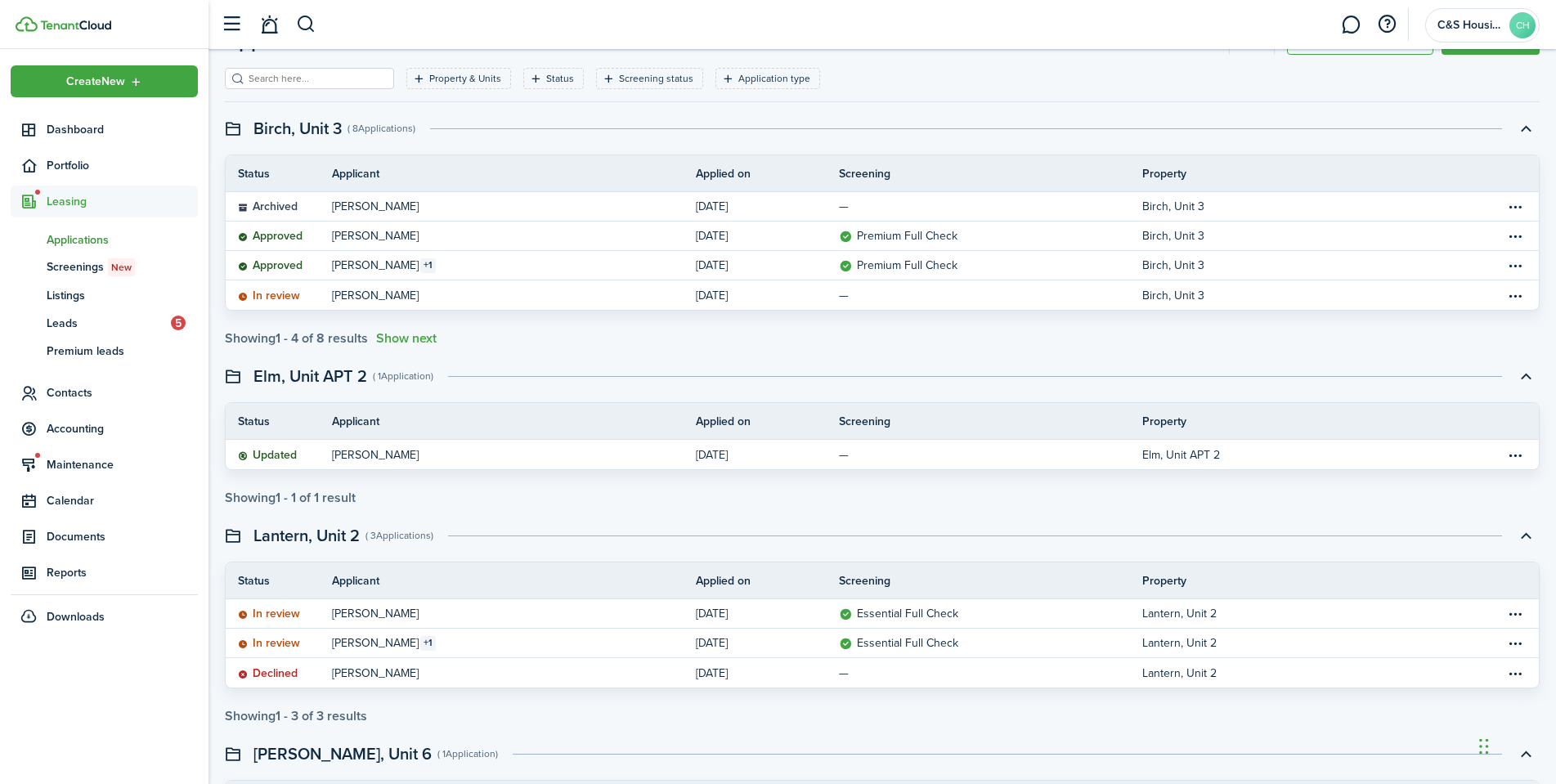
scroll to position [213, 0]
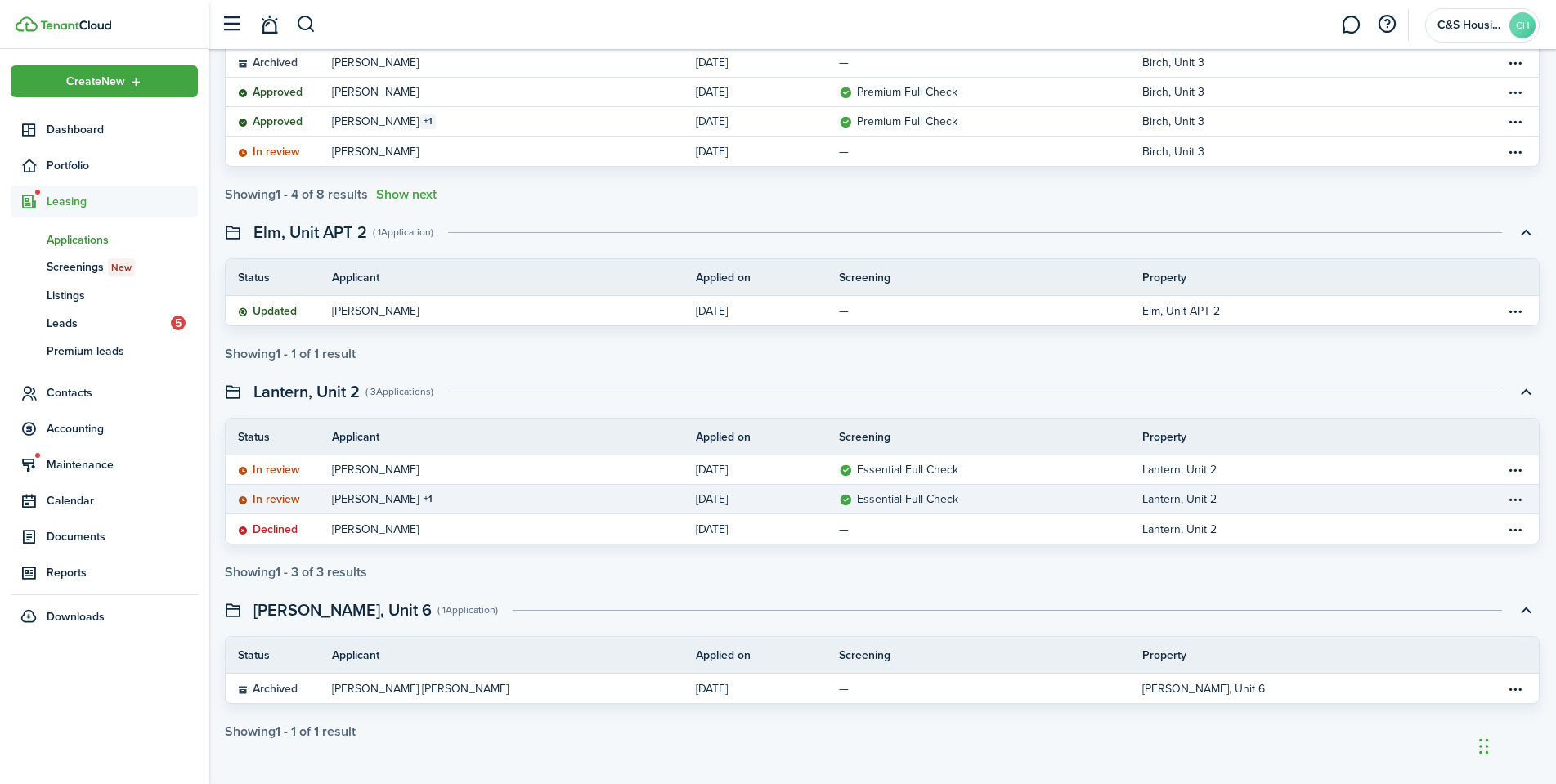
click at [386, 502] on table-info-title "[PERSON_NAME]" at bounding box center [375, 499] width 86 height 18
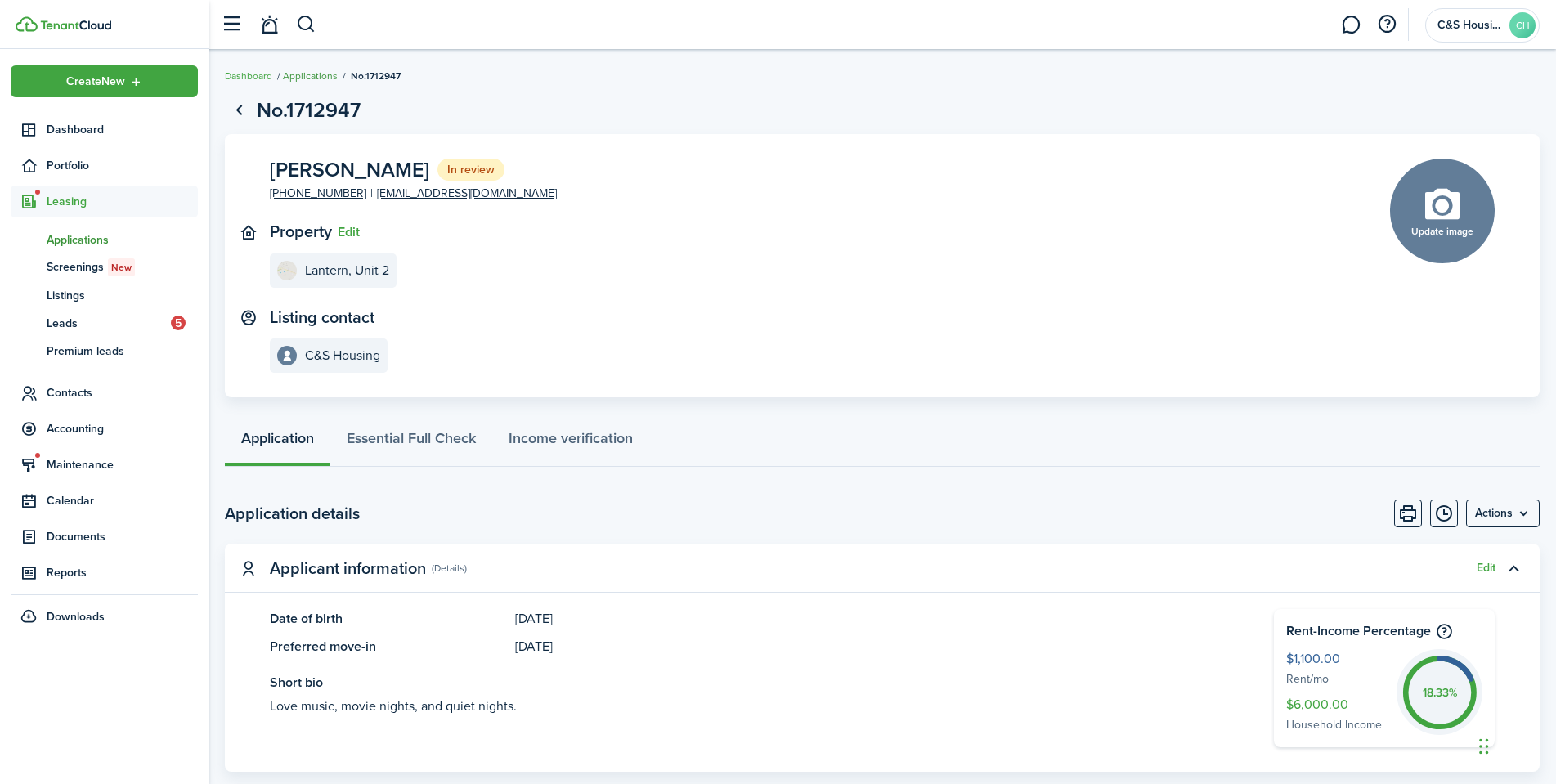
click at [316, 78] on link "Applications" at bounding box center [310, 76] width 55 height 15
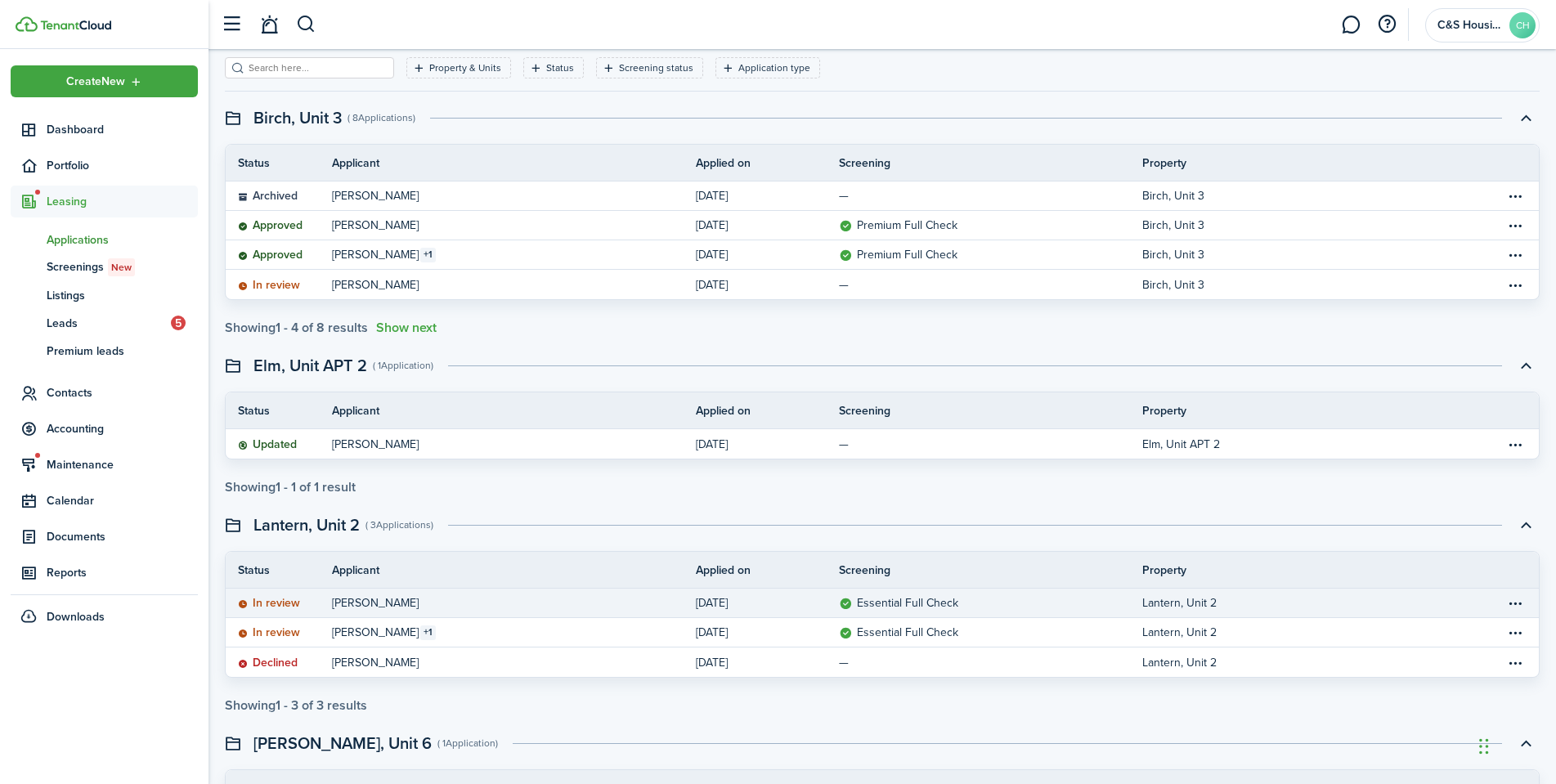
scroll to position [82, 0]
click at [385, 609] on table-info-title "[PERSON_NAME]" at bounding box center [375, 601] width 86 height 18
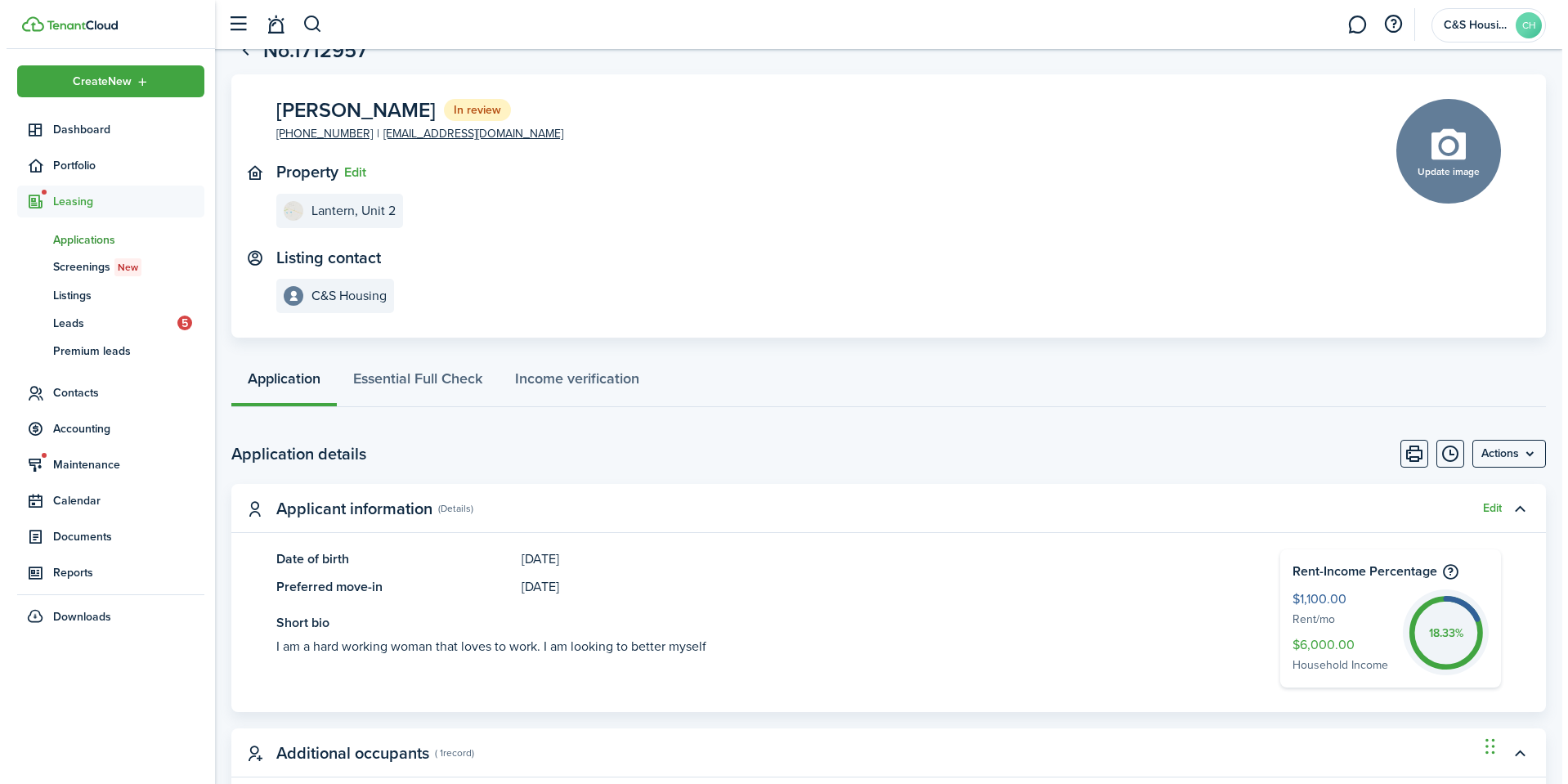
scroll to position [409, 0]
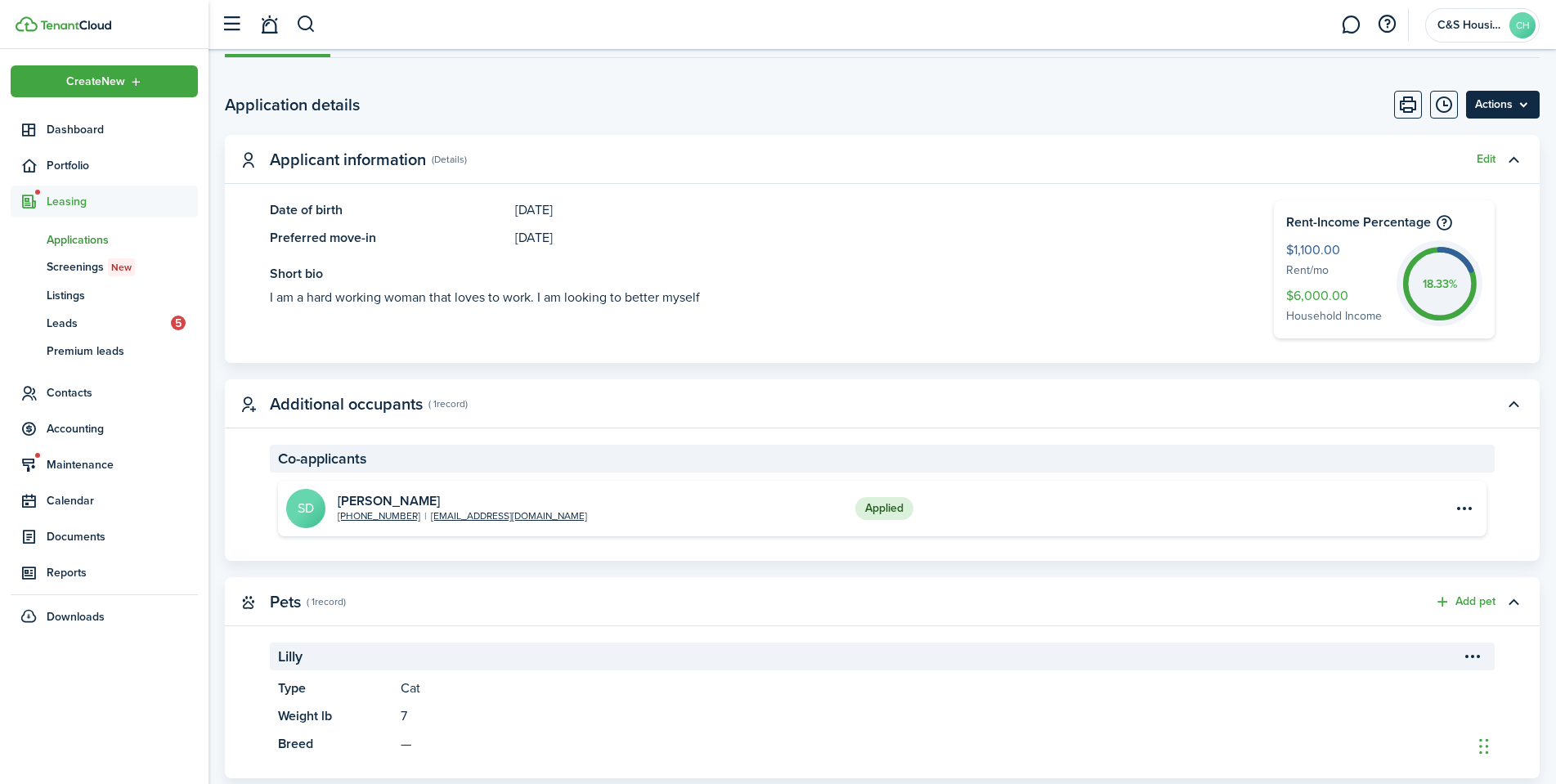
click at [1501, 109] on menu-btn "Actions" at bounding box center [1503, 105] width 74 height 28
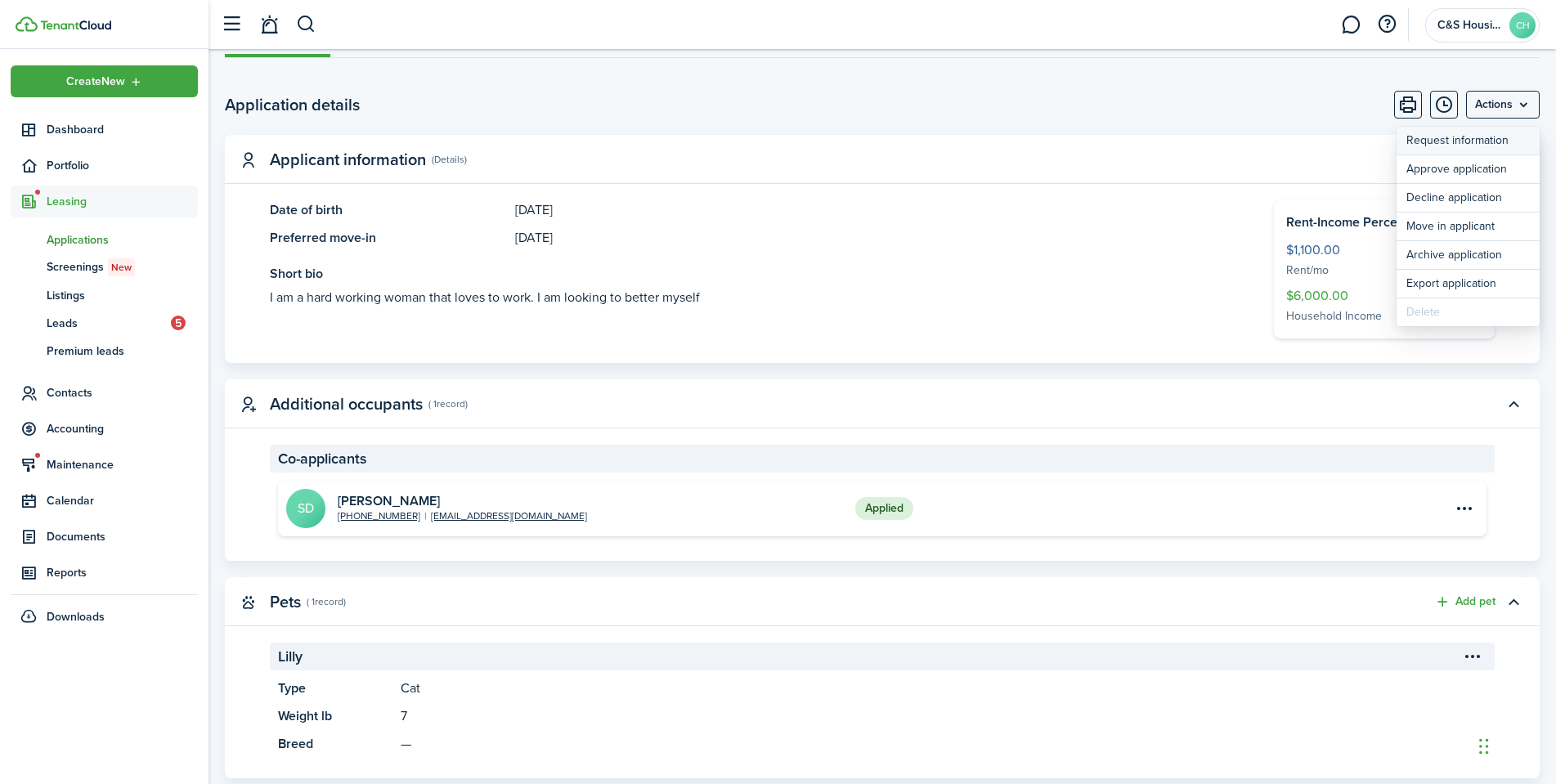
click at [1439, 140] on button "Request information" at bounding box center [1468, 141] width 143 height 28
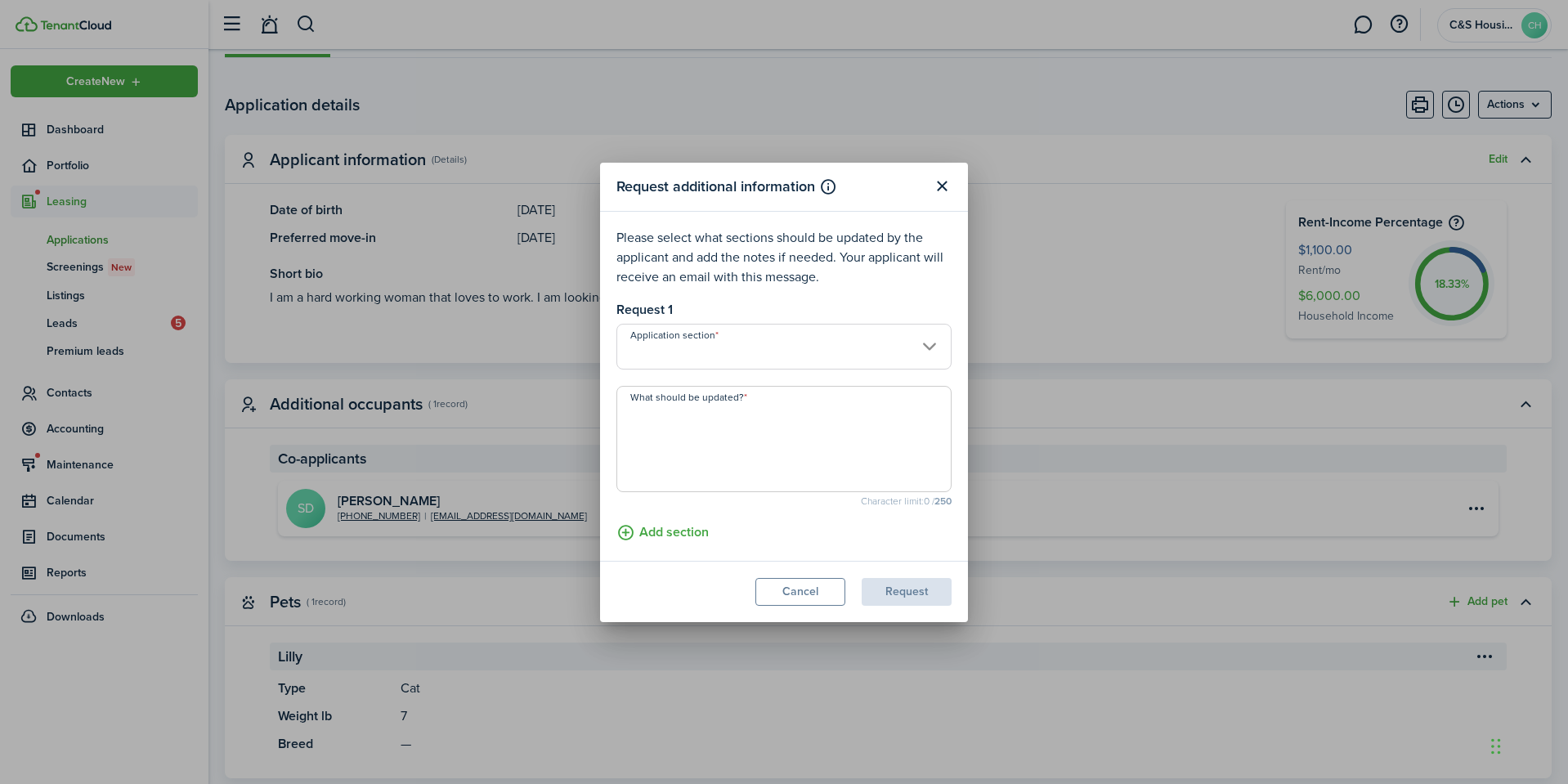
click at [654, 364] on input "Application section" at bounding box center [784, 347] width 335 height 46
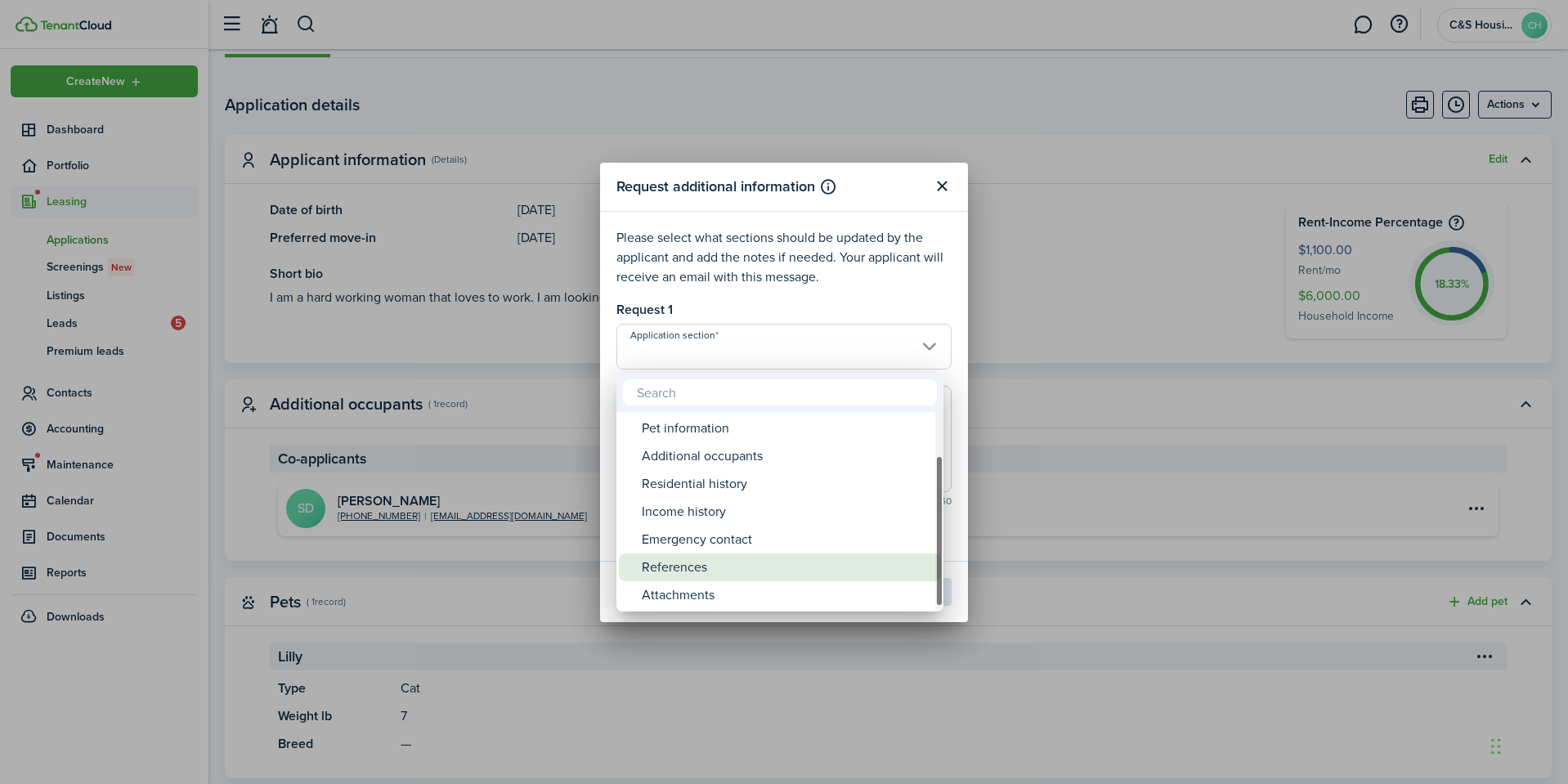
click at [702, 580] on div "References" at bounding box center [786, 568] width 289 height 28
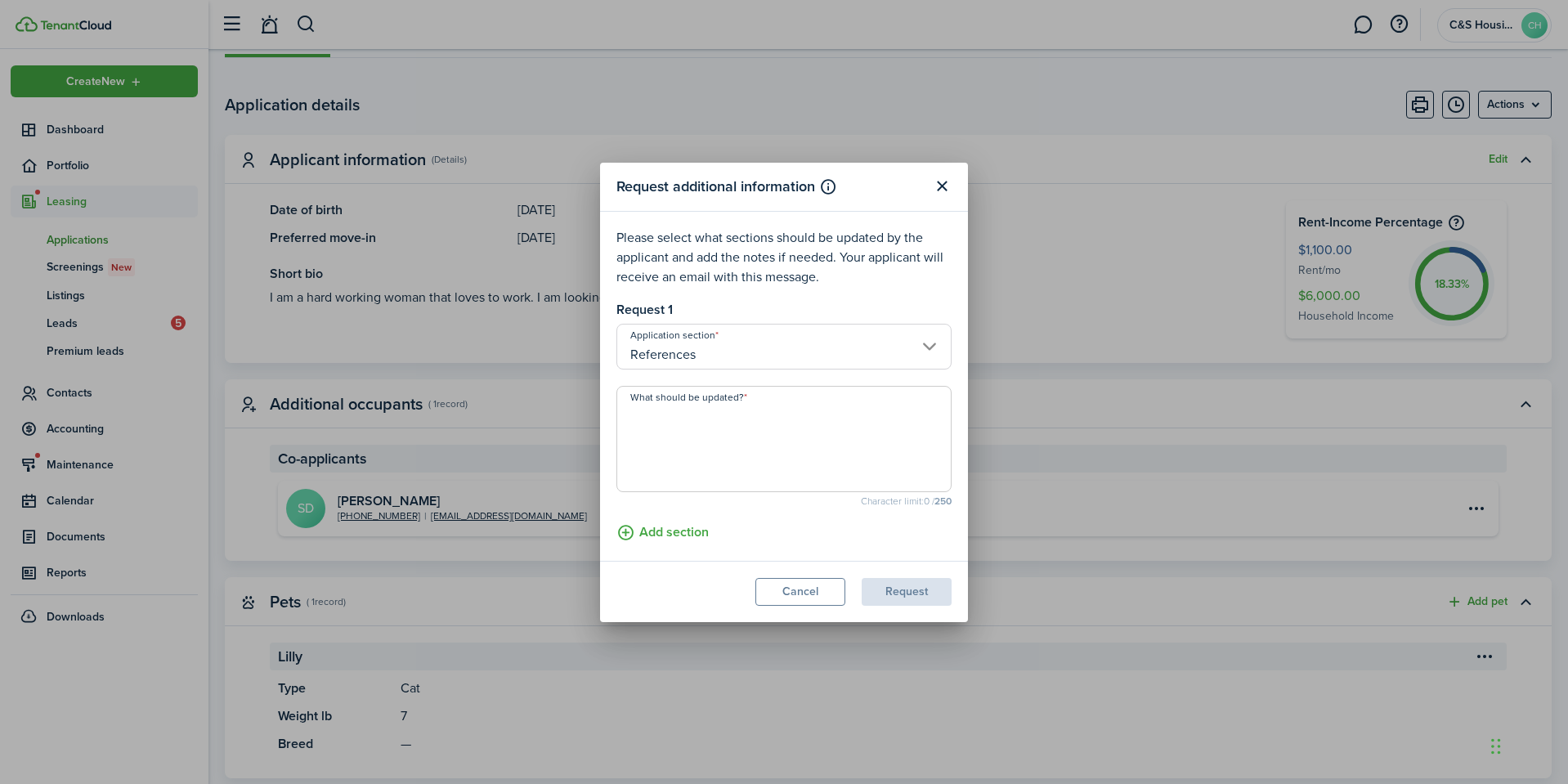
click at [722, 353] on input "References" at bounding box center [784, 347] width 335 height 46
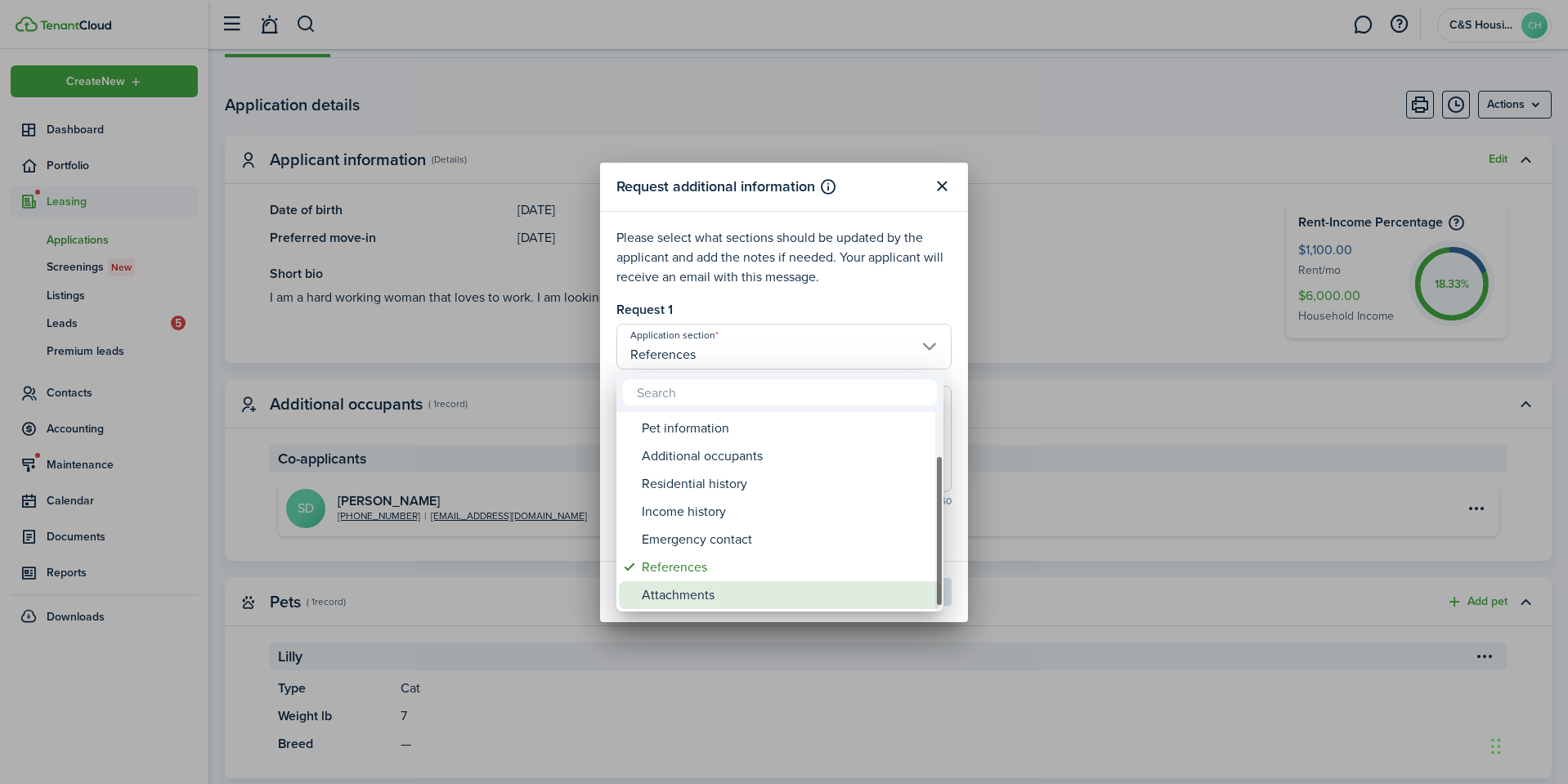
click at [711, 593] on div "Attachments" at bounding box center [786, 596] width 289 height 28
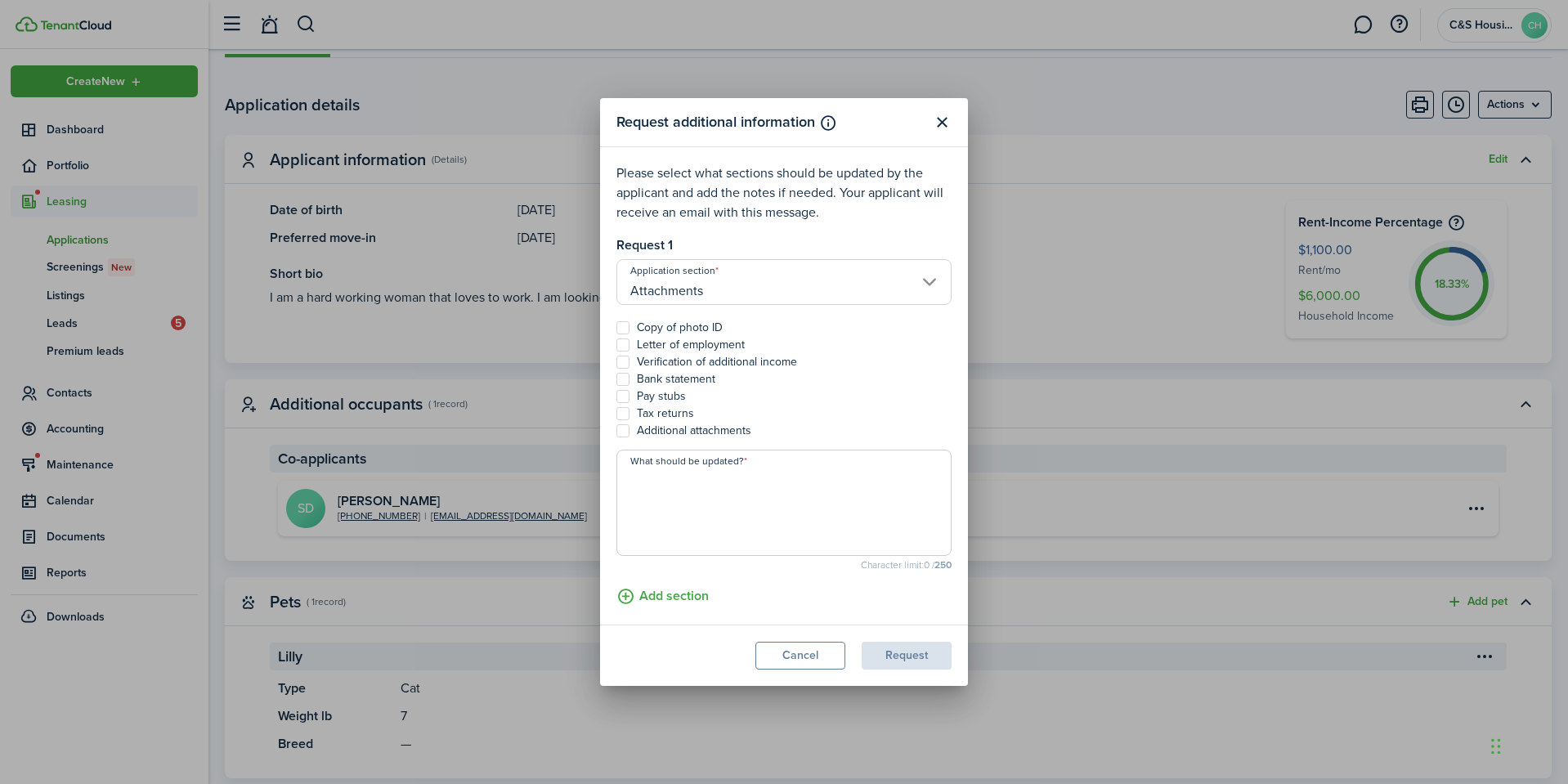
click at [669, 377] on label "Bank statement" at bounding box center [666, 379] width 99 height 13
click at [617, 379] on input "Bank statement" at bounding box center [616, 379] width 1 height 1
click at [694, 501] on textarea "What should be updated?" at bounding box center [783, 507] width 333 height 78
click at [912, 656] on button "Request" at bounding box center [906, 656] width 90 height 28
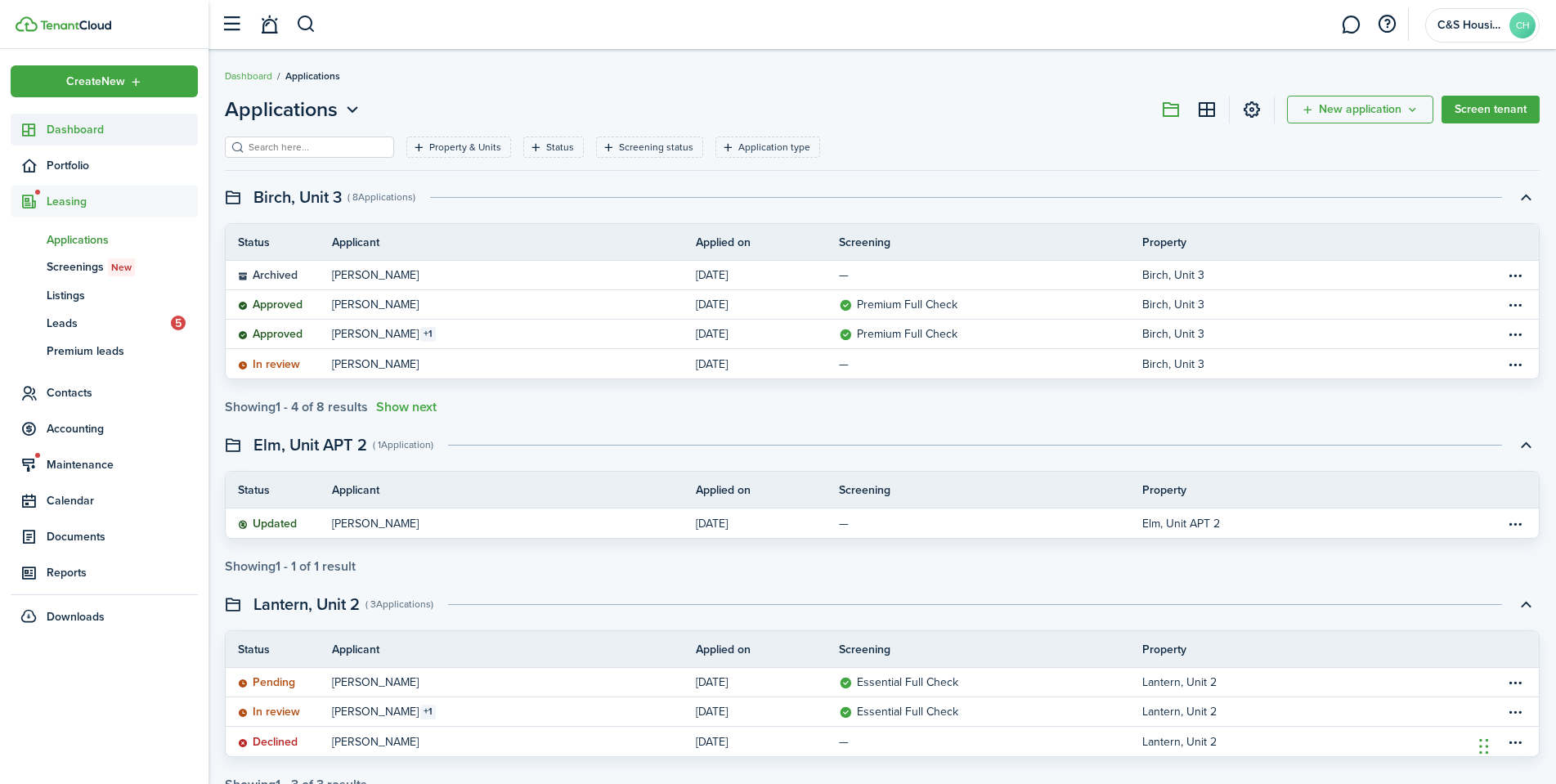
click at [95, 135] on span "Dashboard" at bounding box center [122, 130] width 151 height 18
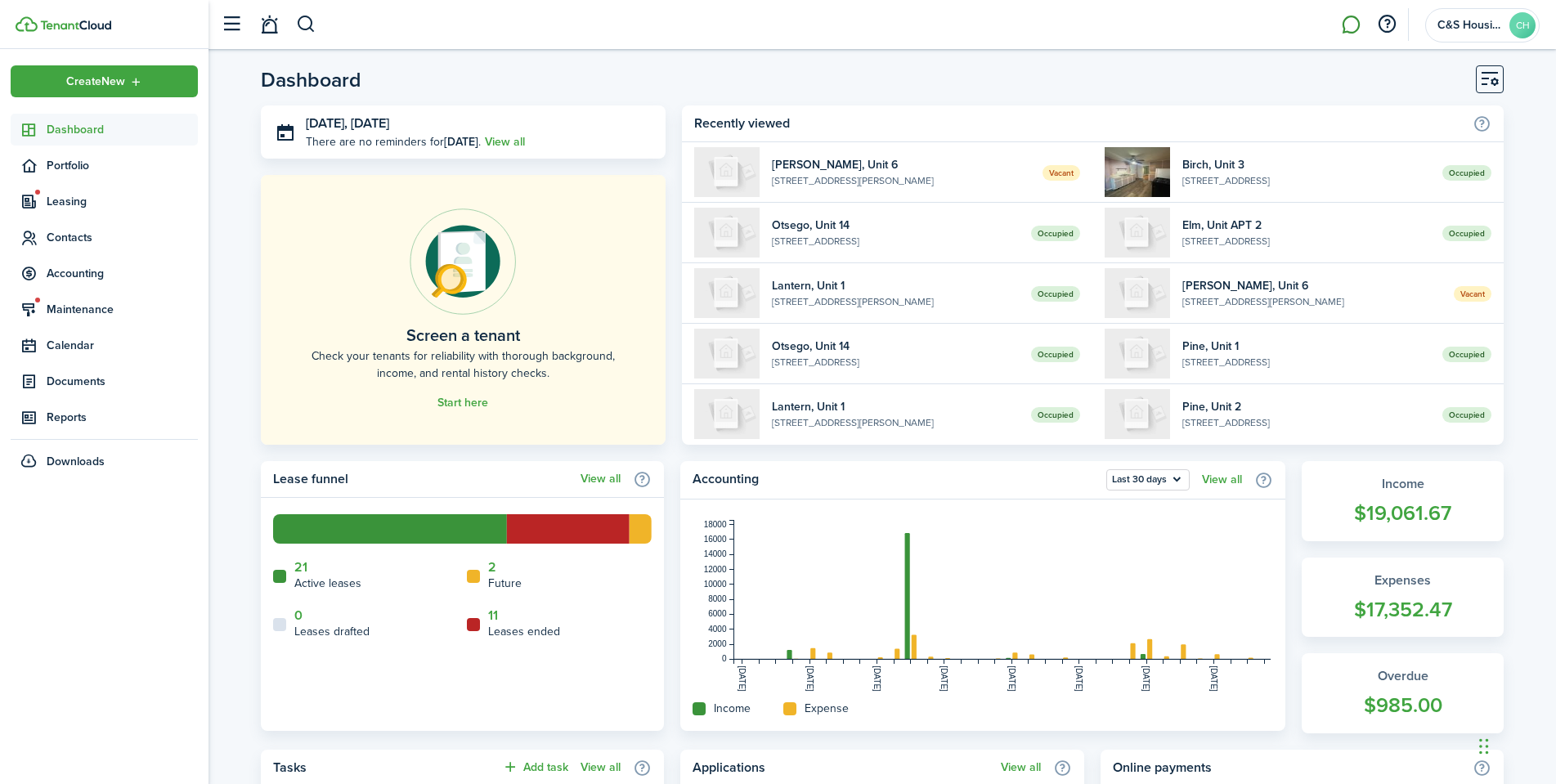
click at [1355, 25] on link at bounding box center [1350, 25] width 31 height 41
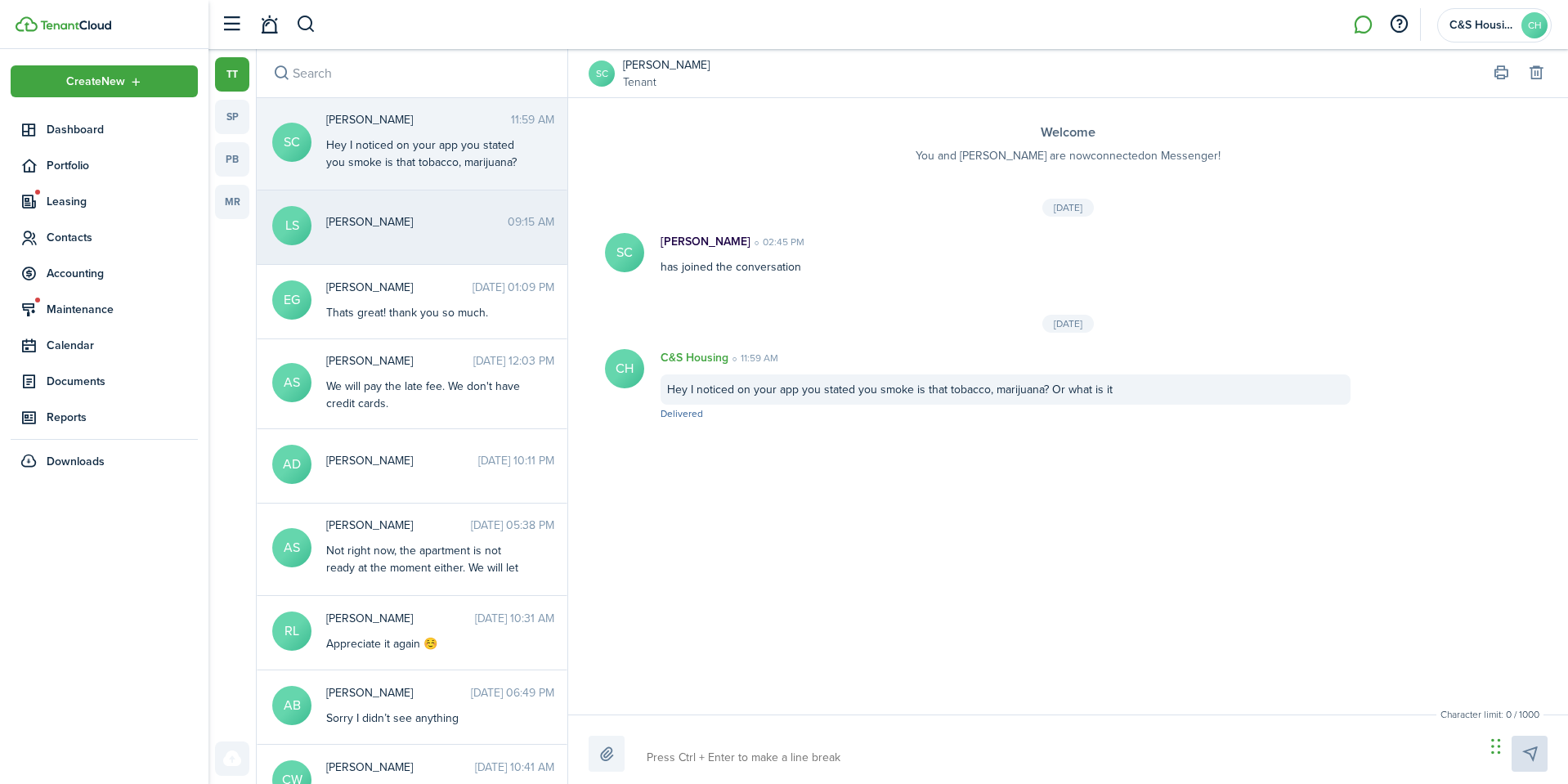
click at [398, 213] on span "[PERSON_NAME]" at bounding box center [417, 222] width 181 height 18
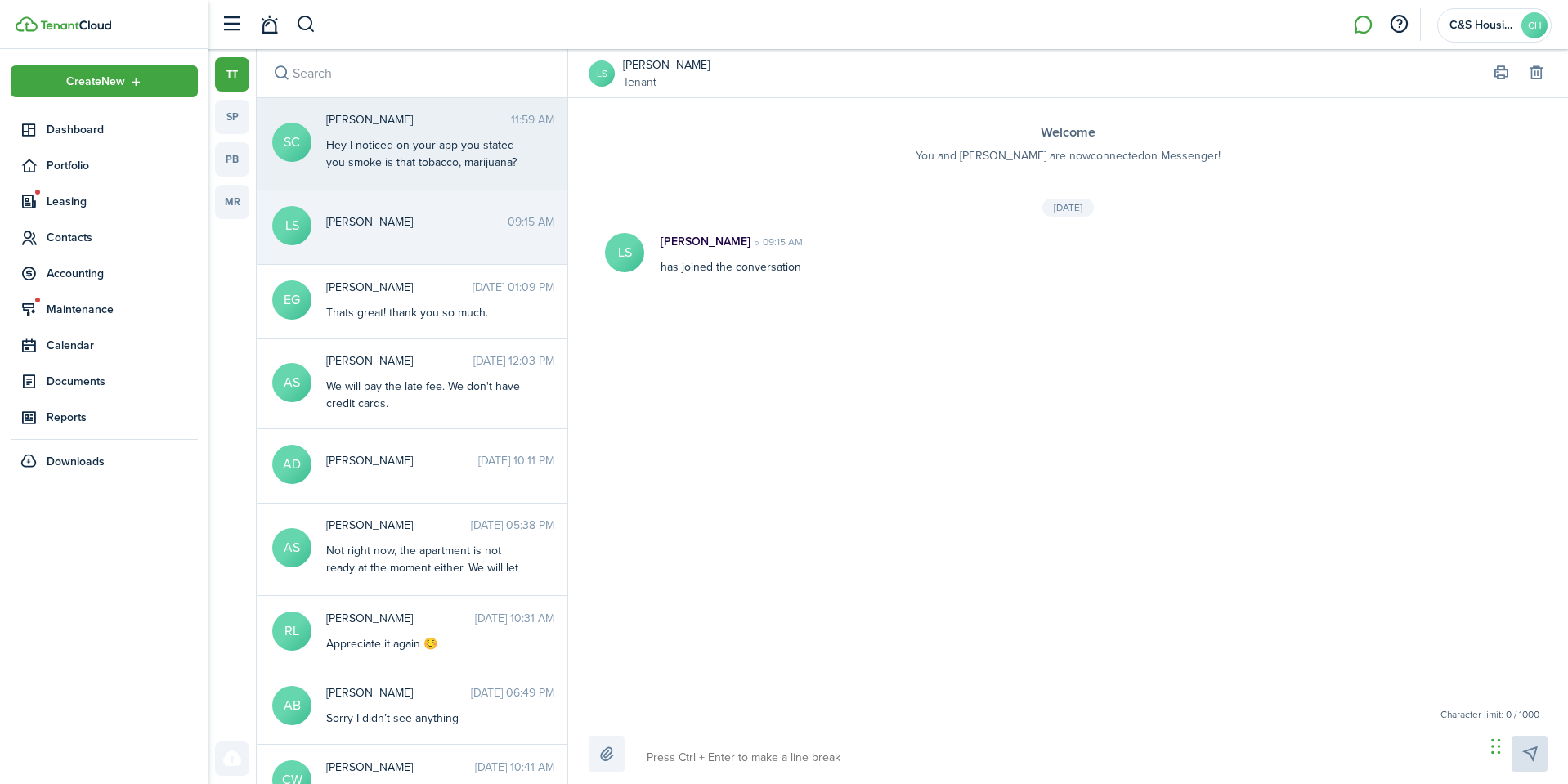
click at [432, 136] on div "Shailynn Childs 11:59 AM Hey I noticed on your app you stated you smoke is that…" at bounding box center [440, 142] width 253 height 62
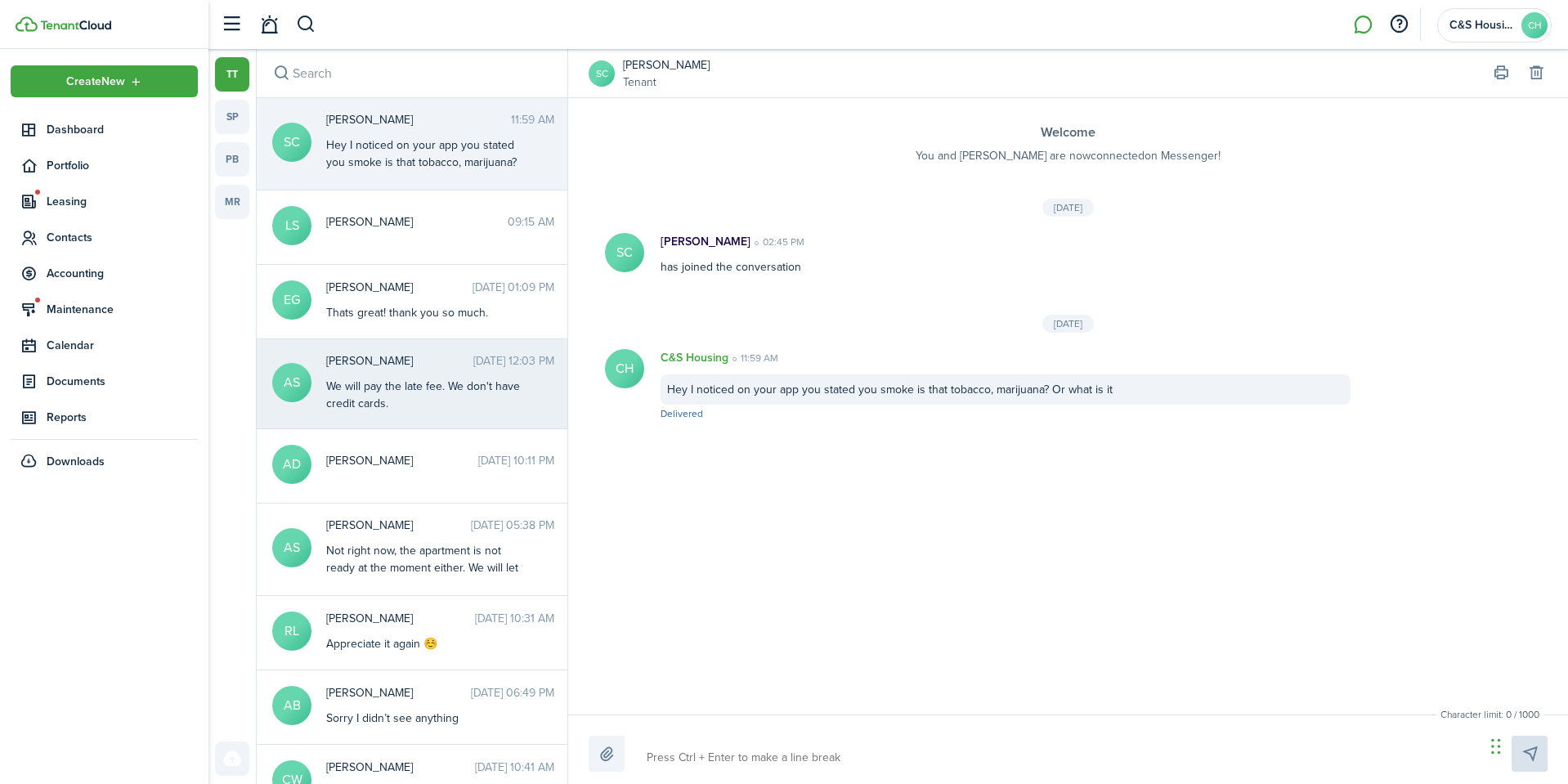
click at [392, 375] on div "[PERSON_NAME] [DATE] 12:03 PM We will pay the late fee. We don't have credit ca…" at bounding box center [440, 382] width 253 height 60
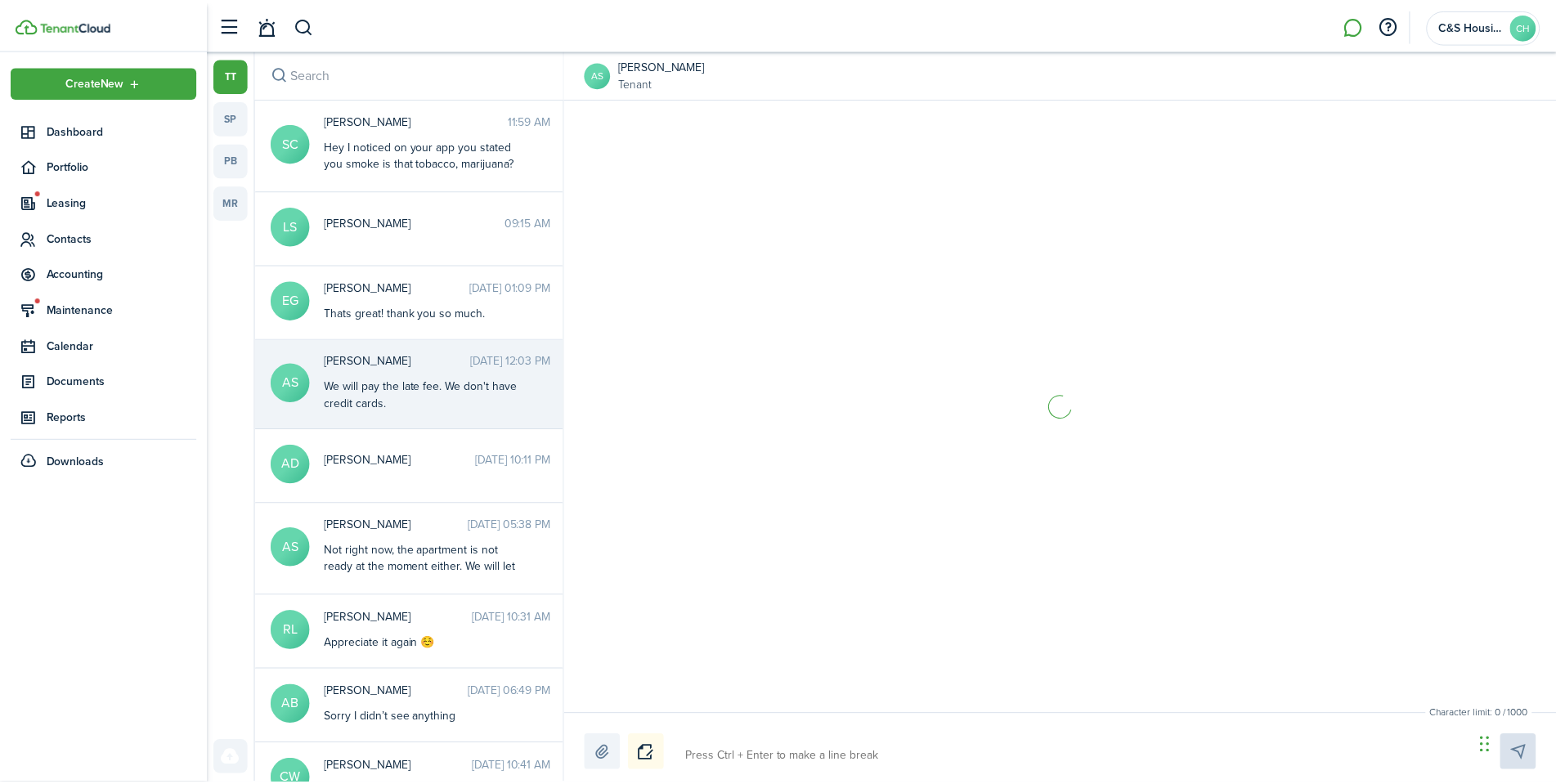
scroll to position [1553, 0]
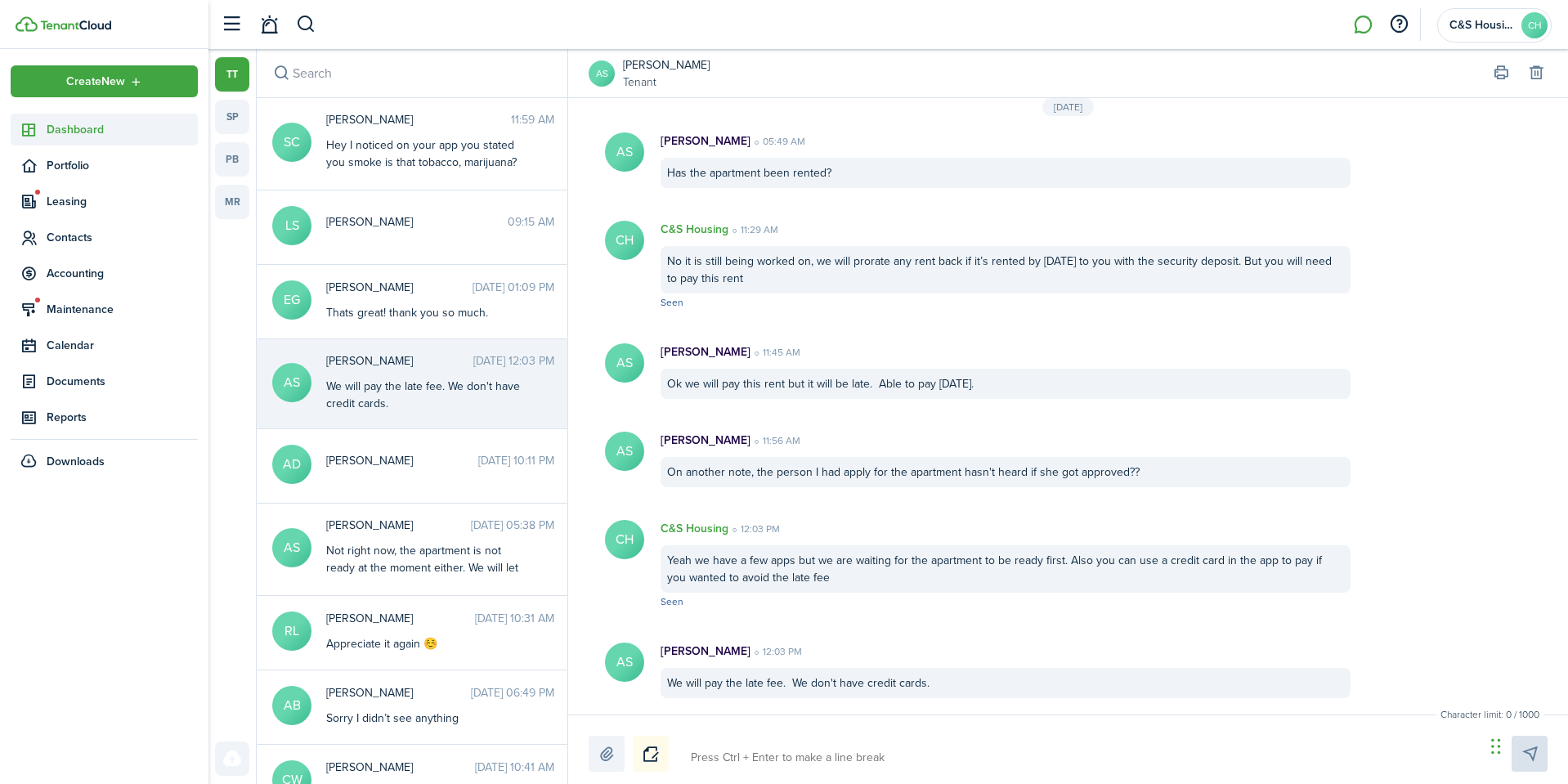
click at [87, 126] on span "Dashboard" at bounding box center [122, 130] width 151 height 18
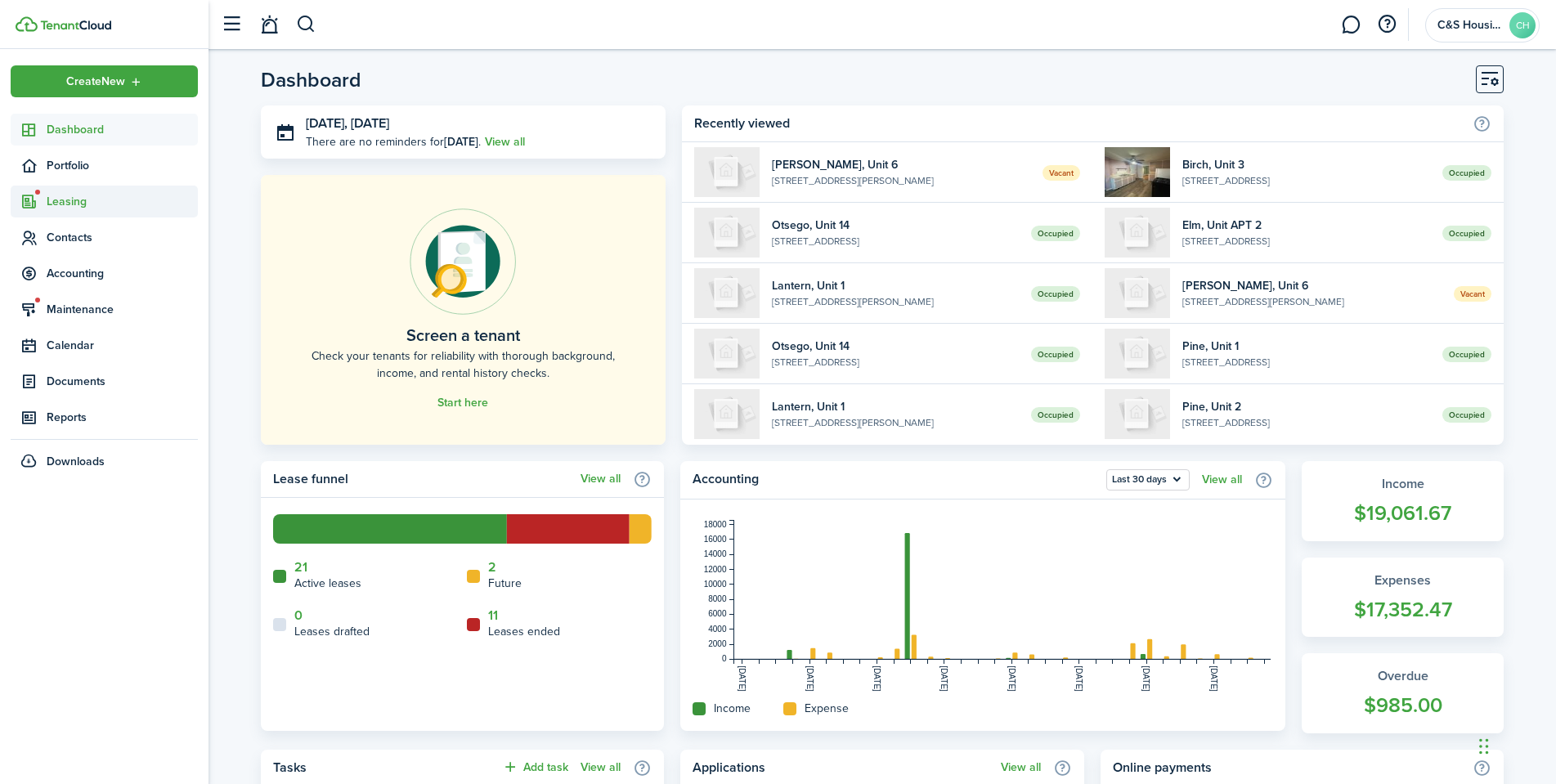
click at [79, 197] on span "Leasing" at bounding box center [122, 201] width 151 height 18
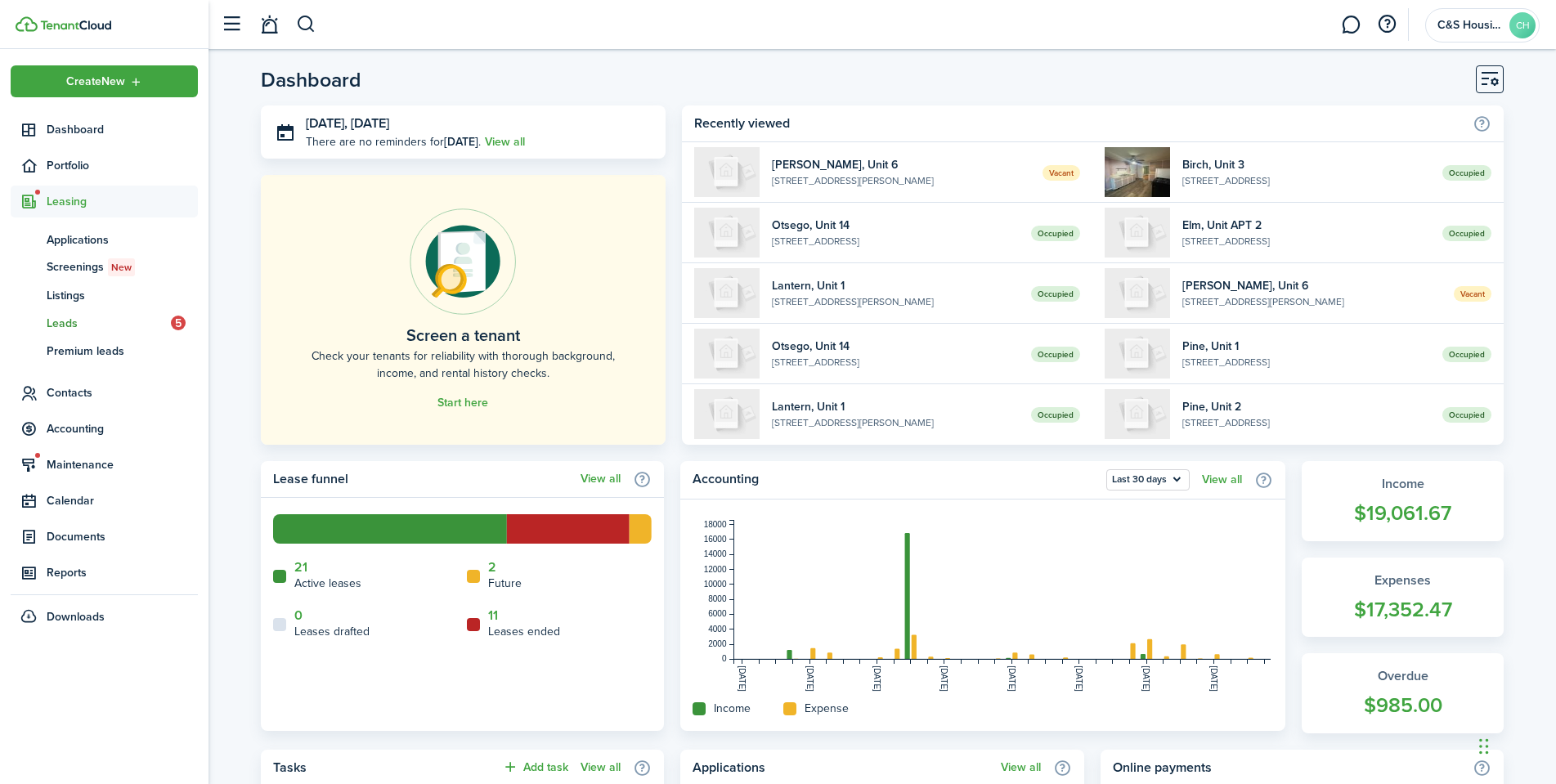
click at [65, 318] on span "Leads" at bounding box center [108, 324] width 124 height 18
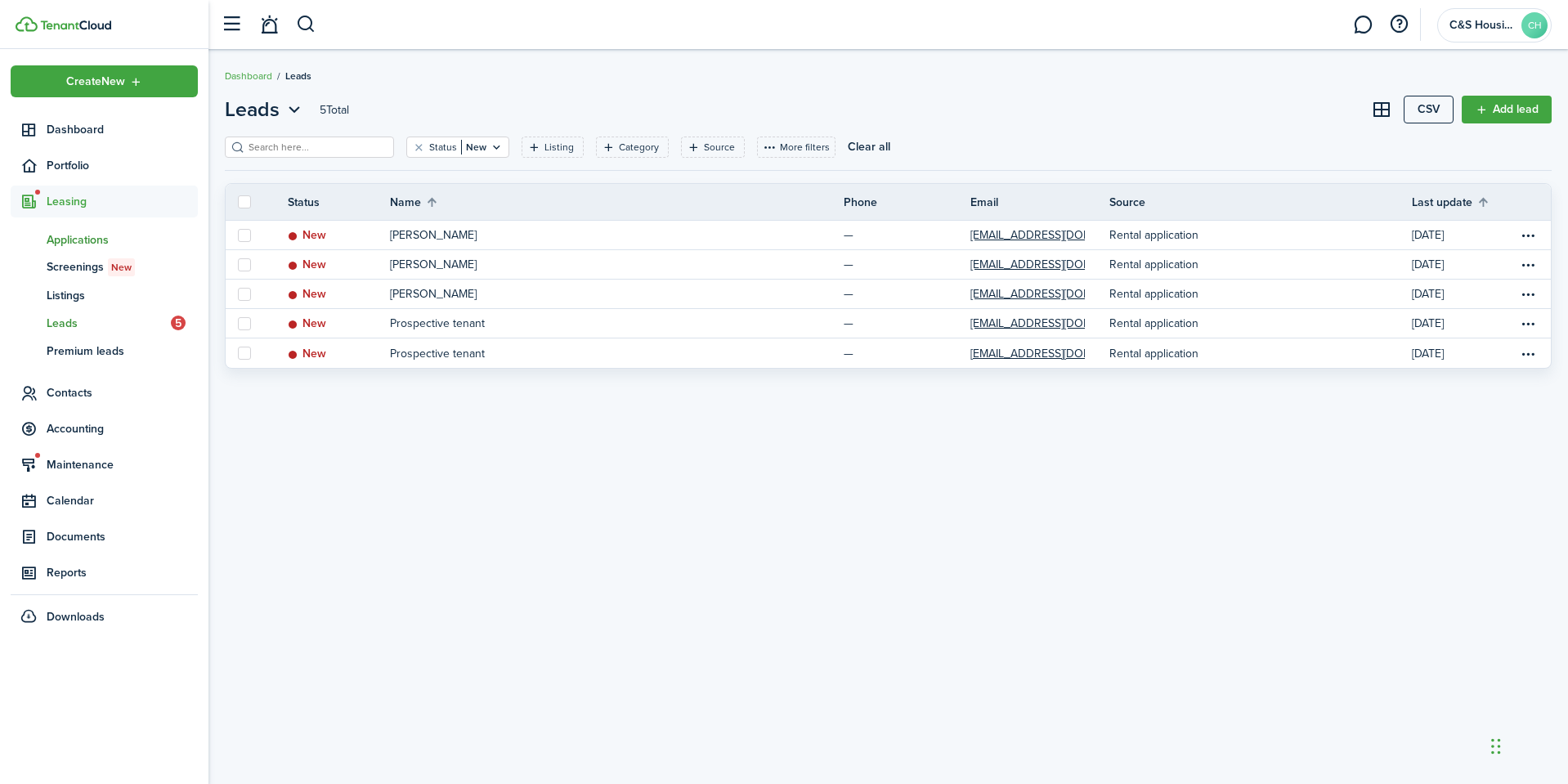
click at [81, 242] on span "Applications" at bounding box center [122, 240] width 151 height 18
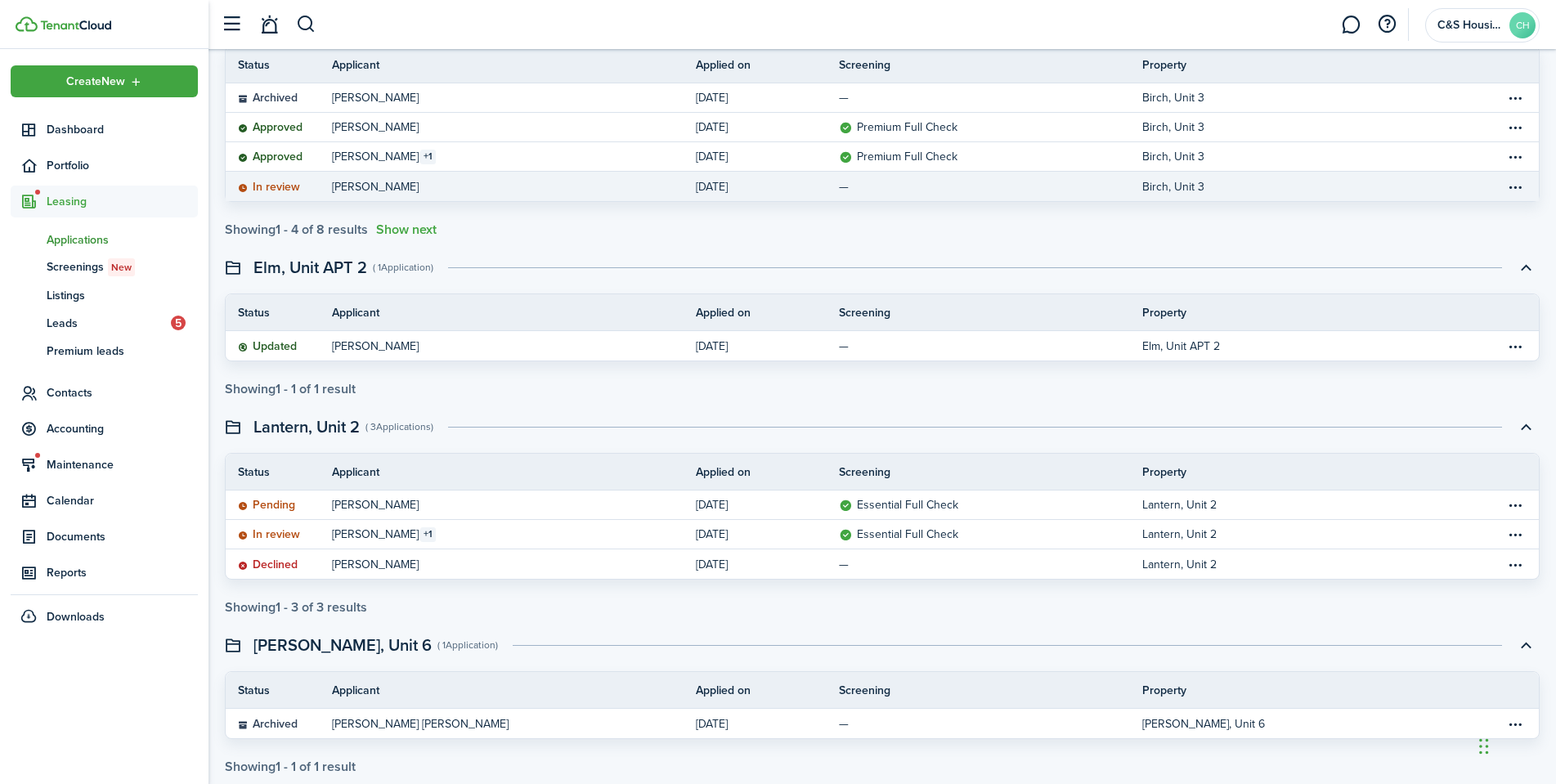
scroll to position [213, 0]
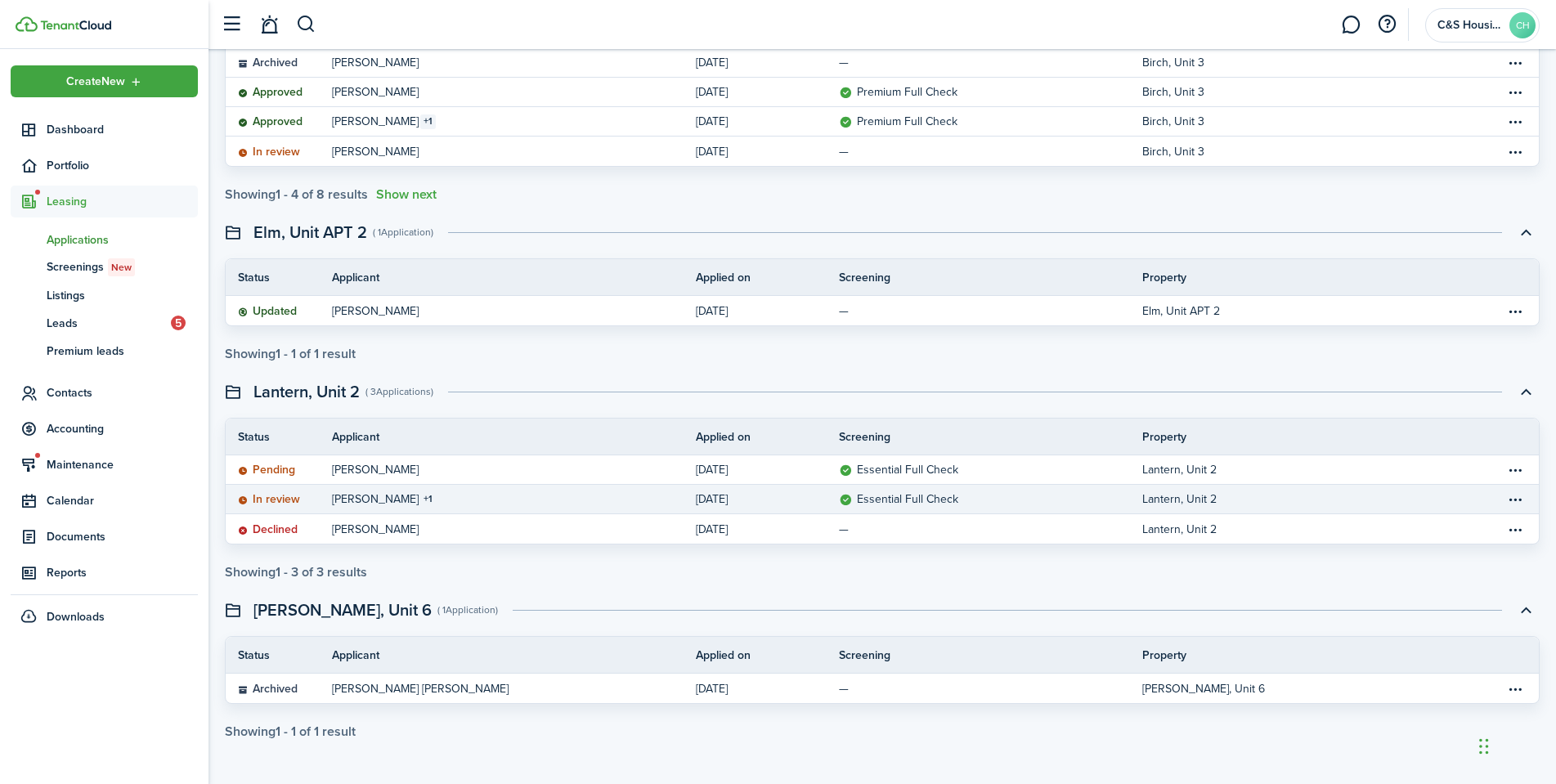
click at [284, 498] on status "In review" at bounding box center [268, 499] width 62 height 13
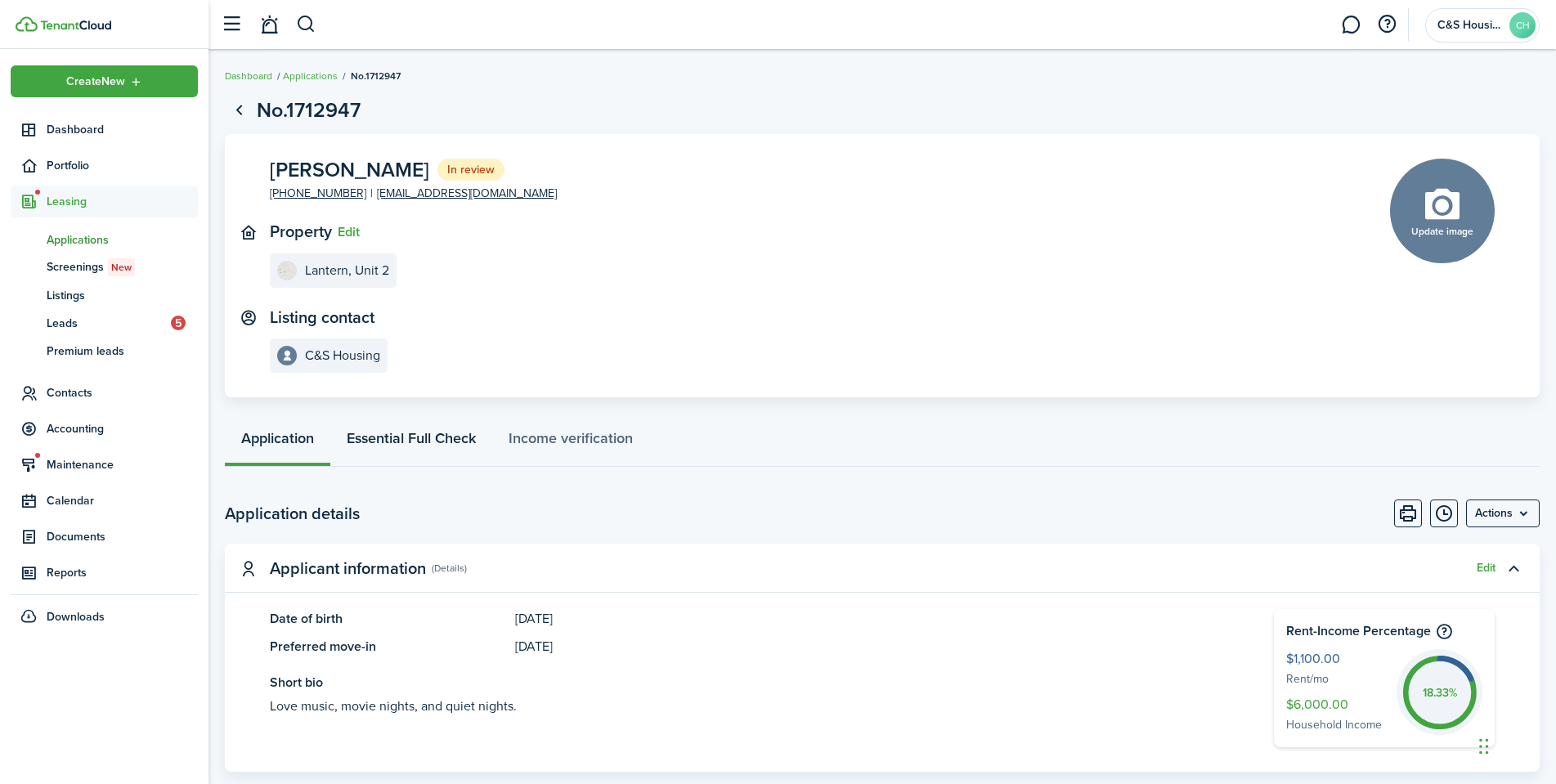
click at [454, 433] on link "Essential Full Check" at bounding box center [411, 443] width 162 height 49
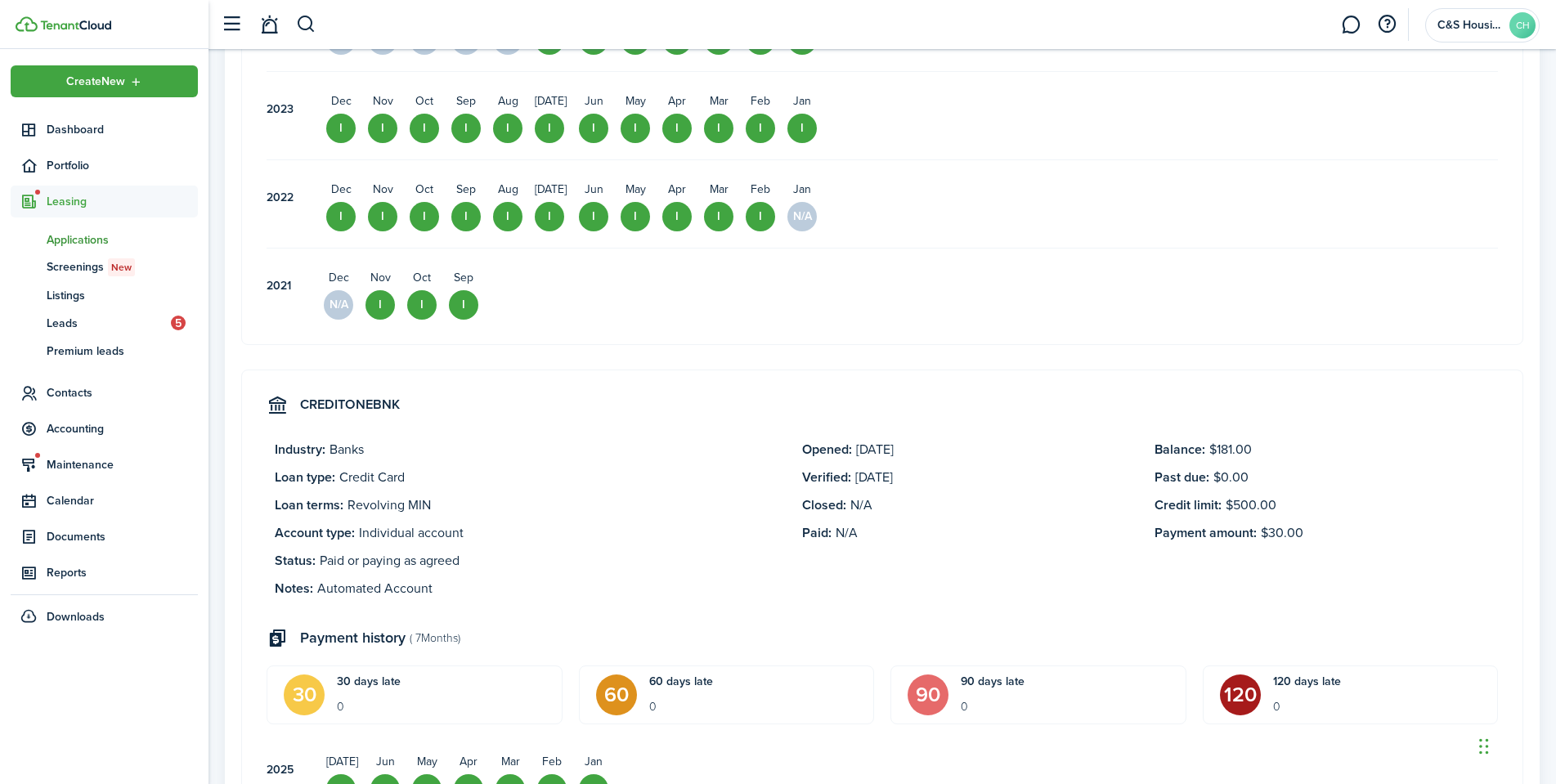
scroll to position [5804, 0]
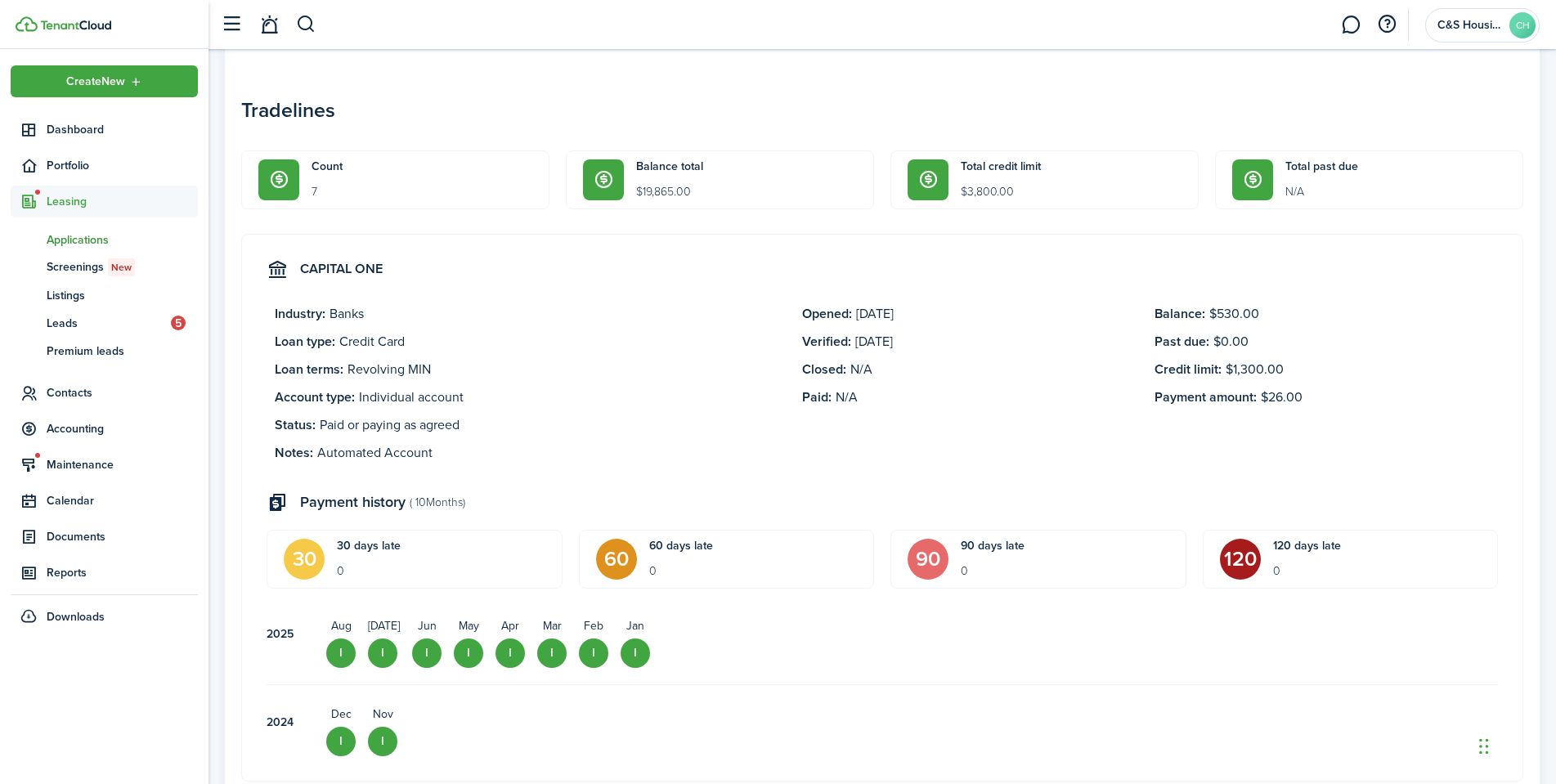
drag, startPoint x: 232, startPoint y: 297, endPoint x: 244, endPoint y: 199, distance: 98.7
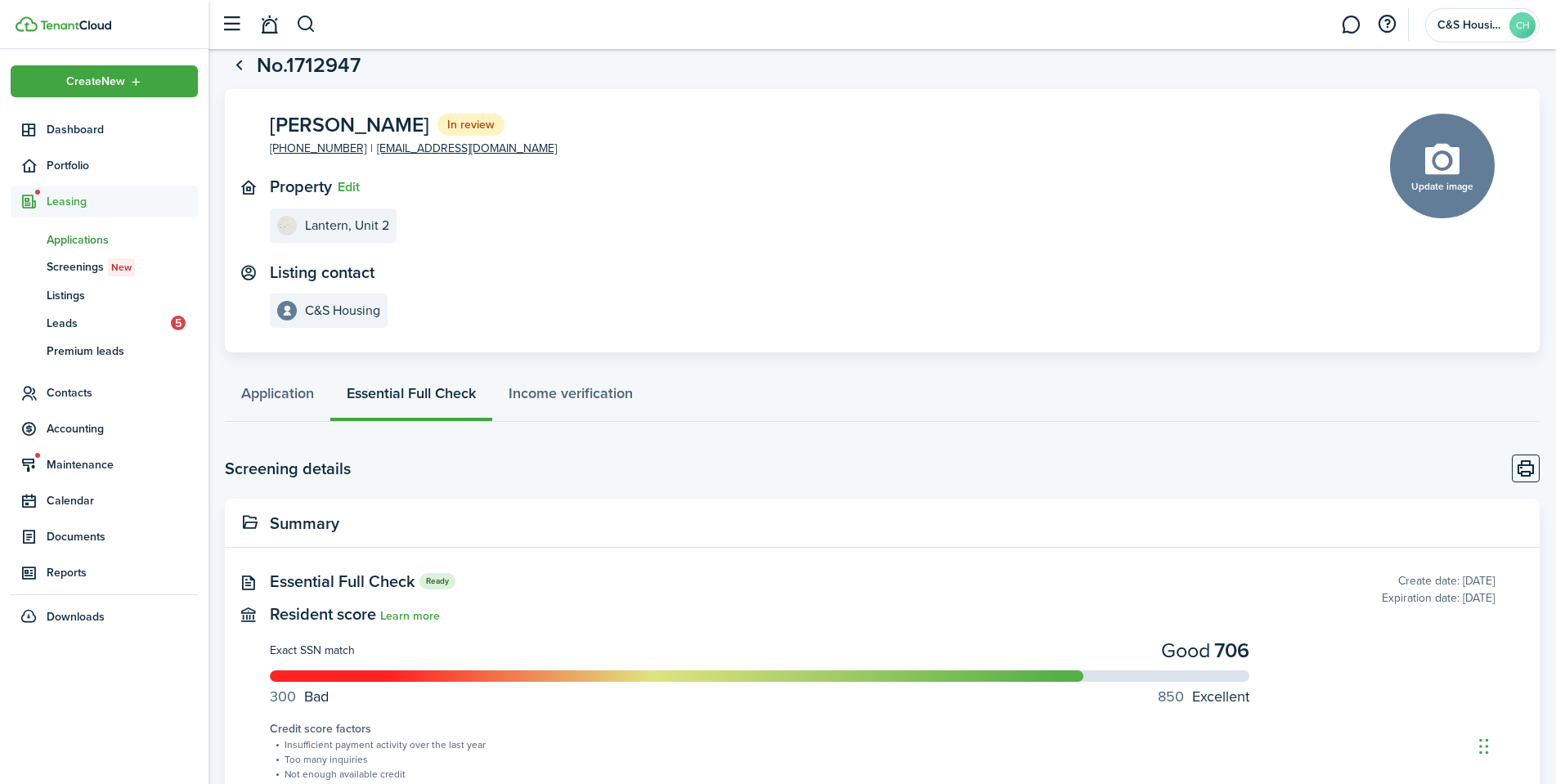
scroll to position [0, 0]
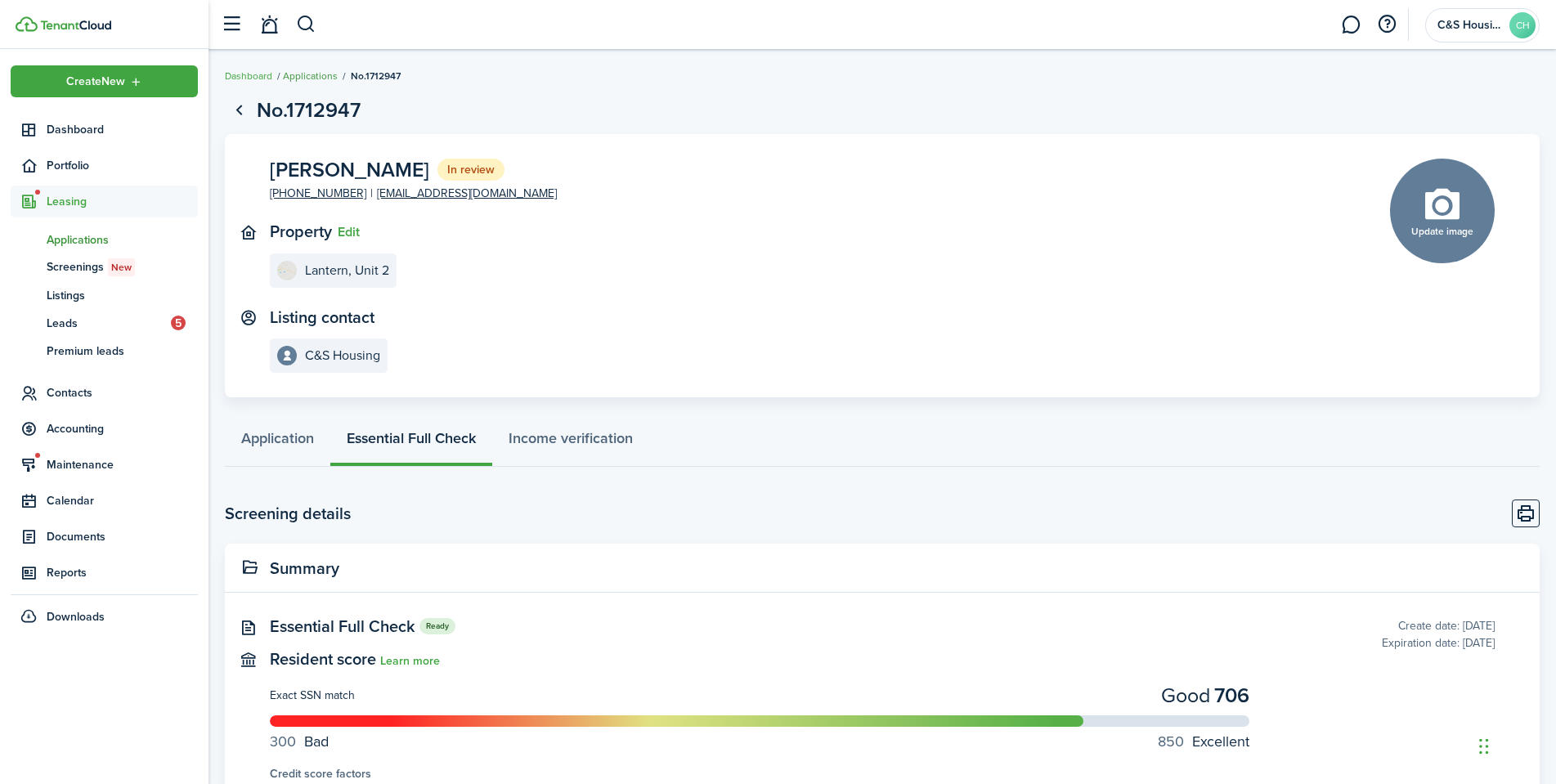
click at [314, 82] on link "Applications" at bounding box center [310, 76] width 55 height 15
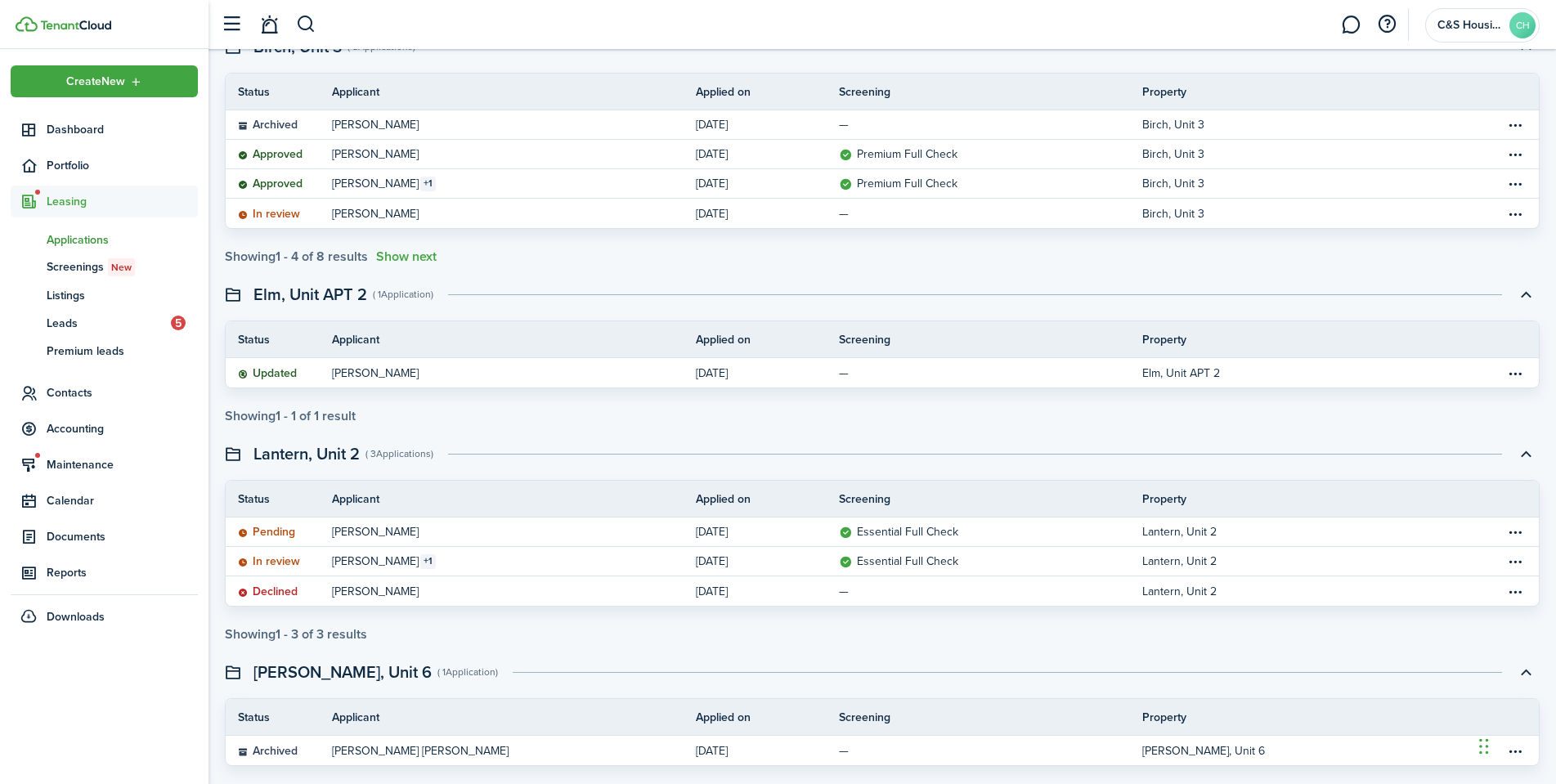
scroll to position [213, 0]
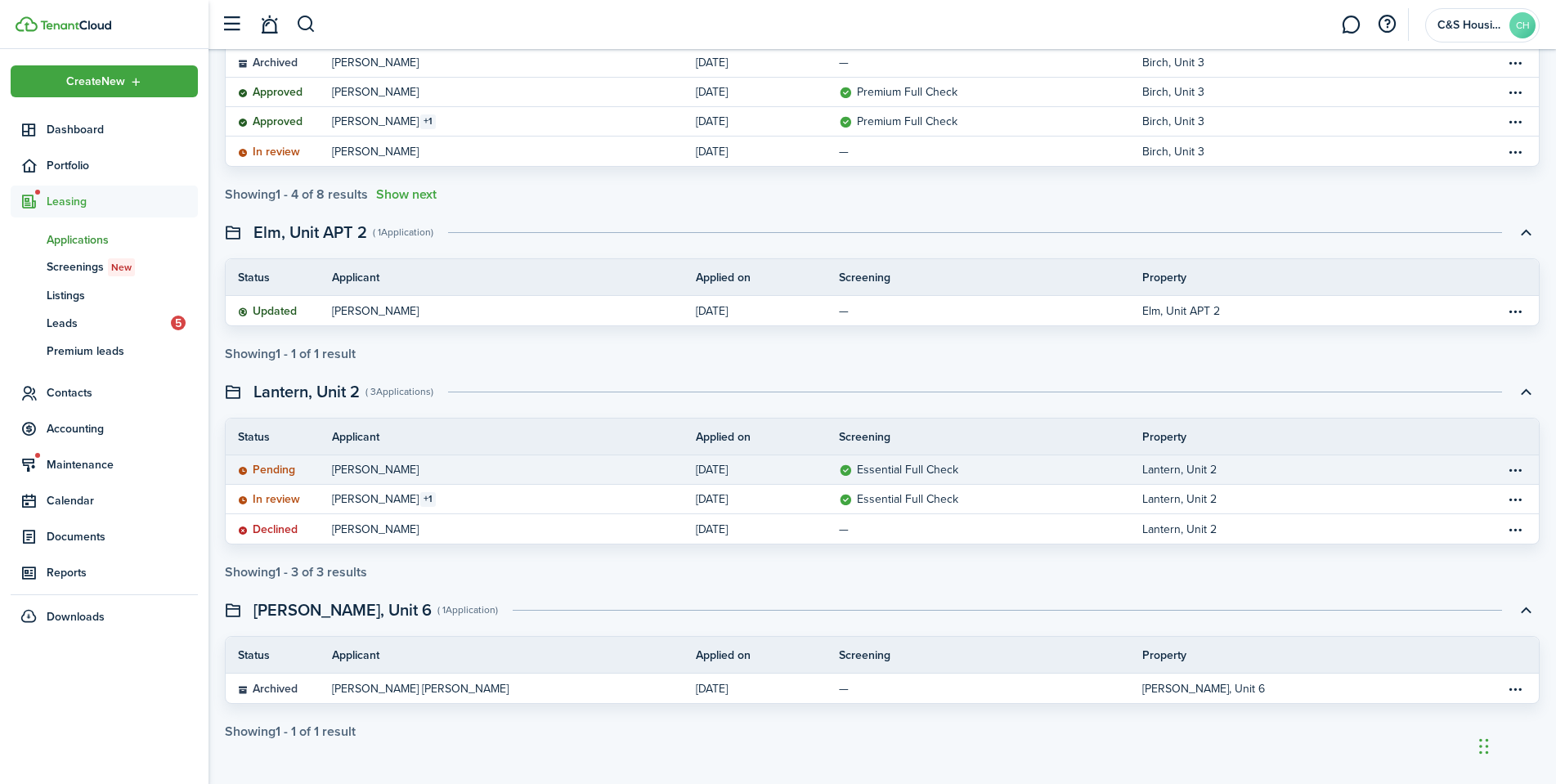
click at [371, 472] on table-info-title "[PERSON_NAME]" at bounding box center [375, 470] width 86 height 18
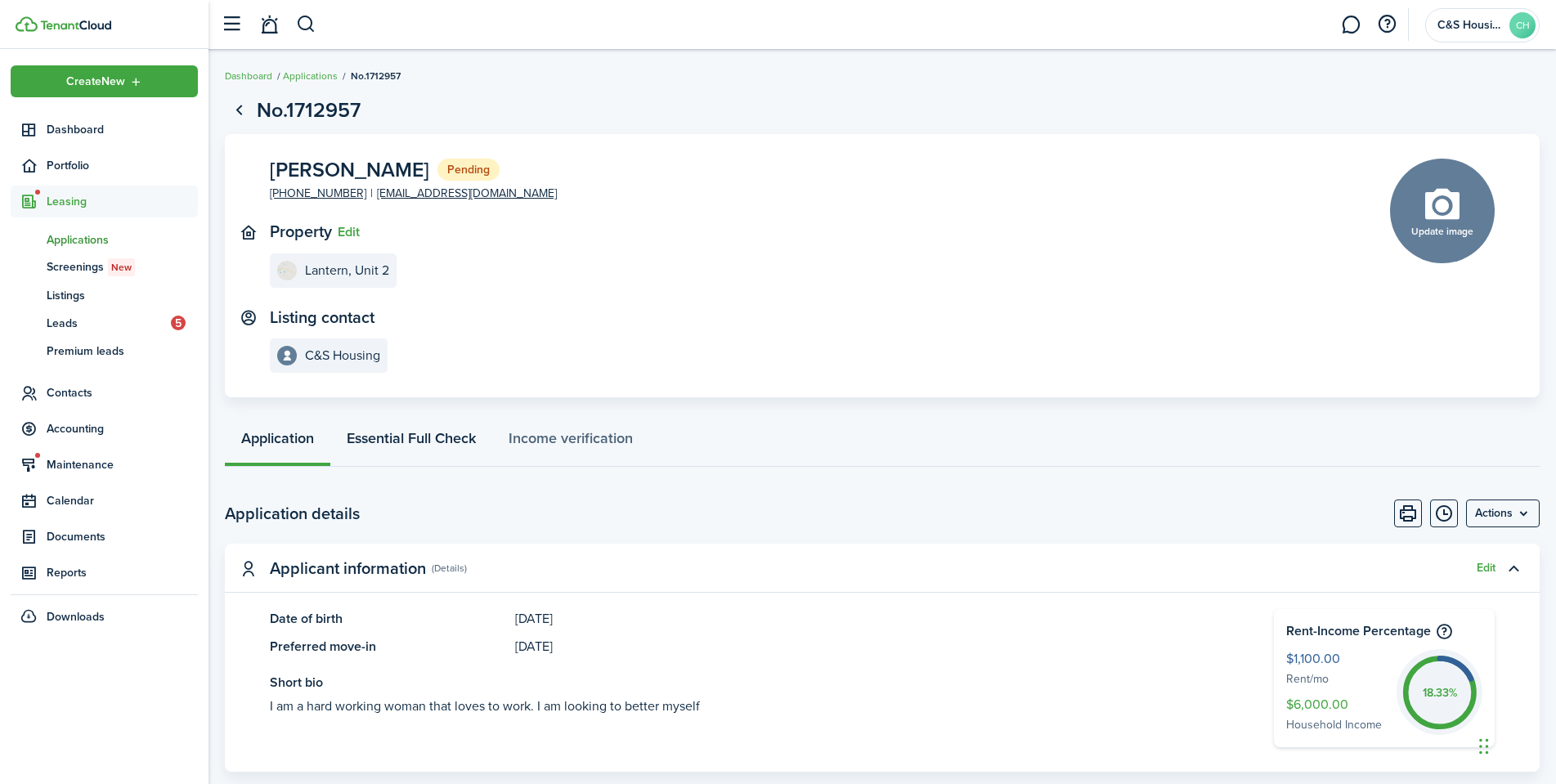
click at [439, 454] on link "Essential Full Check" at bounding box center [411, 443] width 162 height 49
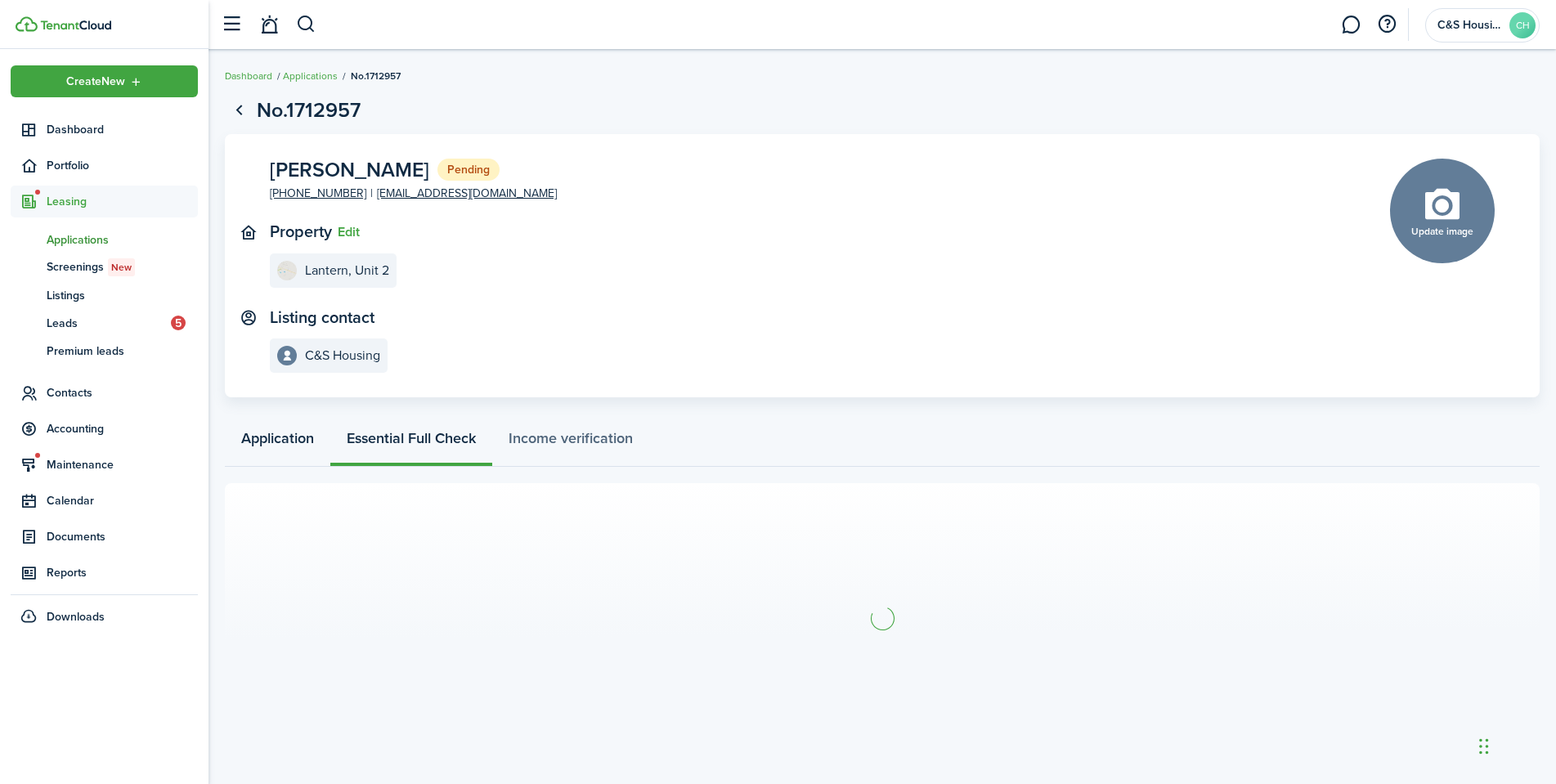
scroll to position [6, 0]
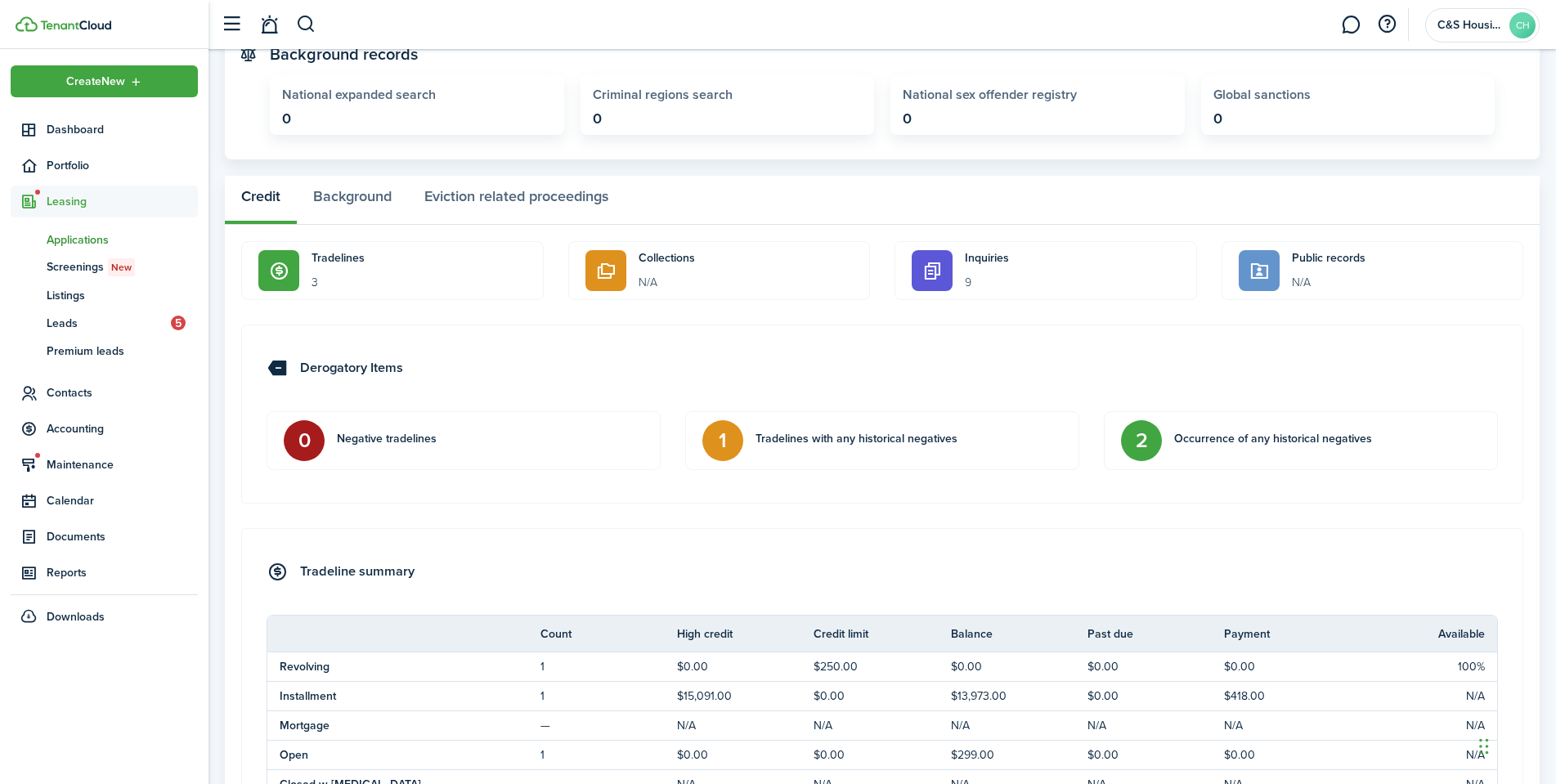
scroll to position [817, 0]
click at [366, 194] on button "Background" at bounding box center [352, 200] width 111 height 49
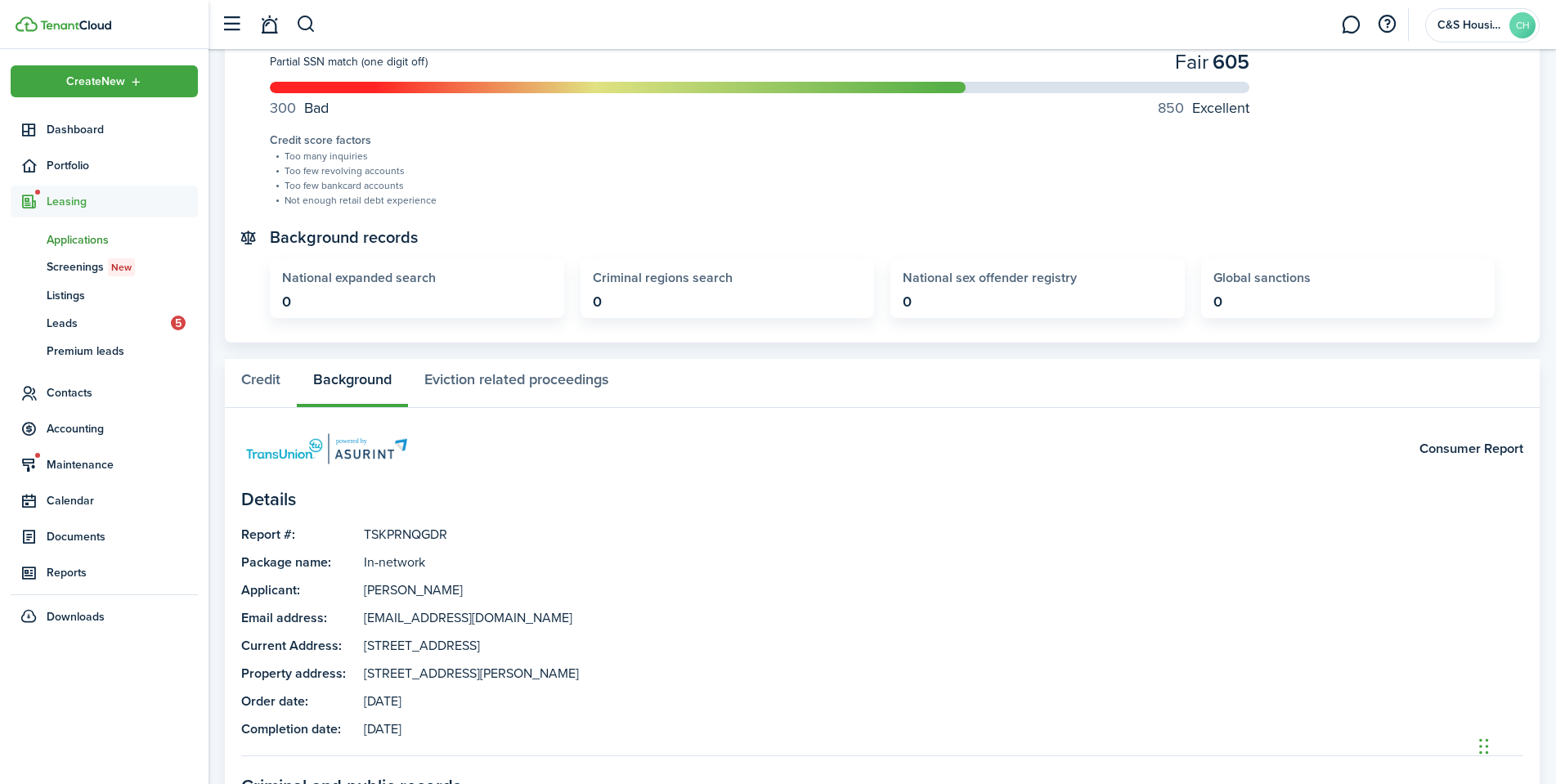
scroll to position [624, 0]
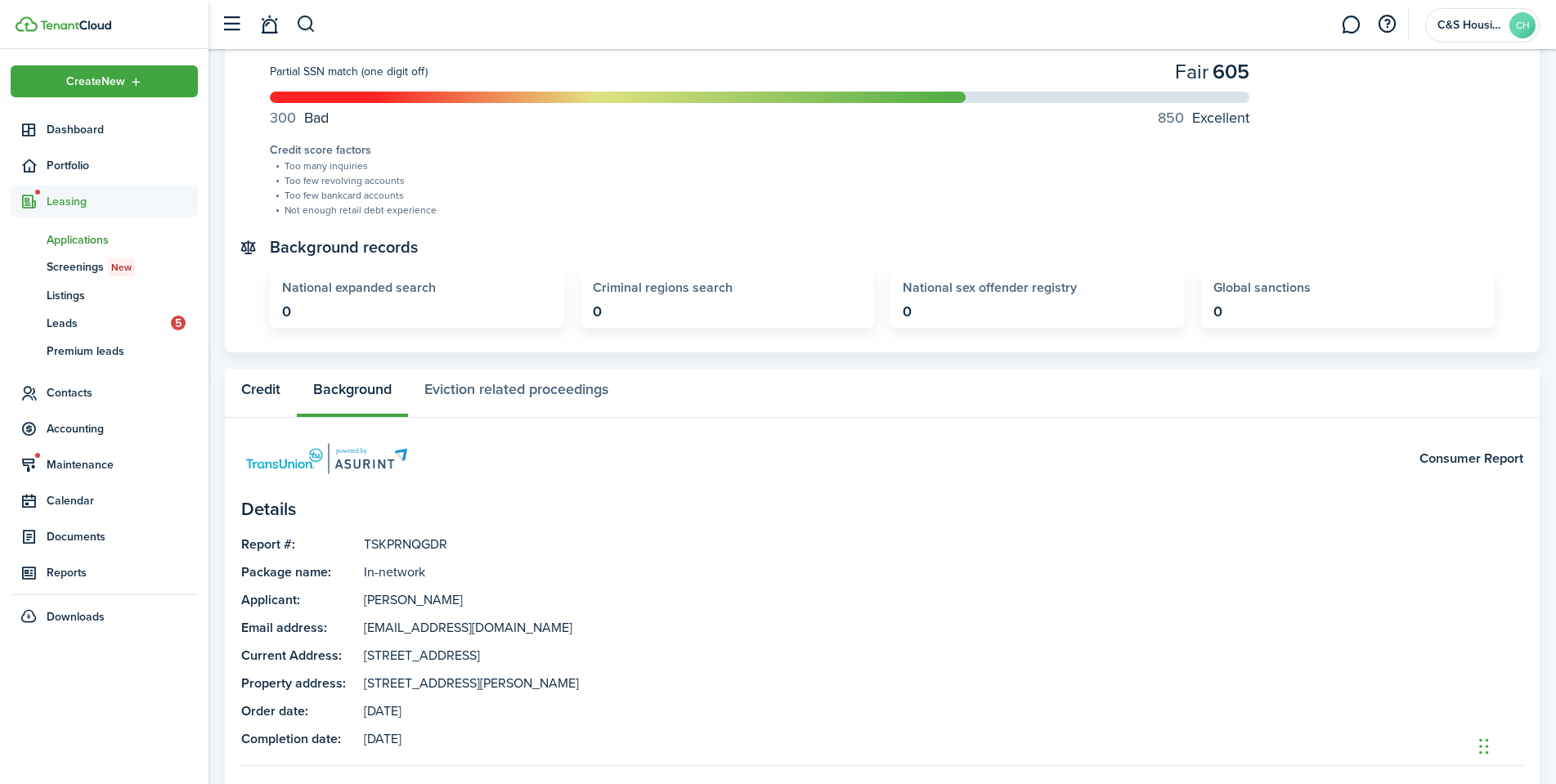
drag, startPoint x: 290, startPoint y: 366, endPoint x: 263, endPoint y: 391, distance: 36.8
click at [281, 378] on screening-view "Summary Essential Full Check Ready Create date: [DATE] Expiration date: [DATE] …" at bounding box center [882, 619] width 1315 height 1400
click at [263, 391] on button "Credit" at bounding box center [261, 393] width 72 height 49
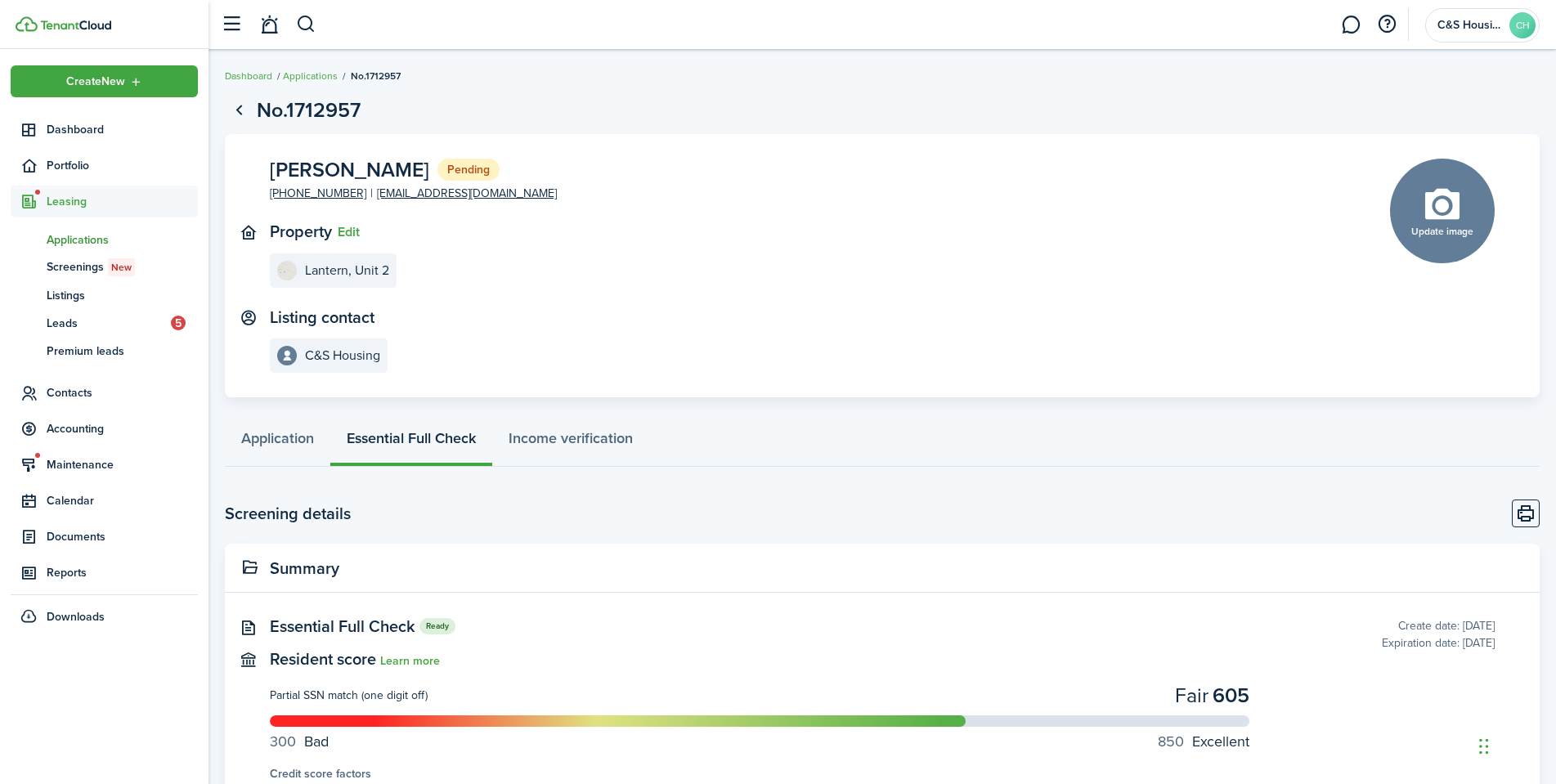
drag, startPoint x: 244, startPoint y: 501, endPoint x: 226, endPoint y: 246, distance: 255.6
click at [269, 443] on link "Application" at bounding box center [277, 443] width 106 height 49
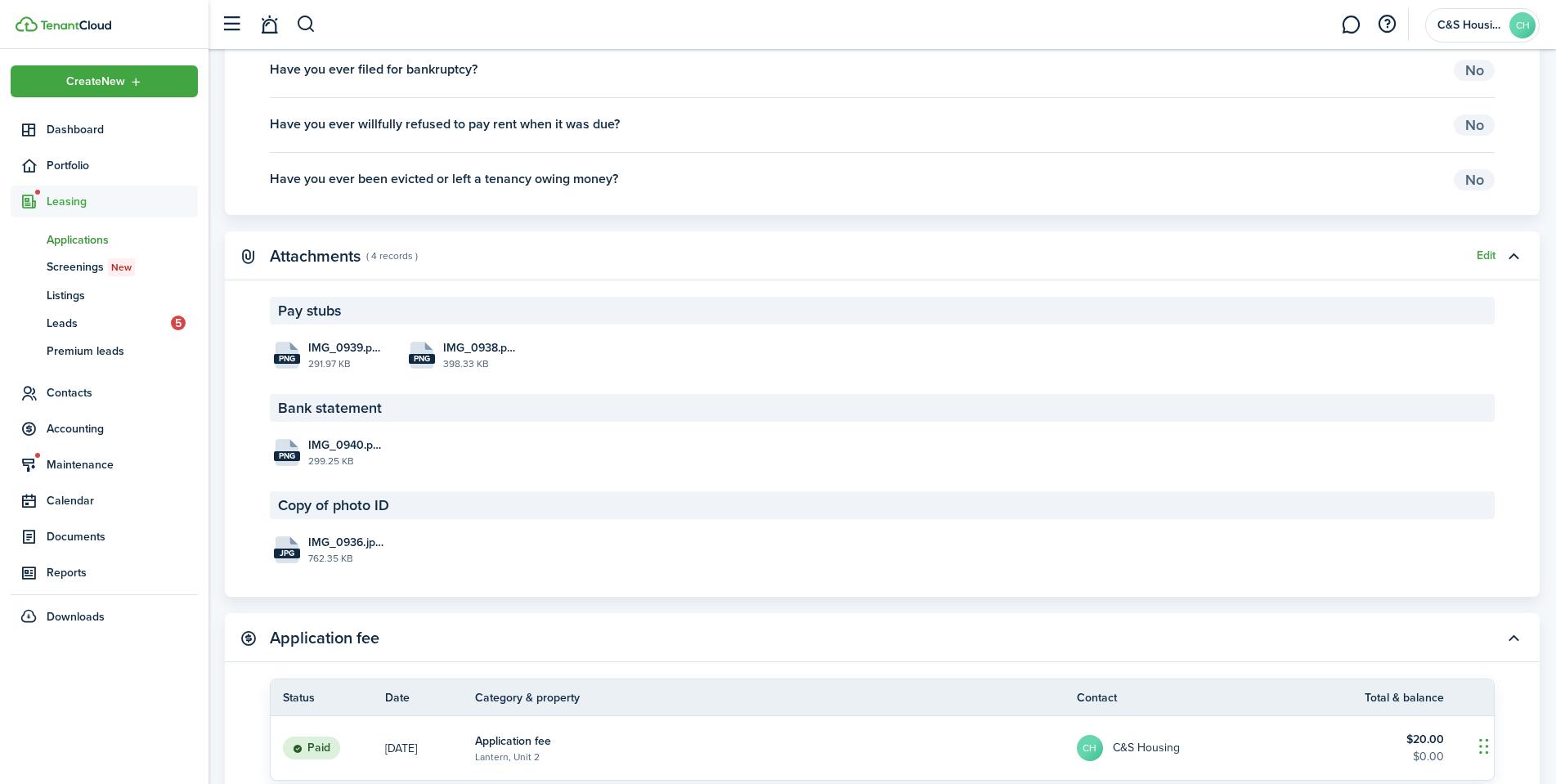
scroll to position [2616, 0]
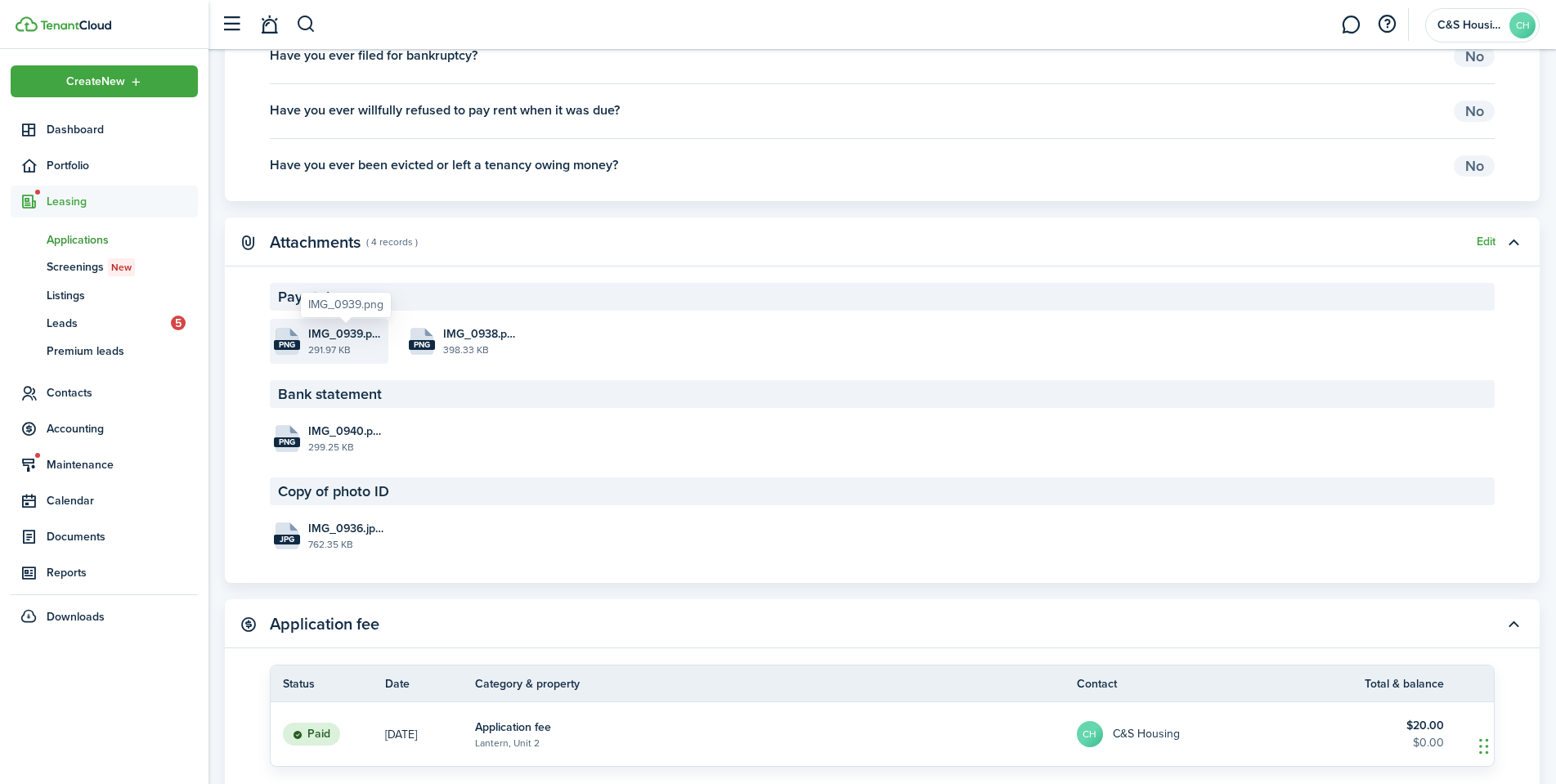
click at [320, 340] on span "IMG_0939.png" at bounding box center [346, 334] width 76 height 18
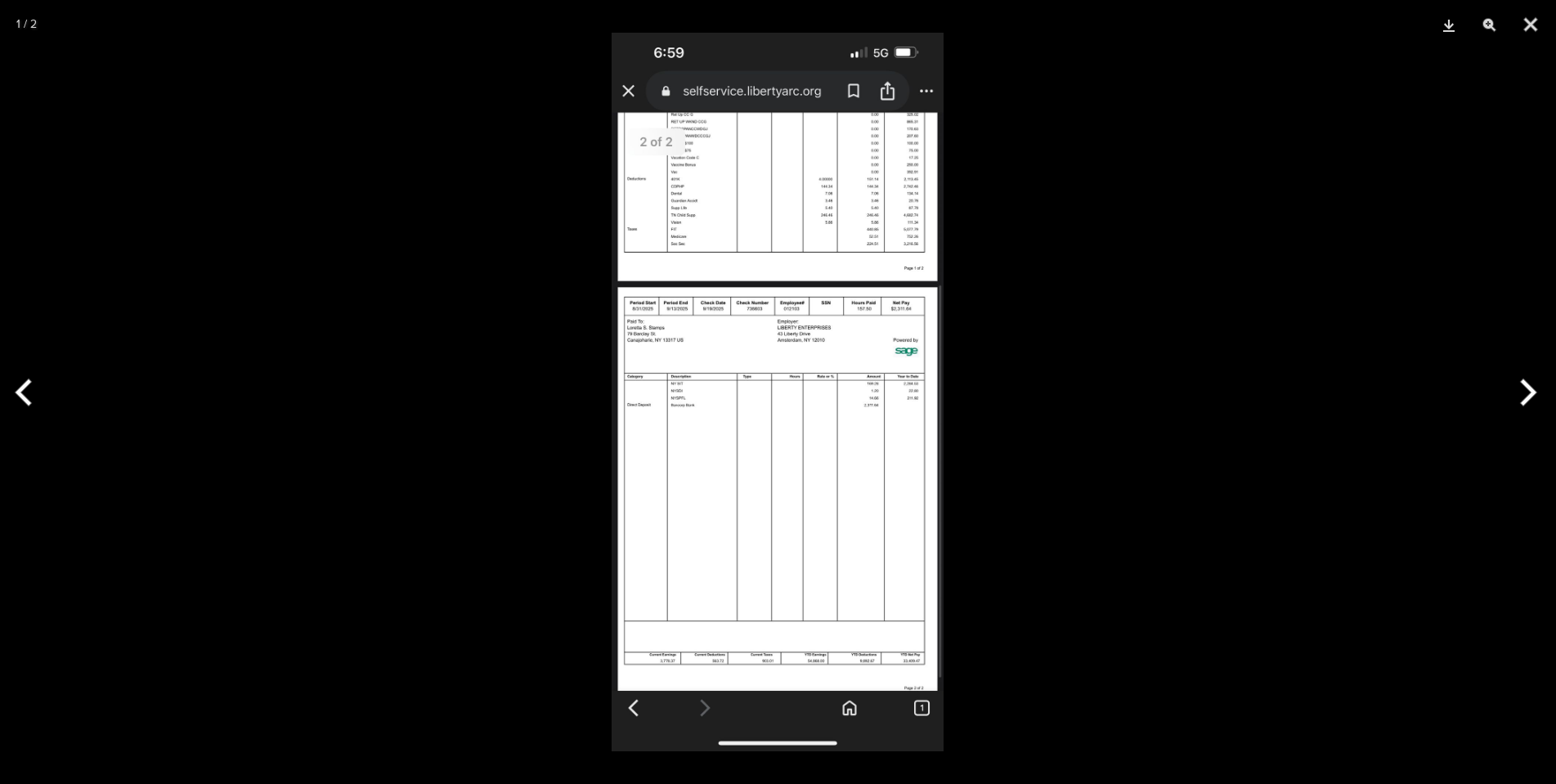
click at [674, 364] on img at bounding box center [777, 392] width 332 height 719
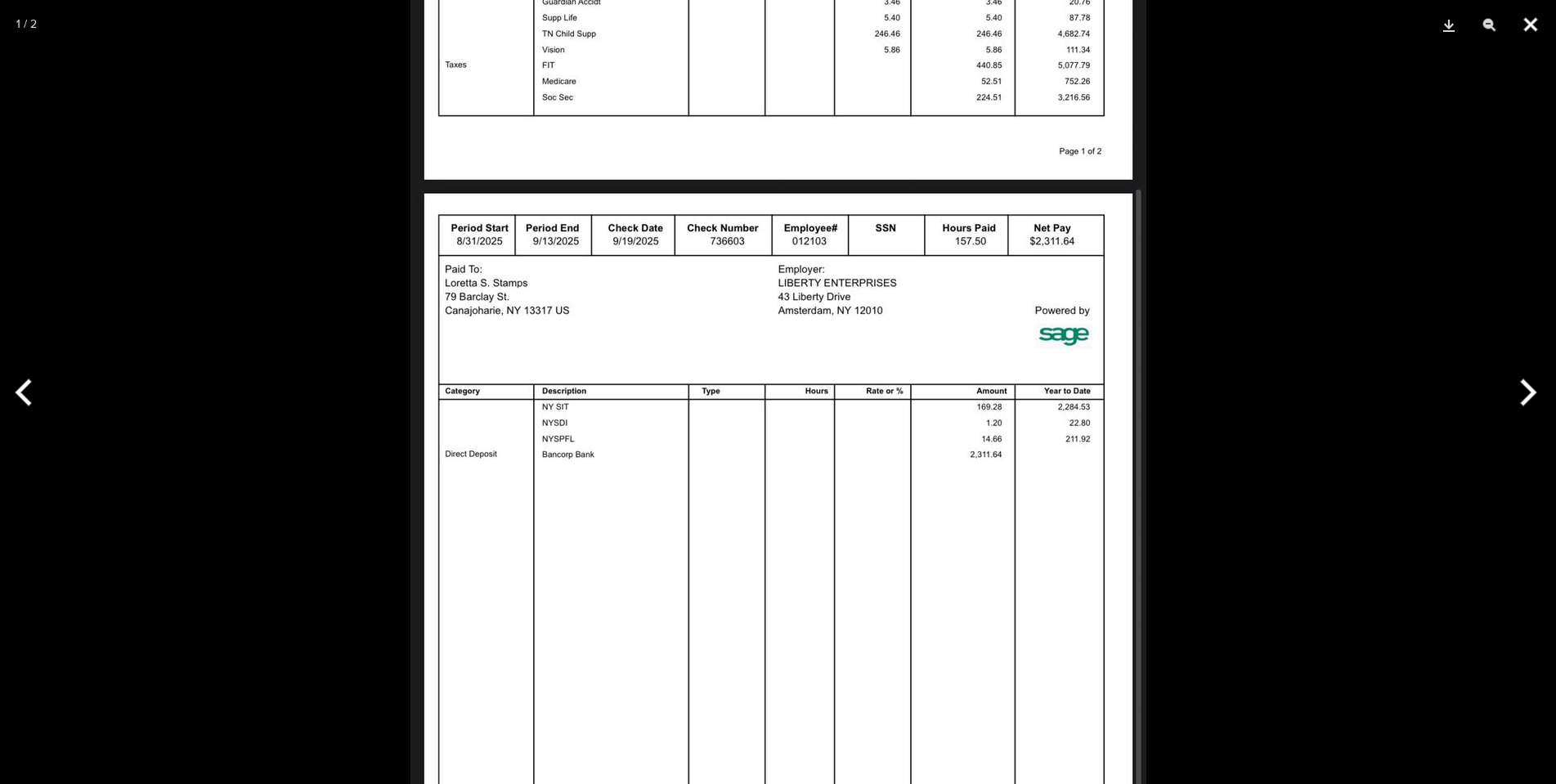
click at [1526, 10] on button "Close" at bounding box center [1530, 25] width 40 height 49
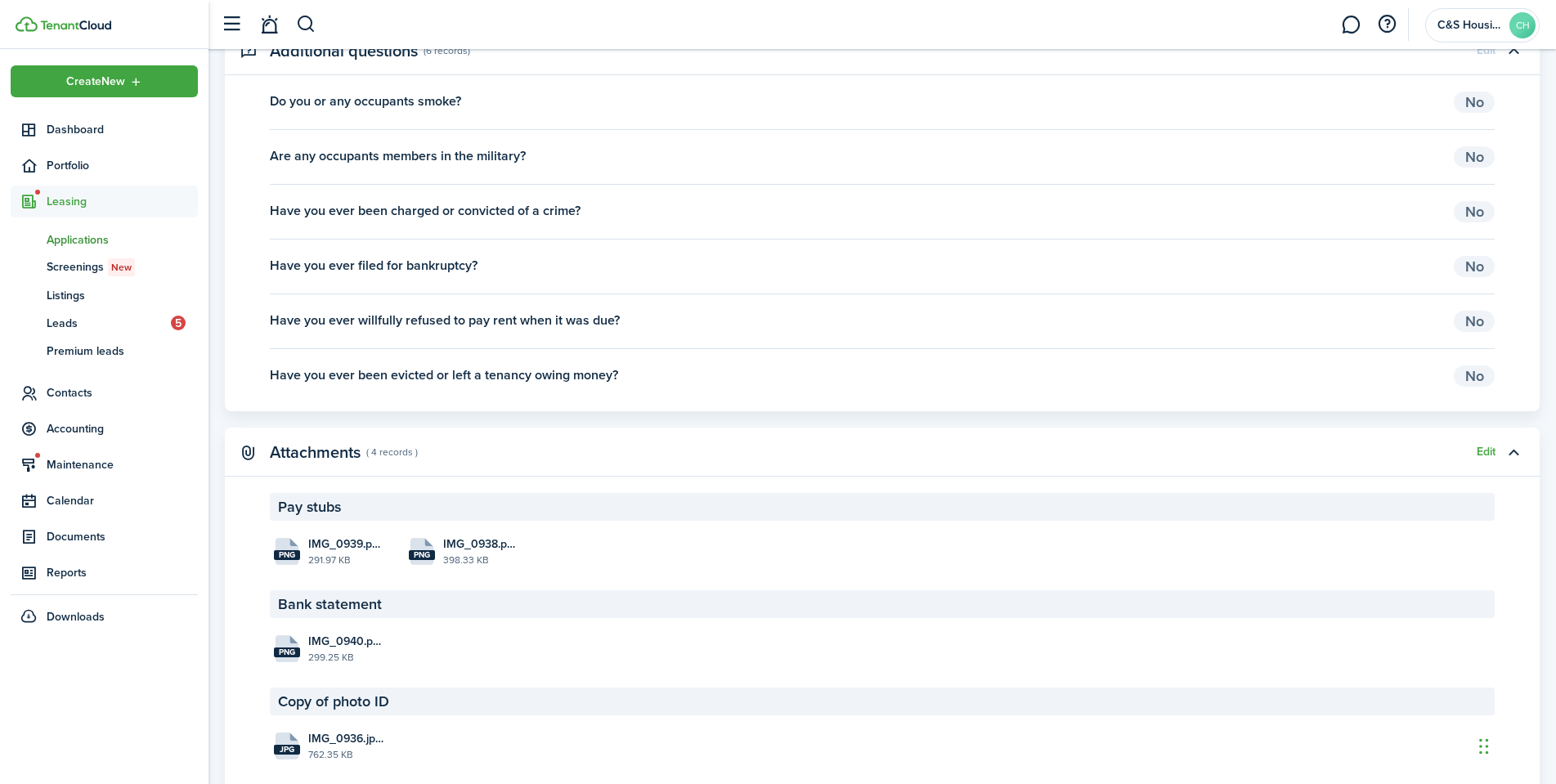
scroll to position [2698, 0]
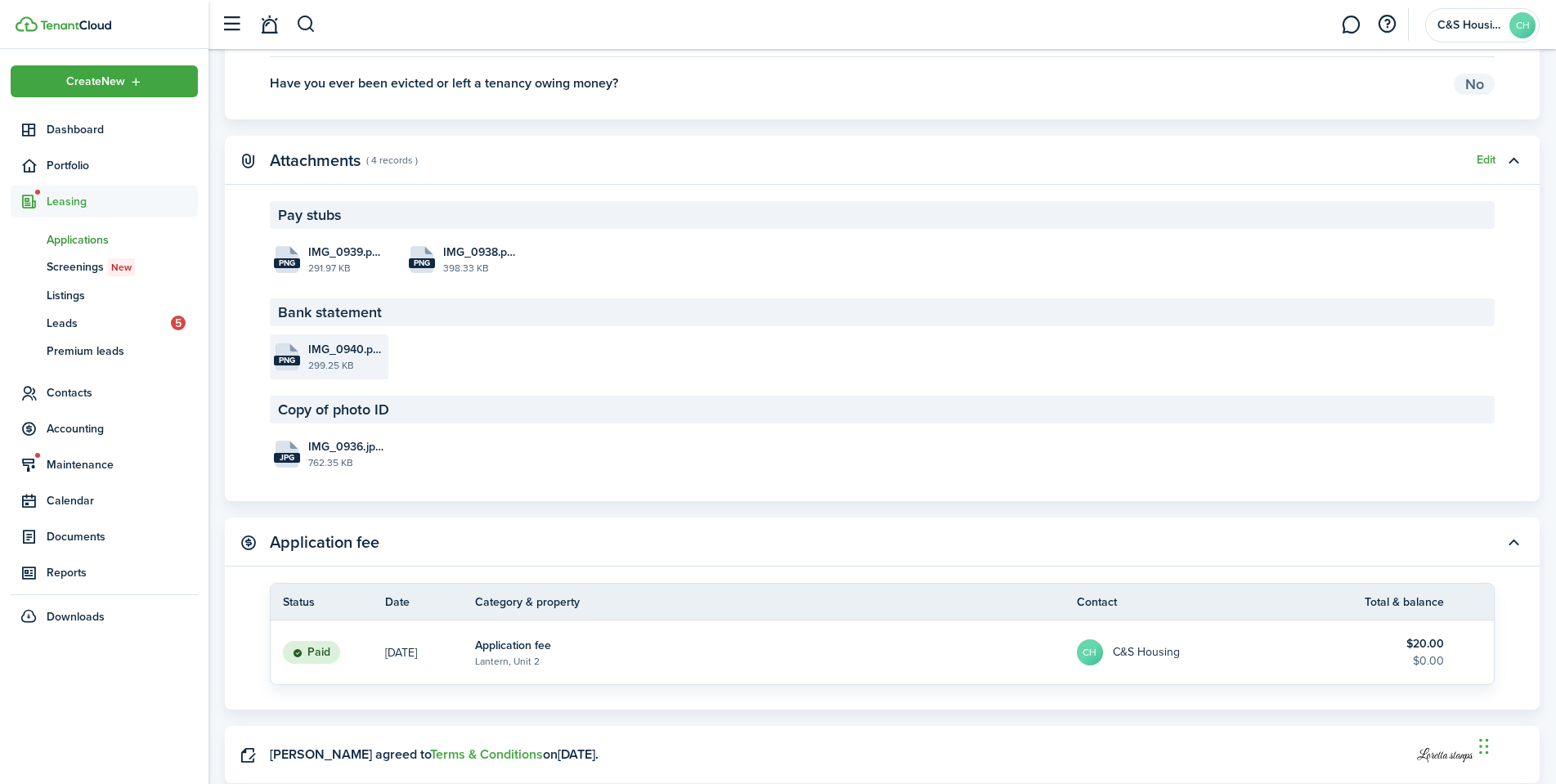
click at [359, 372] on file-size "299.25 KB" at bounding box center [346, 365] width 76 height 15
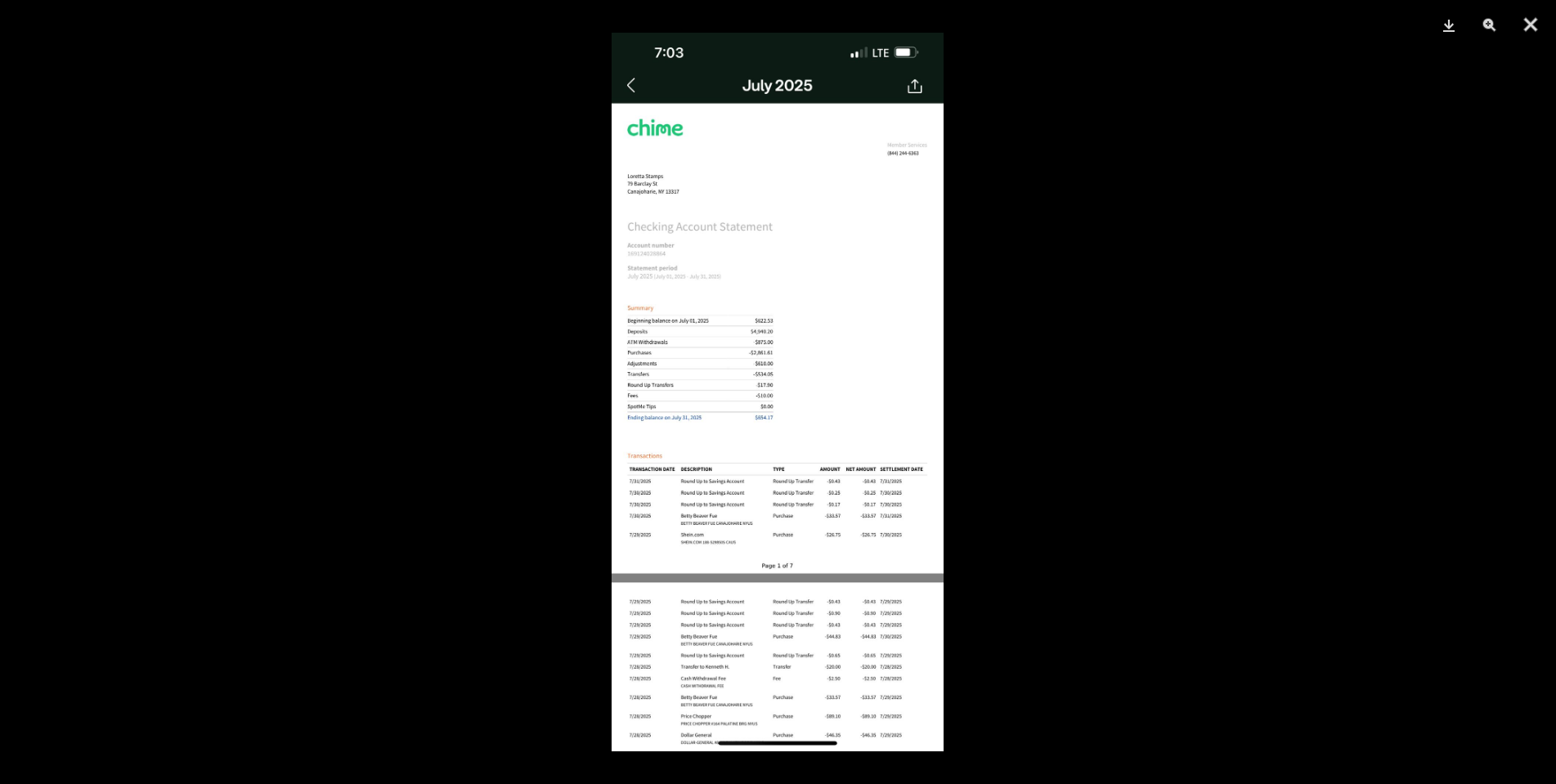
click at [665, 199] on img at bounding box center [777, 392] width 332 height 719
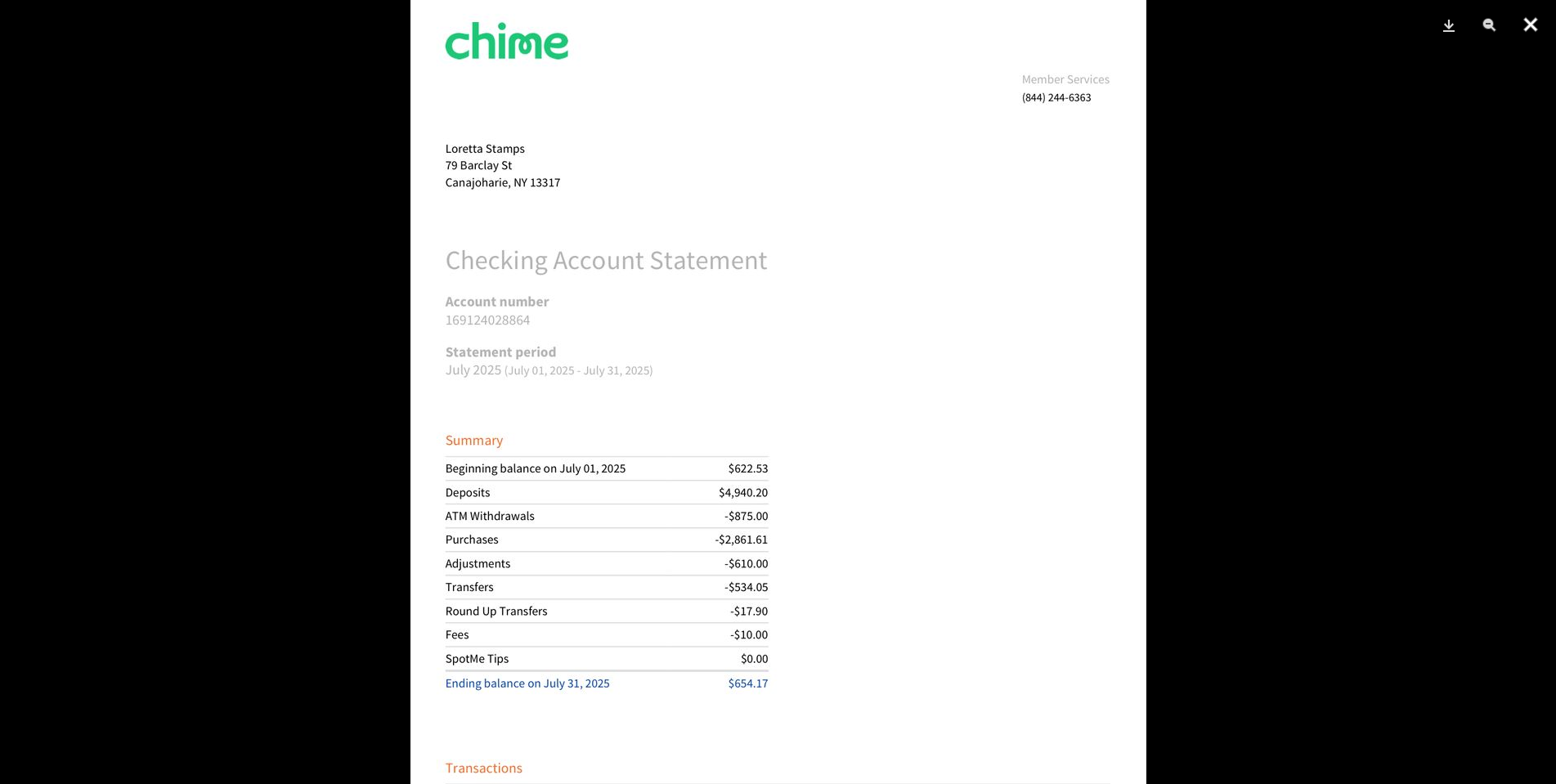
click at [1538, 11] on button "Close" at bounding box center [1530, 25] width 40 height 49
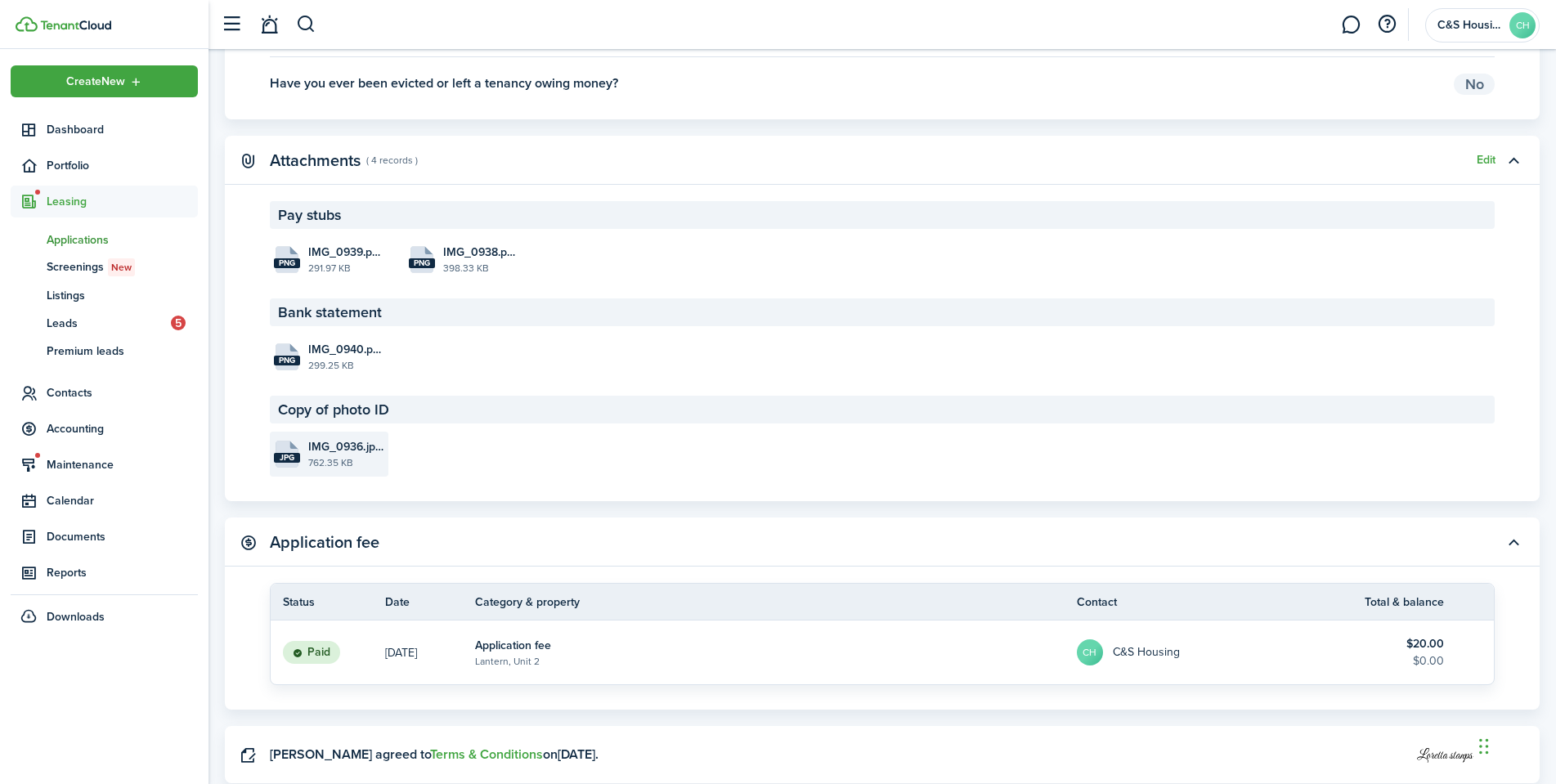
click at [283, 458] on file-extension "jpg" at bounding box center [287, 458] width 26 height 10
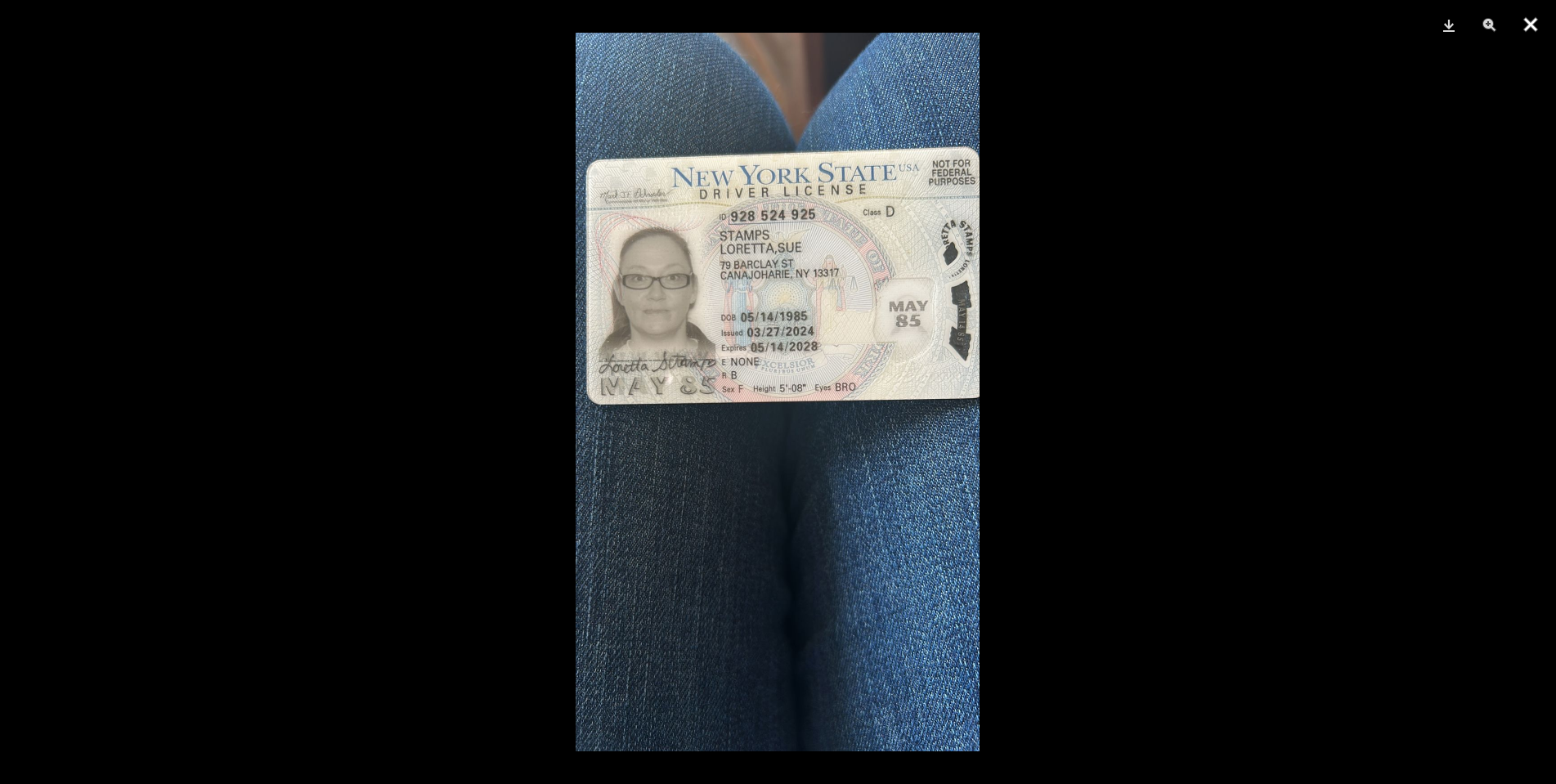
click at [1527, 21] on button "Close" at bounding box center [1530, 25] width 40 height 49
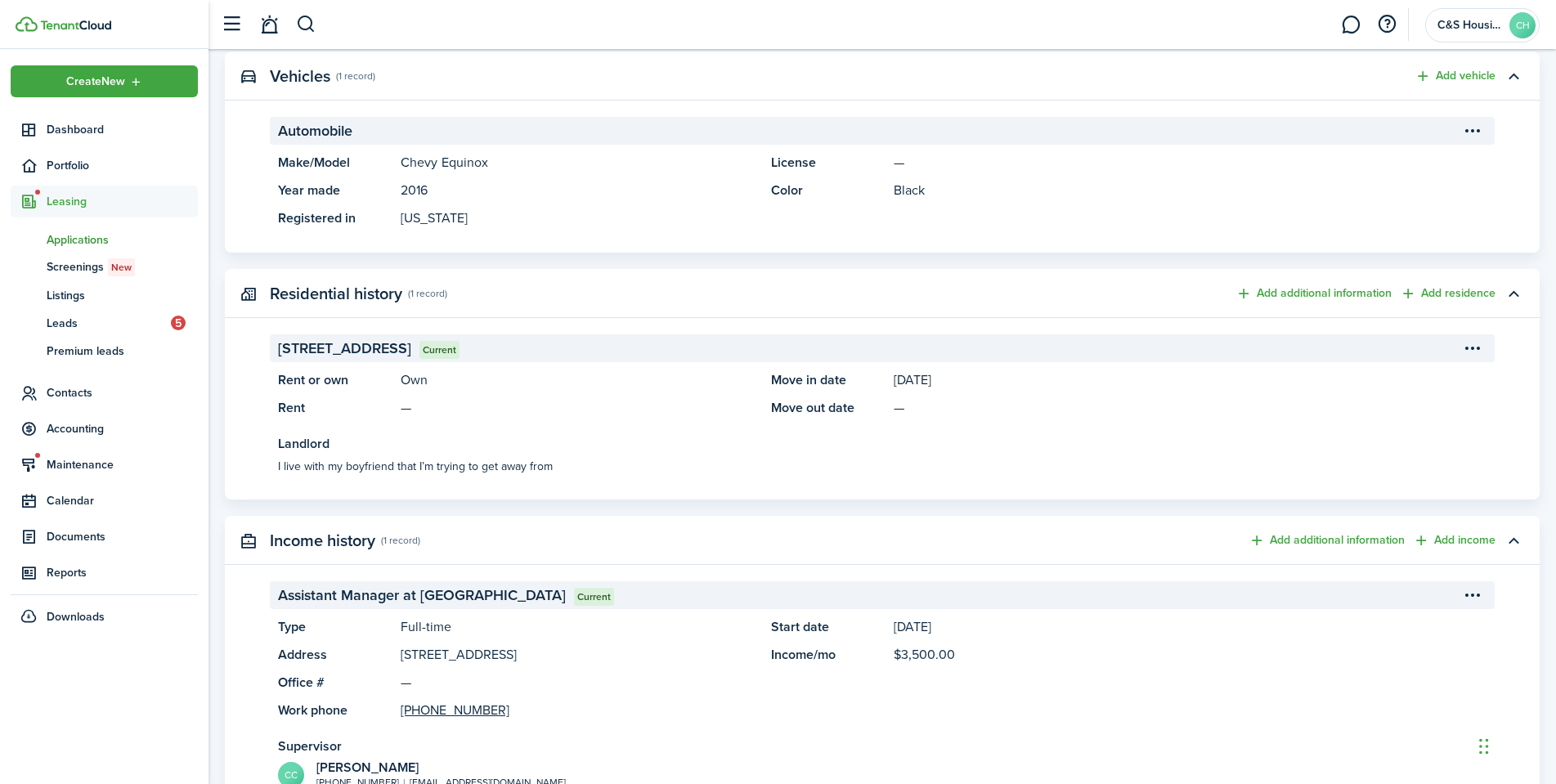
scroll to position [1145, 0]
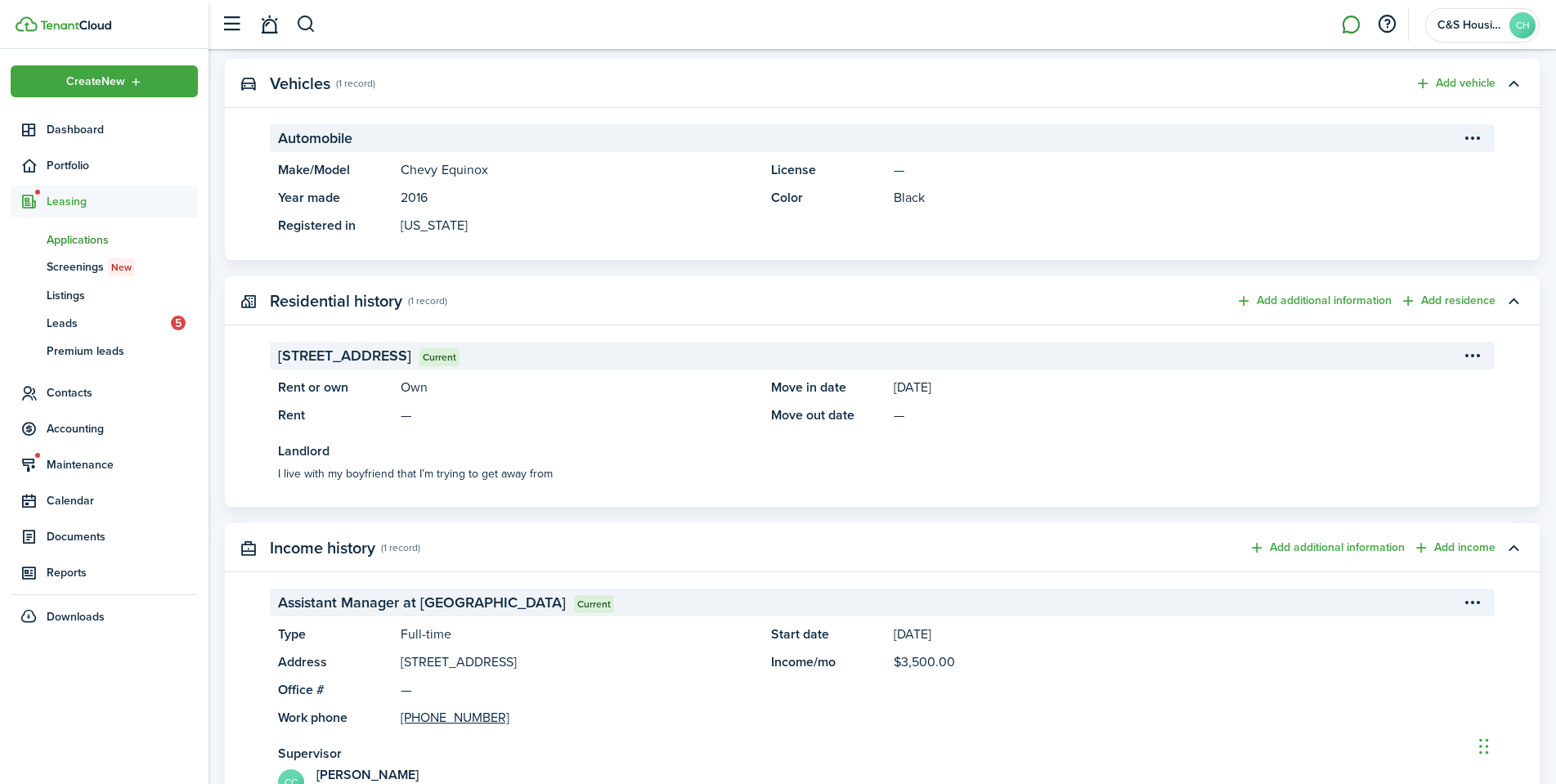
click at [1339, 25] on link at bounding box center [1350, 25] width 31 height 41
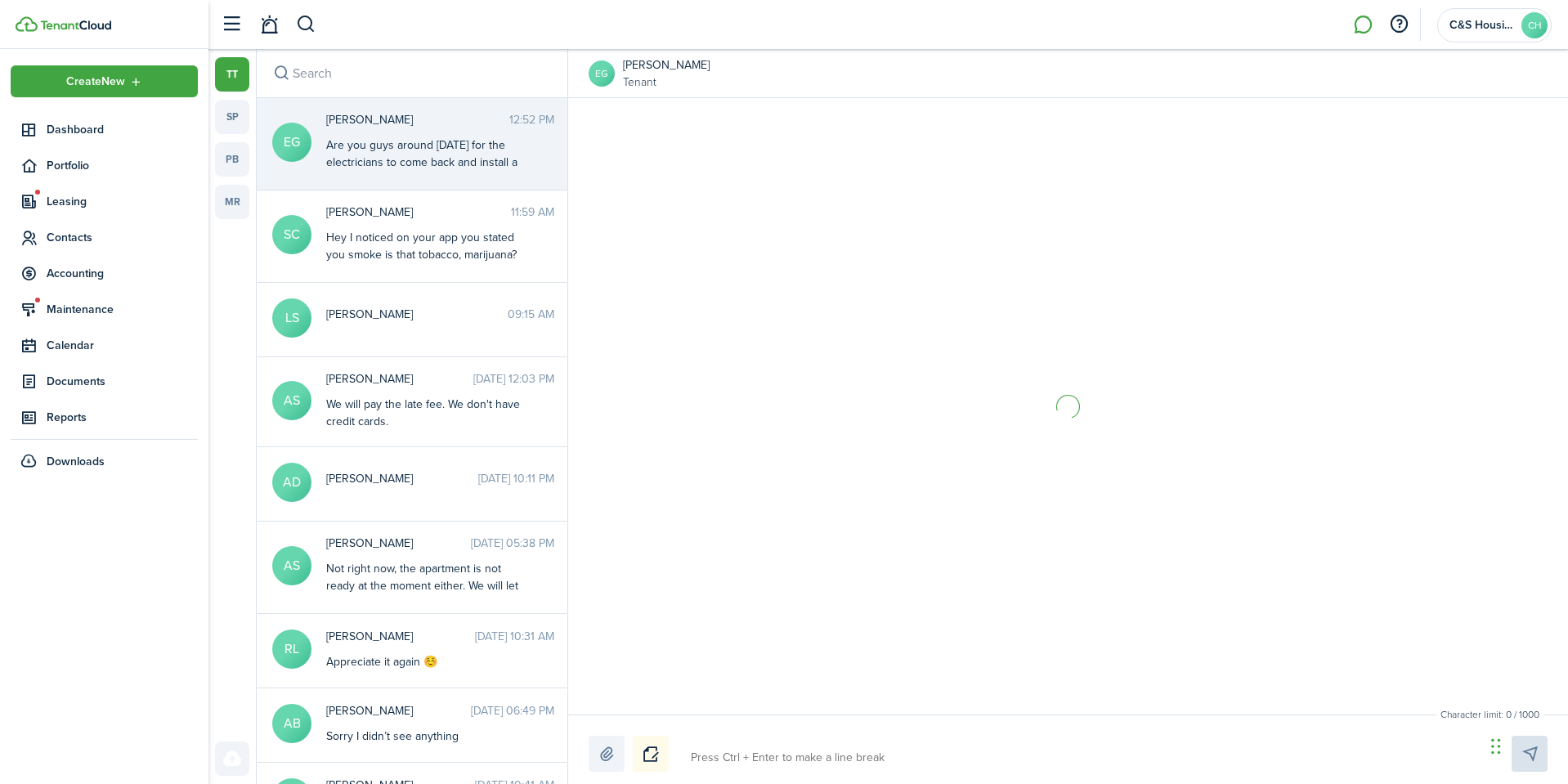
scroll to position [1914, 0]
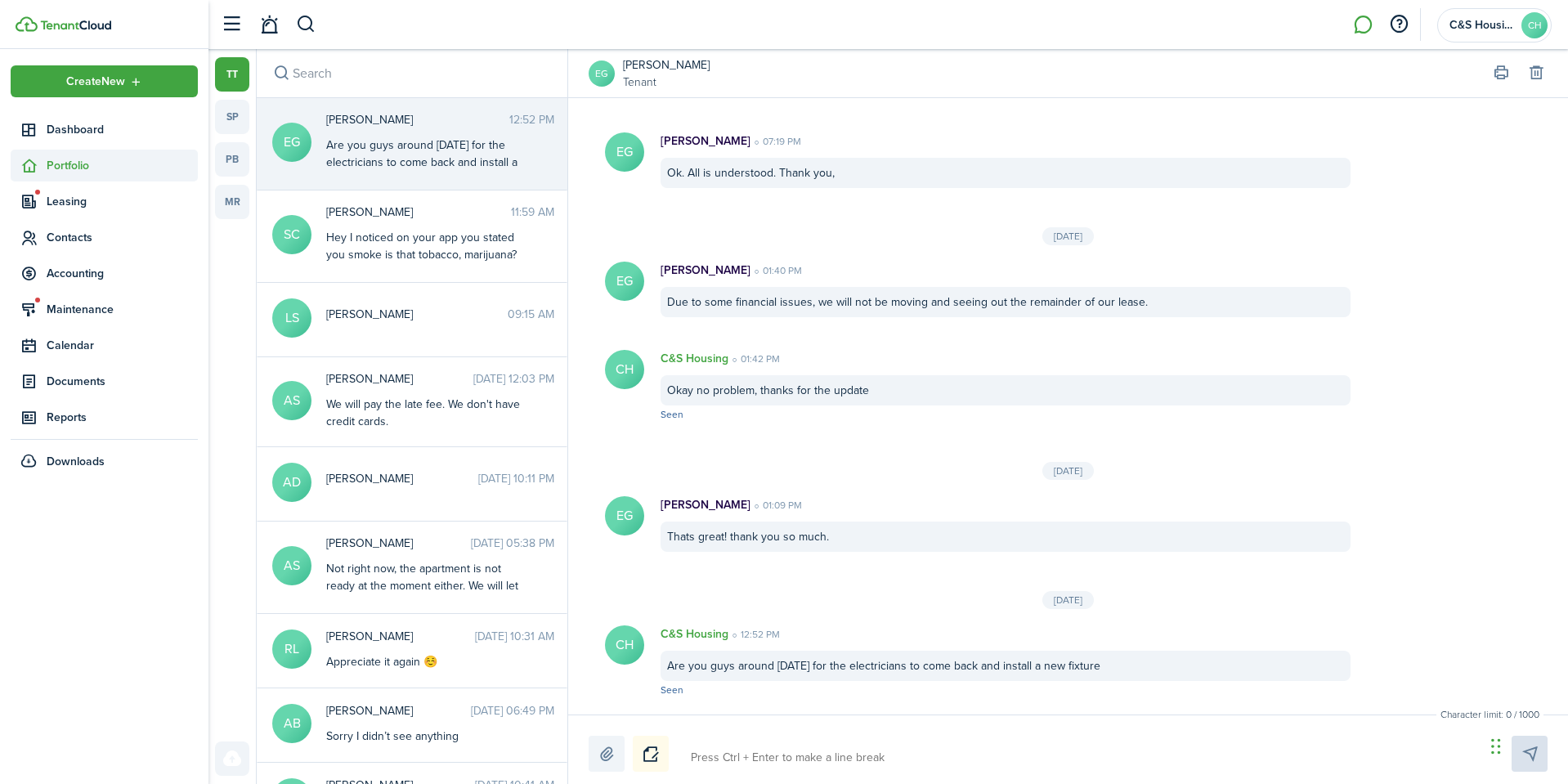
click at [88, 155] on span "Portfolio" at bounding box center [104, 165] width 187 height 32
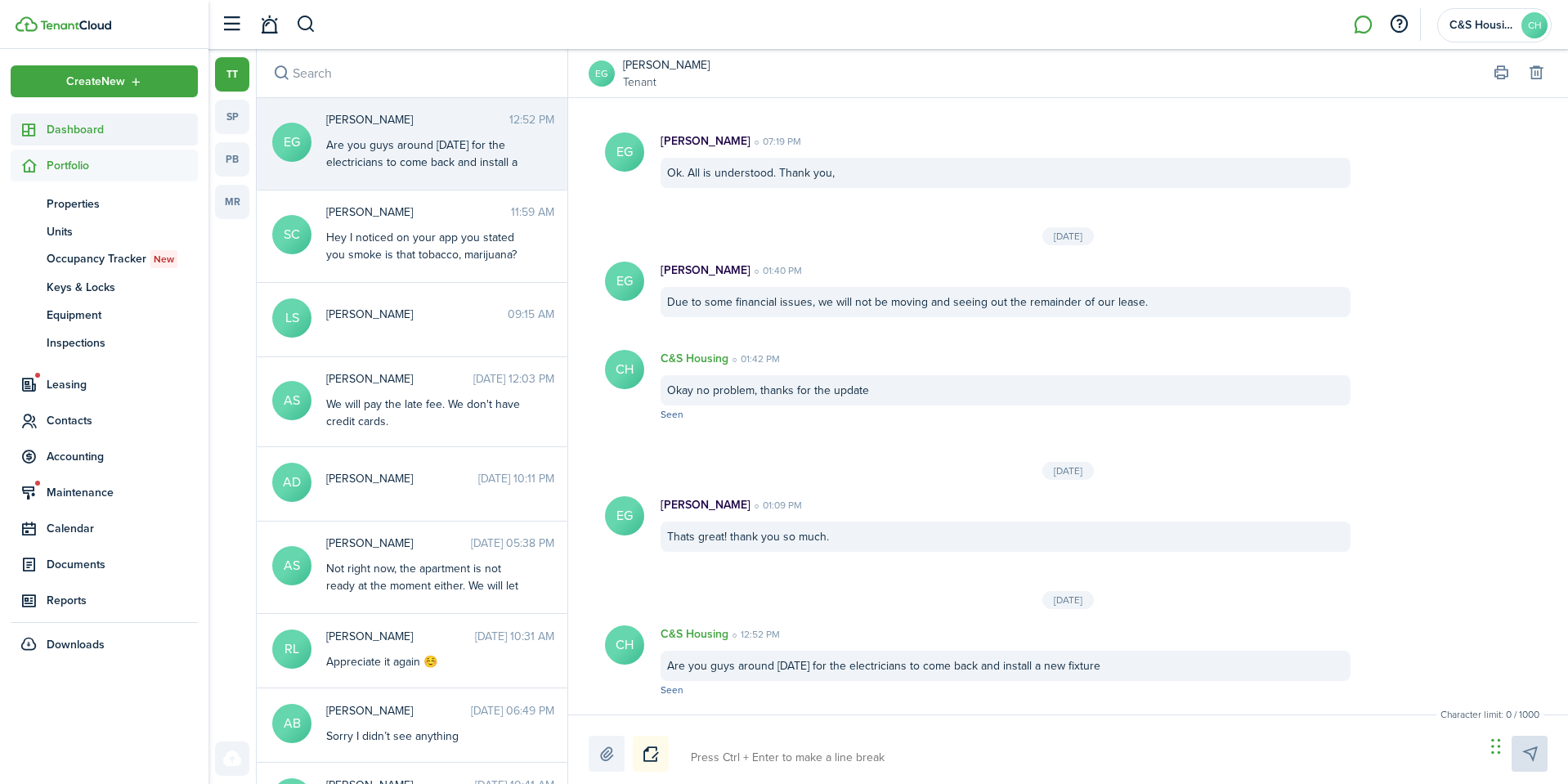
click at [93, 133] on span "Dashboard" at bounding box center [122, 130] width 151 height 18
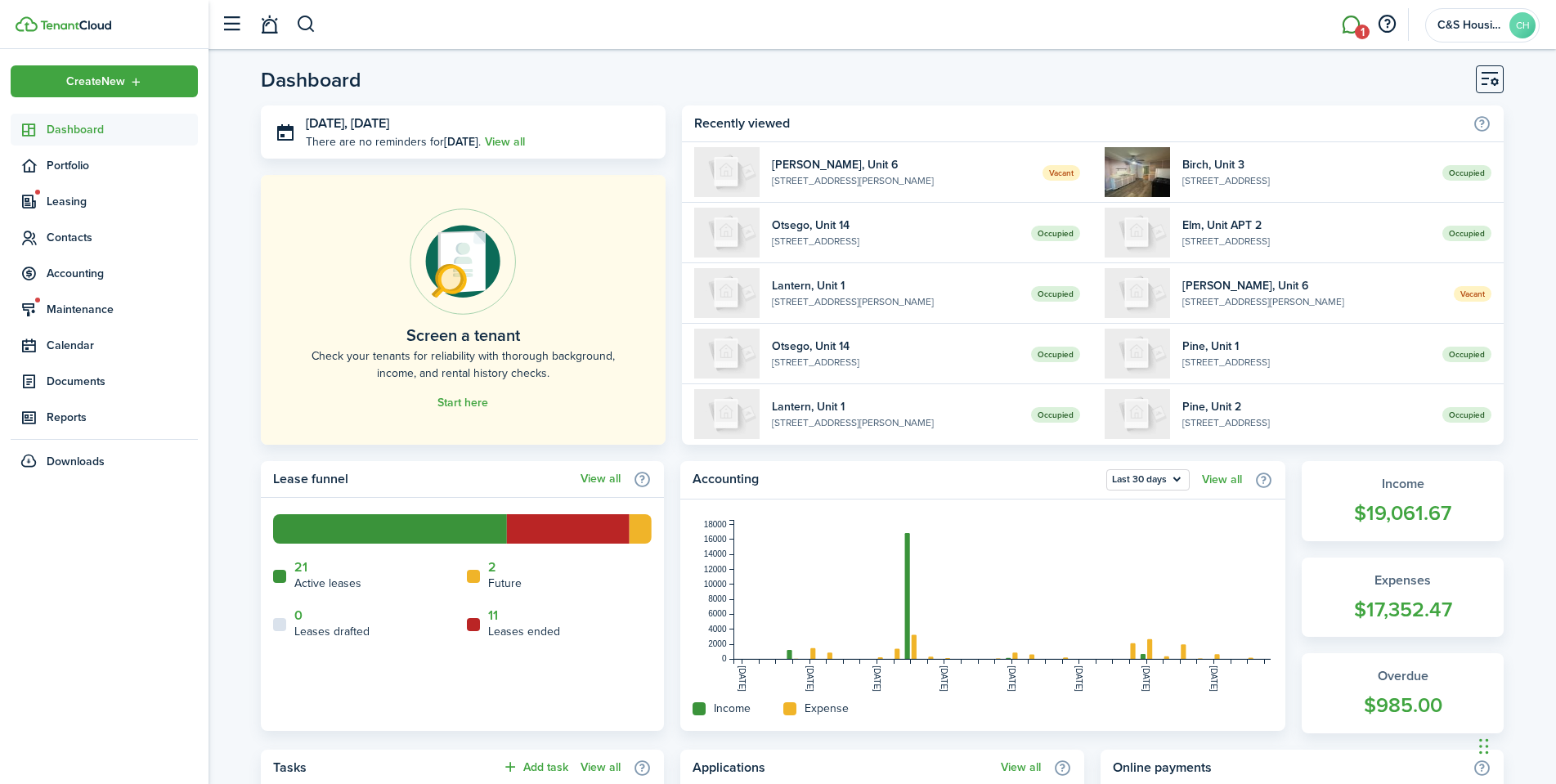
click at [1354, 22] on link "1" at bounding box center [1350, 25] width 31 height 41
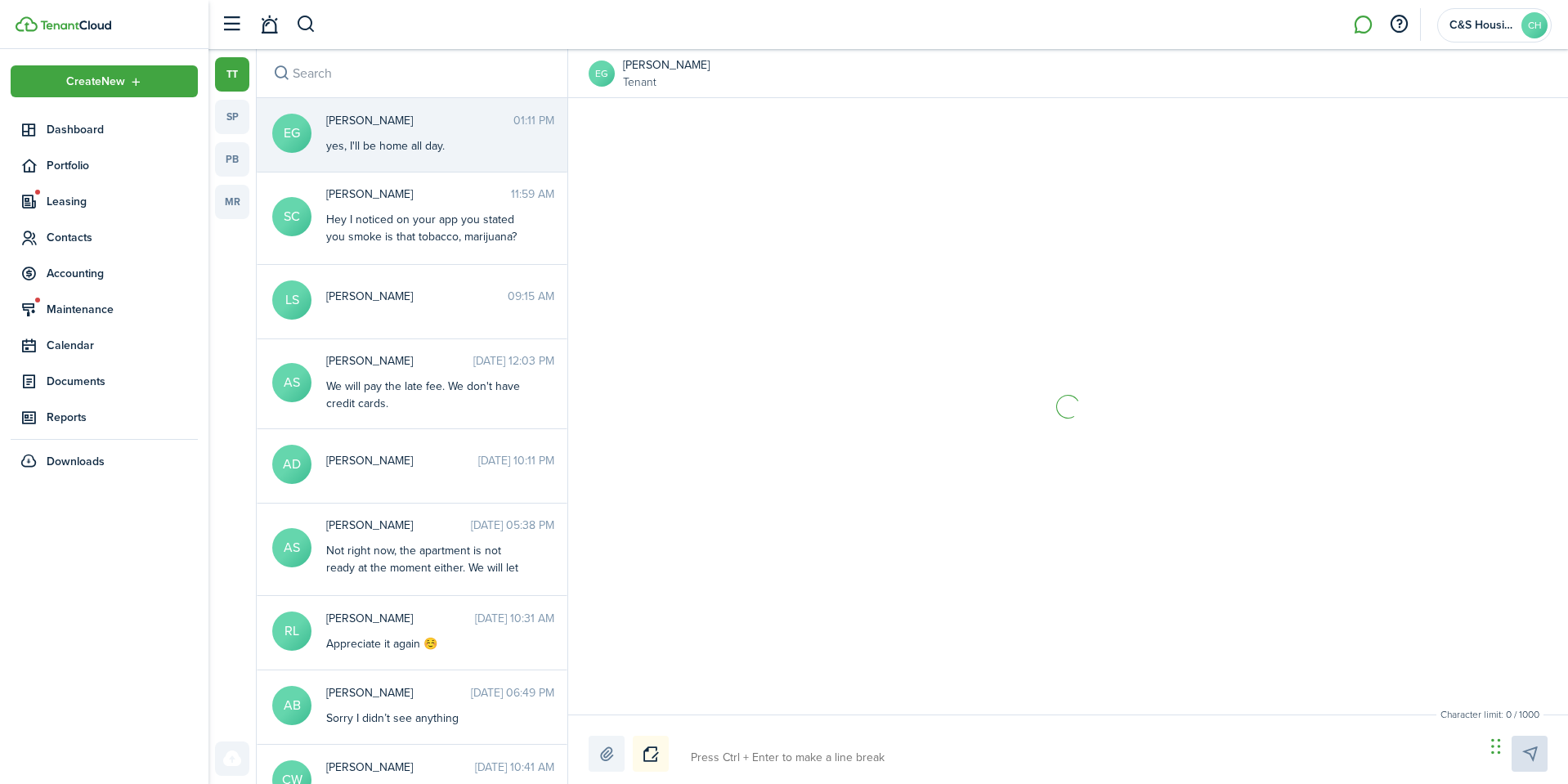
scroll to position [1862, 0]
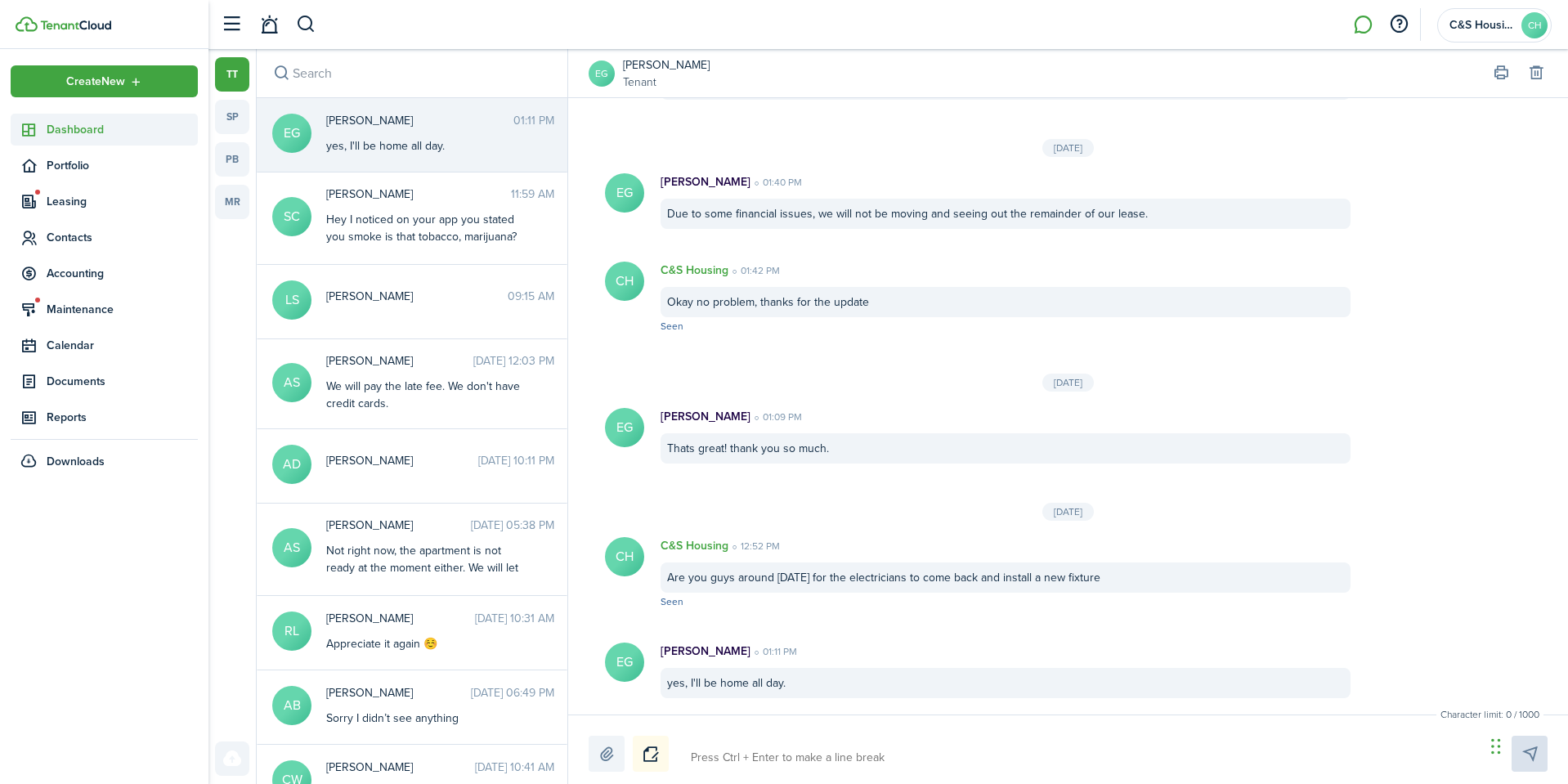
click at [67, 134] on span "Dashboard" at bounding box center [122, 130] width 151 height 18
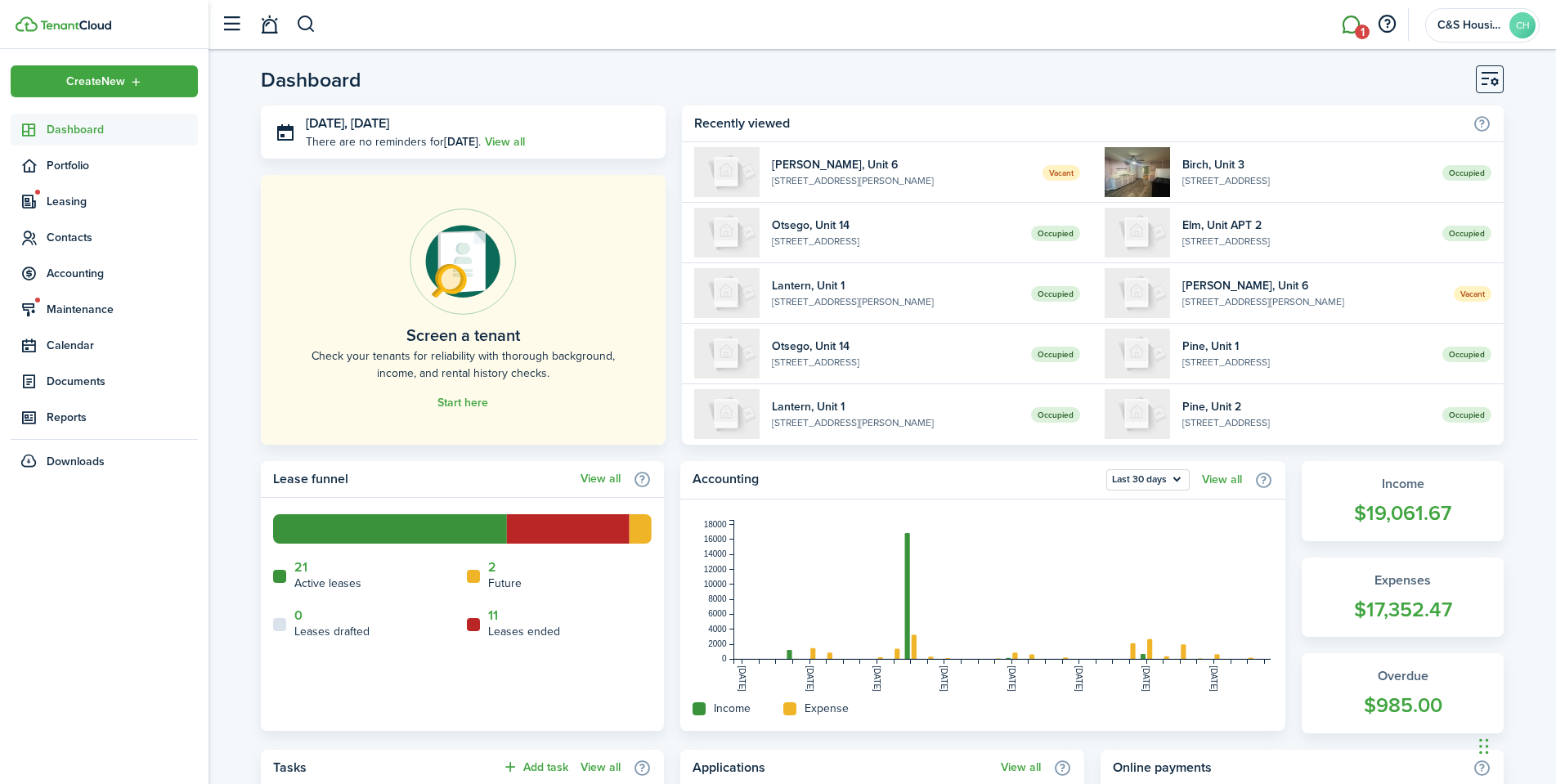
click at [1352, 33] on link "1" at bounding box center [1350, 25] width 31 height 41
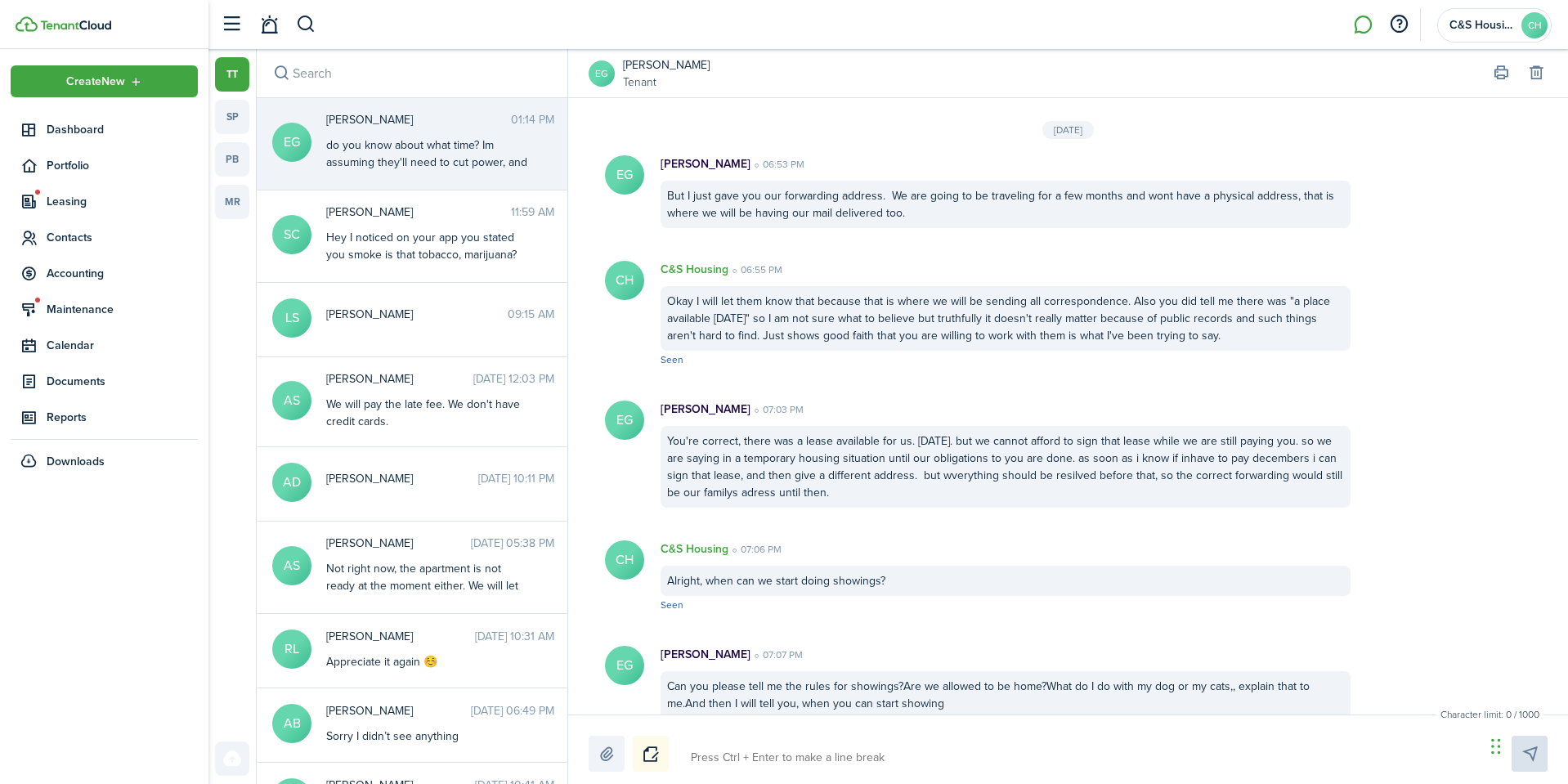
scroll to position [1828, 0]
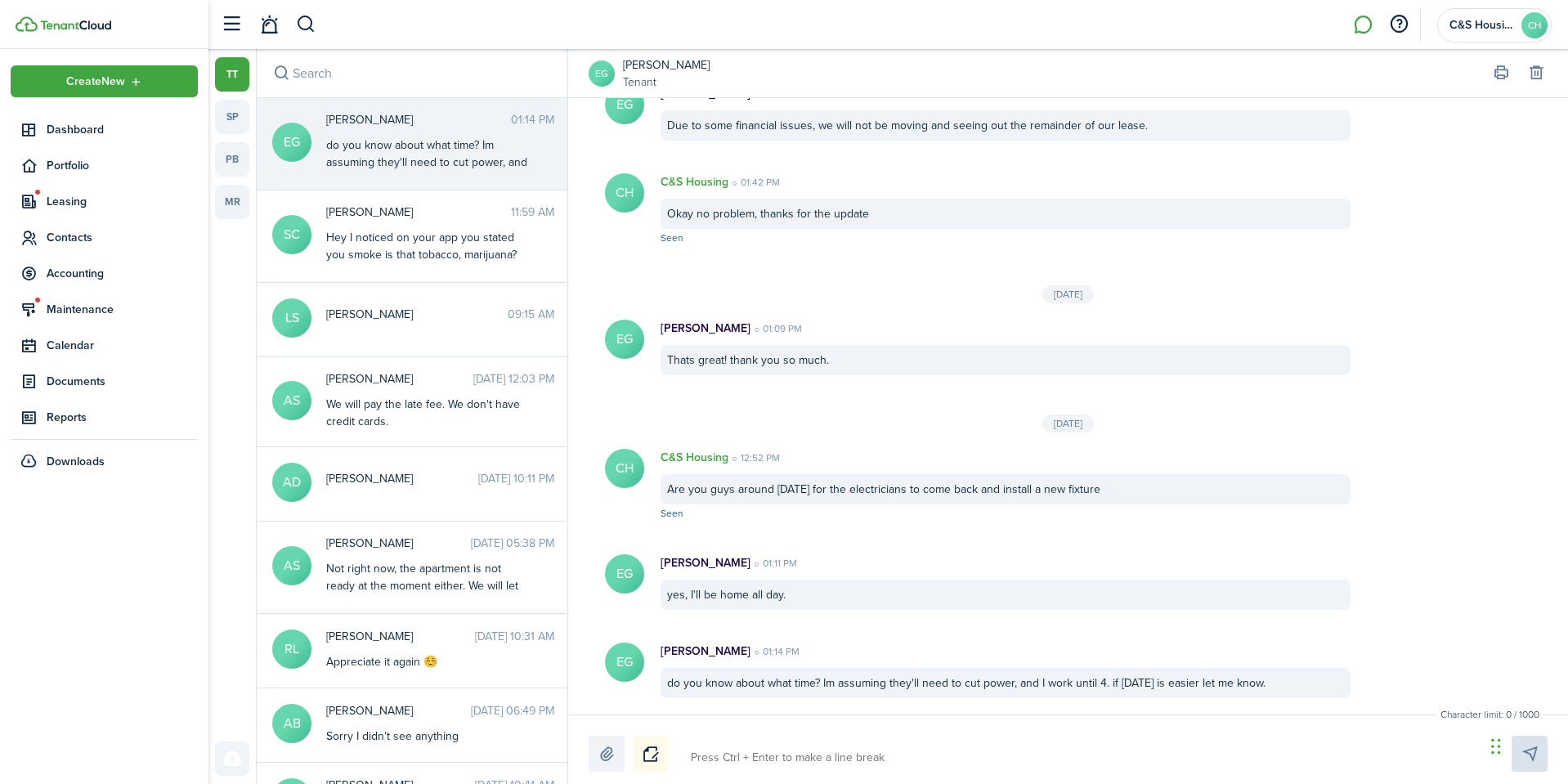
drag, startPoint x: 788, startPoint y: 768, endPoint x: 800, endPoint y: 757, distance: 16.3
click at [789, 769] on textarea at bounding box center [1082, 758] width 794 height 28
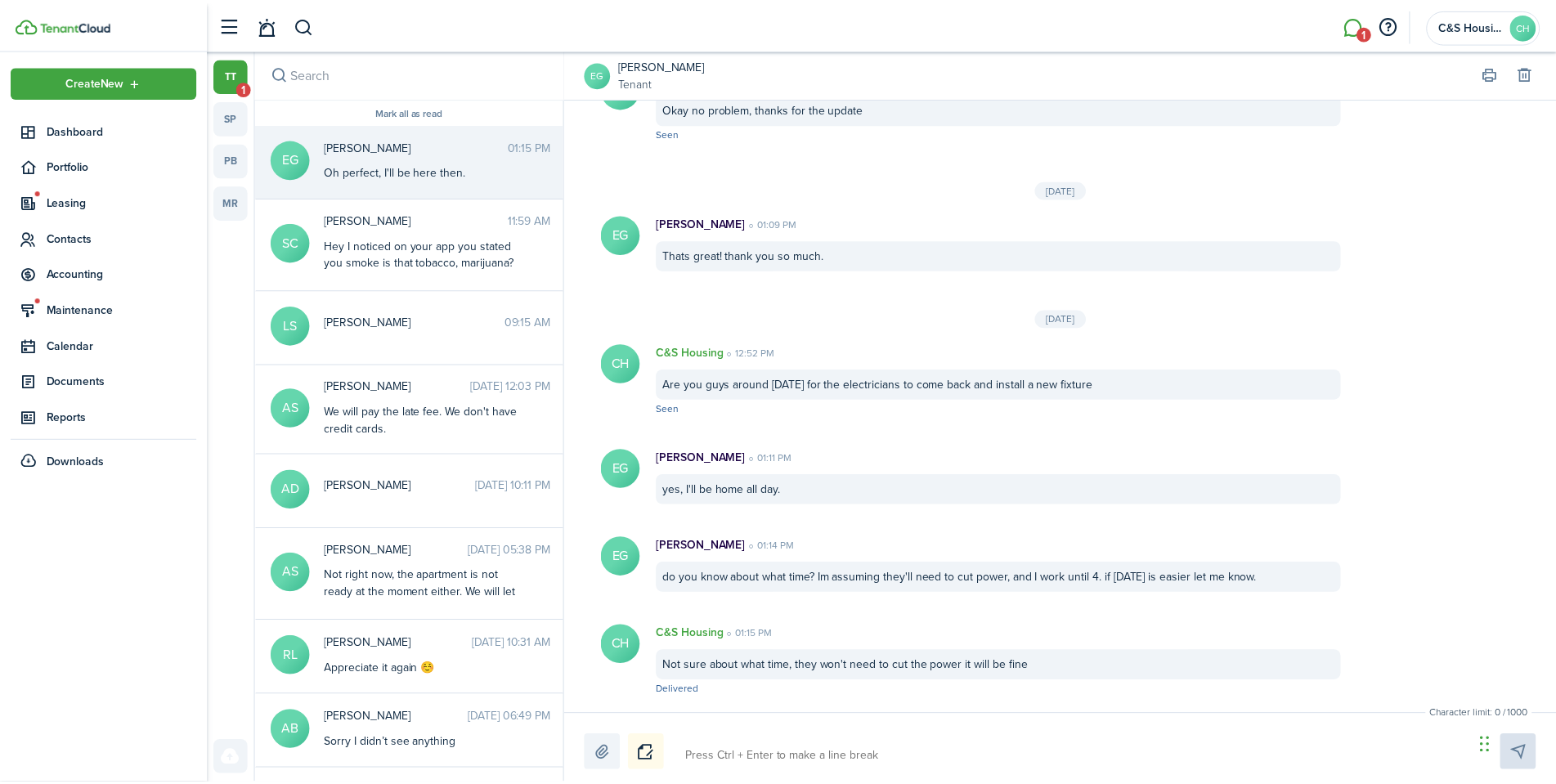
scroll to position [2022, 0]
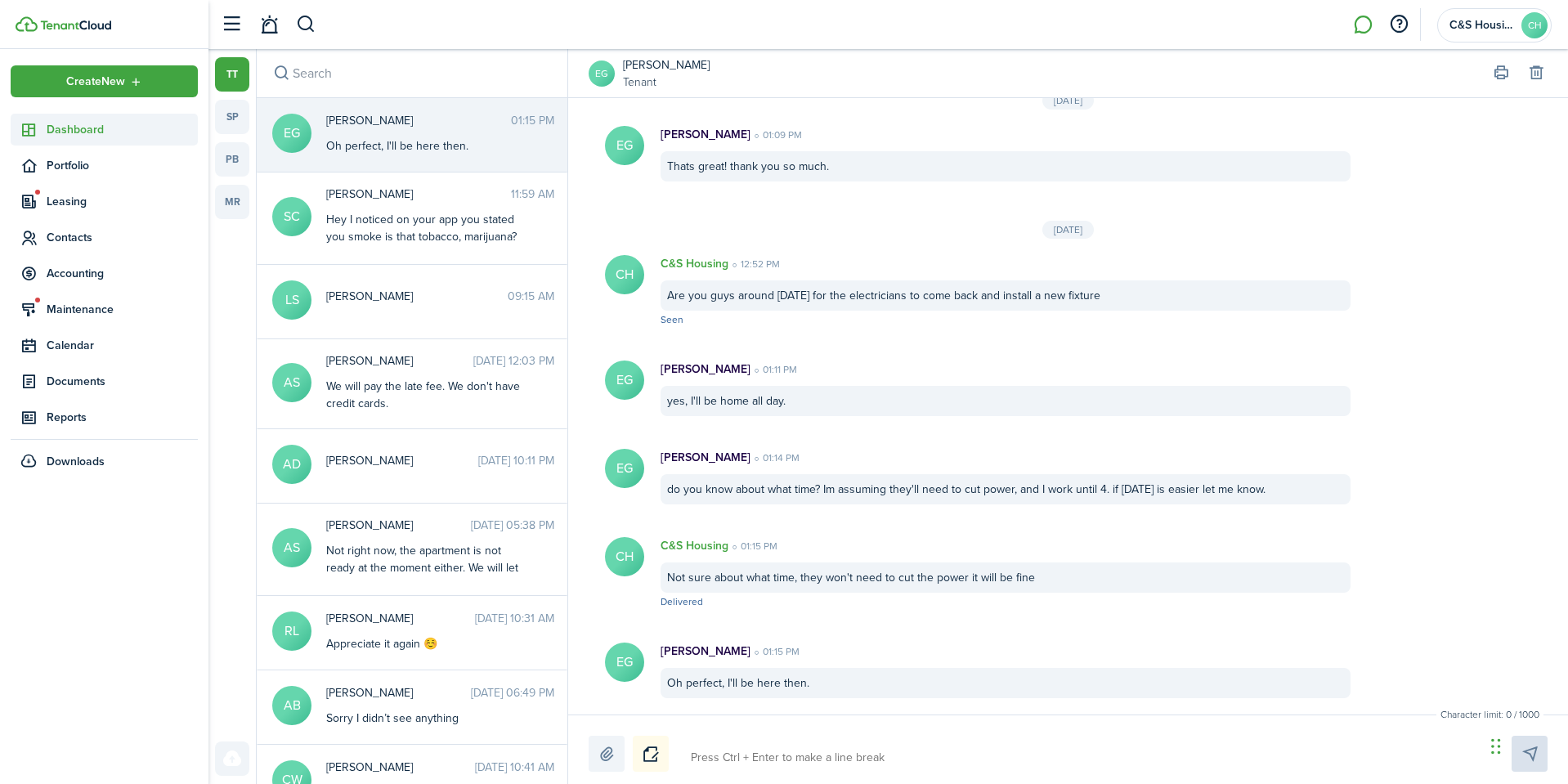
click at [51, 121] on span "Dashboard" at bounding box center [122, 130] width 151 height 18
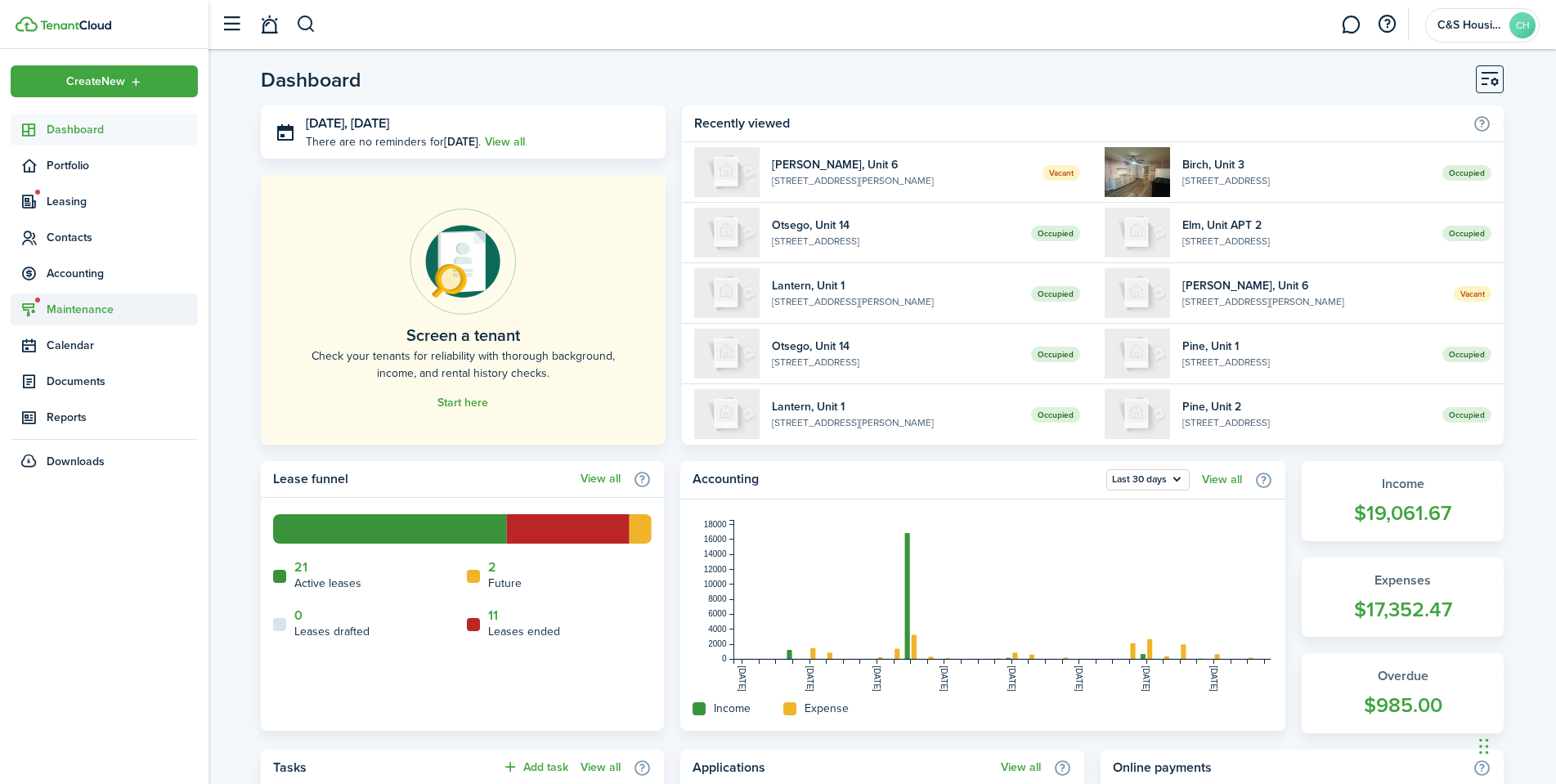
click at [74, 304] on span "Maintenance" at bounding box center [122, 310] width 151 height 18
click at [70, 193] on span "Leasing" at bounding box center [122, 201] width 151 height 18
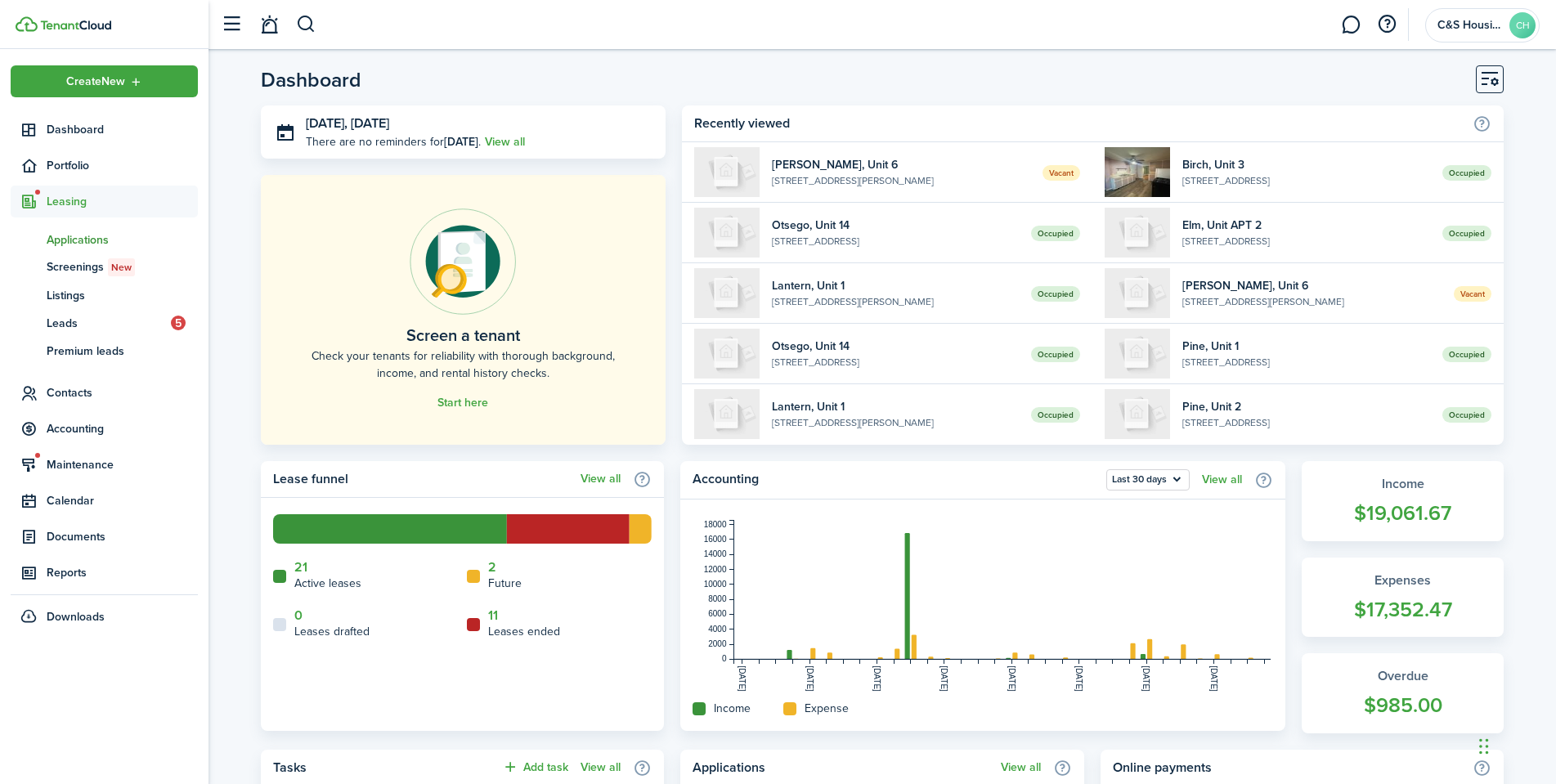
click at [77, 235] on span "Applications" at bounding box center [122, 240] width 151 height 18
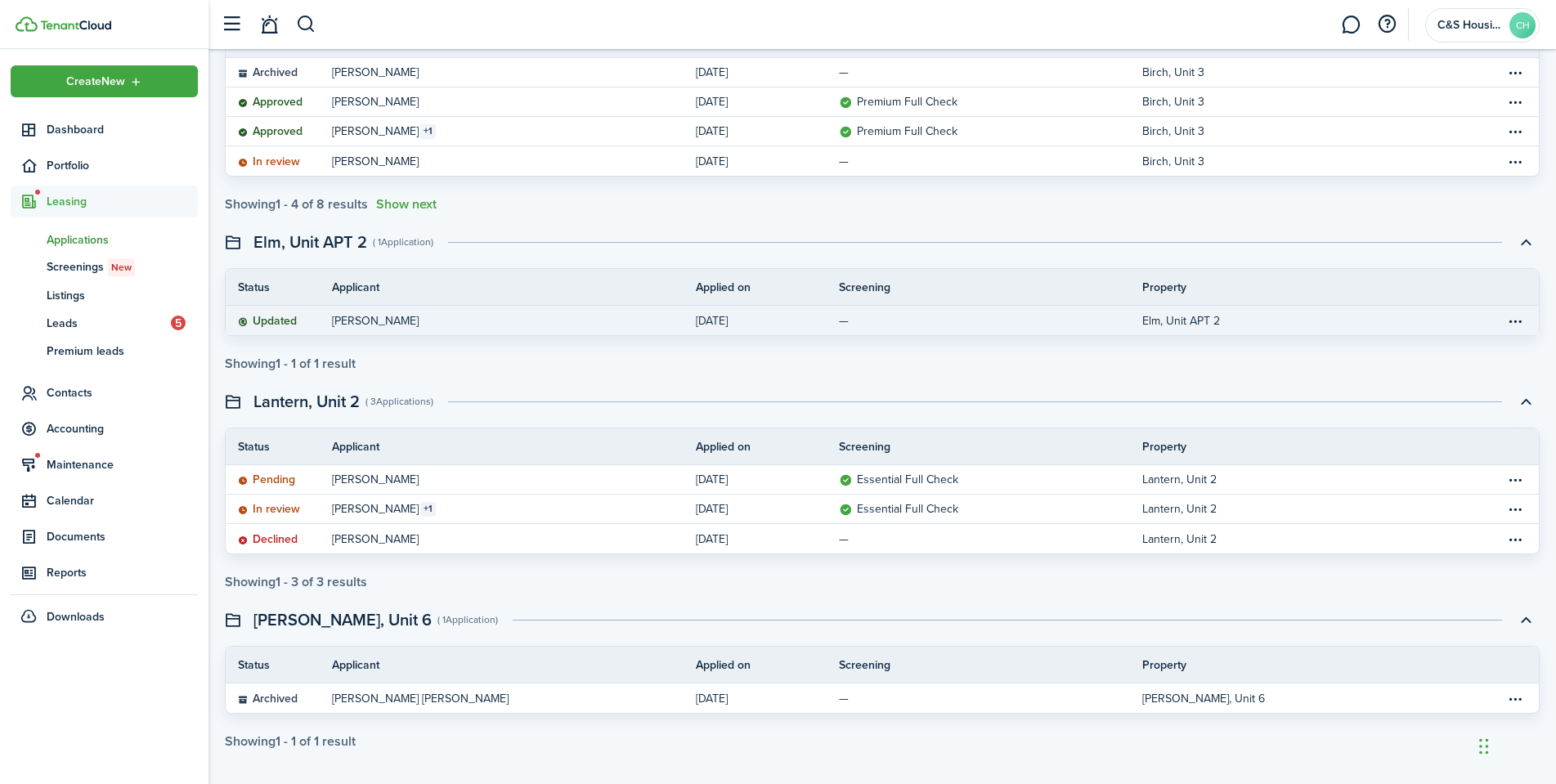
scroll to position [213, 0]
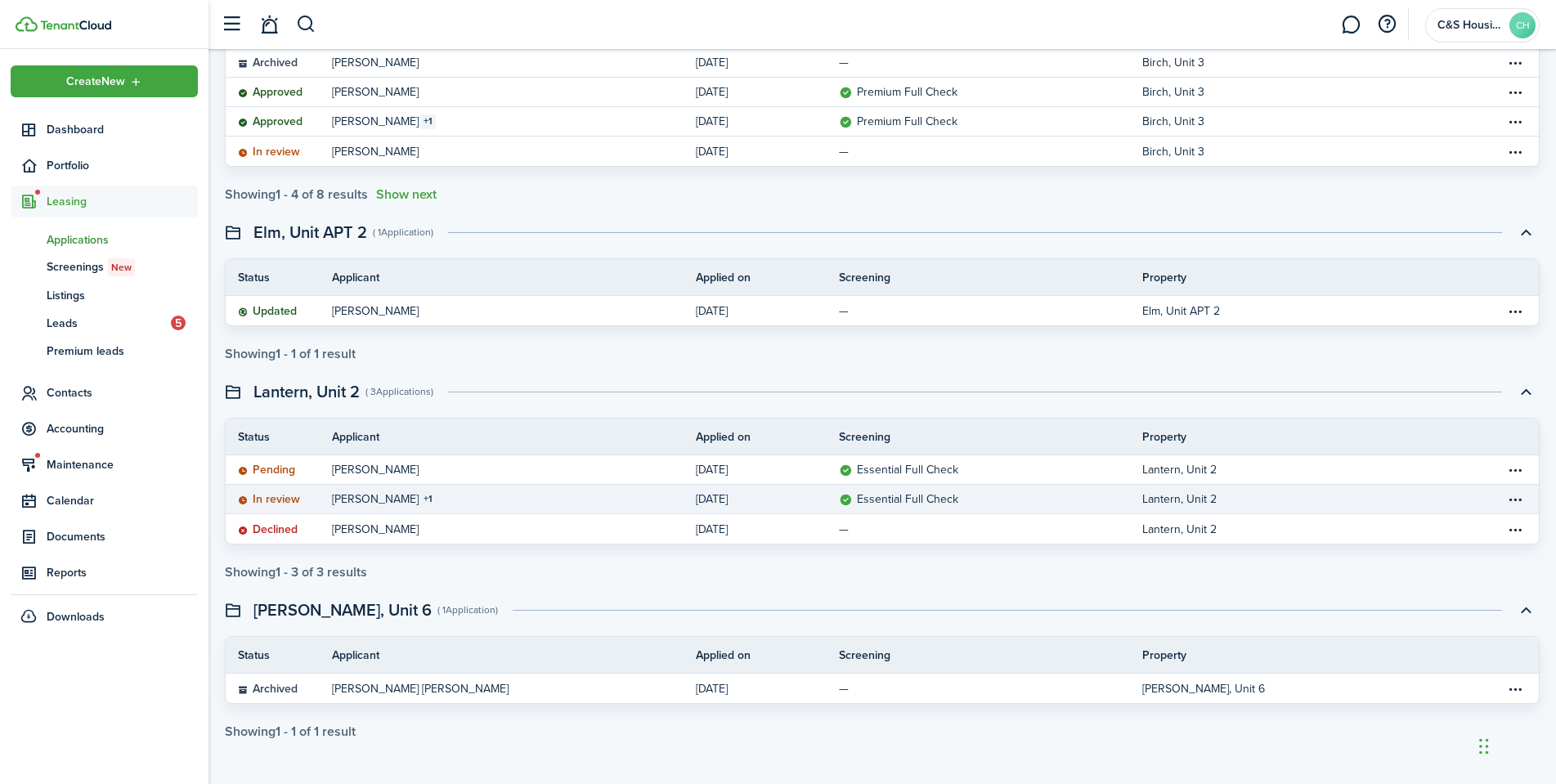
click at [283, 501] on status "In review" at bounding box center [268, 499] width 62 height 13
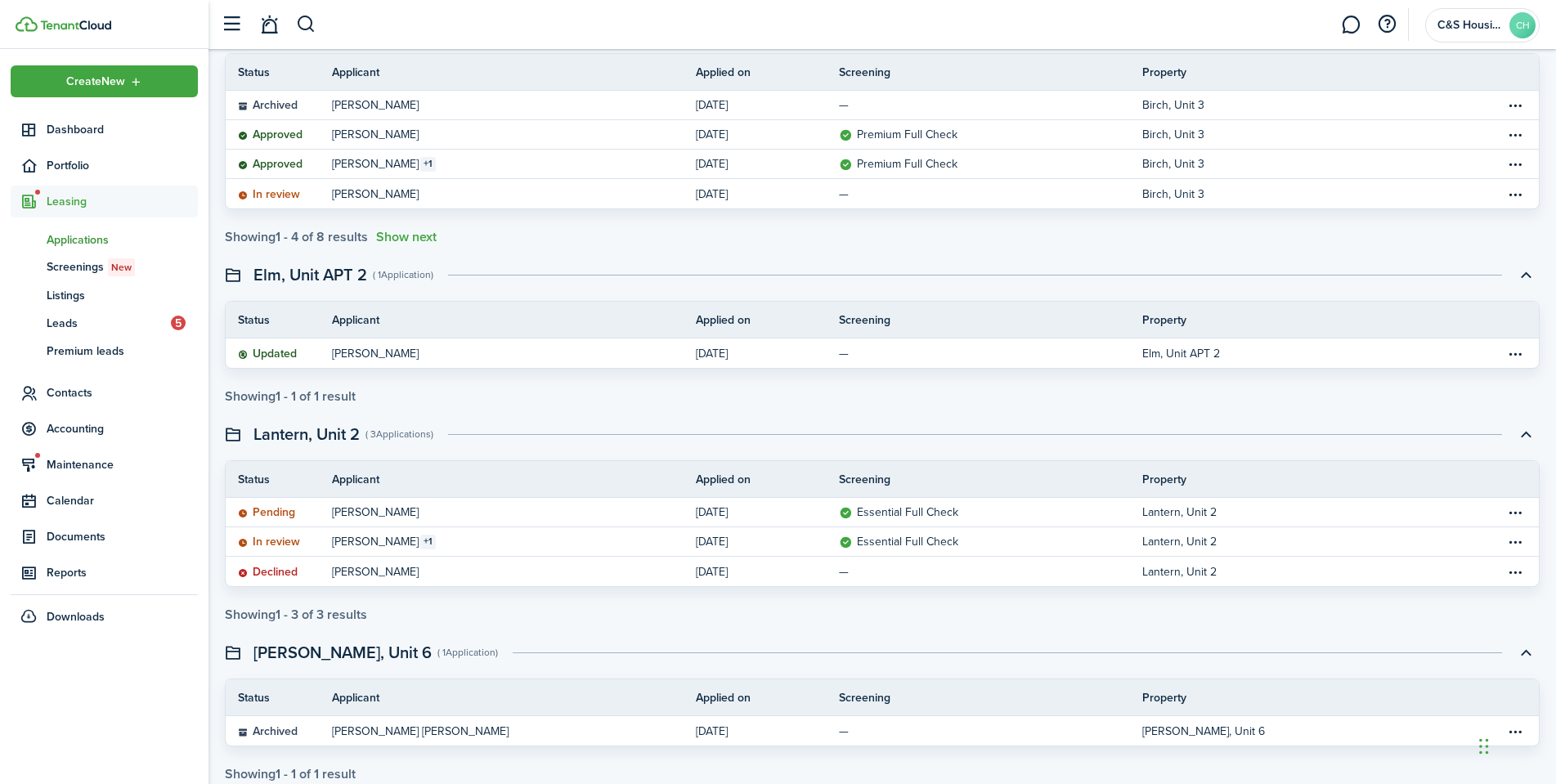
scroll to position [213, 0]
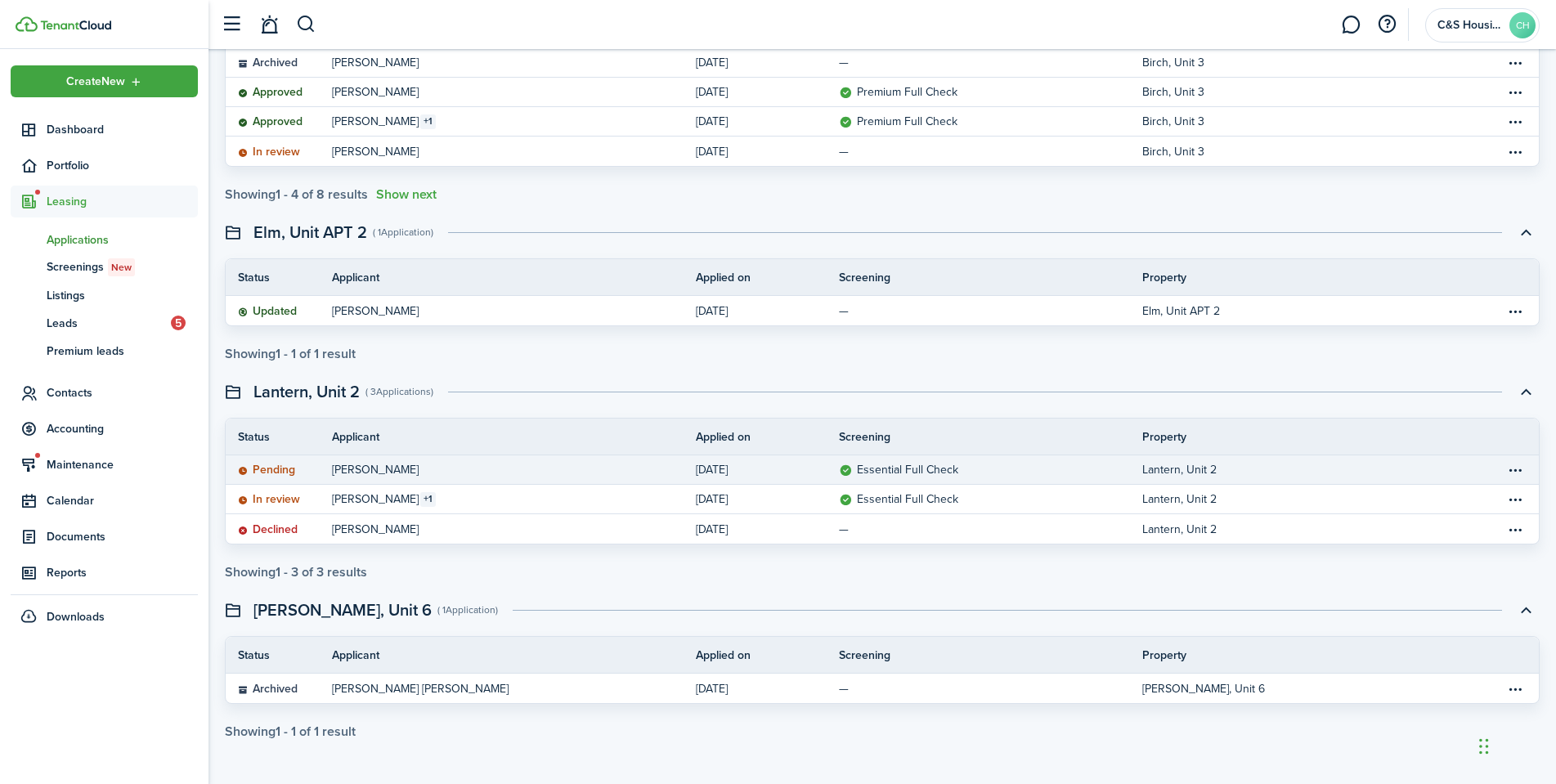
click at [275, 477] on p "Pending" at bounding box center [266, 470] width 57 height 18
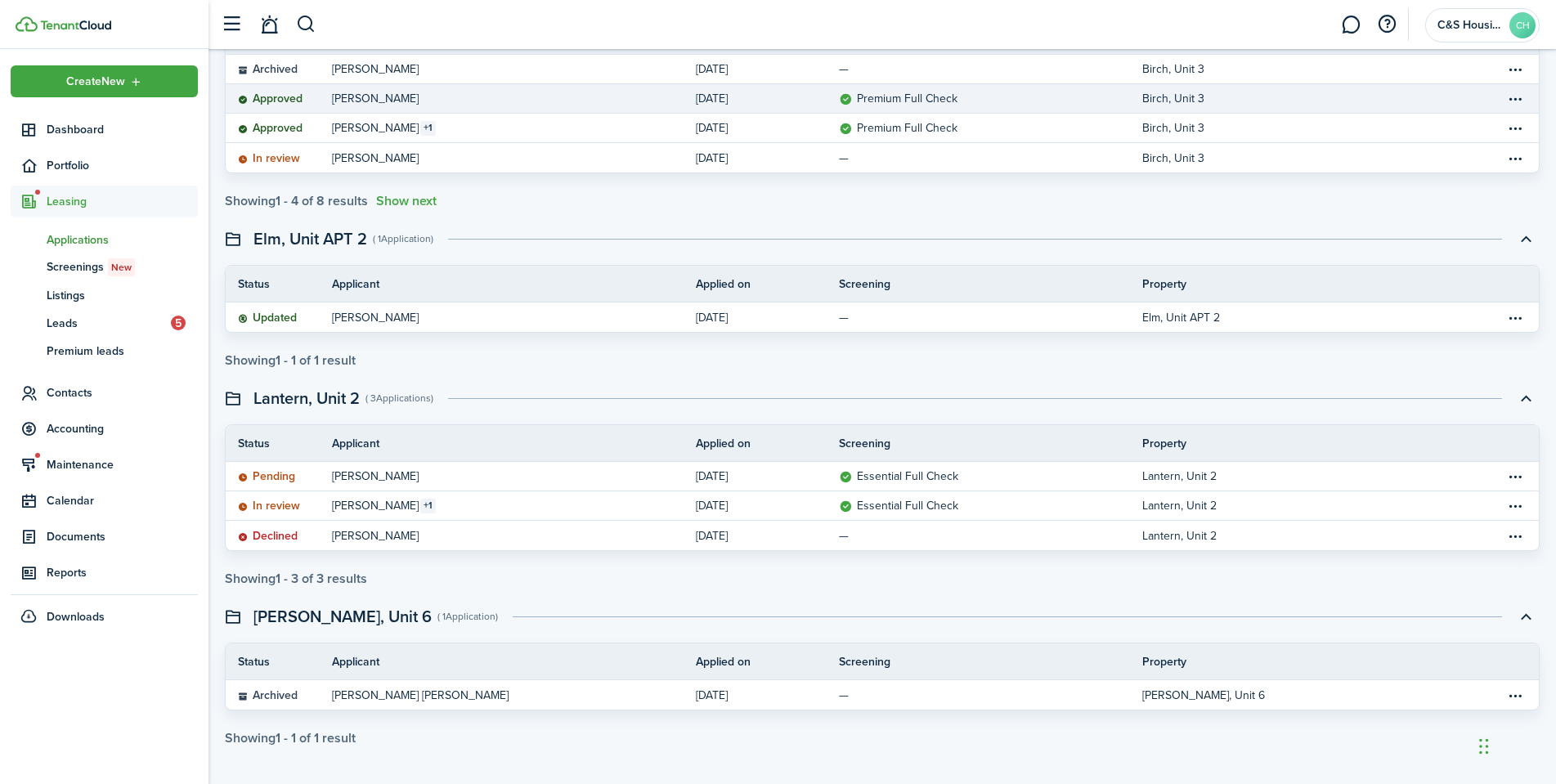
scroll to position [213, 0]
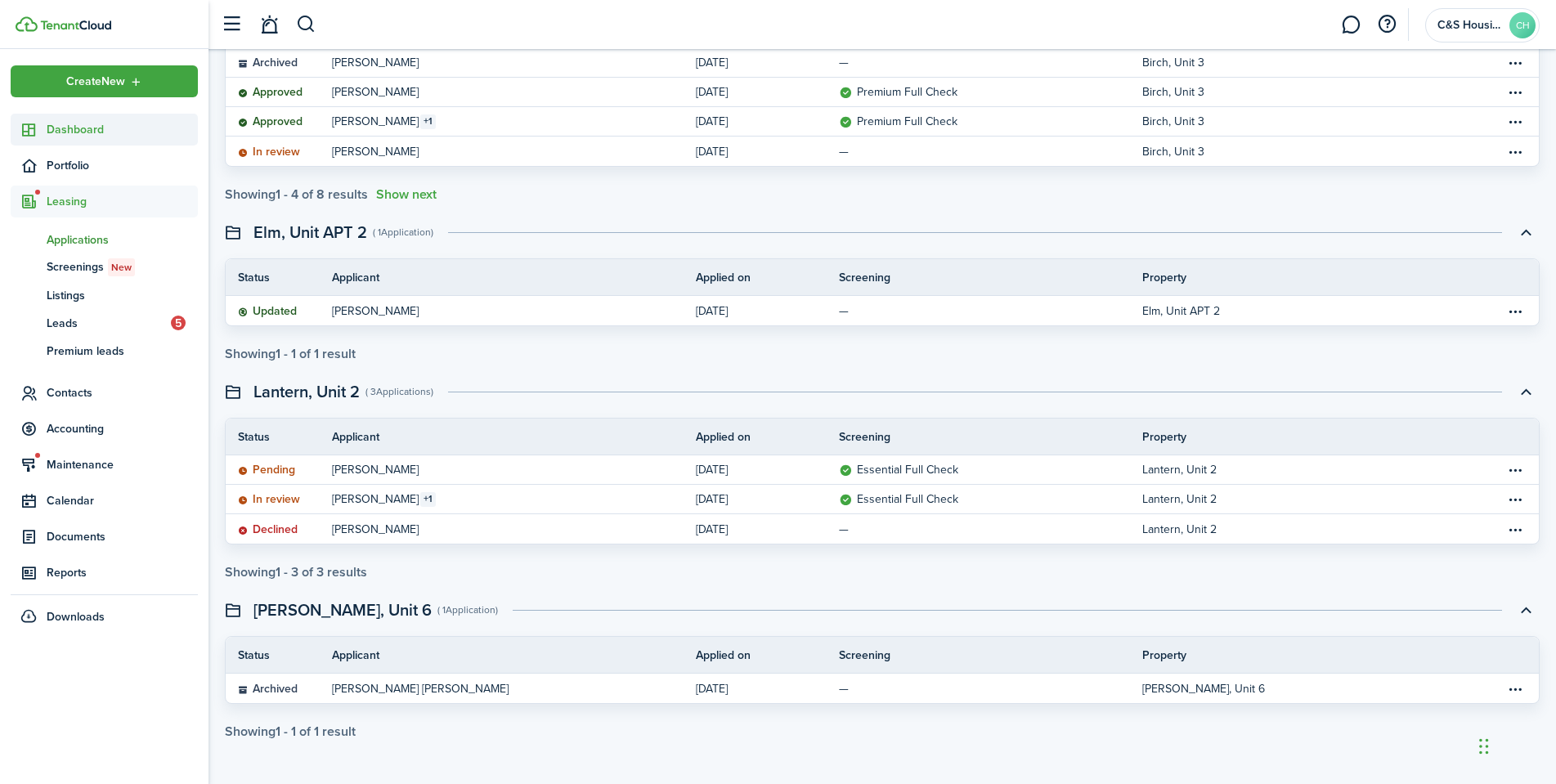
click at [19, 141] on link "Dashboard" at bounding box center [104, 129] width 187 height 32
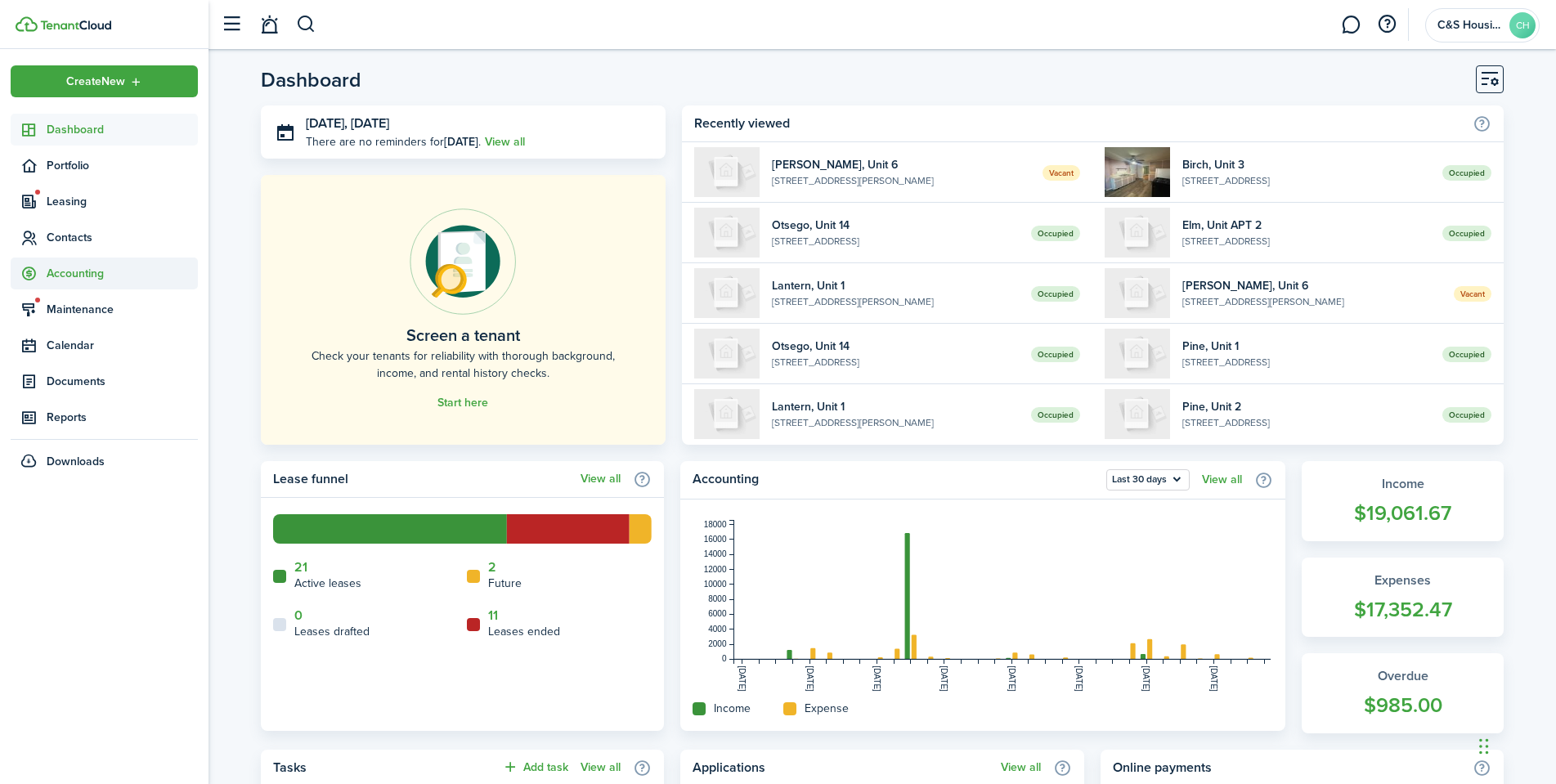
click at [62, 271] on span "Accounting" at bounding box center [122, 274] width 151 height 18
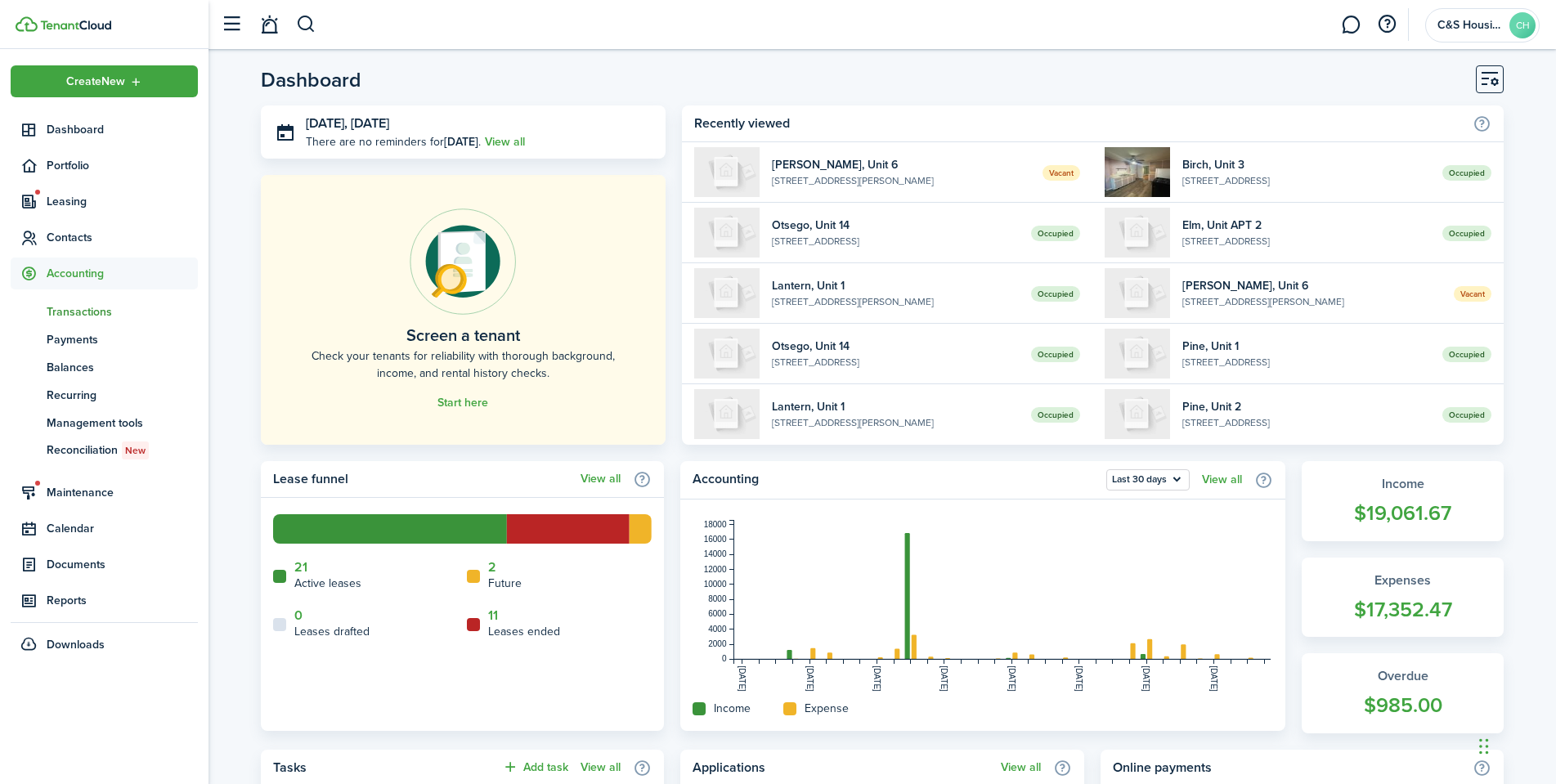
click at [76, 317] on span "Transactions" at bounding box center [122, 312] width 151 height 18
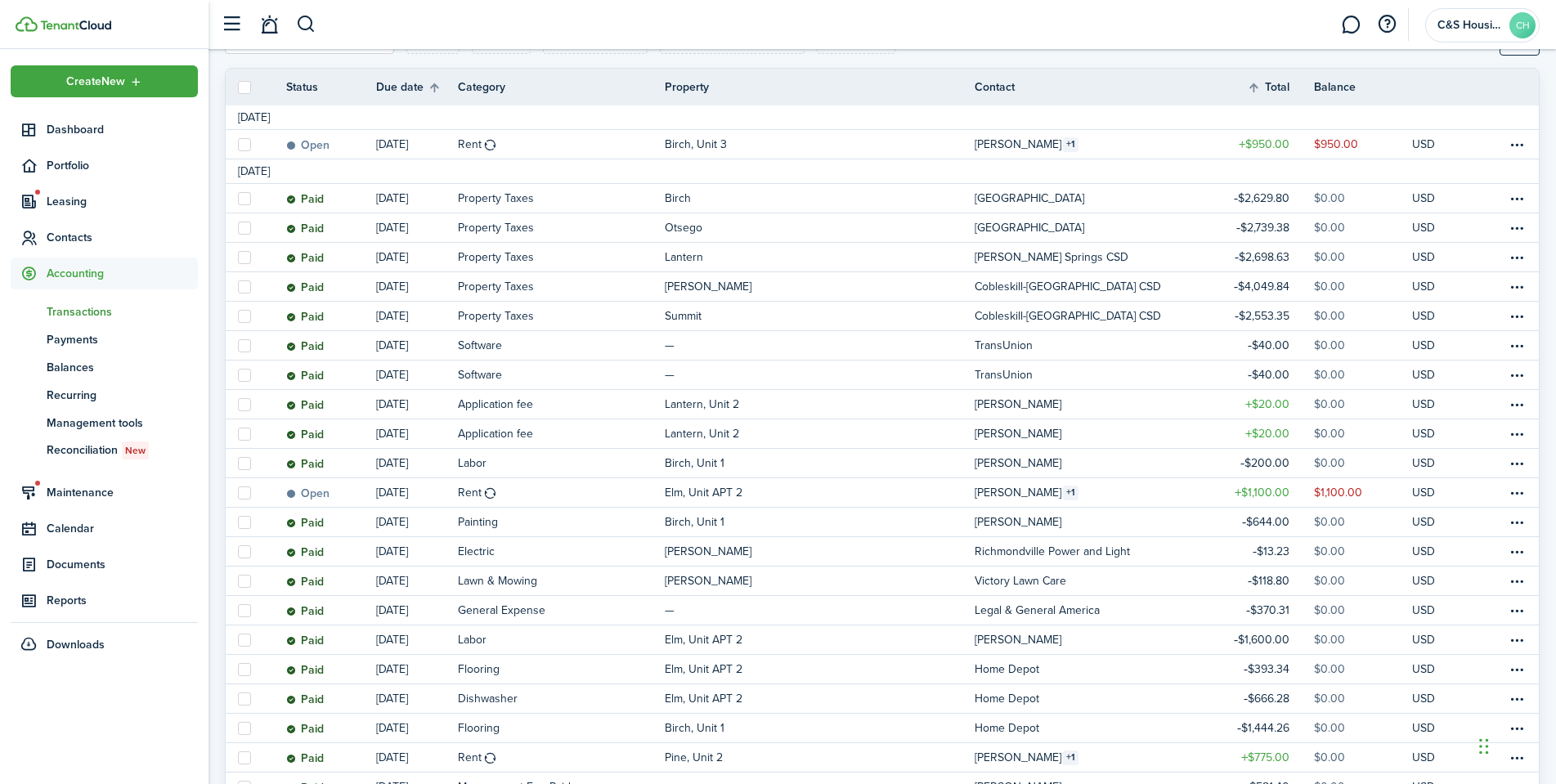
scroll to position [245, 0]
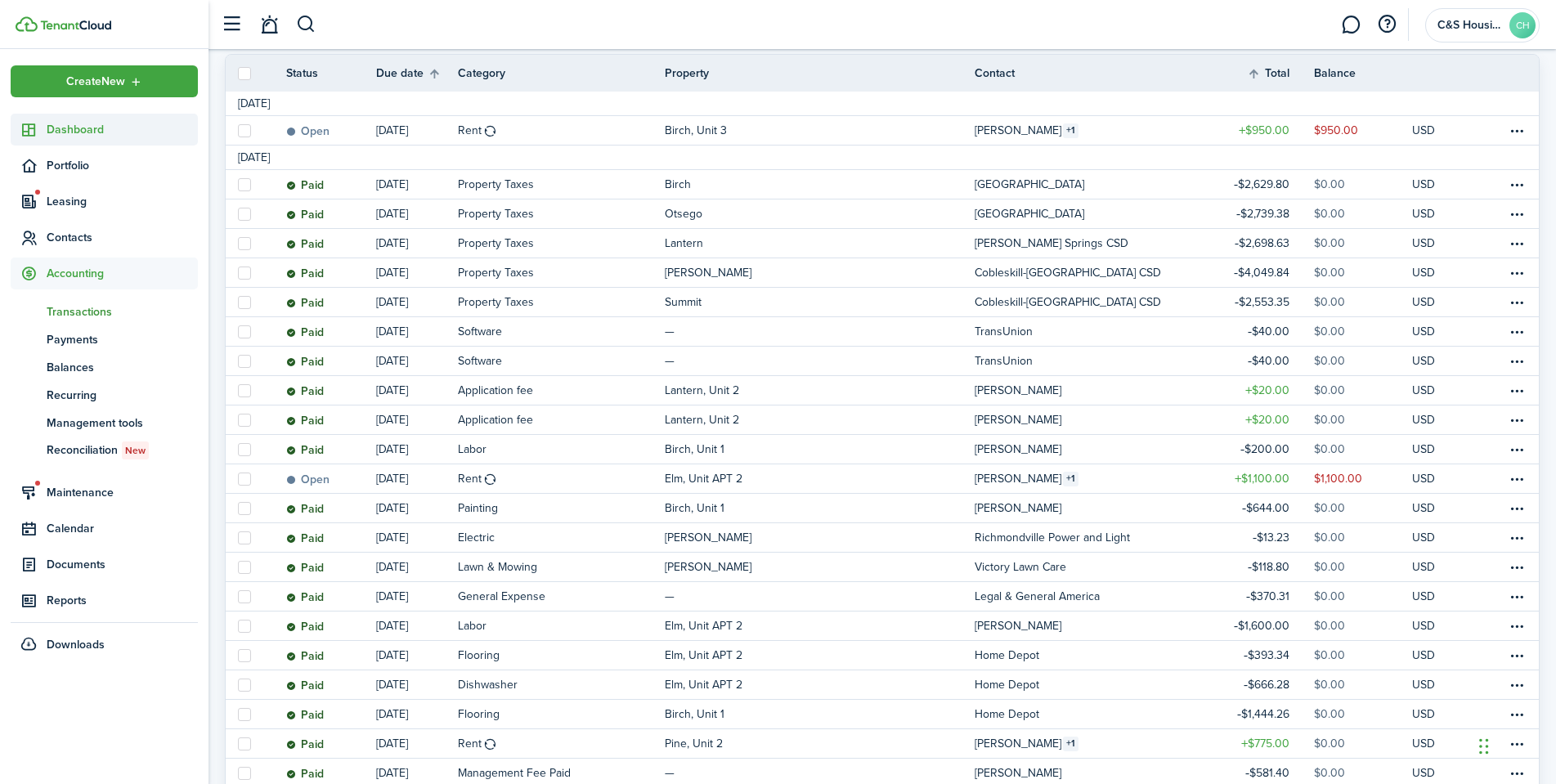
click at [77, 121] on span "Dashboard" at bounding box center [122, 130] width 151 height 18
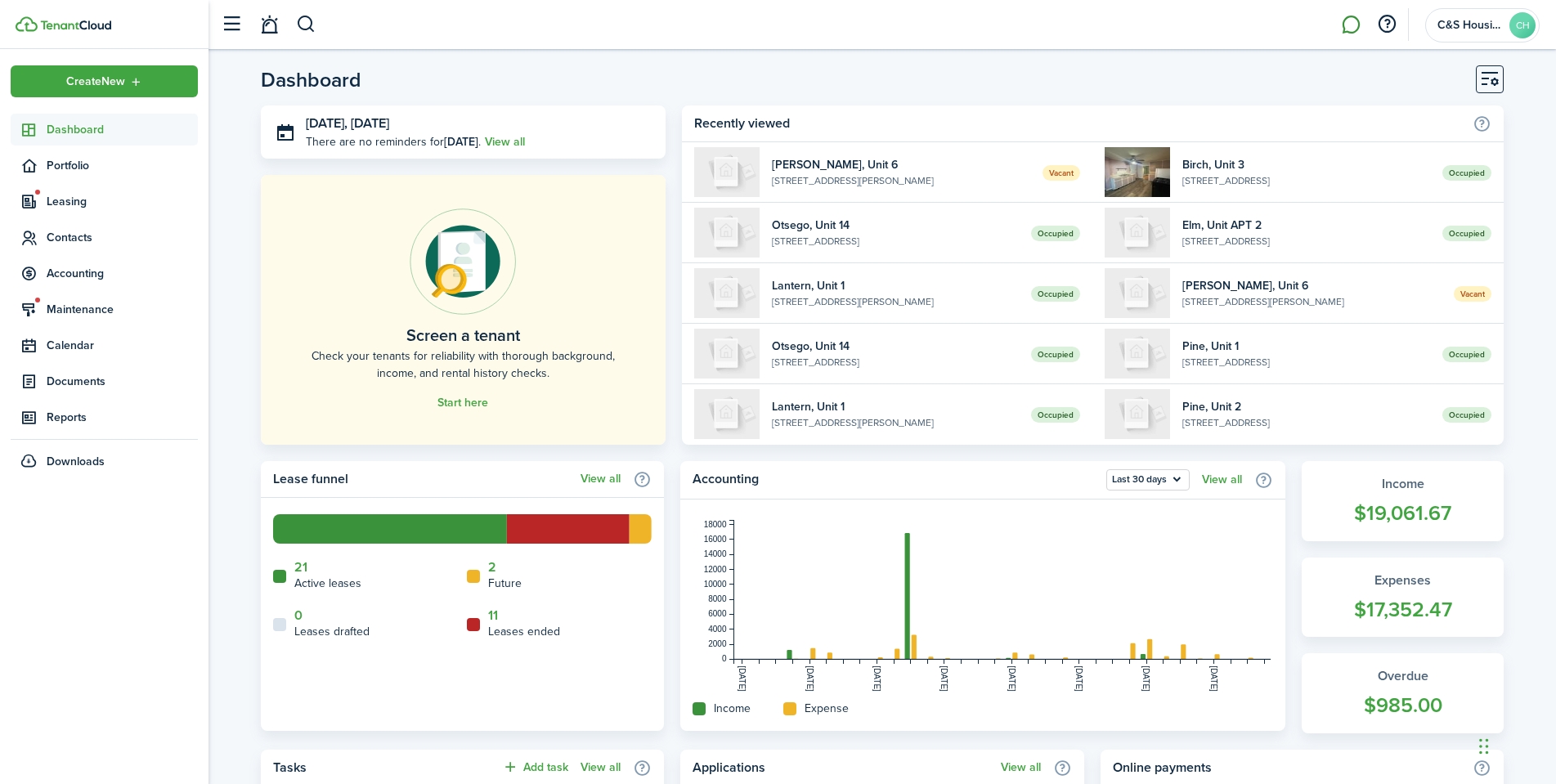
click at [1362, 35] on link at bounding box center [1350, 25] width 31 height 41
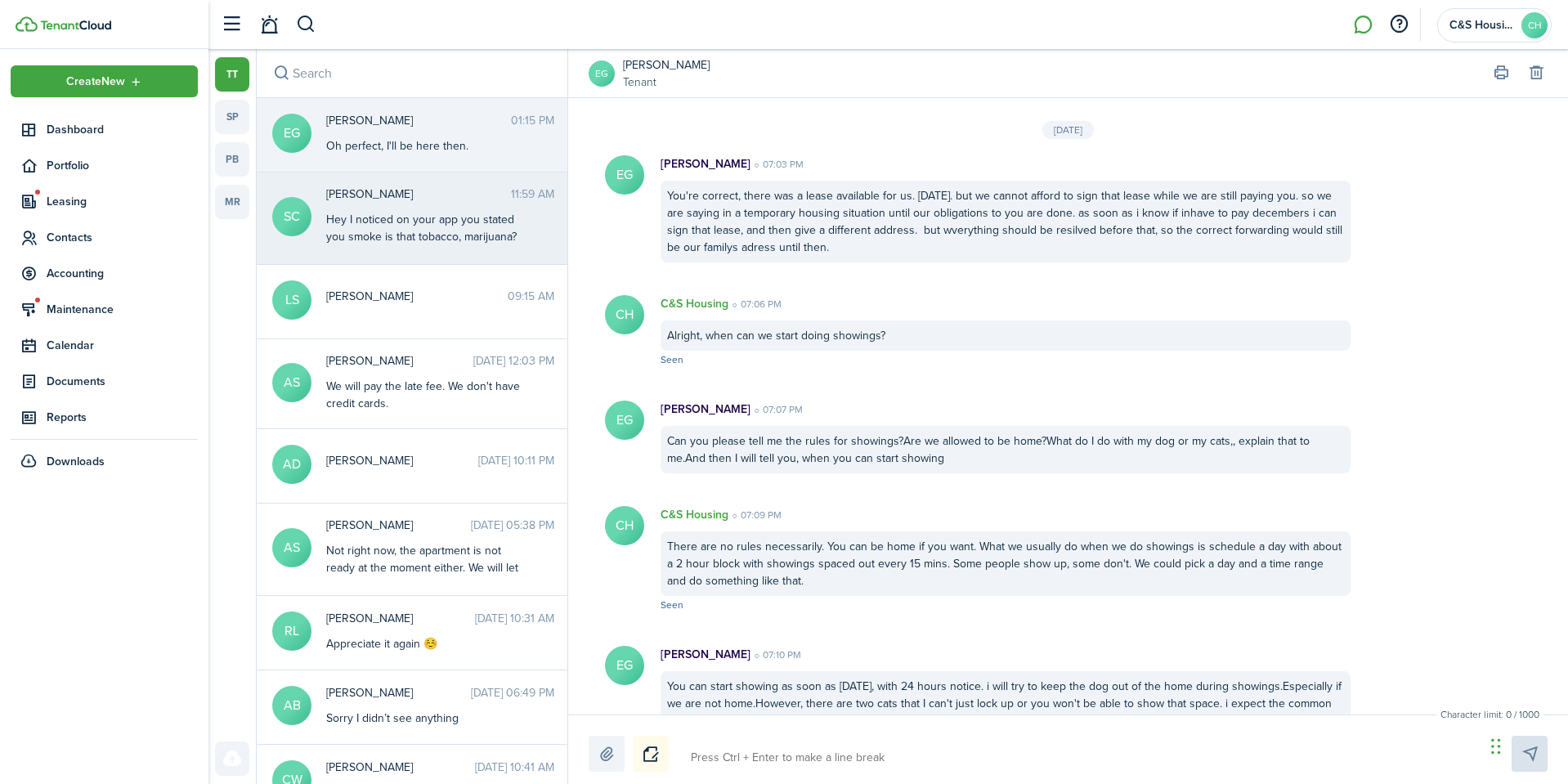
scroll to position [1777, 0]
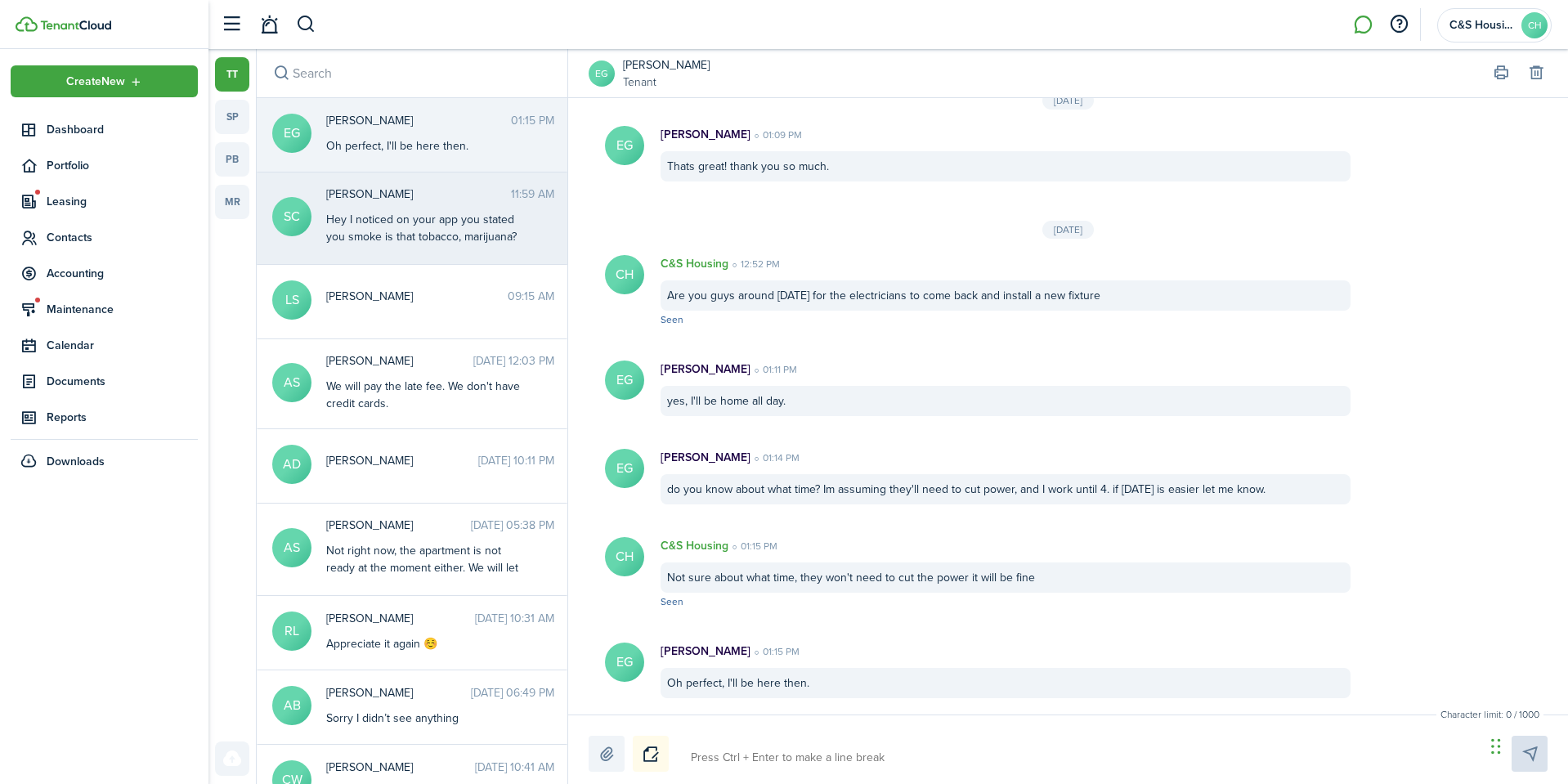
click at [412, 200] on span "[PERSON_NAME]" at bounding box center [419, 194] width 185 height 18
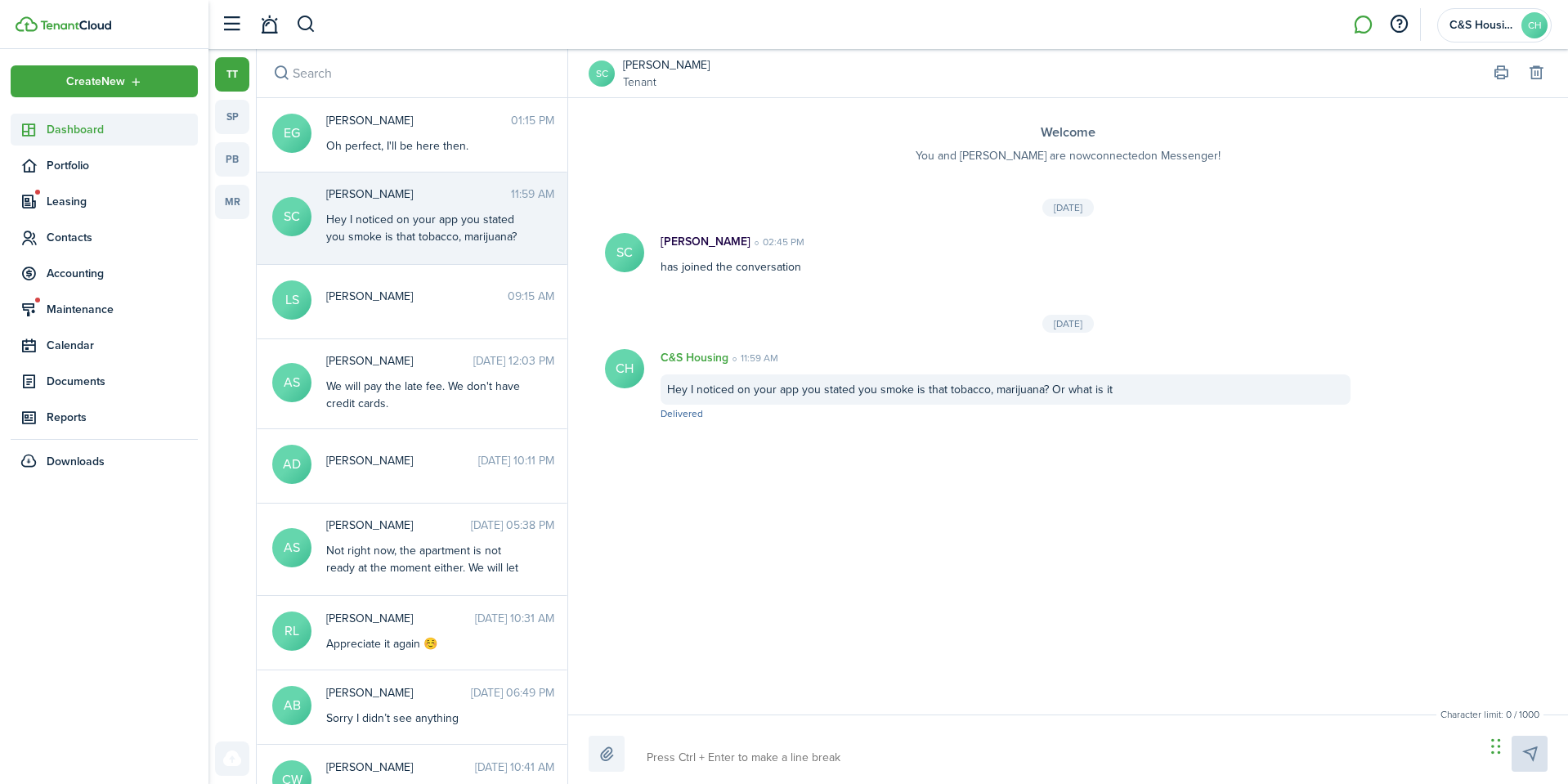
click at [103, 122] on span "Dashboard" at bounding box center [122, 130] width 151 height 18
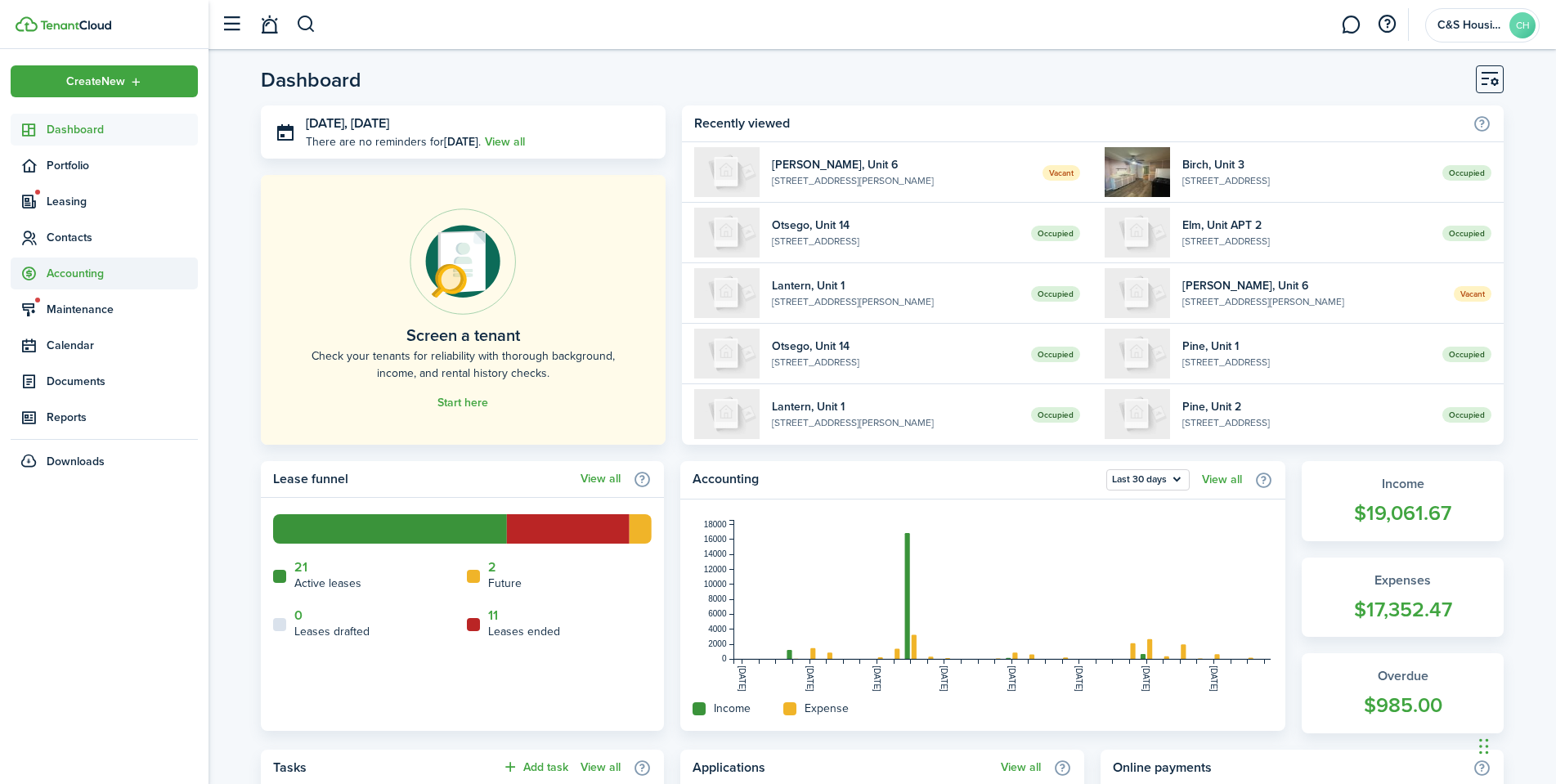
click at [71, 260] on span "Accounting" at bounding box center [104, 274] width 187 height 32
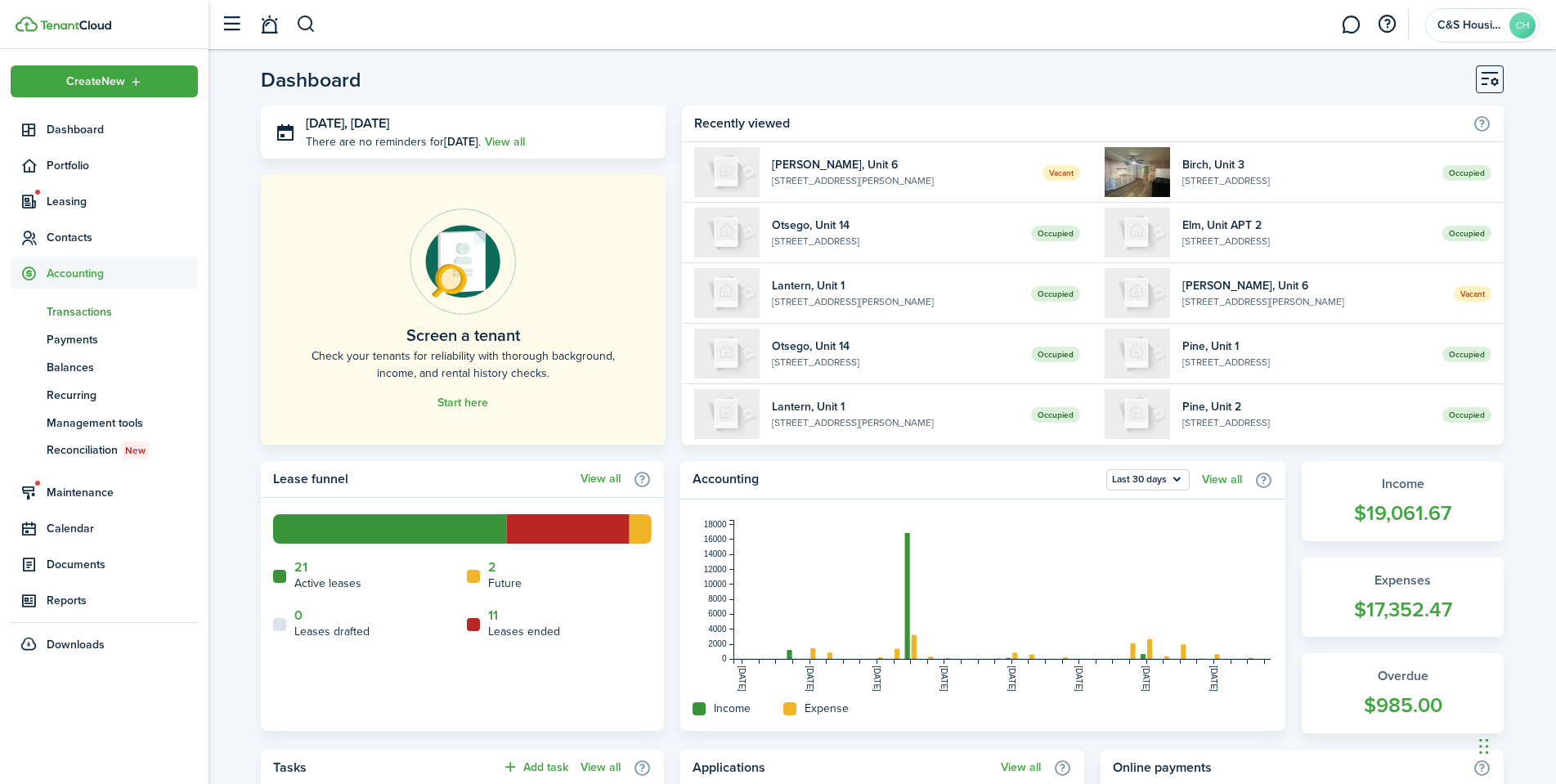
click at [86, 309] on span "Transactions" at bounding box center [122, 312] width 151 height 18
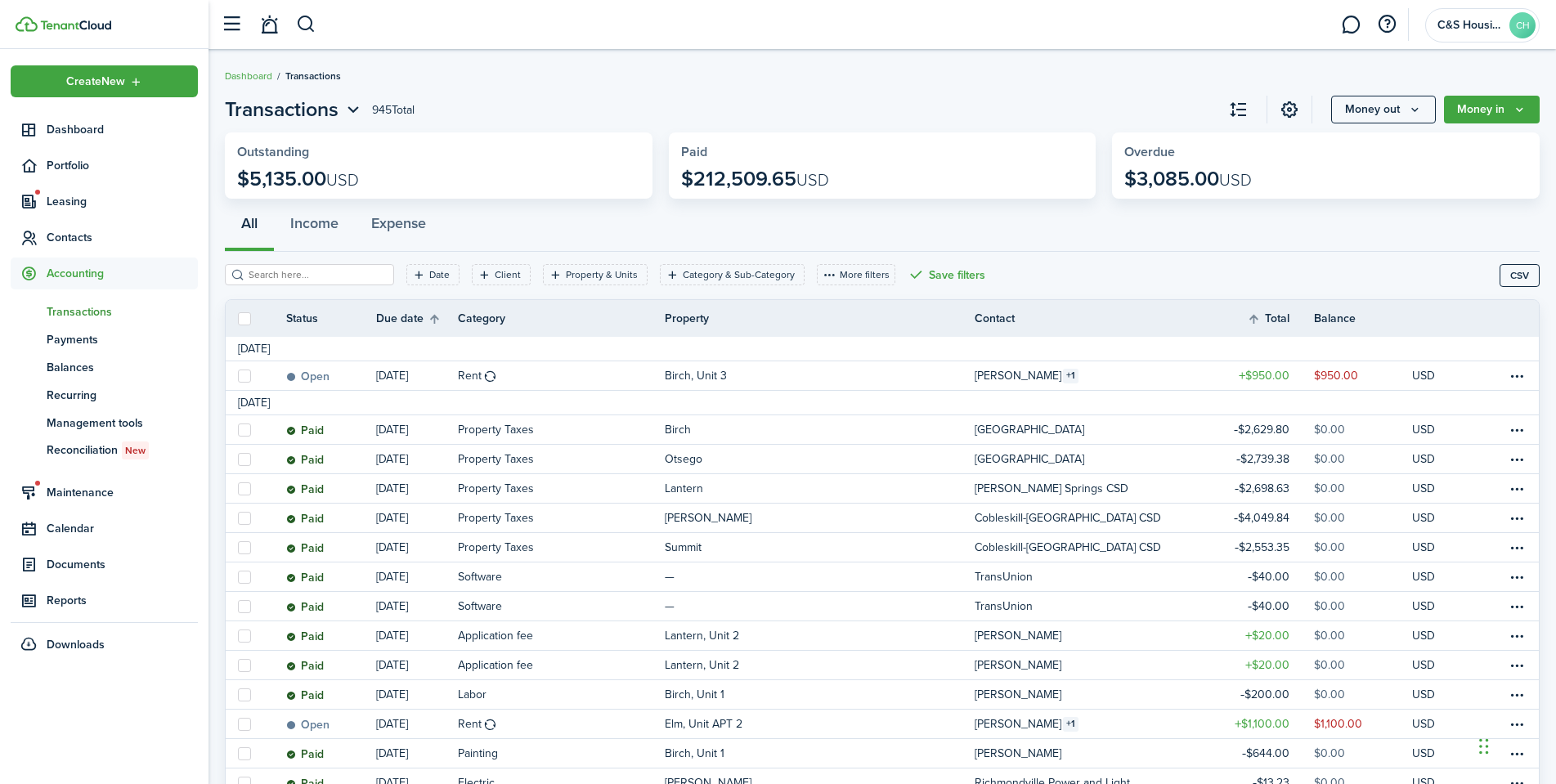
click at [82, 287] on li "Accounting tn Transactions pm Payments bn Balances re Recurring mt Management t…" at bounding box center [104, 365] width 187 height 215
click at [79, 282] on span "Accounting" at bounding box center [122, 274] width 151 height 18
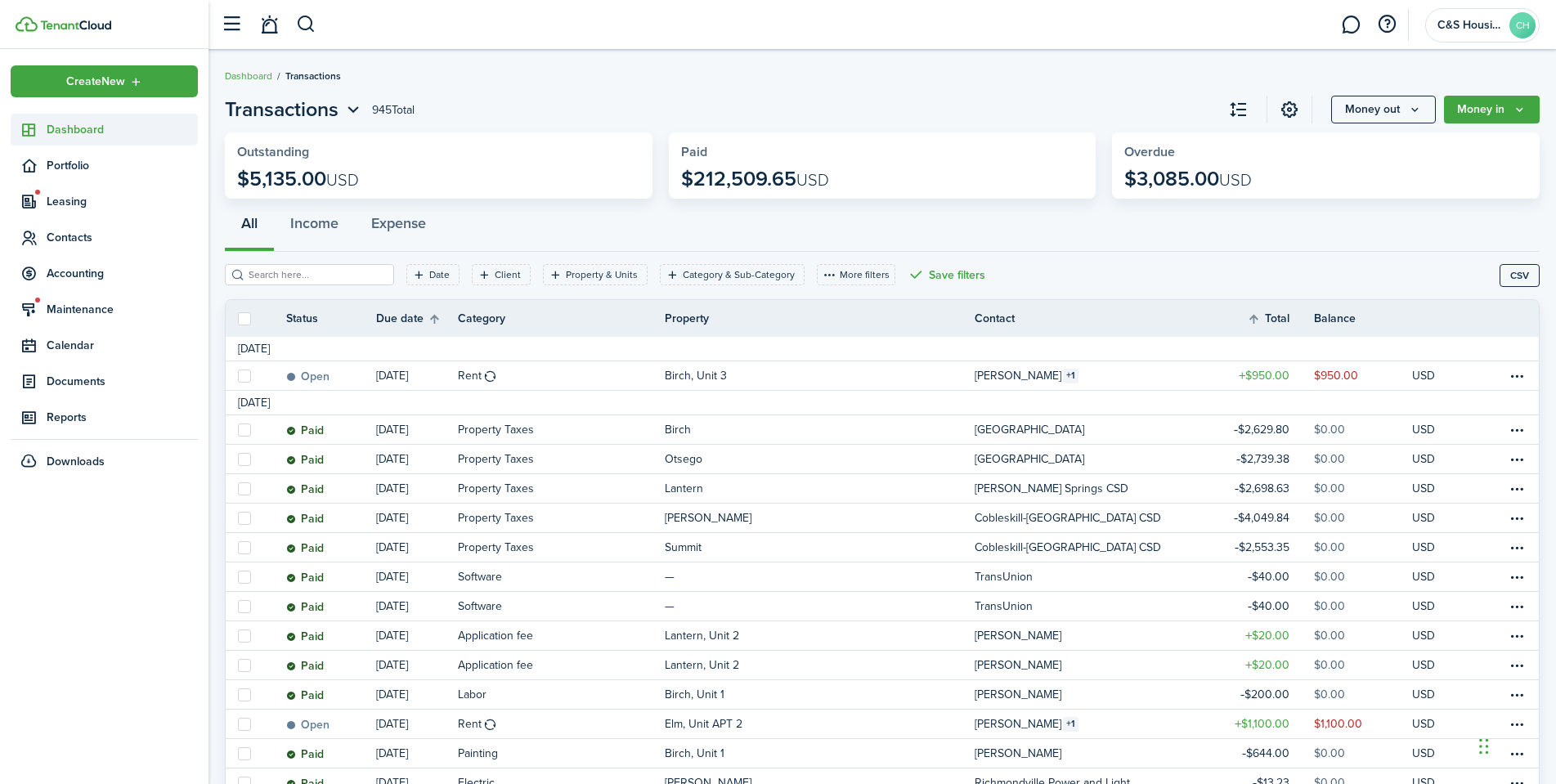
click at [108, 123] on span "Dashboard" at bounding box center [122, 130] width 151 height 18
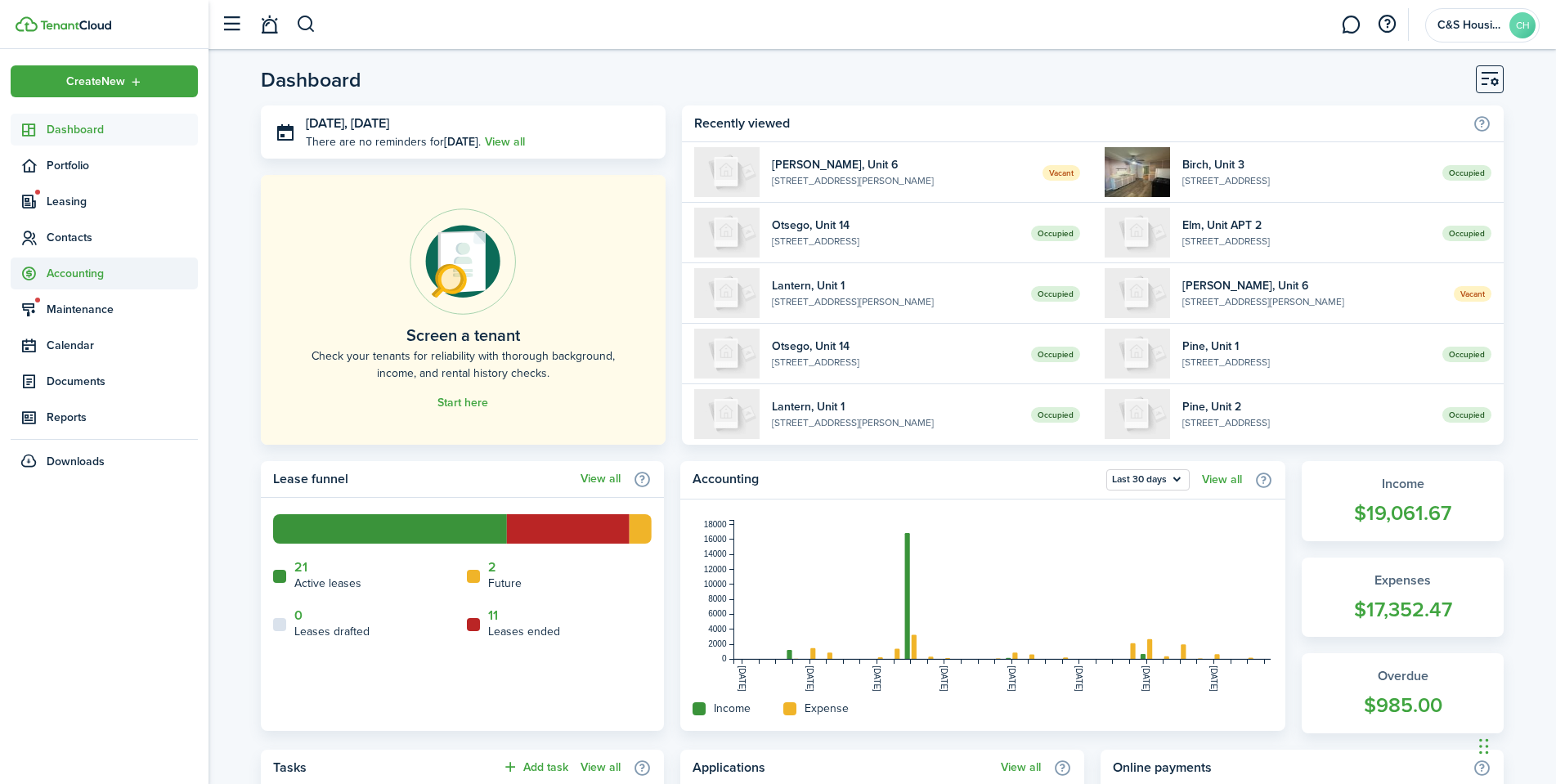
click at [74, 271] on span "Accounting" at bounding box center [122, 274] width 151 height 18
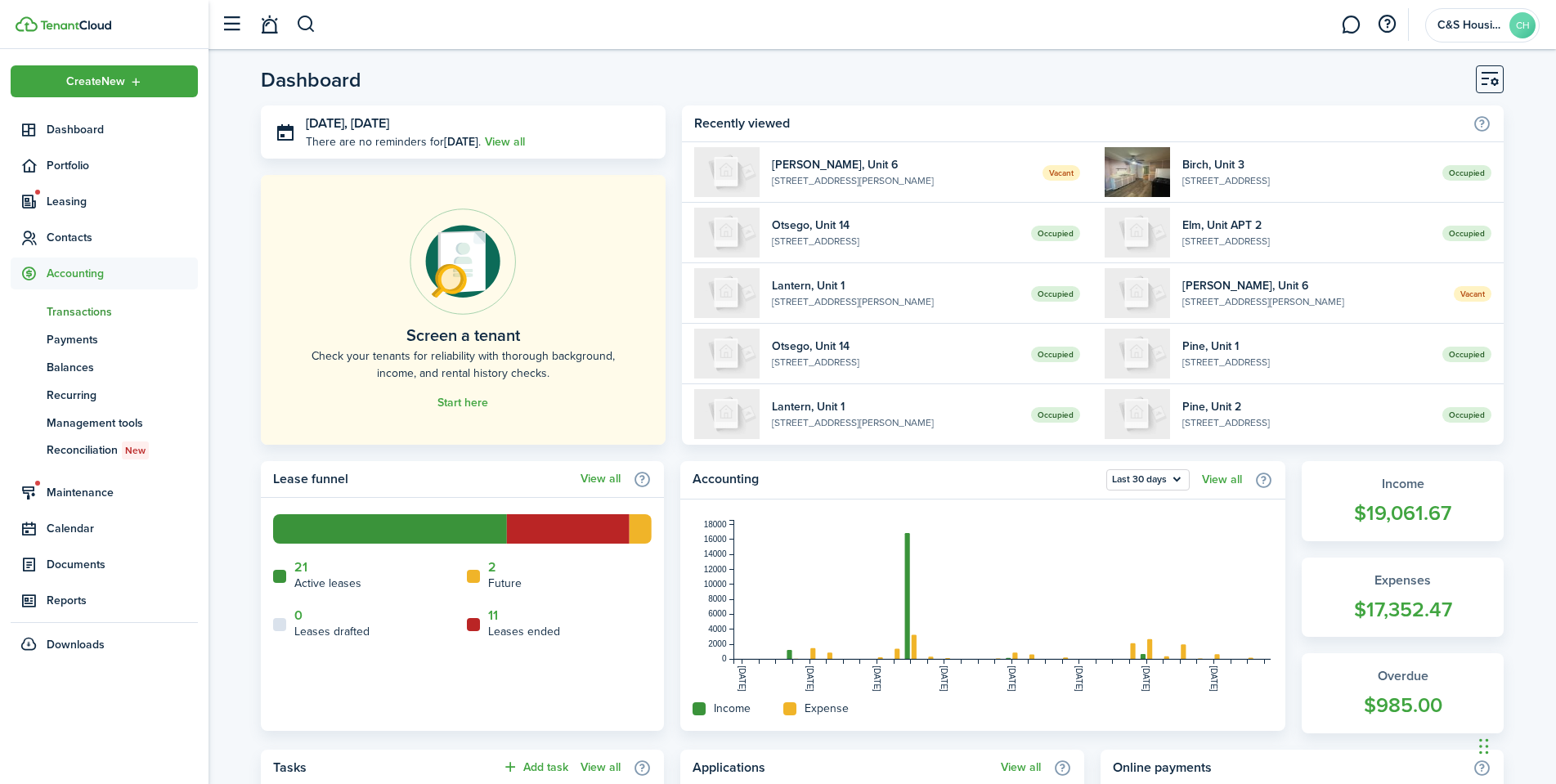
click at [84, 300] on link "tn Transactions" at bounding box center [104, 311] width 187 height 28
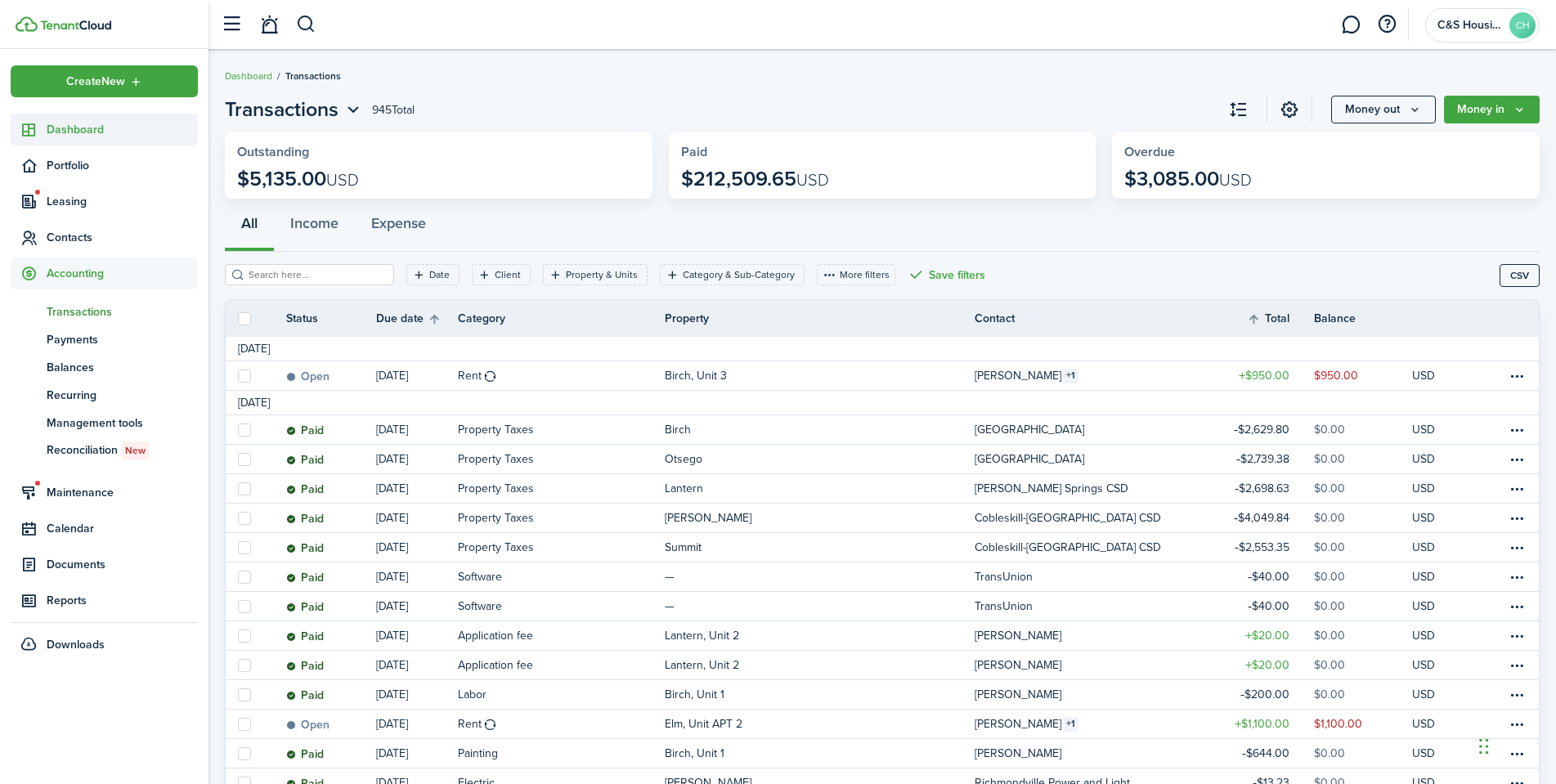
click at [95, 134] on span "Dashboard" at bounding box center [122, 130] width 151 height 18
